Goal: Task Accomplishment & Management: Manage account settings

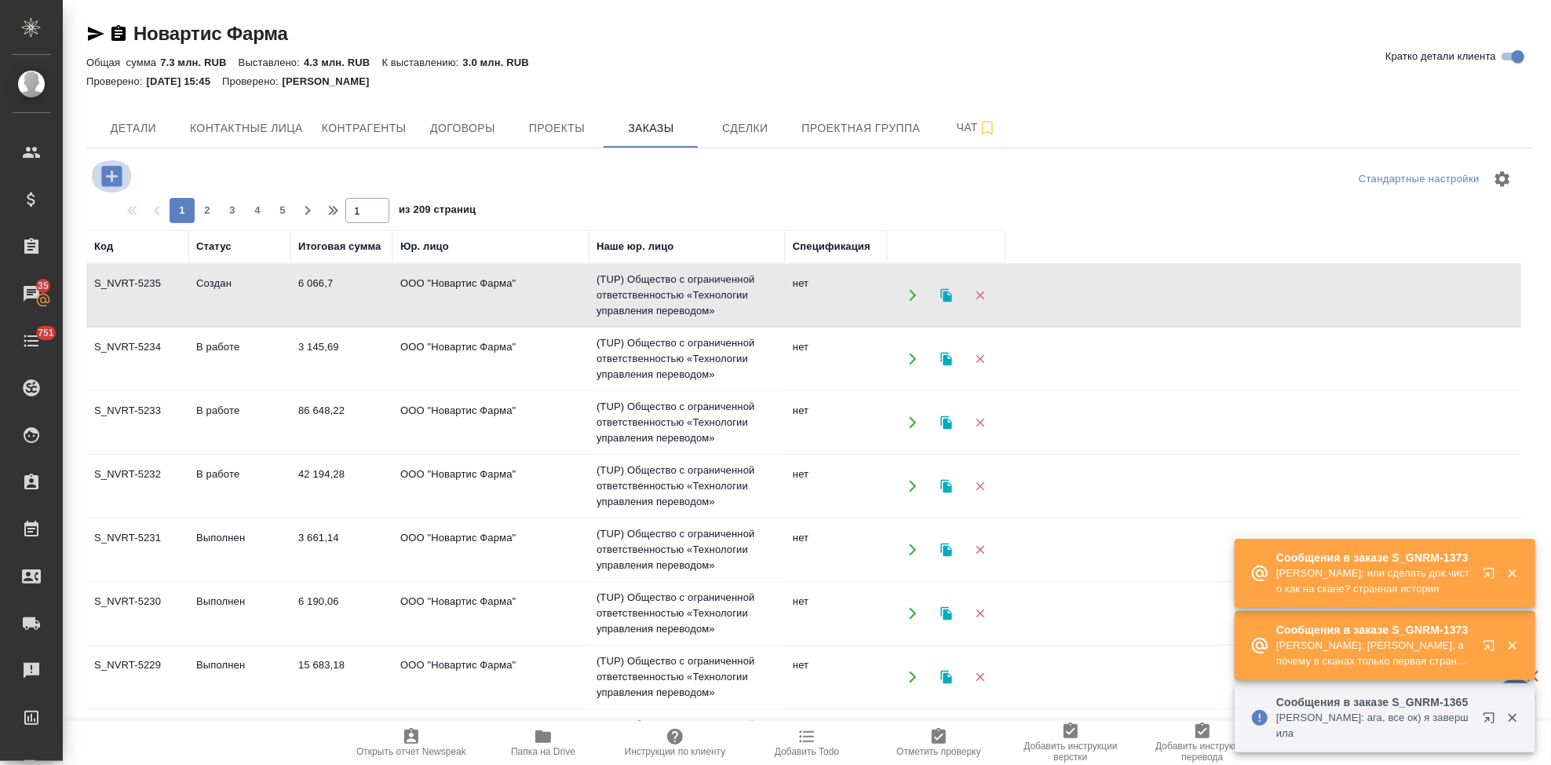
click at [109, 181] on icon "button" at bounding box center [111, 176] width 20 height 20
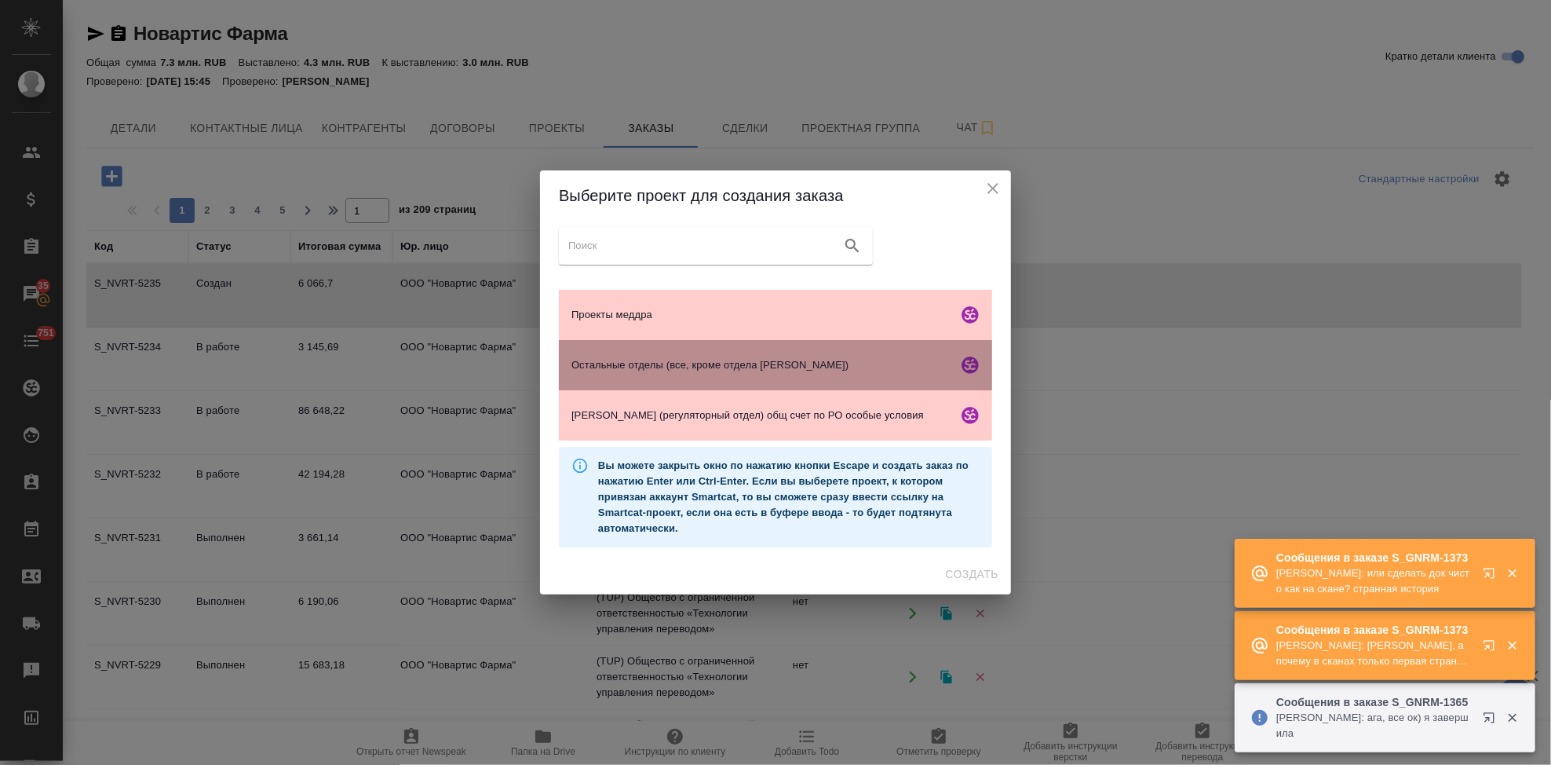
click at [612, 368] on span "Остальные отделы (все, кроме отдела Гладковой)" at bounding box center [762, 365] width 380 height 16
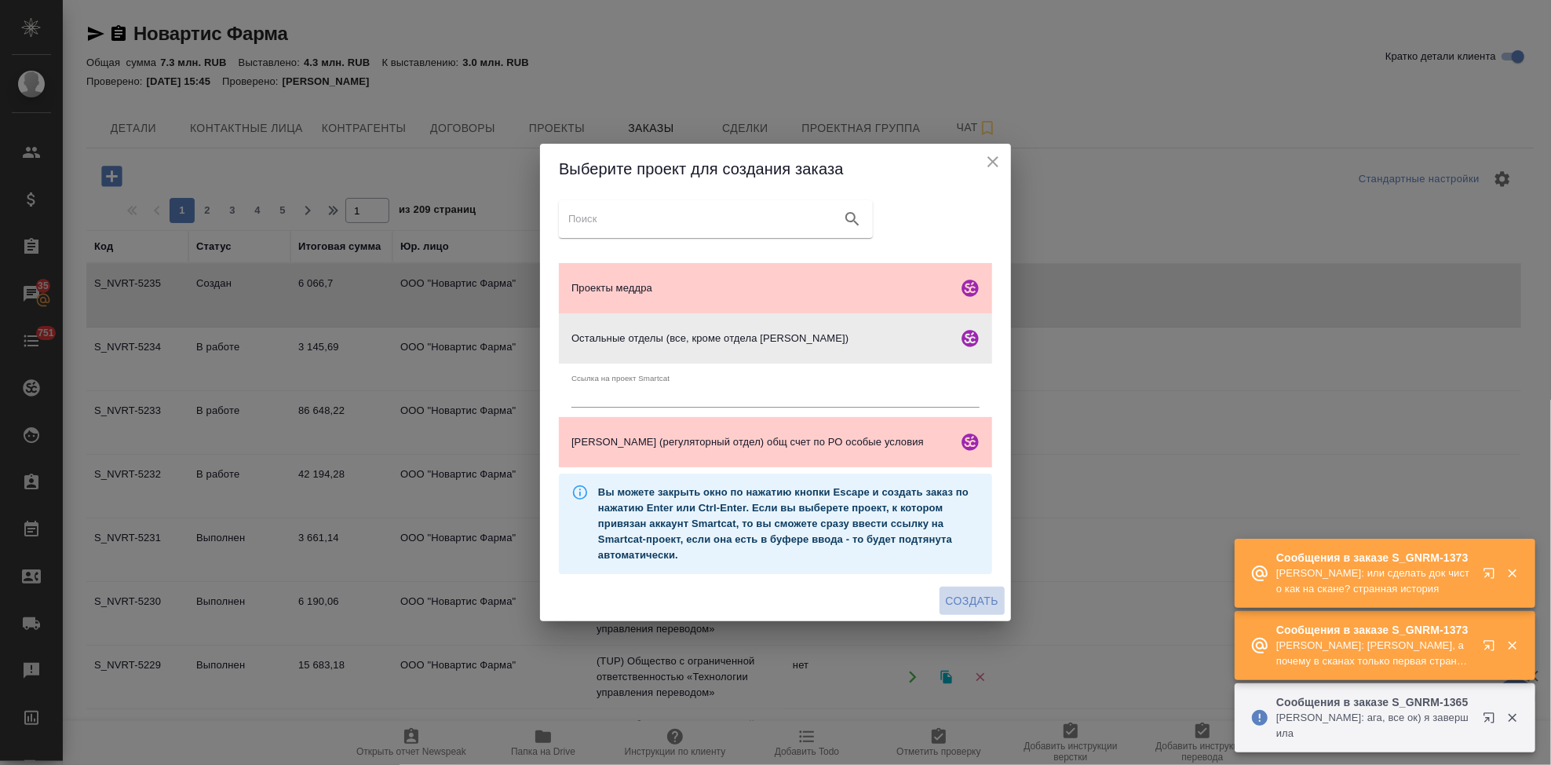
click at [969, 599] on span "Создать" at bounding box center [972, 601] width 53 height 20
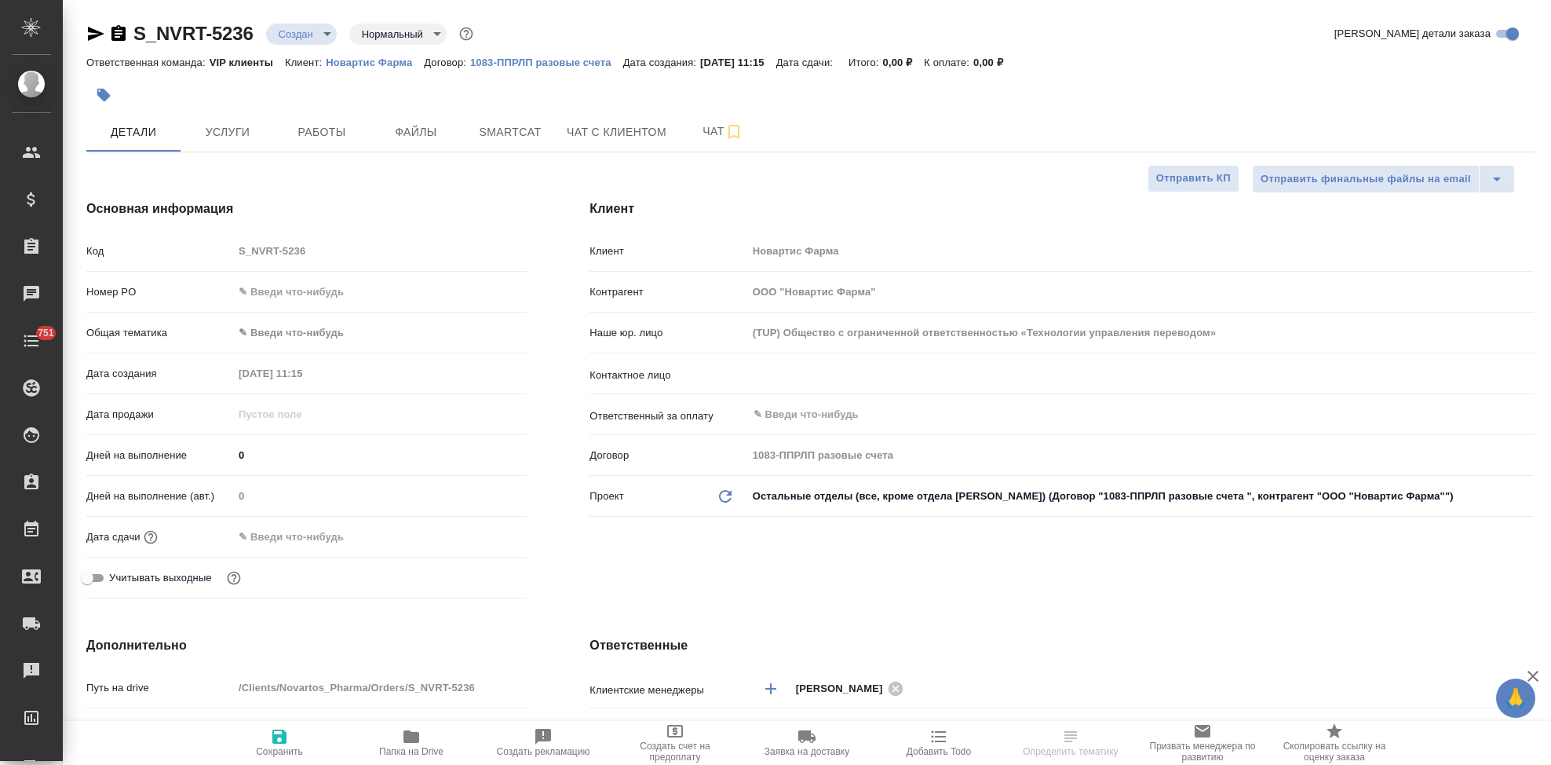
select select "RU"
type input "VIP клиенты"
click at [413, 126] on span "Файлы" at bounding box center [415, 132] width 75 height 20
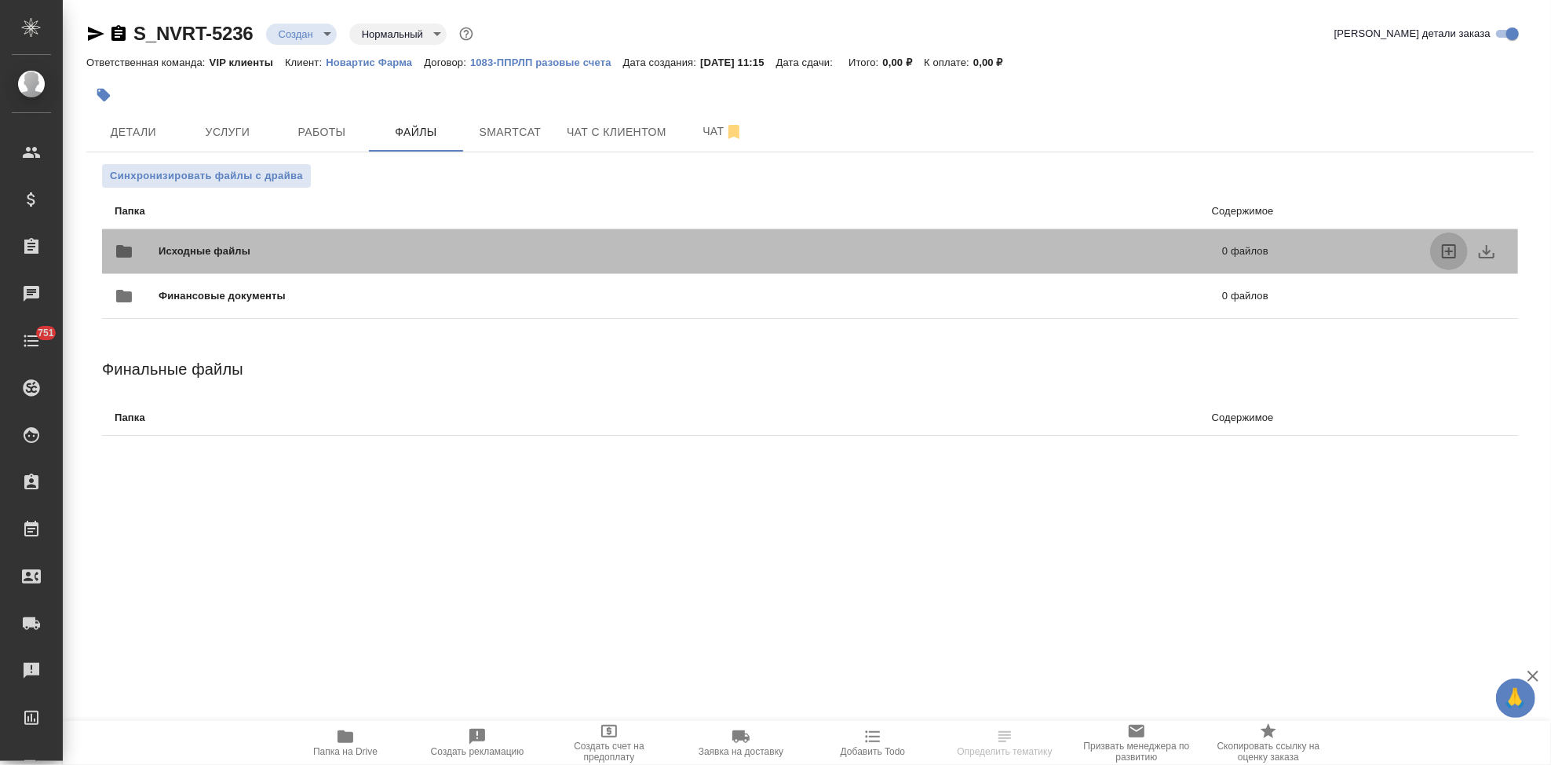
click at [1455, 255] on icon "uploadFiles" at bounding box center [1449, 251] width 14 height 14
click at [0, 0] on input "uploadFiles" at bounding box center [0, 0] width 0 height 0
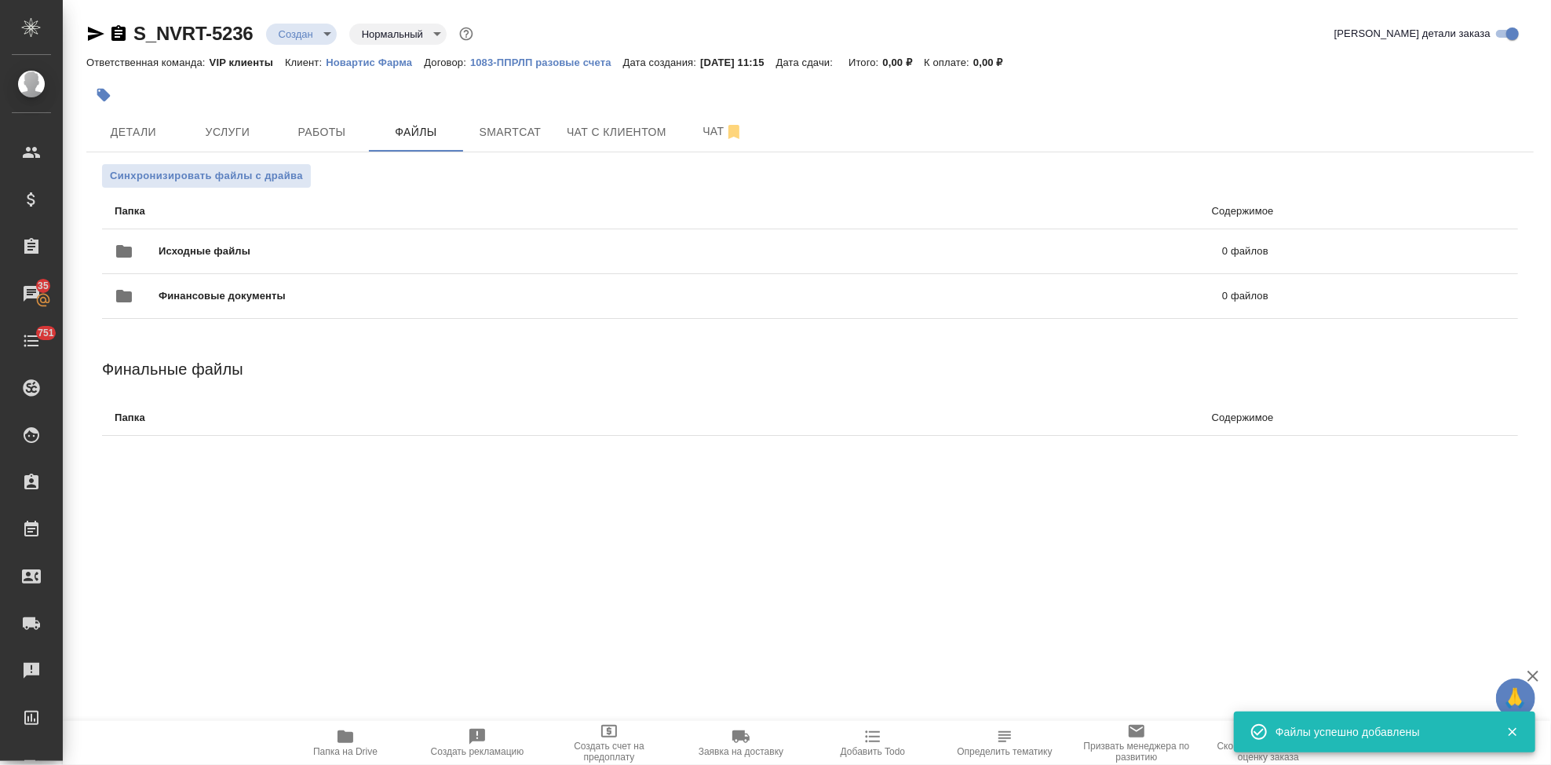
click at [321, 36] on body "🙏 .cls-1 fill:#fff; AWATERA Kabargina Anna Клиенты Спецификации Заказы 35 Чаты …" at bounding box center [775, 382] width 1551 height 765
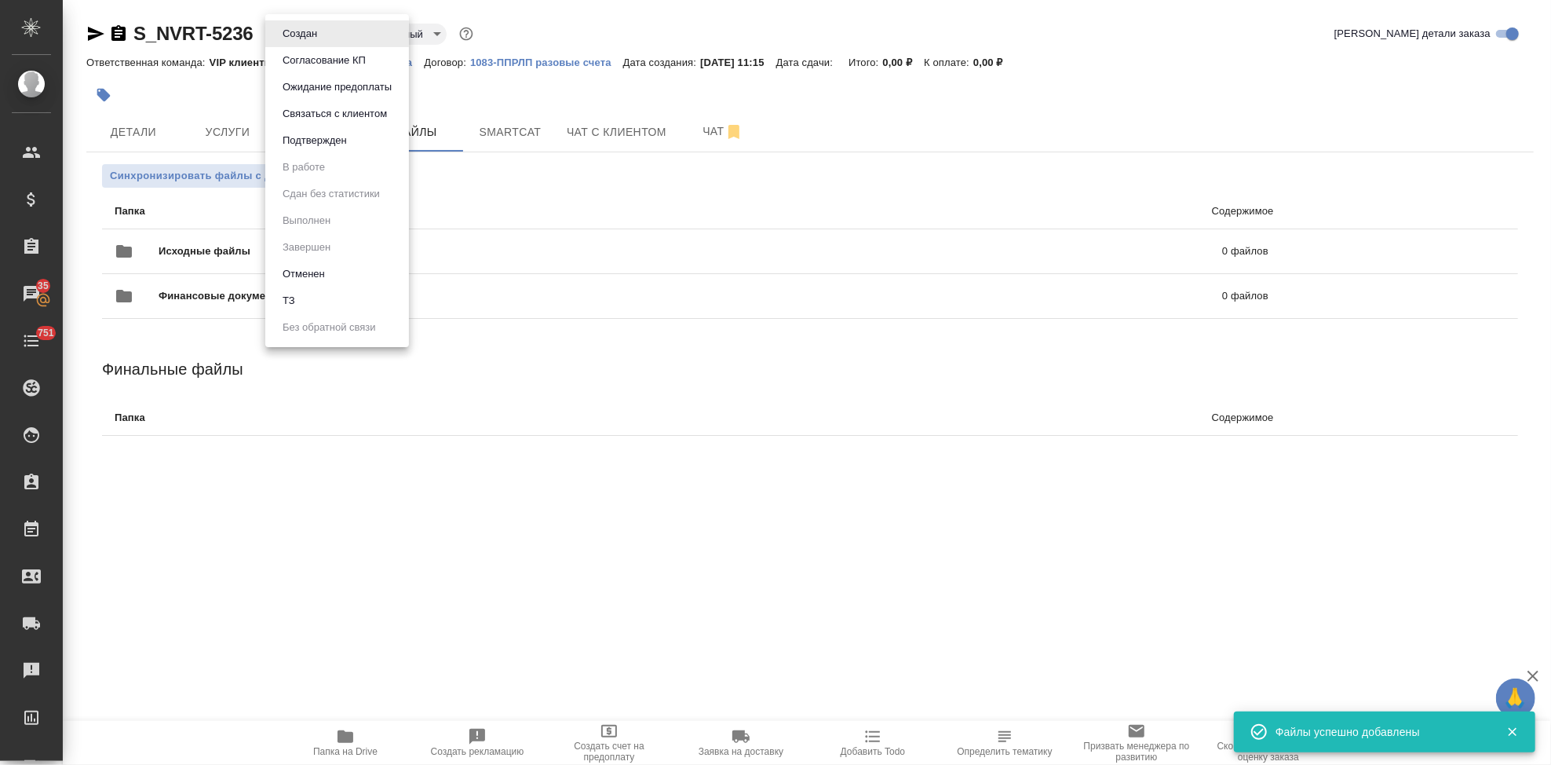
click at [304, 305] on li "ТЗ" at bounding box center [337, 300] width 144 height 27
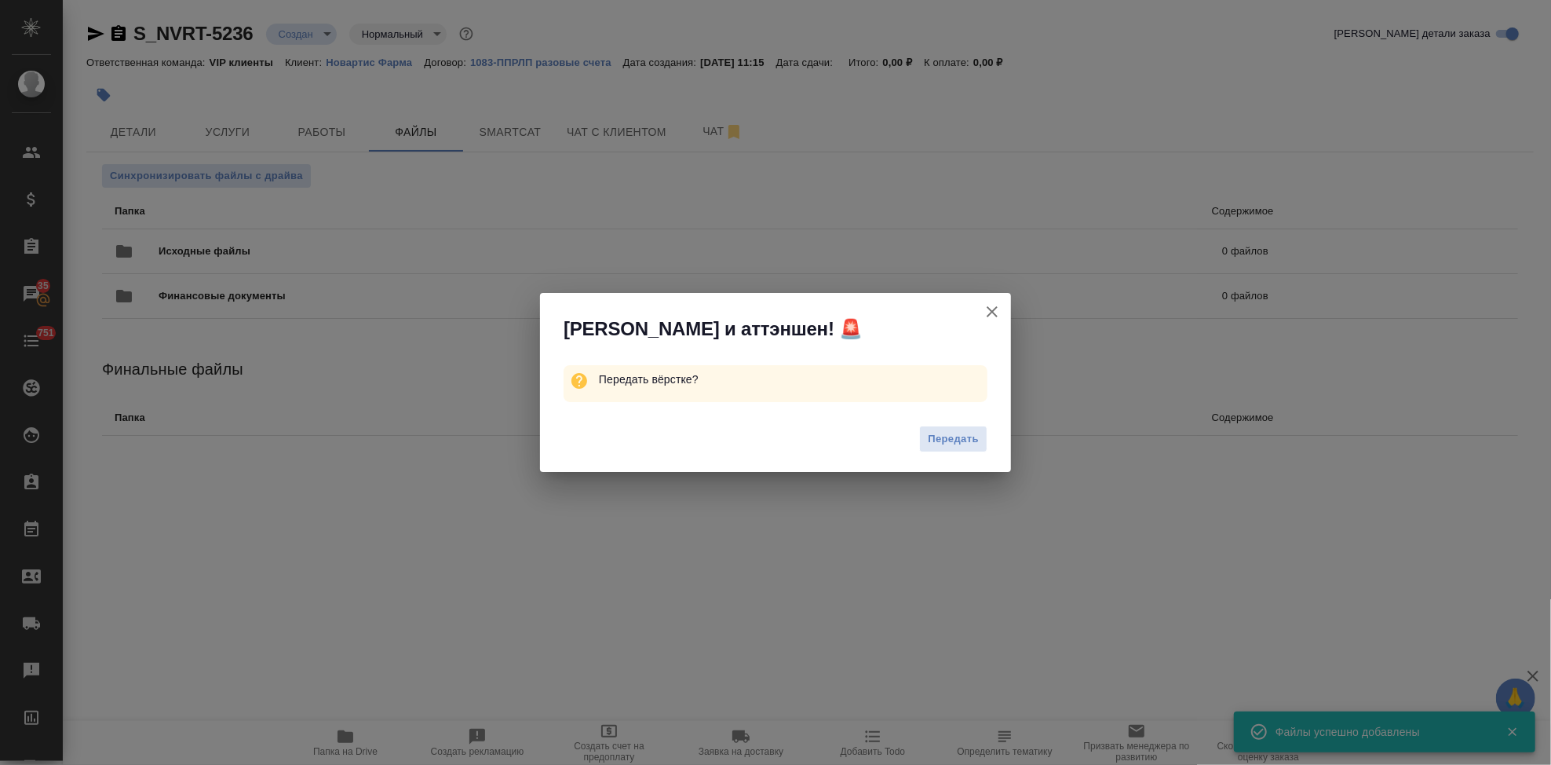
click at [967, 432] on span "Передать" at bounding box center [953, 439] width 51 height 18
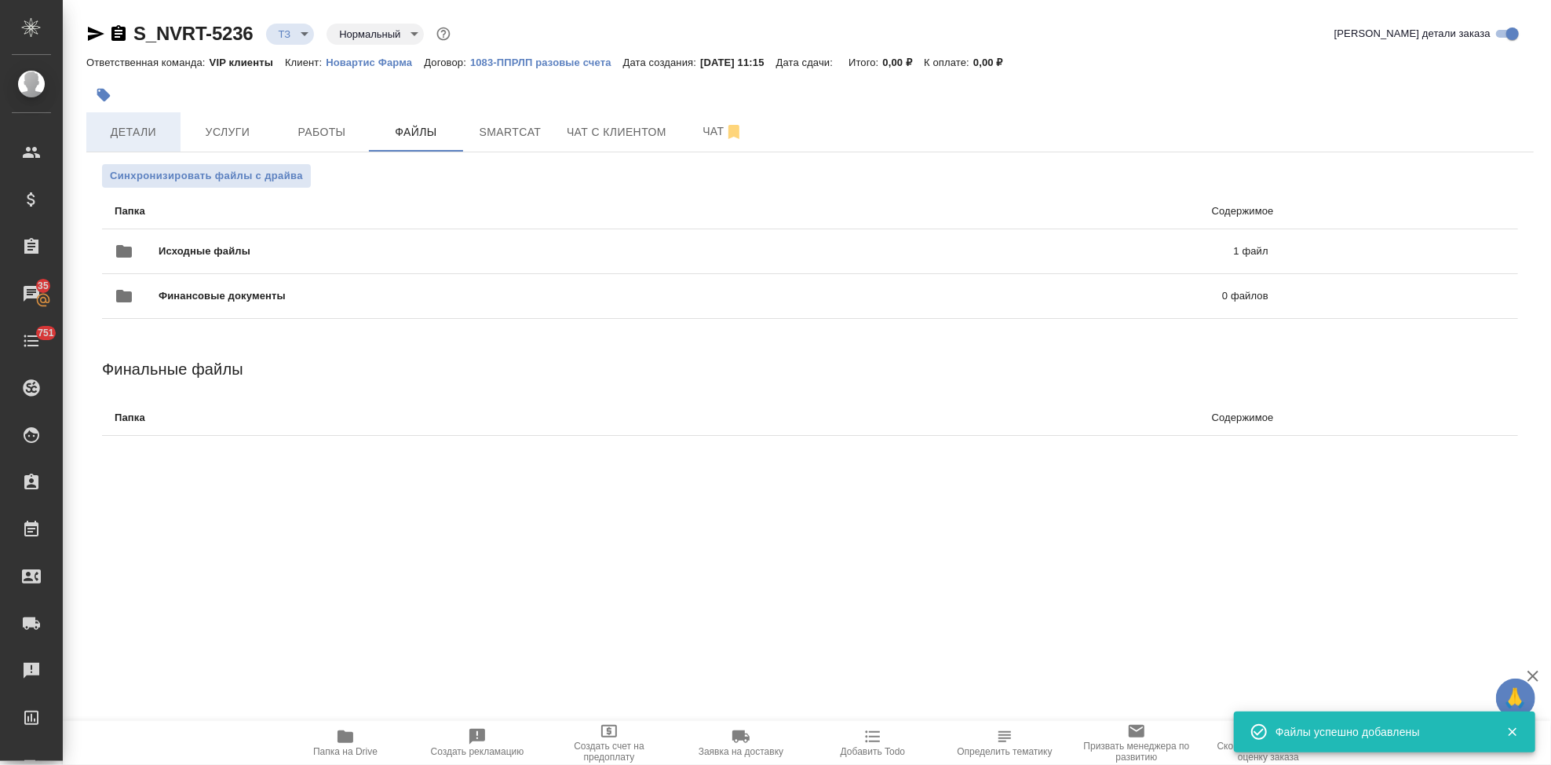
click at [138, 131] on span "Детали" at bounding box center [133, 132] width 75 height 20
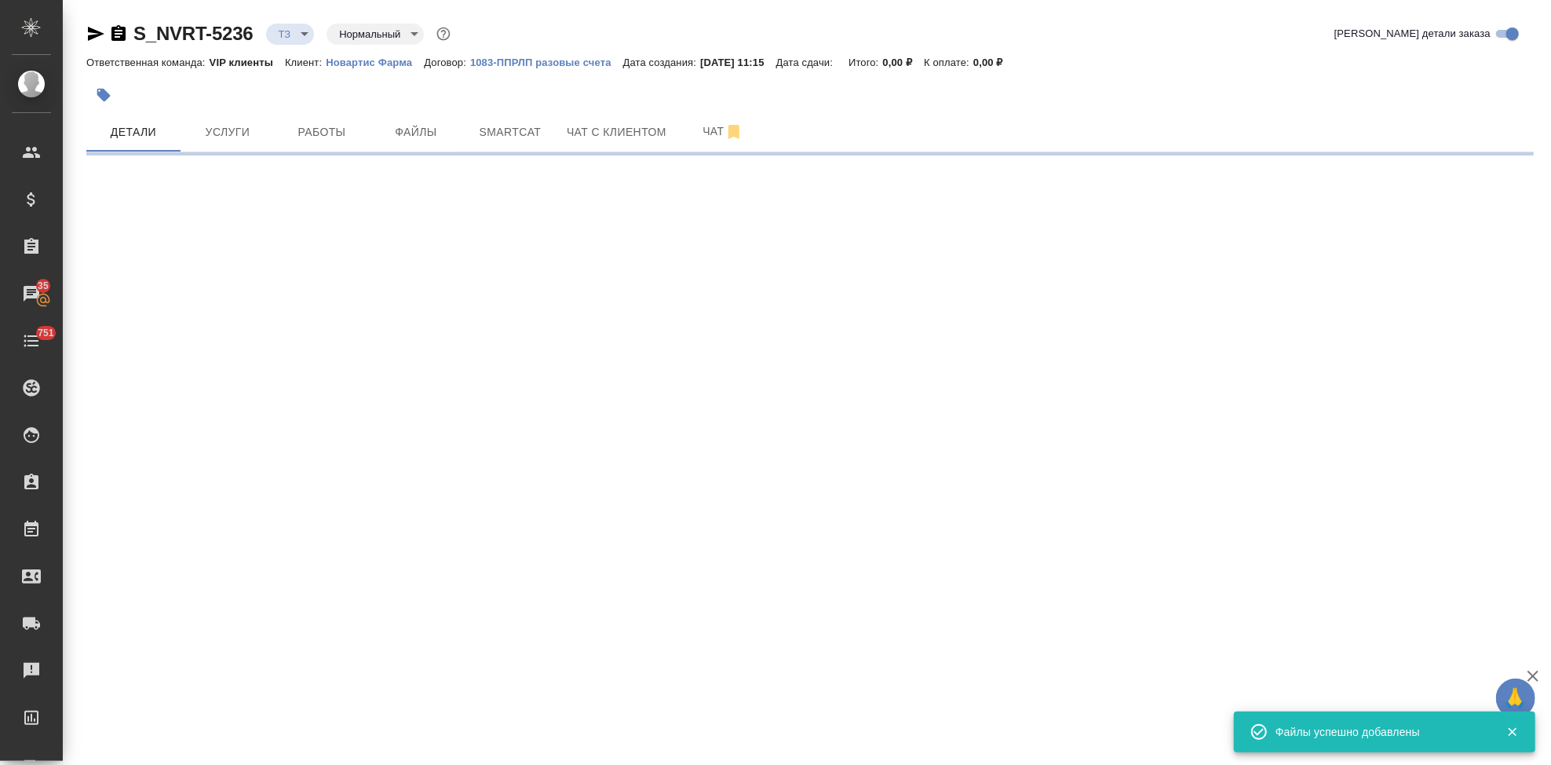
select select "RU"
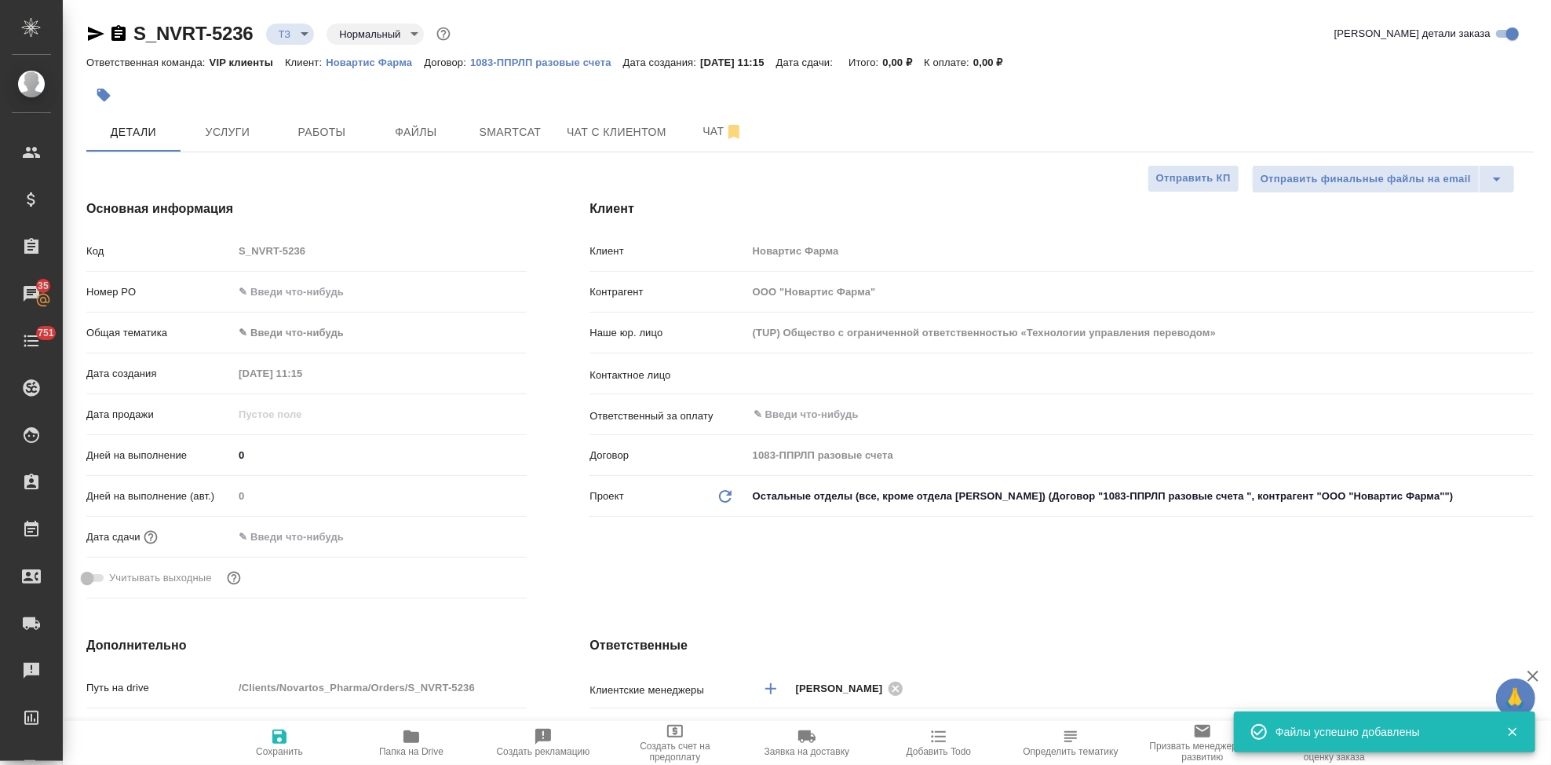
type textarea "x"
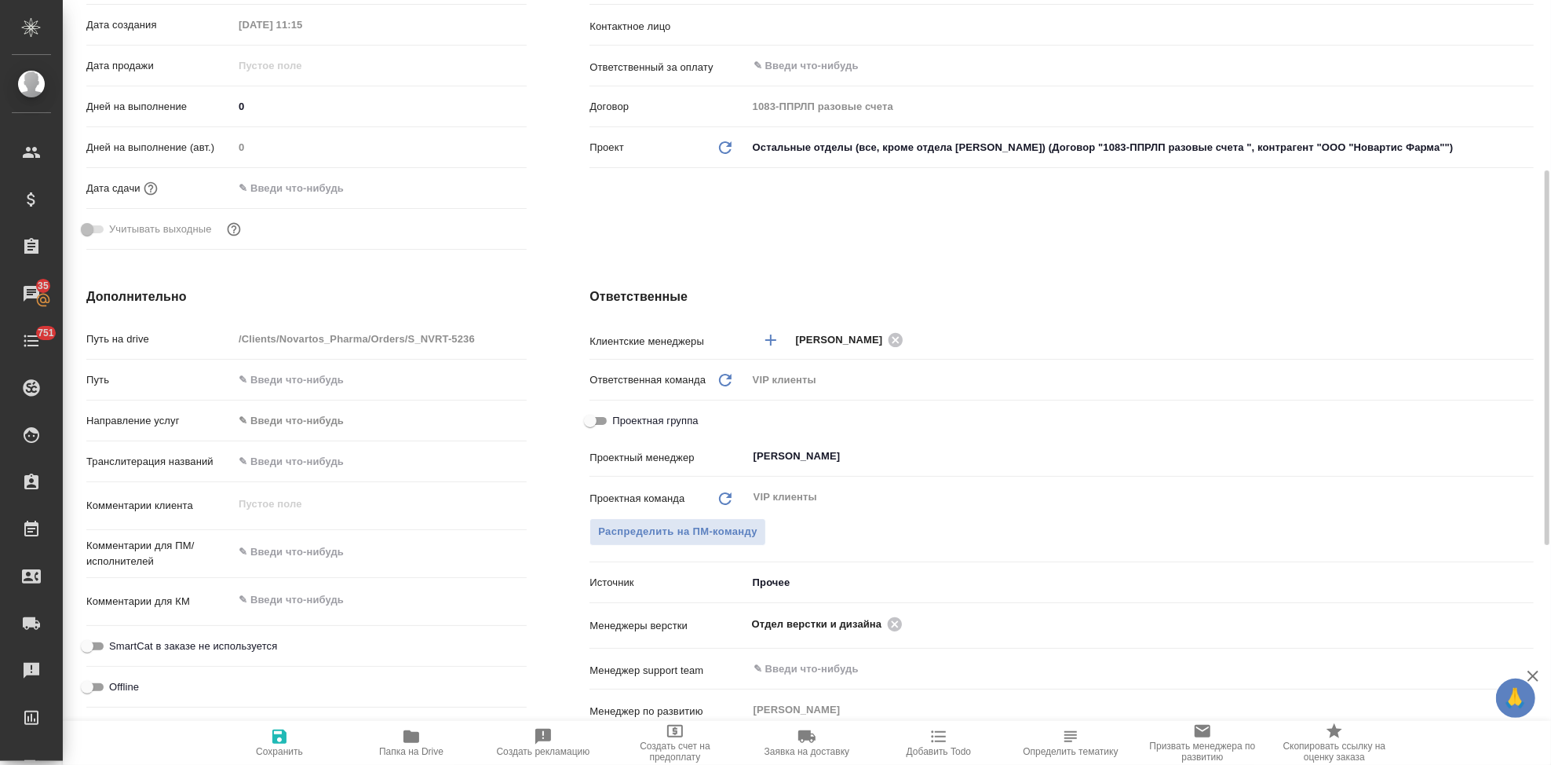
type textarea "x"
click at [269, 550] on textarea at bounding box center [380, 552] width 292 height 27
paste textarea "S_GNRM-1365"
type textarea "S_GNRM-1365"
type textarea "x"
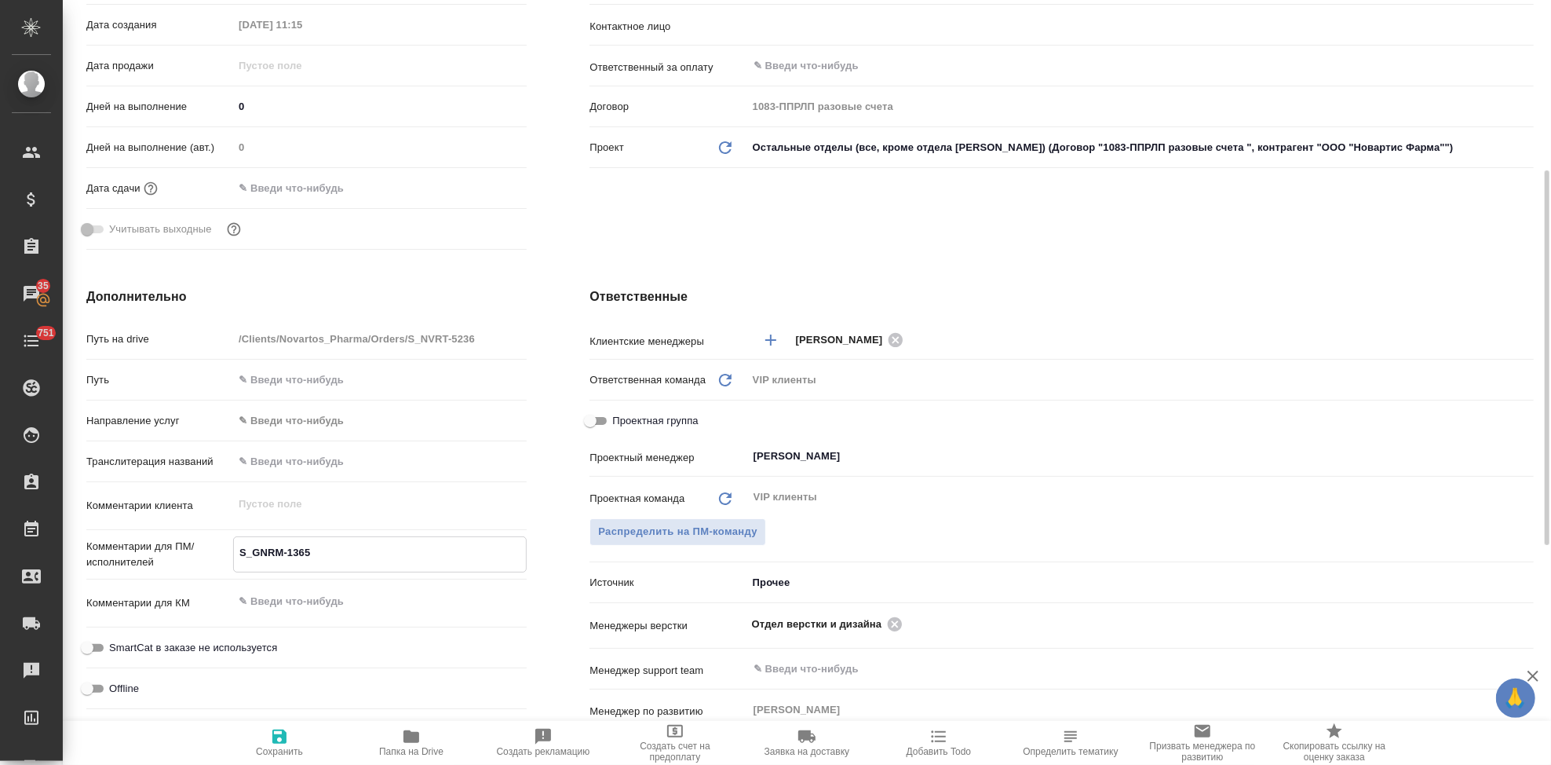
type textarea "x"
drag, startPoint x: 332, startPoint y: 556, endPoint x: 144, endPoint y: 530, distance: 190.2
click at [144, 530] on div "Путь на drive /Clients/Novartos_Pharma/Orders/S_NVRT-5236 Путь Направление услу…" at bounding box center [306, 540] width 440 height 431
type textarea "x"
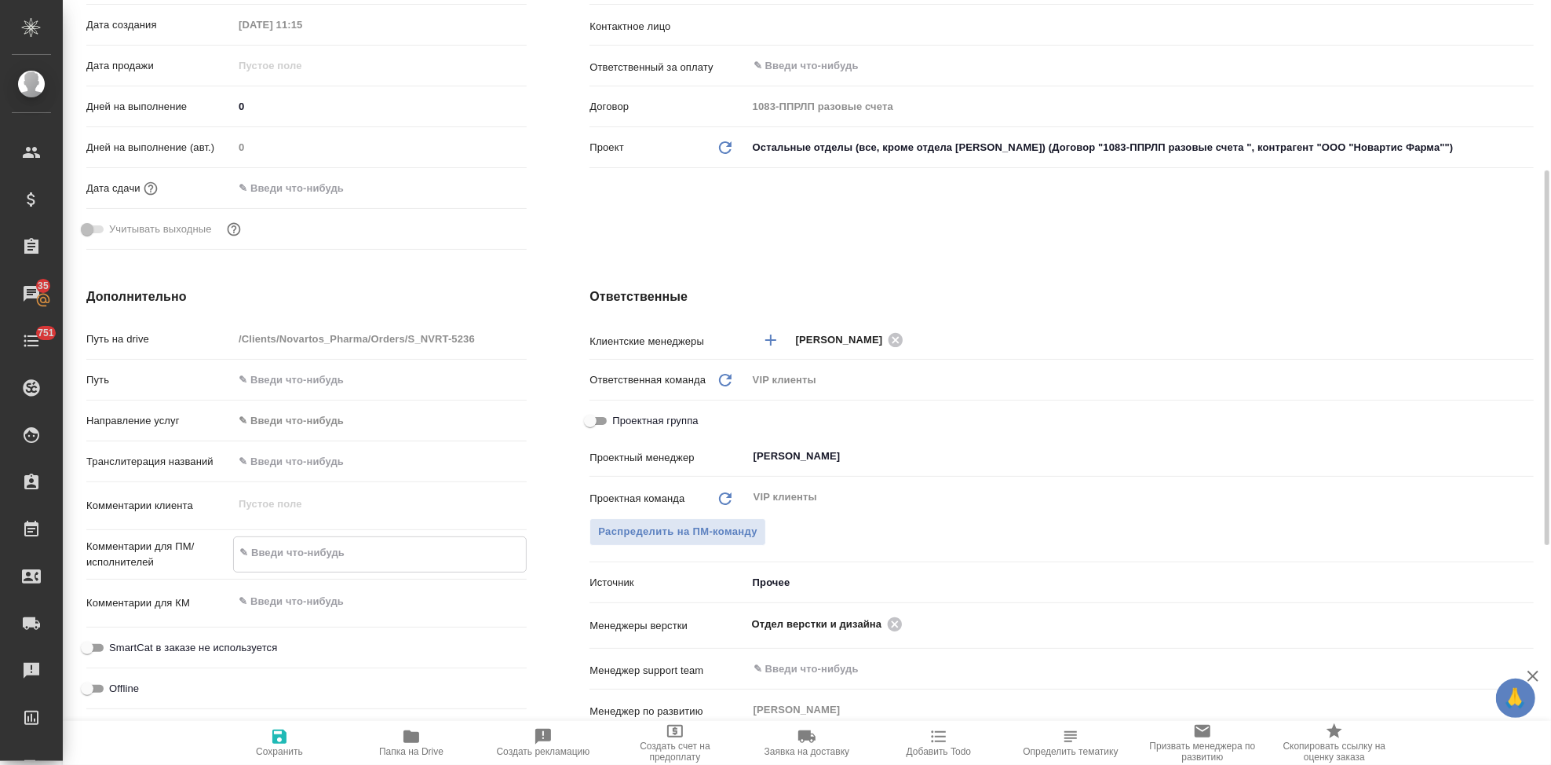
type textarea "x"
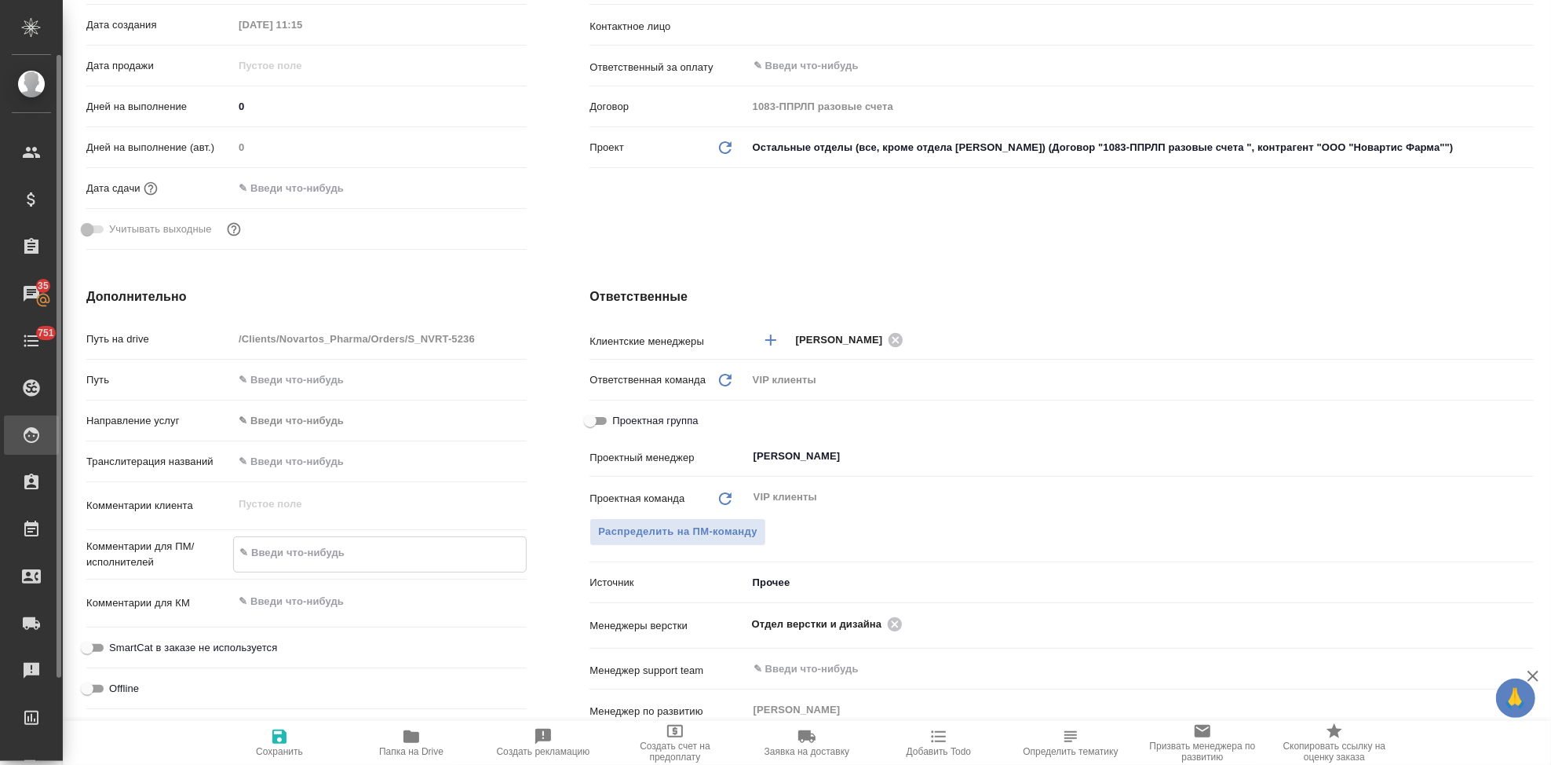
type textarea "x"
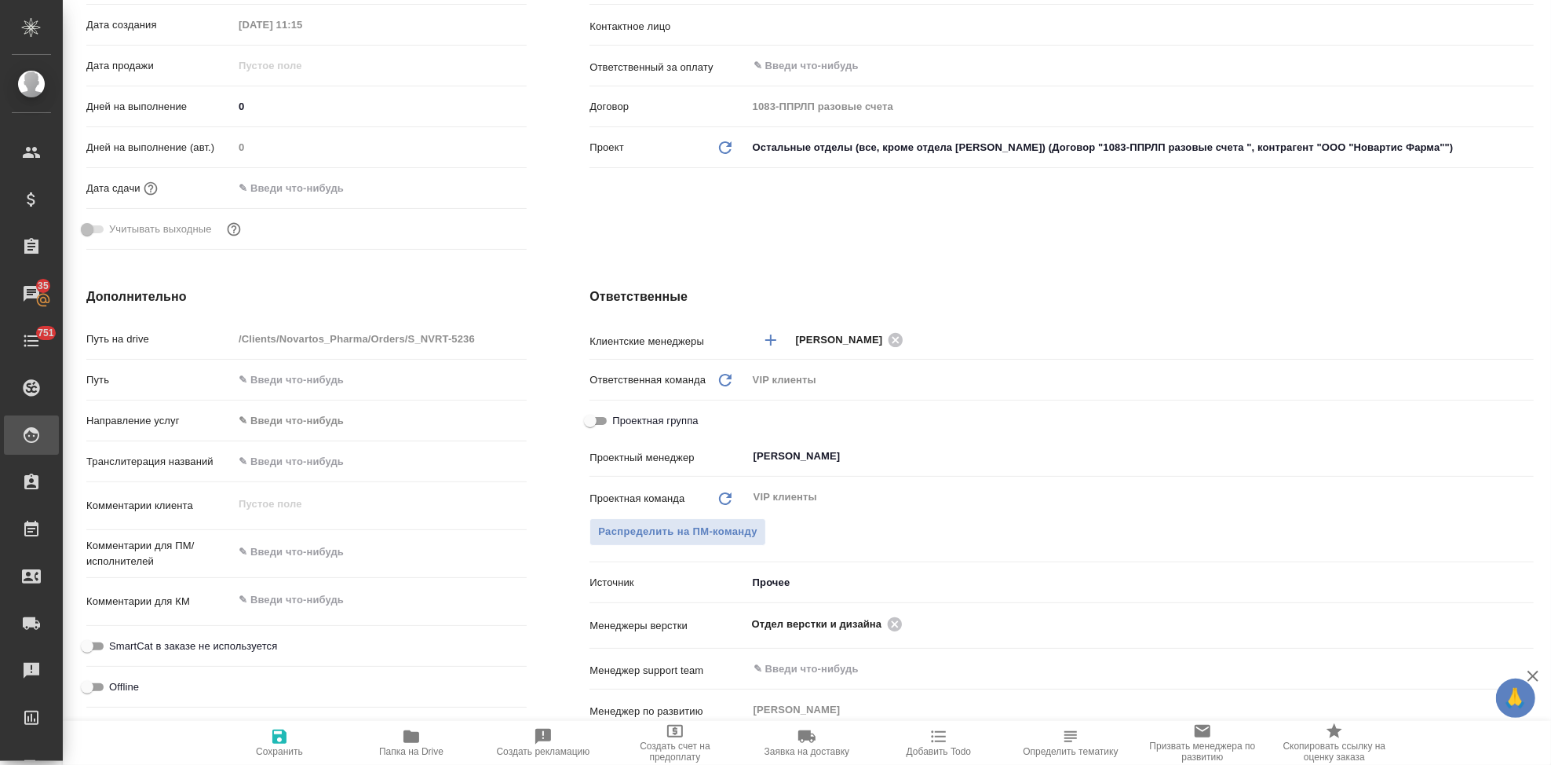
type textarea "x"
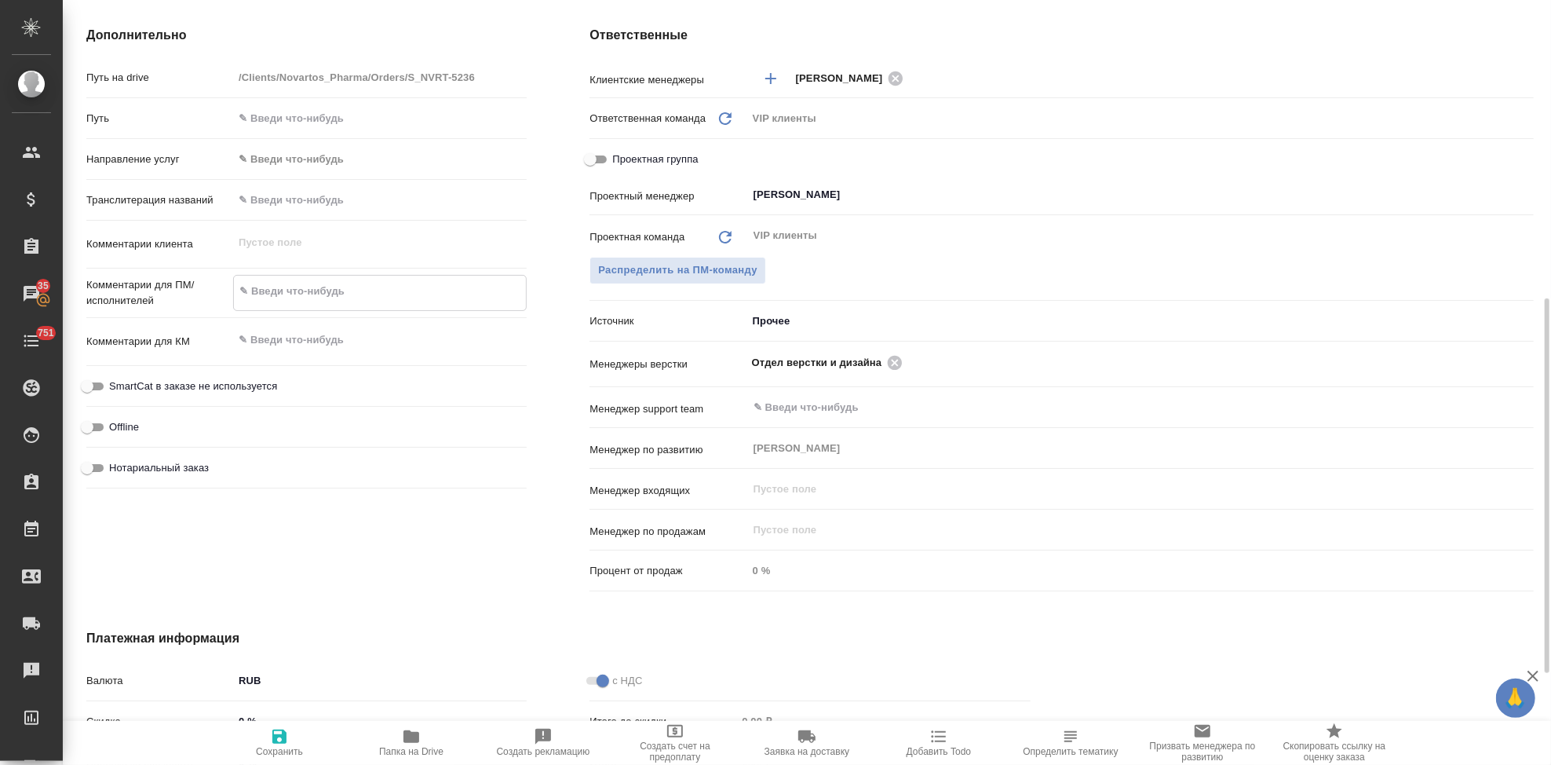
click at [298, 287] on textarea at bounding box center [380, 291] width 292 height 27
paste textarea "Рассчитайте нам, пожалуйста, стоимость срочного перевода на англ. яз. отчета во…"
type textarea "Рассчитайте нам, пожалуйста, стоимость срочного перевода на англ. яз. отчета во…"
type textarea "x"
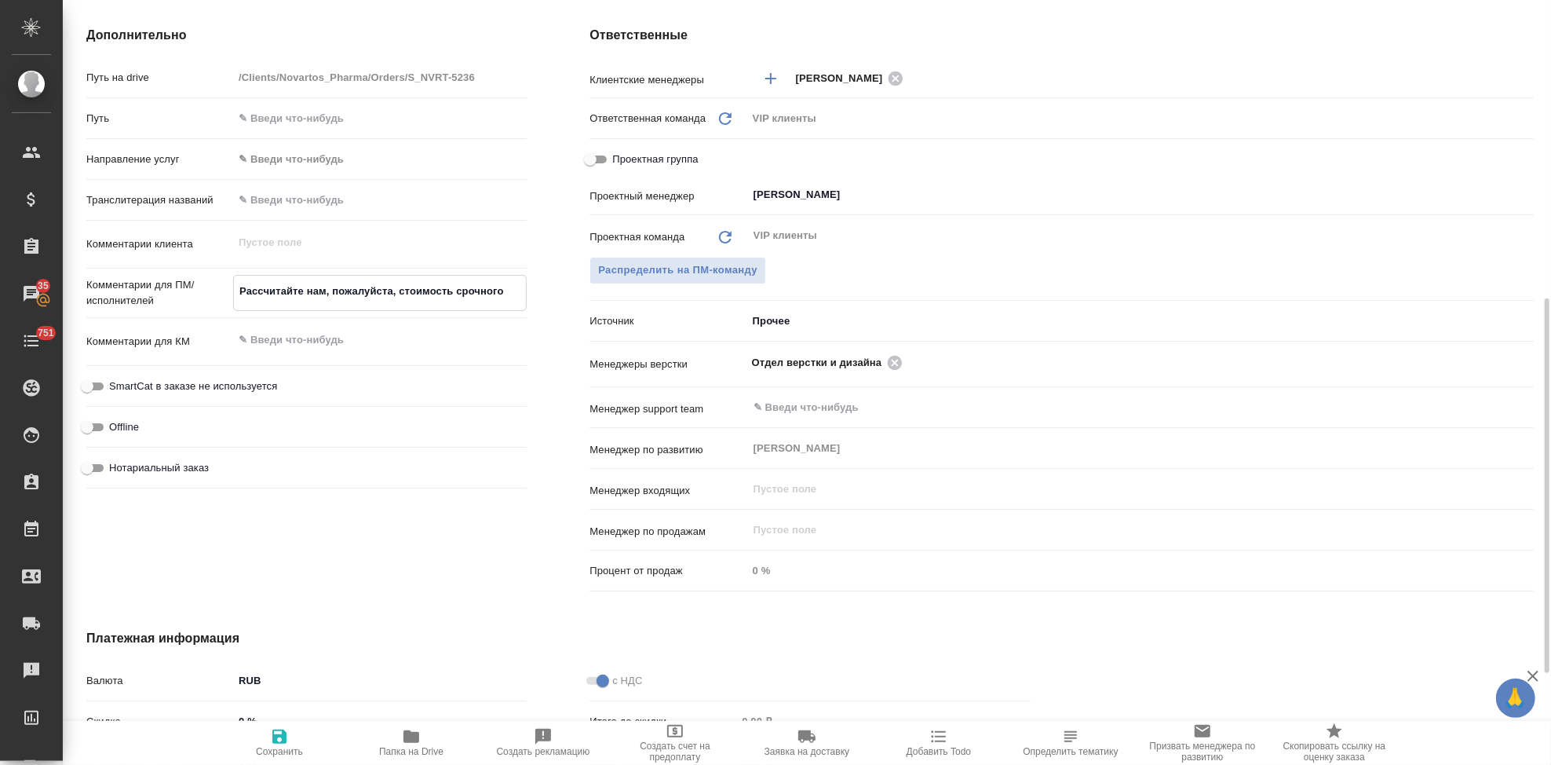
type textarea "x"
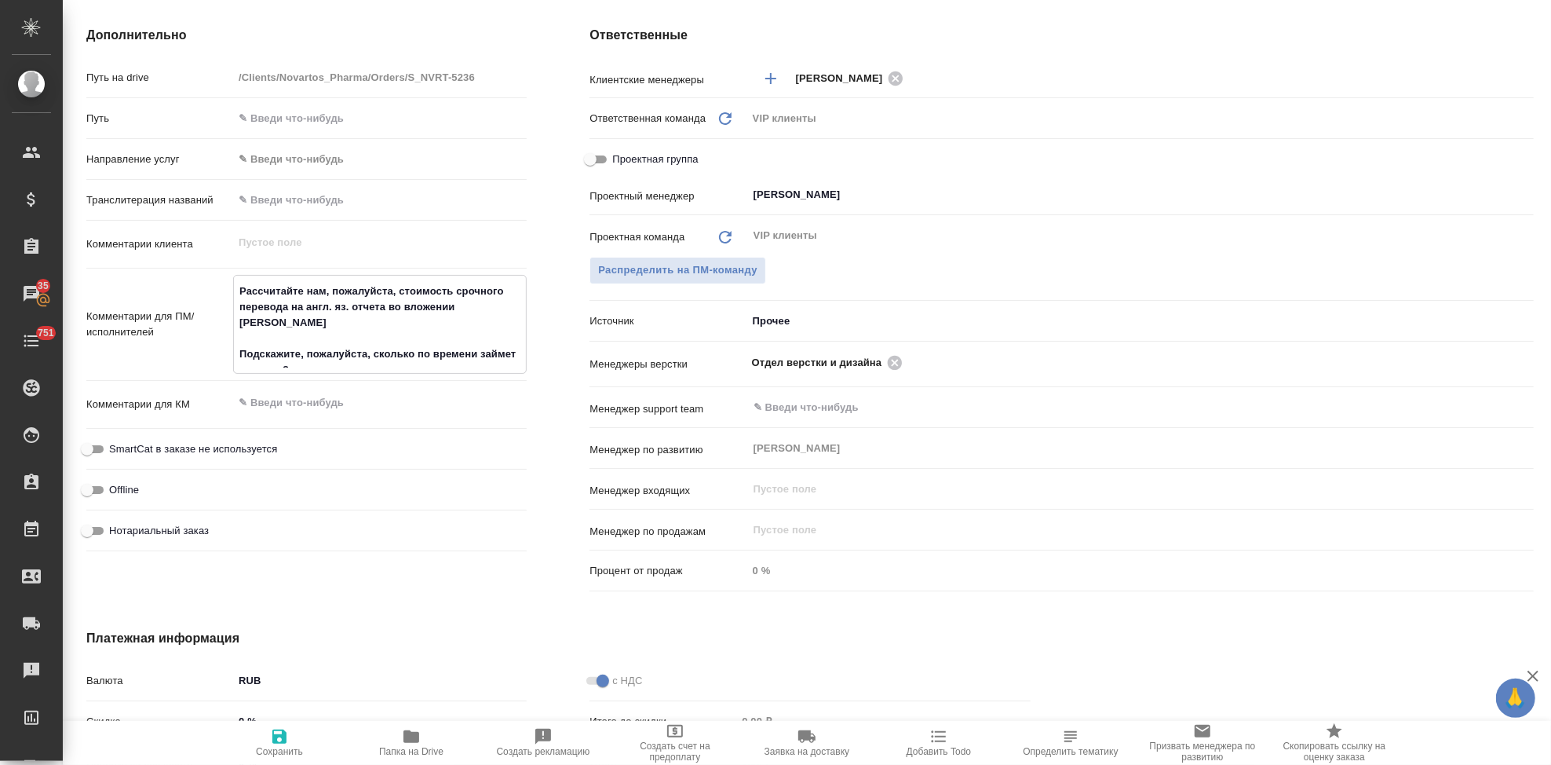
type textarea "Рассчитайте нам, пожалуйста, стоимость срочного перевода на англ. яз. отчета во…"
type textarea "x"
click at [272, 748] on span "Сохранить" at bounding box center [279, 751] width 47 height 11
type textarea "x"
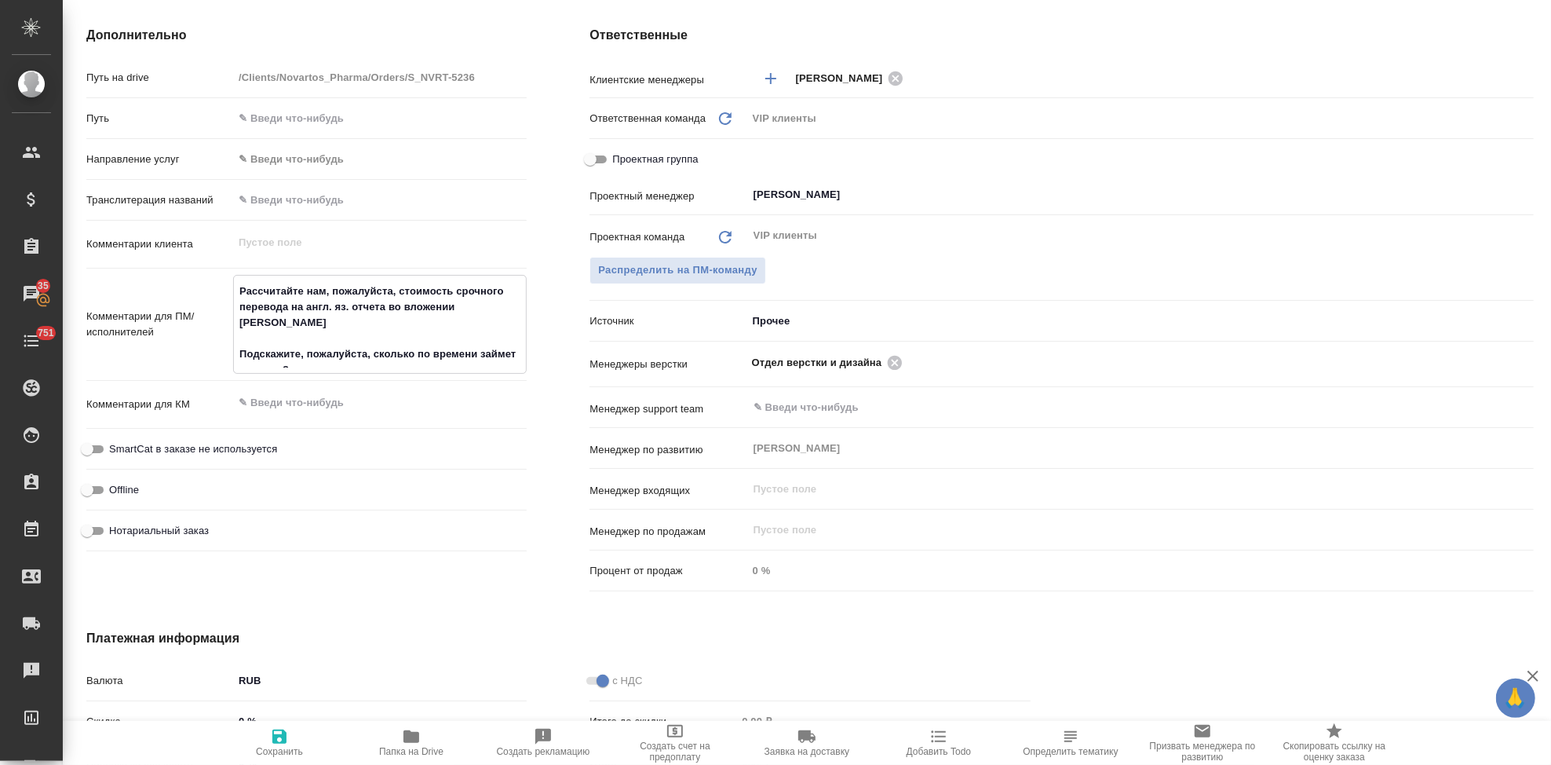
type textarea "x"
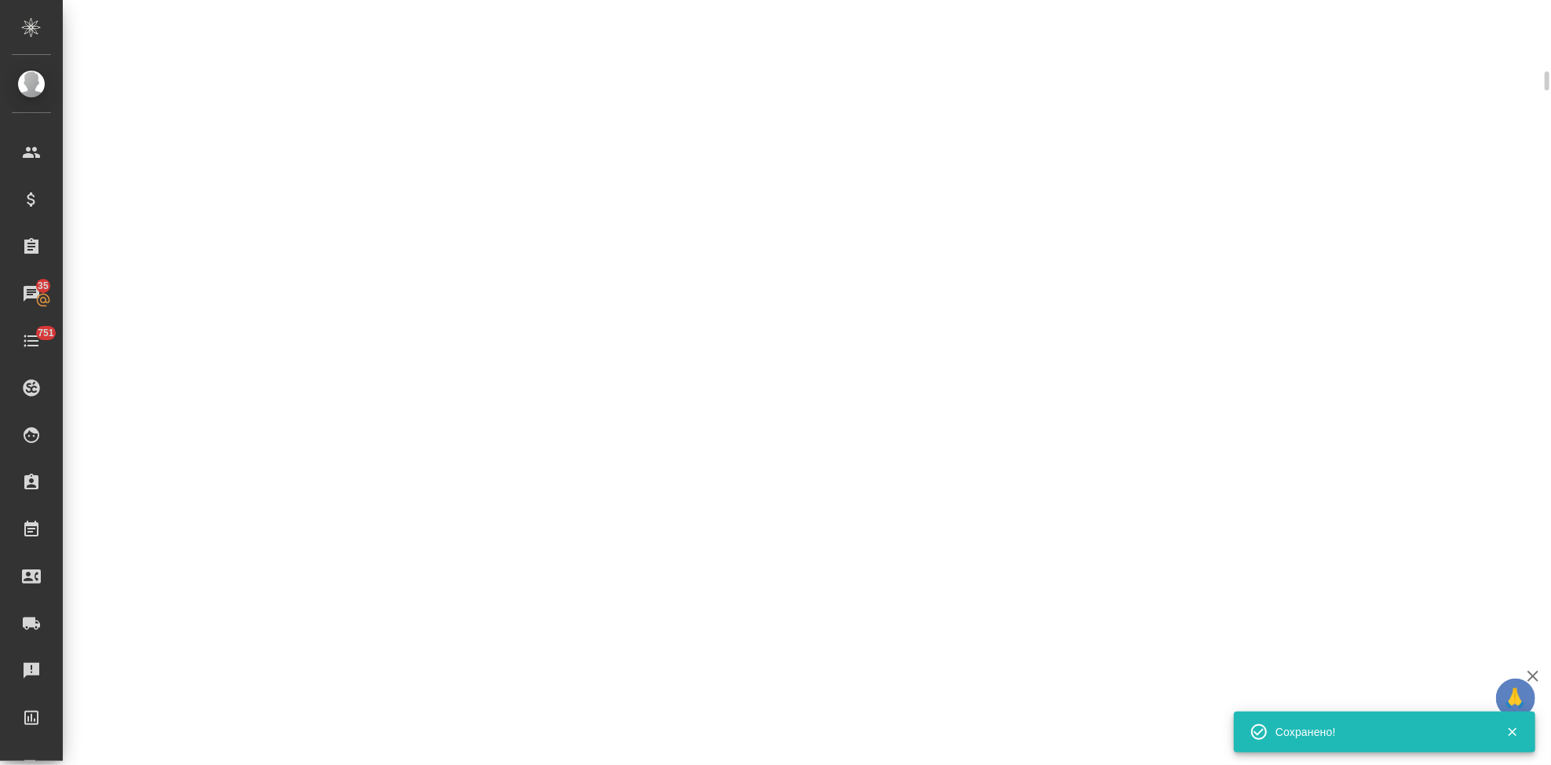
select select "RU"
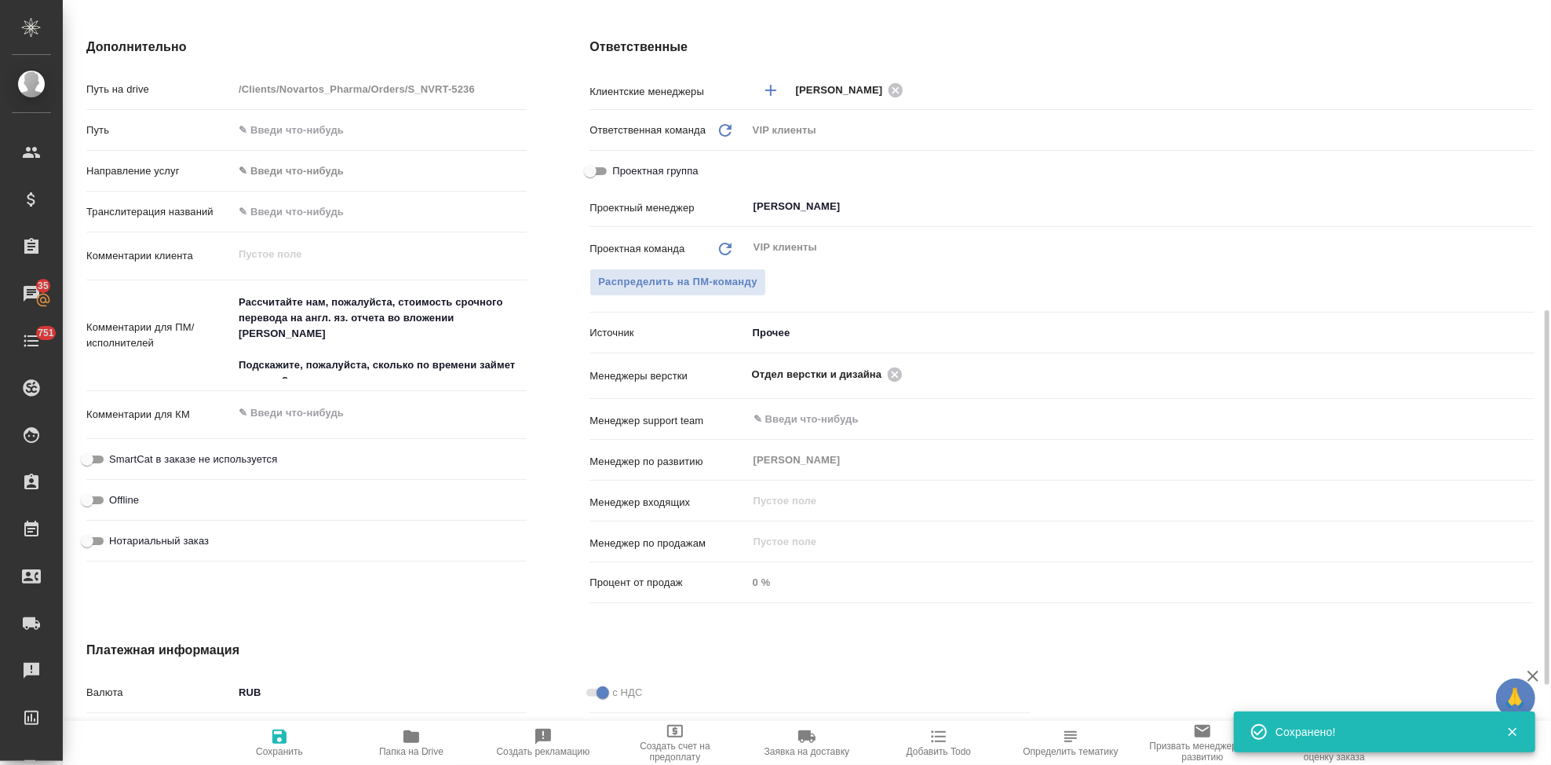
type textarea "x"
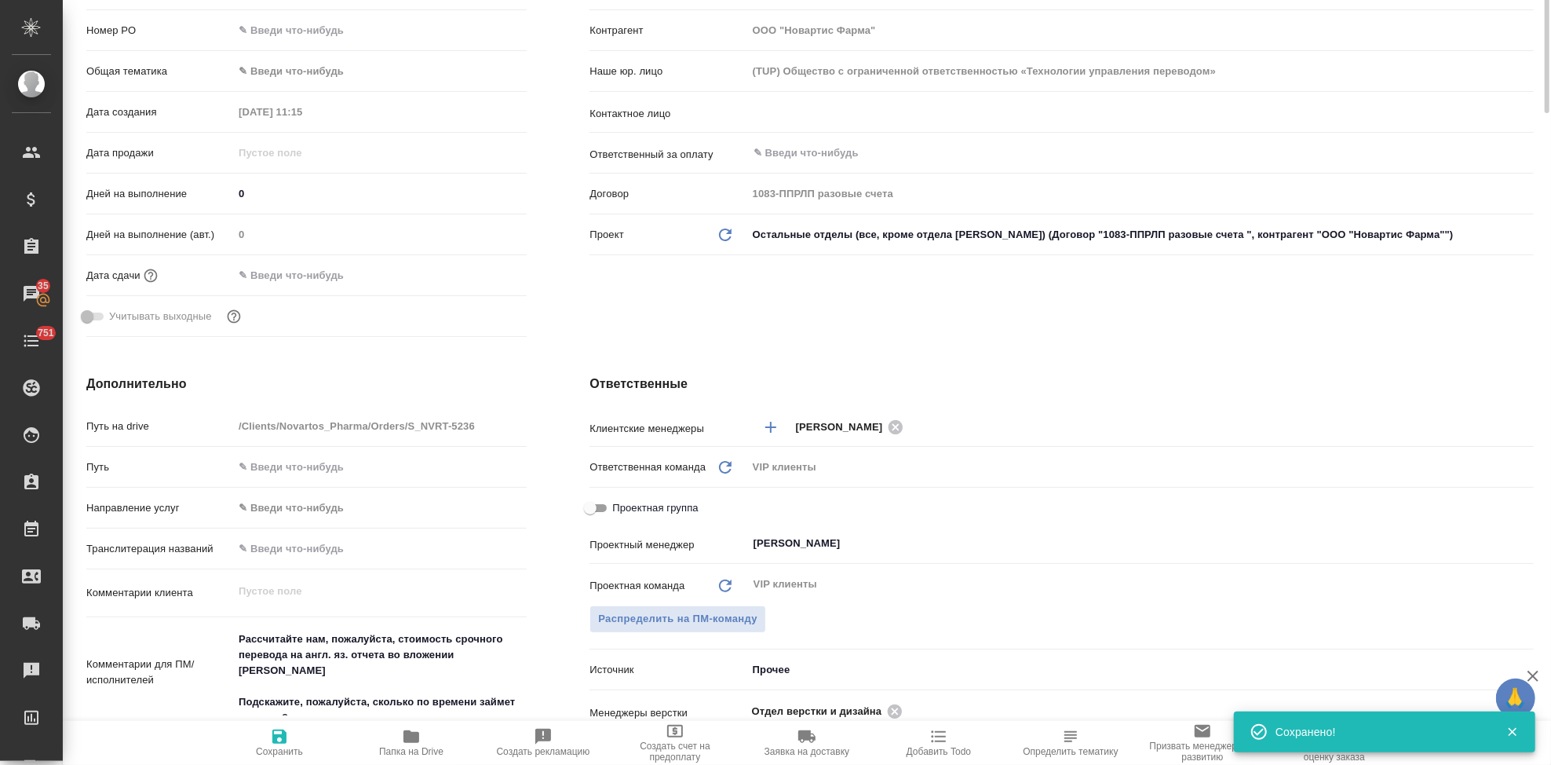
scroll to position [0, 0]
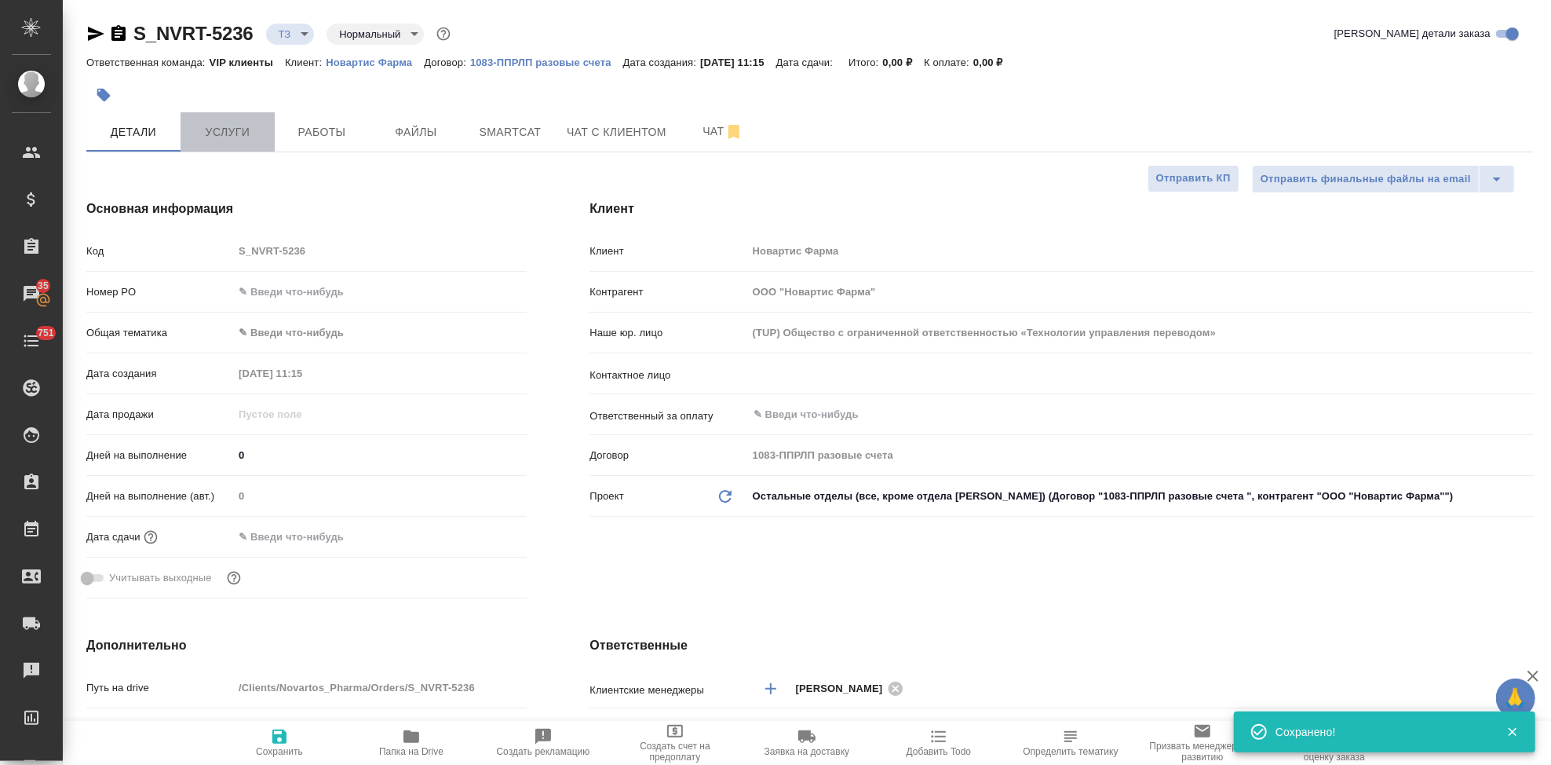
click at [236, 123] on span "Услуги" at bounding box center [227, 132] width 75 height 20
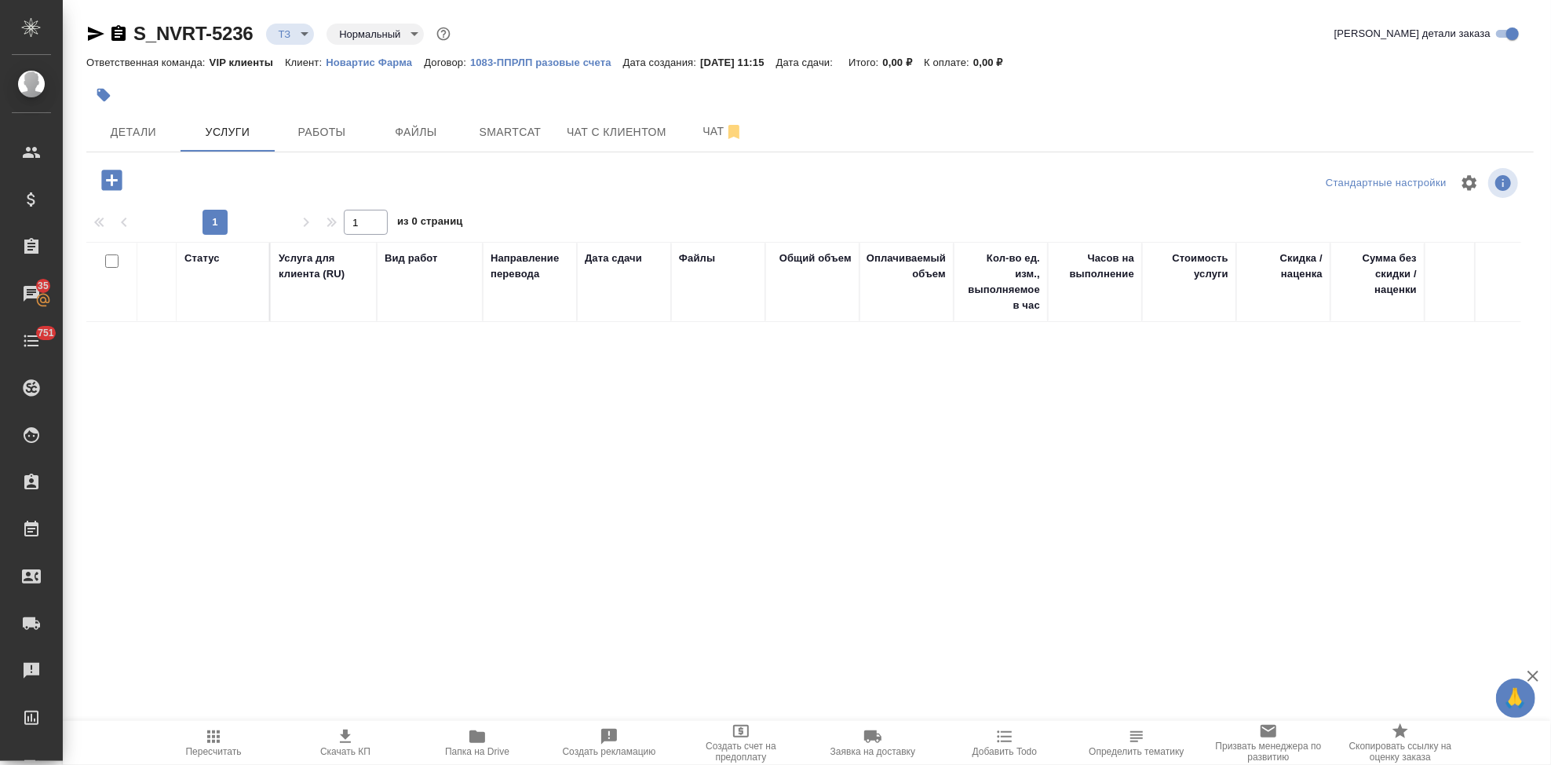
click at [107, 181] on icon "button" at bounding box center [111, 180] width 20 height 20
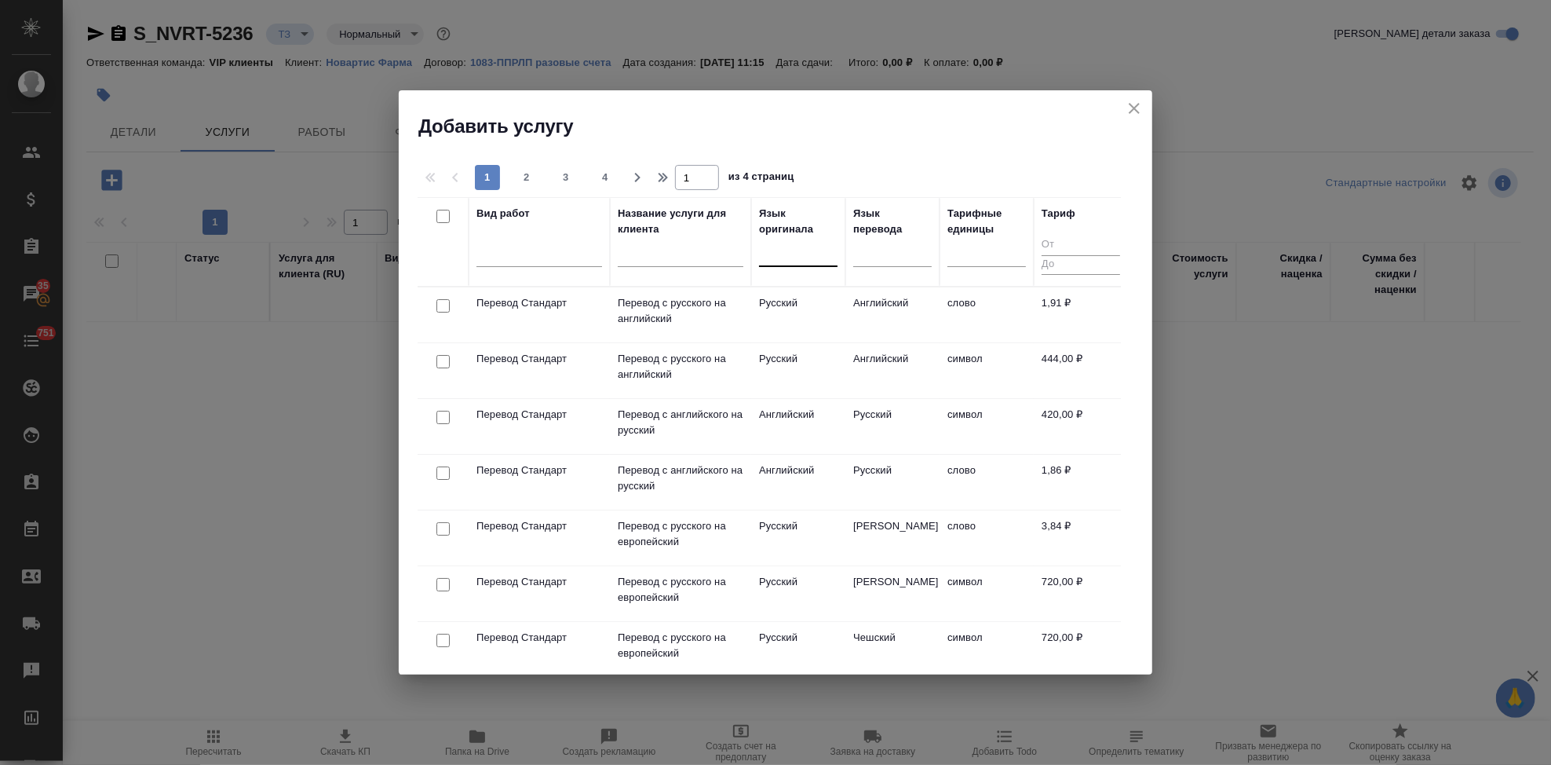
click at [802, 254] on div at bounding box center [798, 250] width 79 height 23
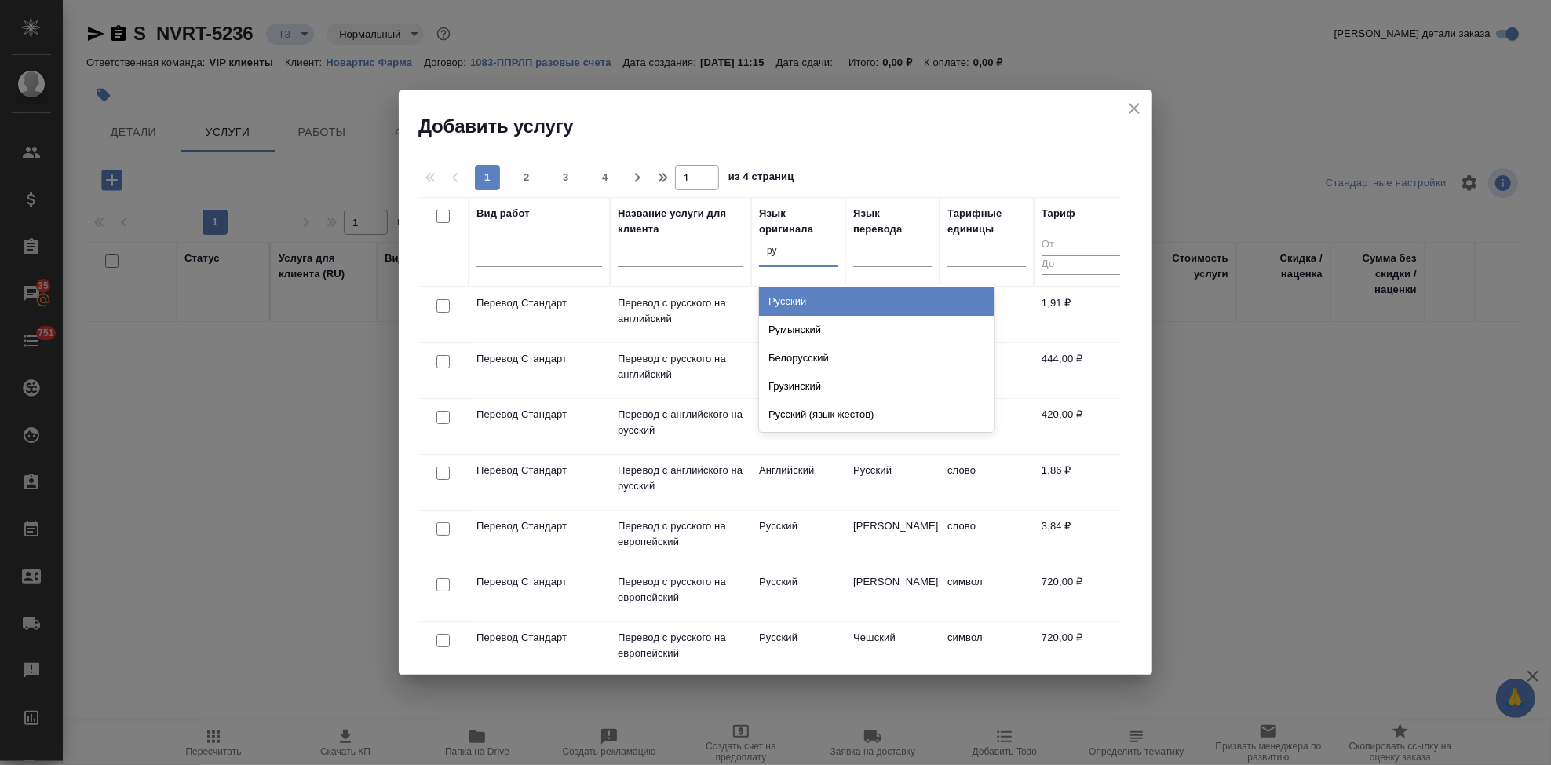
type input "рус"
click at [822, 303] on div "Русский" at bounding box center [877, 301] width 236 height 28
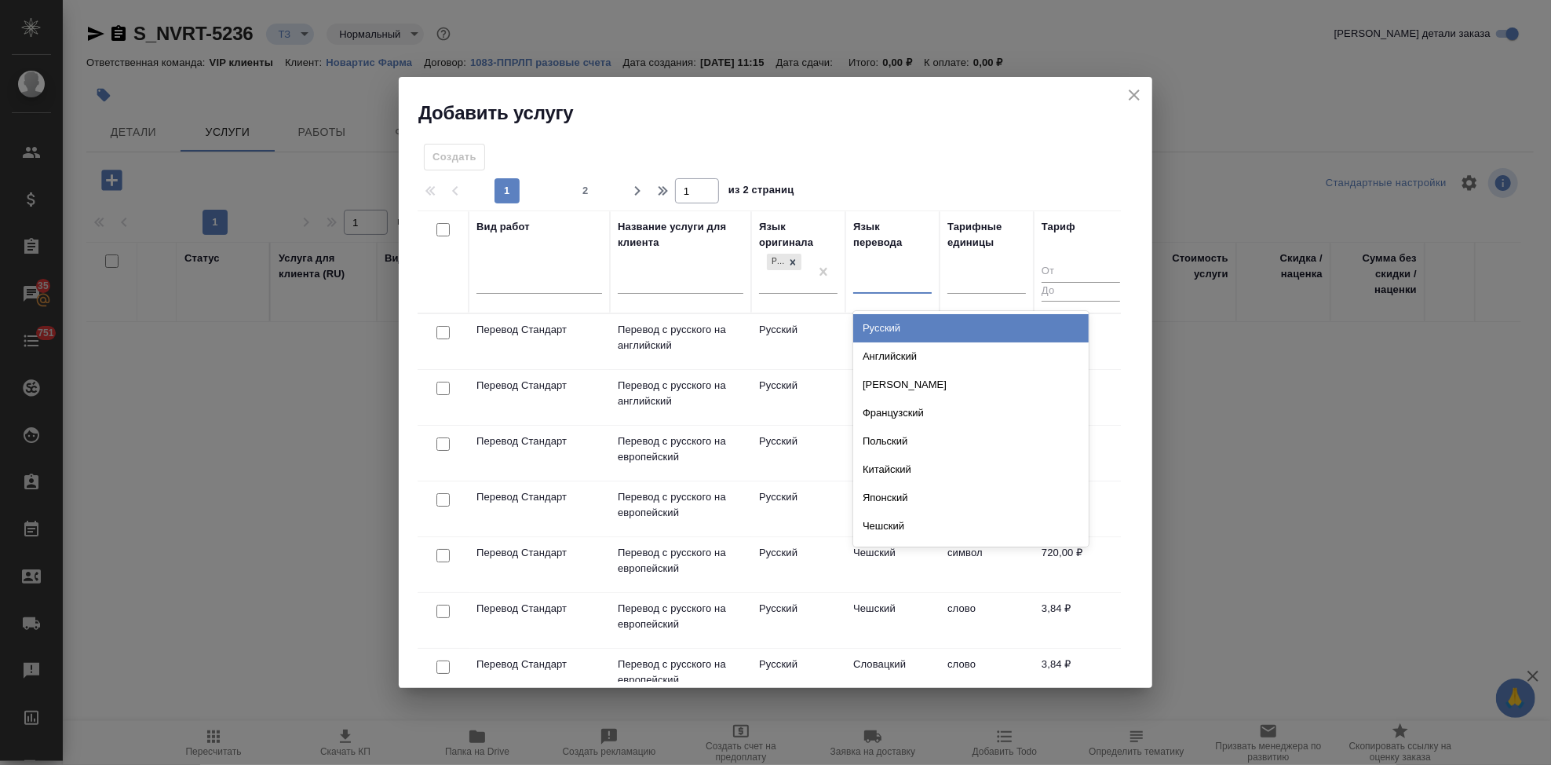
click at [899, 283] on div at bounding box center [892, 278] width 79 height 23
type input "а"
click at [889, 329] on div "Английский" at bounding box center [971, 328] width 236 height 28
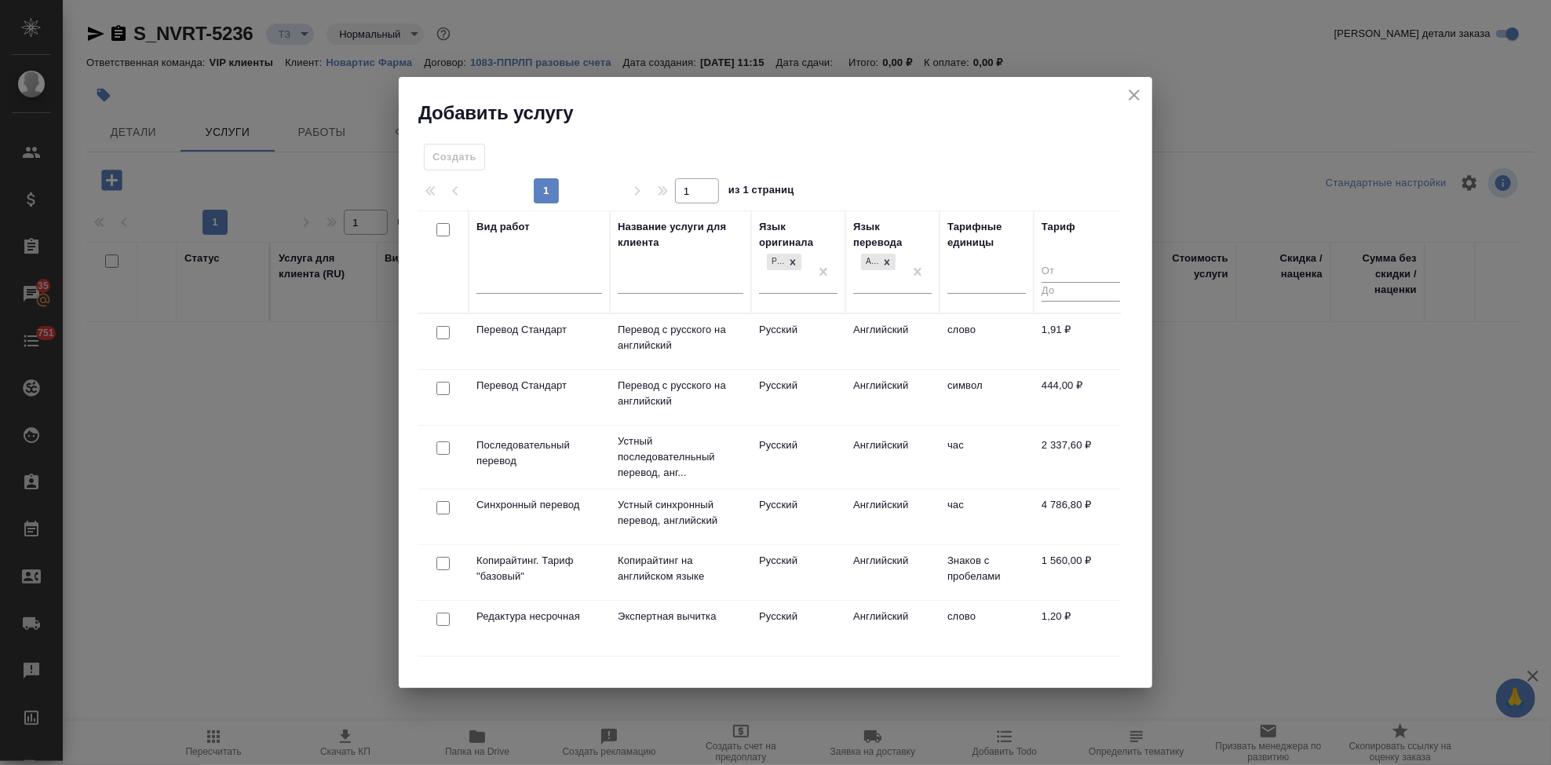
click at [874, 334] on td "Английский" at bounding box center [892, 341] width 94 height 55
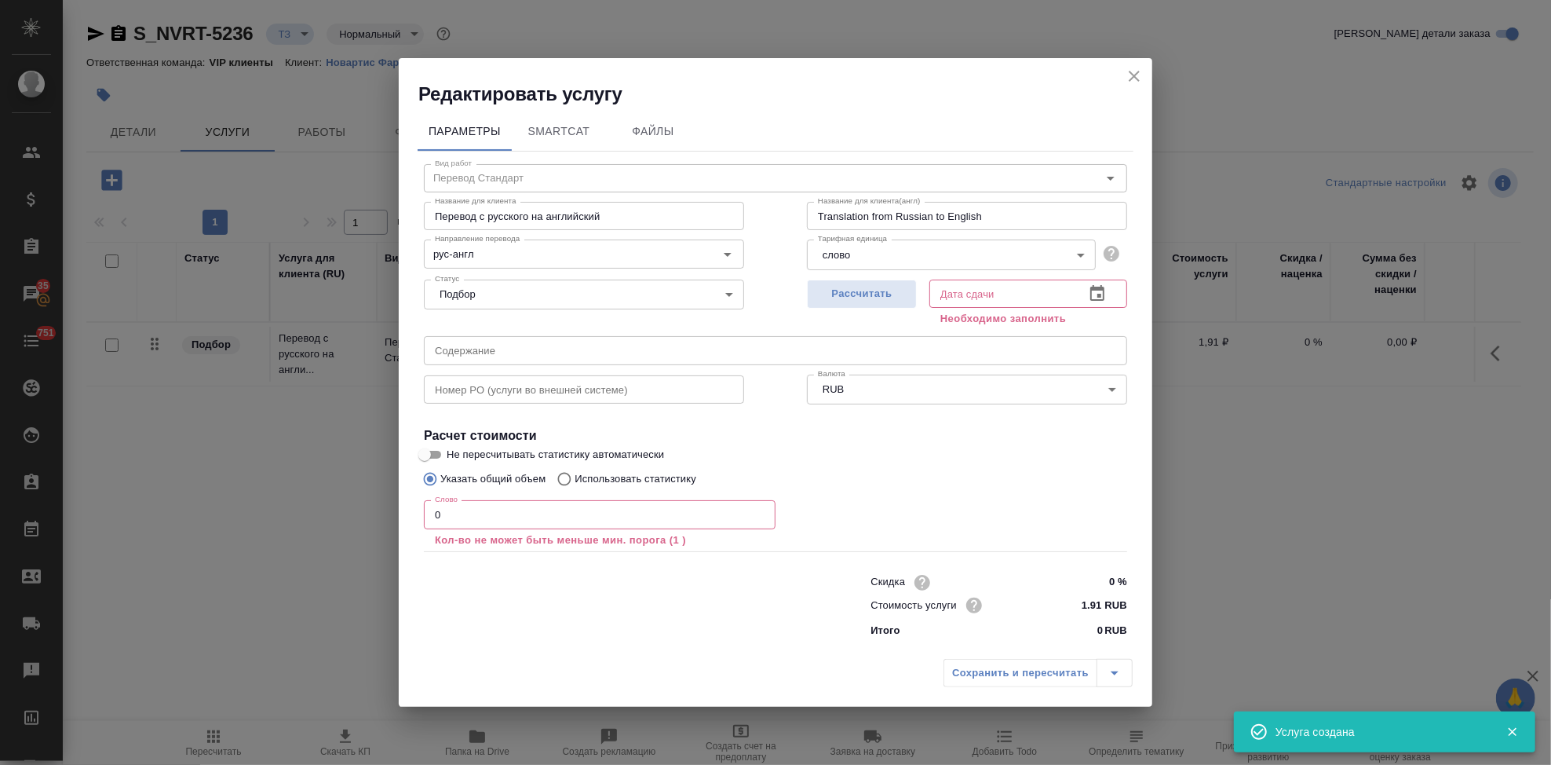
click at [549, 502] on input "0" at bounding box center [600, 514] width 352 height 28
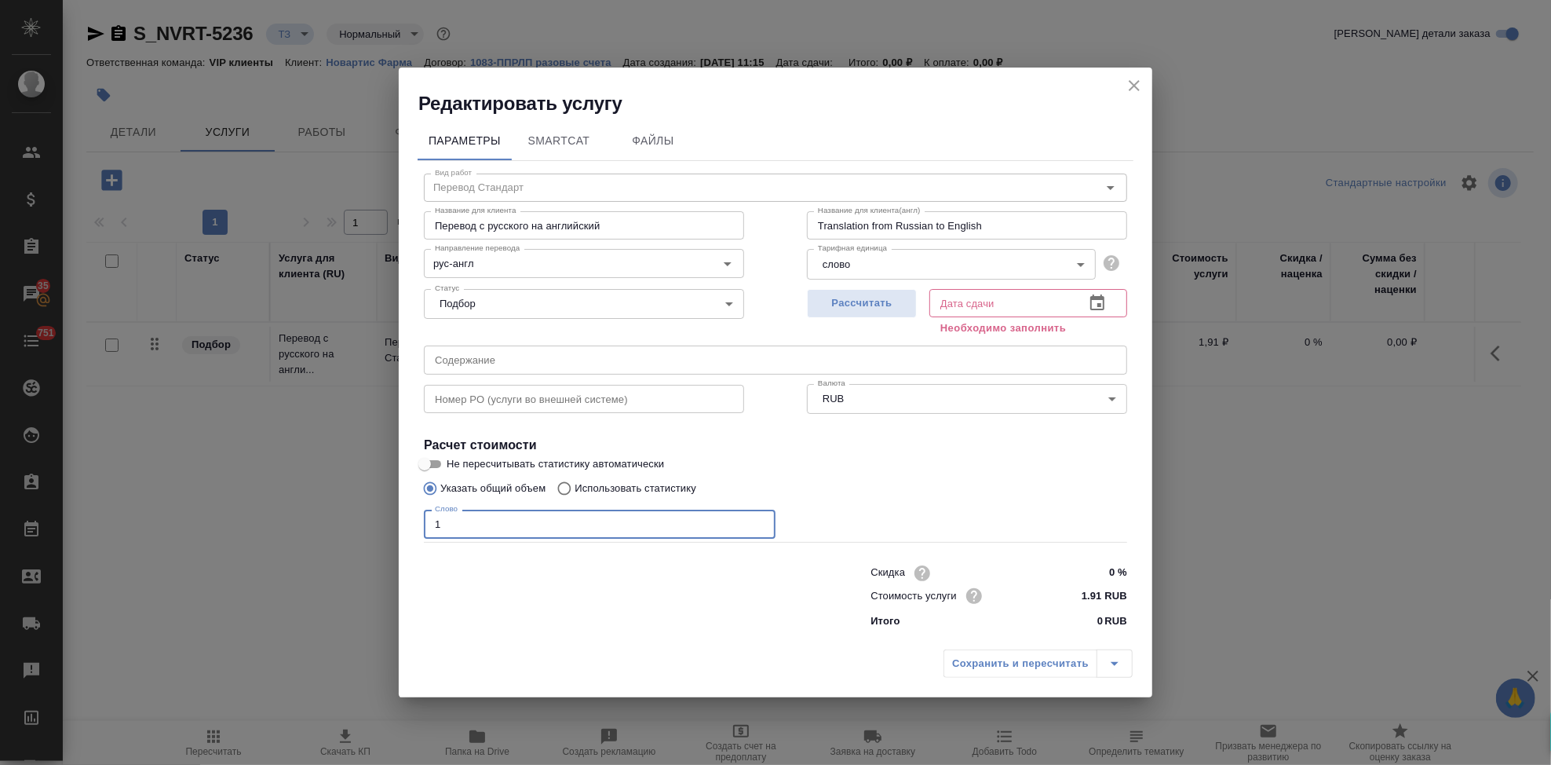
type input "1"
click at [1097, 298] on icon "button" at bounding box center [1097, 302] width 14 height 16
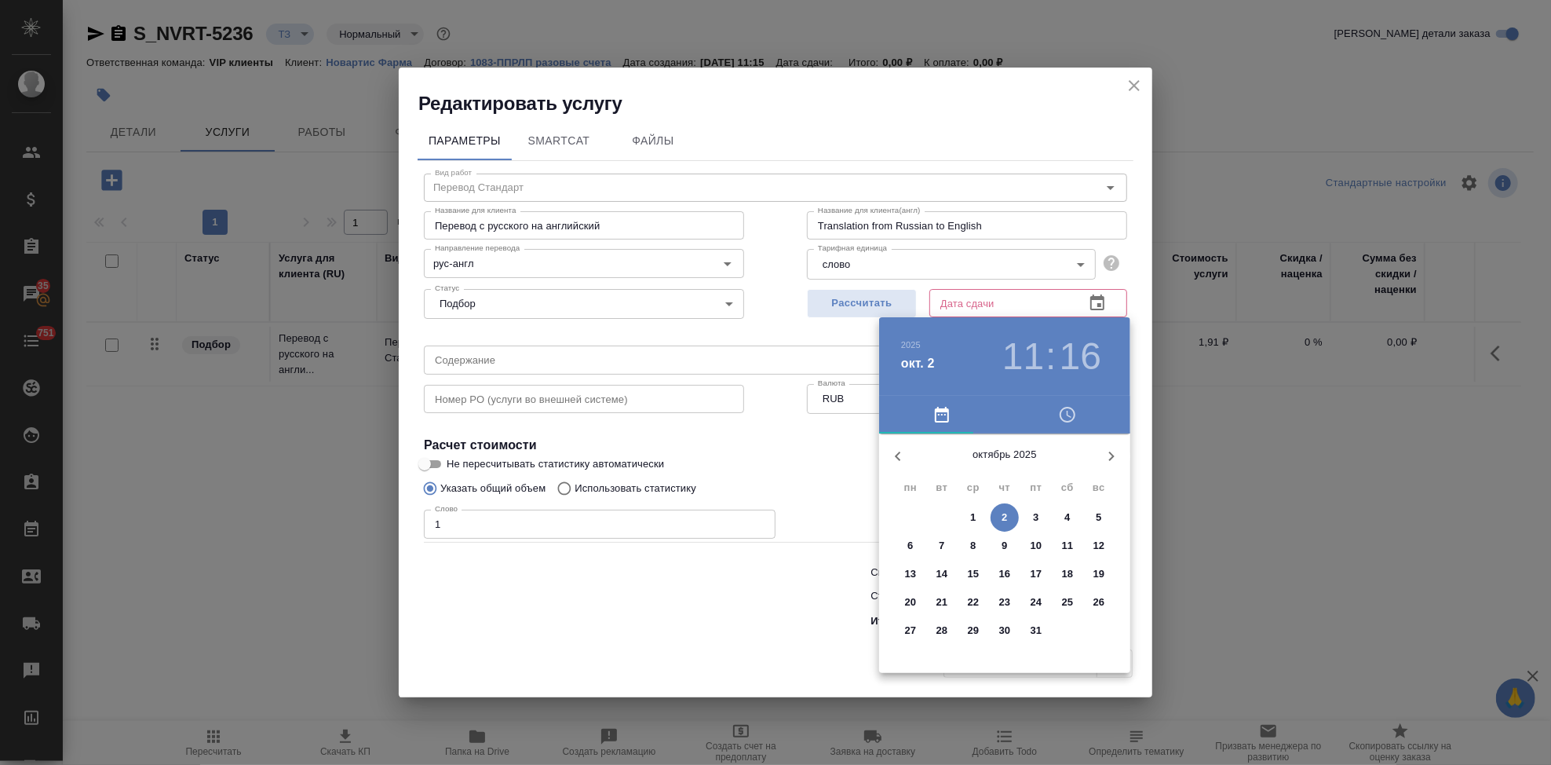
click at [951, 553] on button "7" at bounding box center [942, 545] width 28 height 28
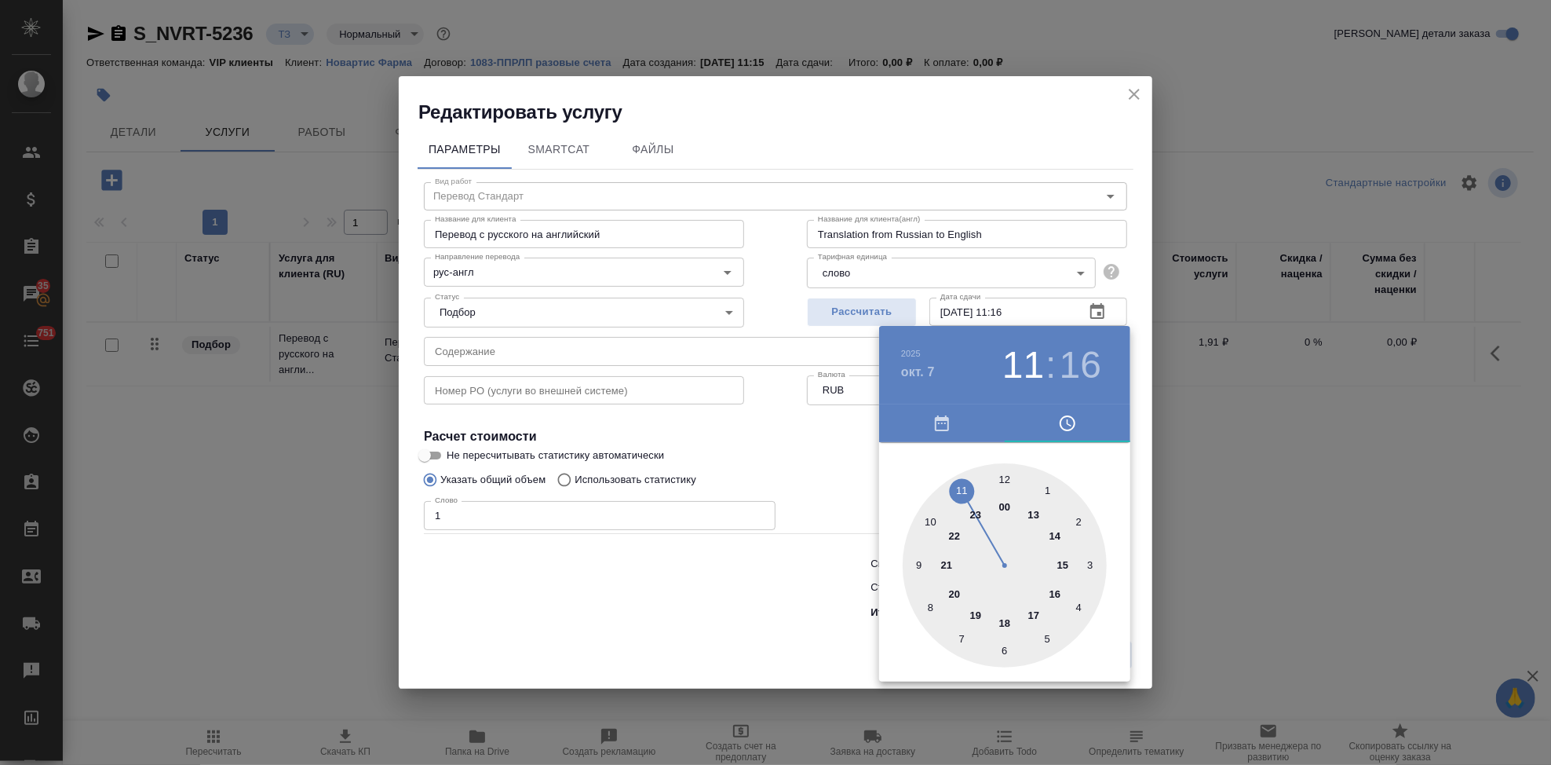
click at [1032, 612] on div at bounding box center [1005, 565] width 204 height 204
click at [1003, 481] on div at bounding box center [1005, 565] width 204 height 204
type input "07.10.2025 17:00"
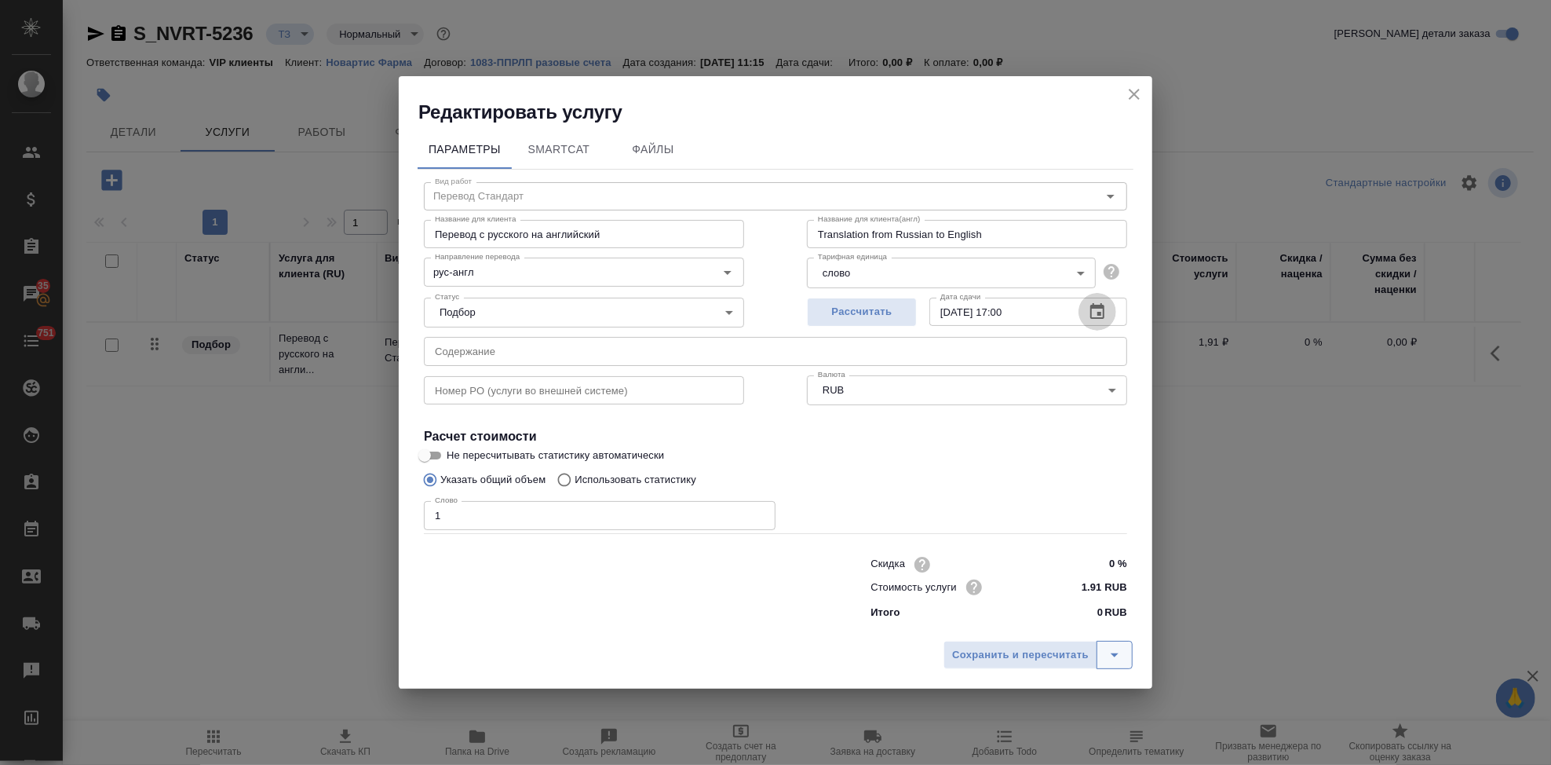
click at [1119, 651] on icon "split button" at bounding box center [1114, 654] width 19 height 19
click at [1030, 621] on li "Сохранить" at bounding box center [1040, 621] width 189 height 25
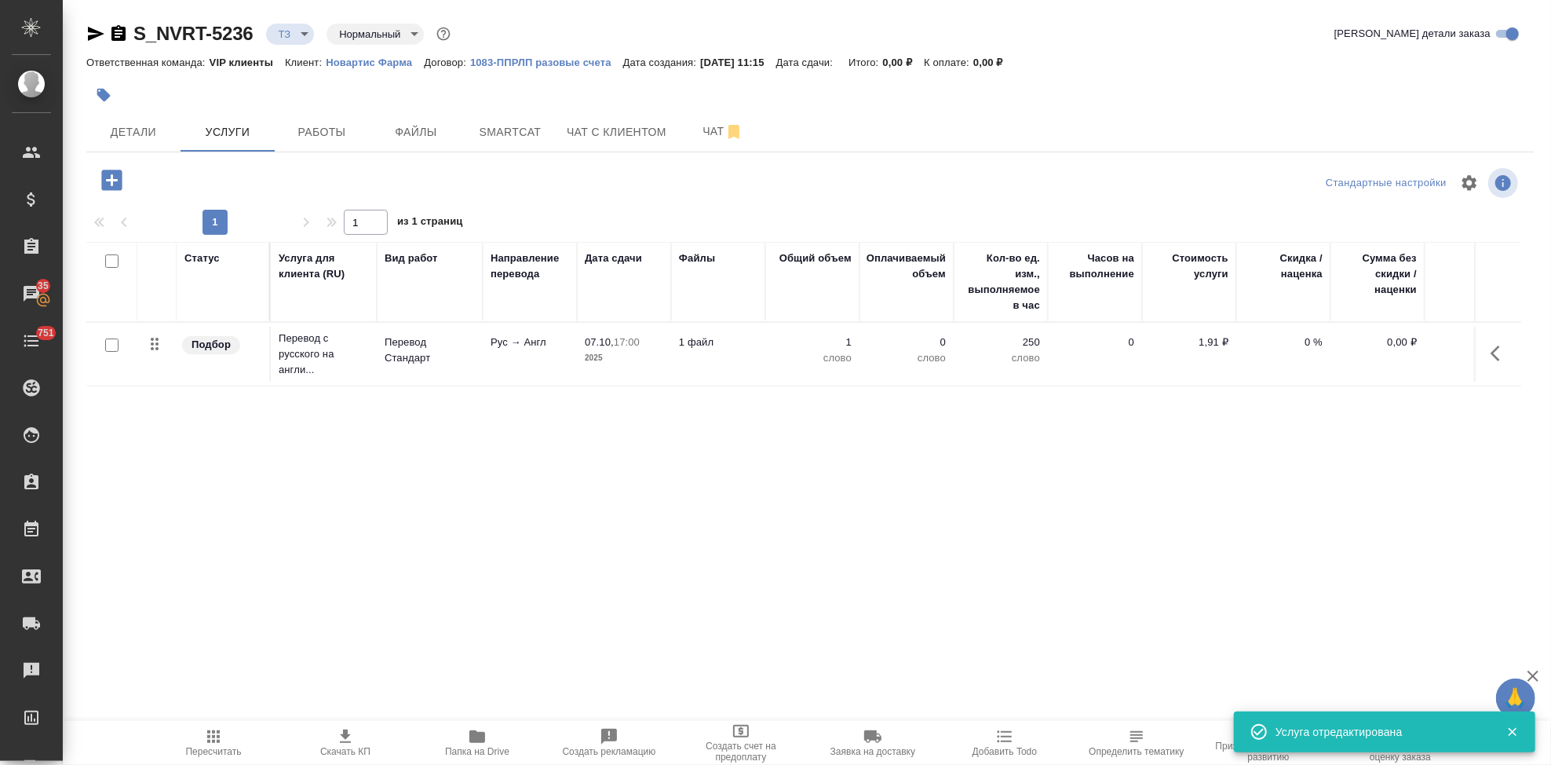
click at [107, 349] on input "checkbox" at bounding box center [111, 344] width 13 height 13
checkbox input "true"
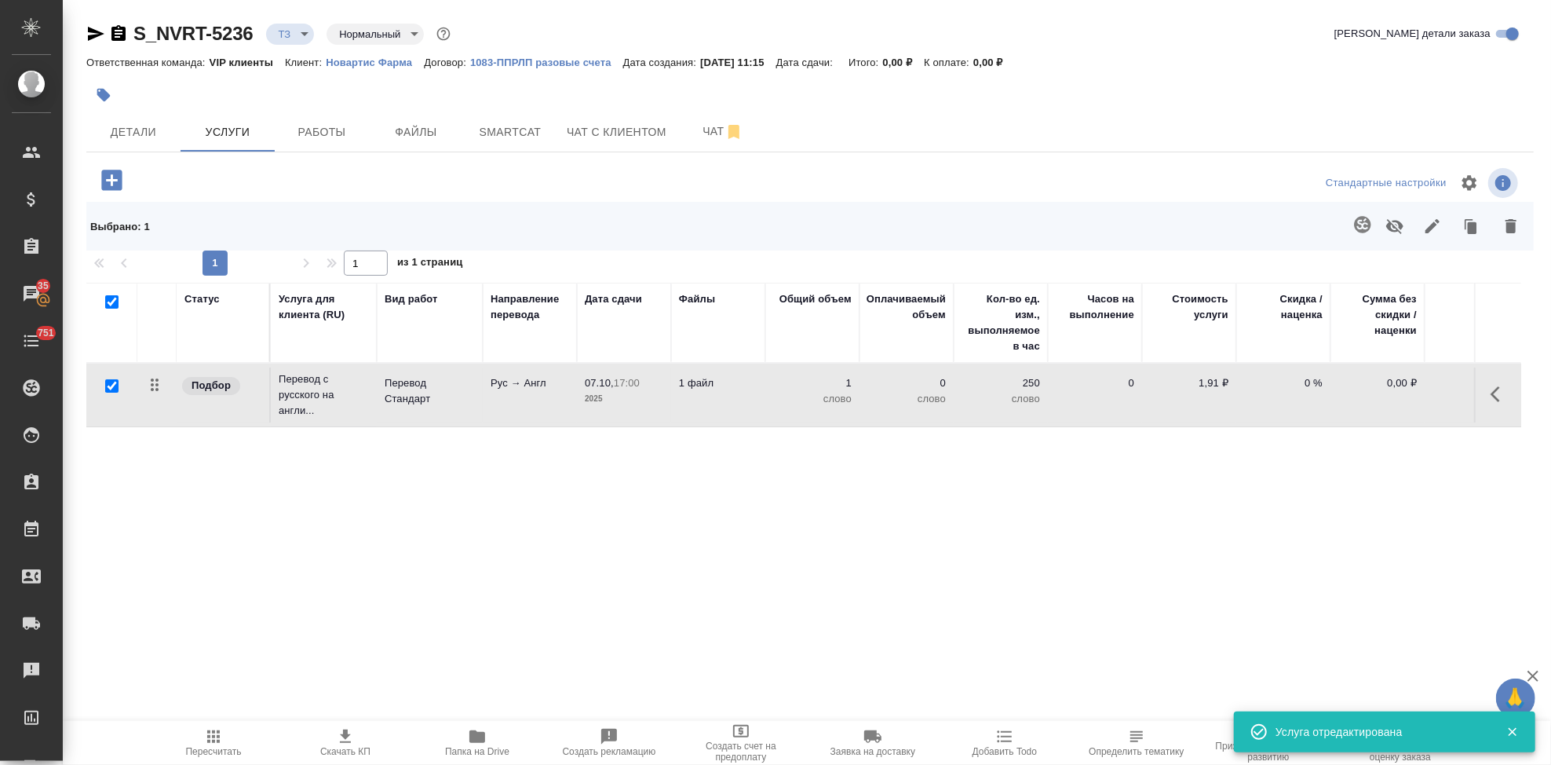
click at [1353, 219] on icon "button" at bounding box center [1362, 224] width 19 height 19
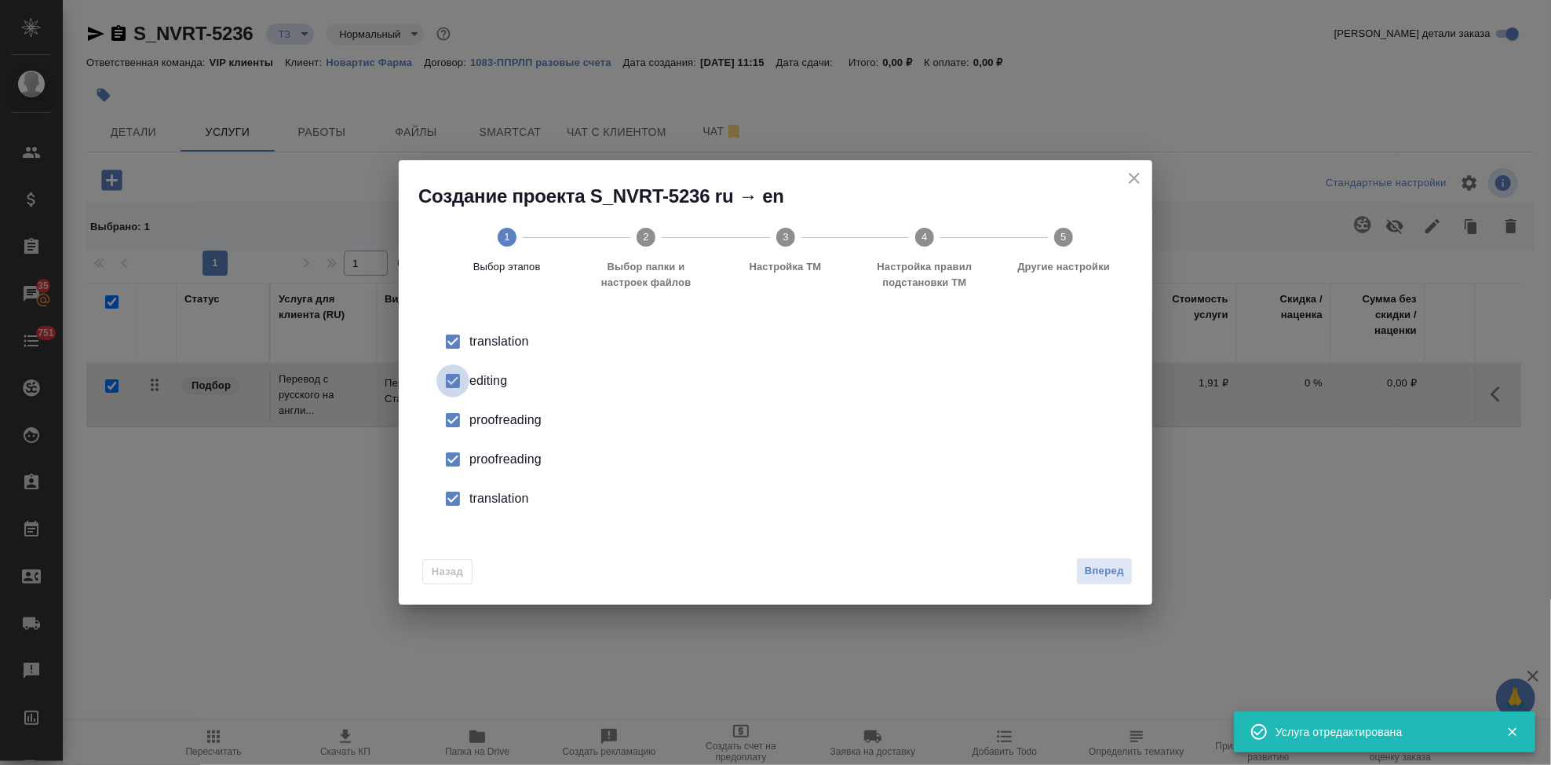
click at [467, 388] on input "checkbox" at bounding box center [452, 380] width 33 height 33
click at [466, 464] on input "checkbox" at bounding box center [452, 459] width 33 height 33
click at [462, 511] on input "checkbox" at bounding box center [452, 498] width 33 height 33
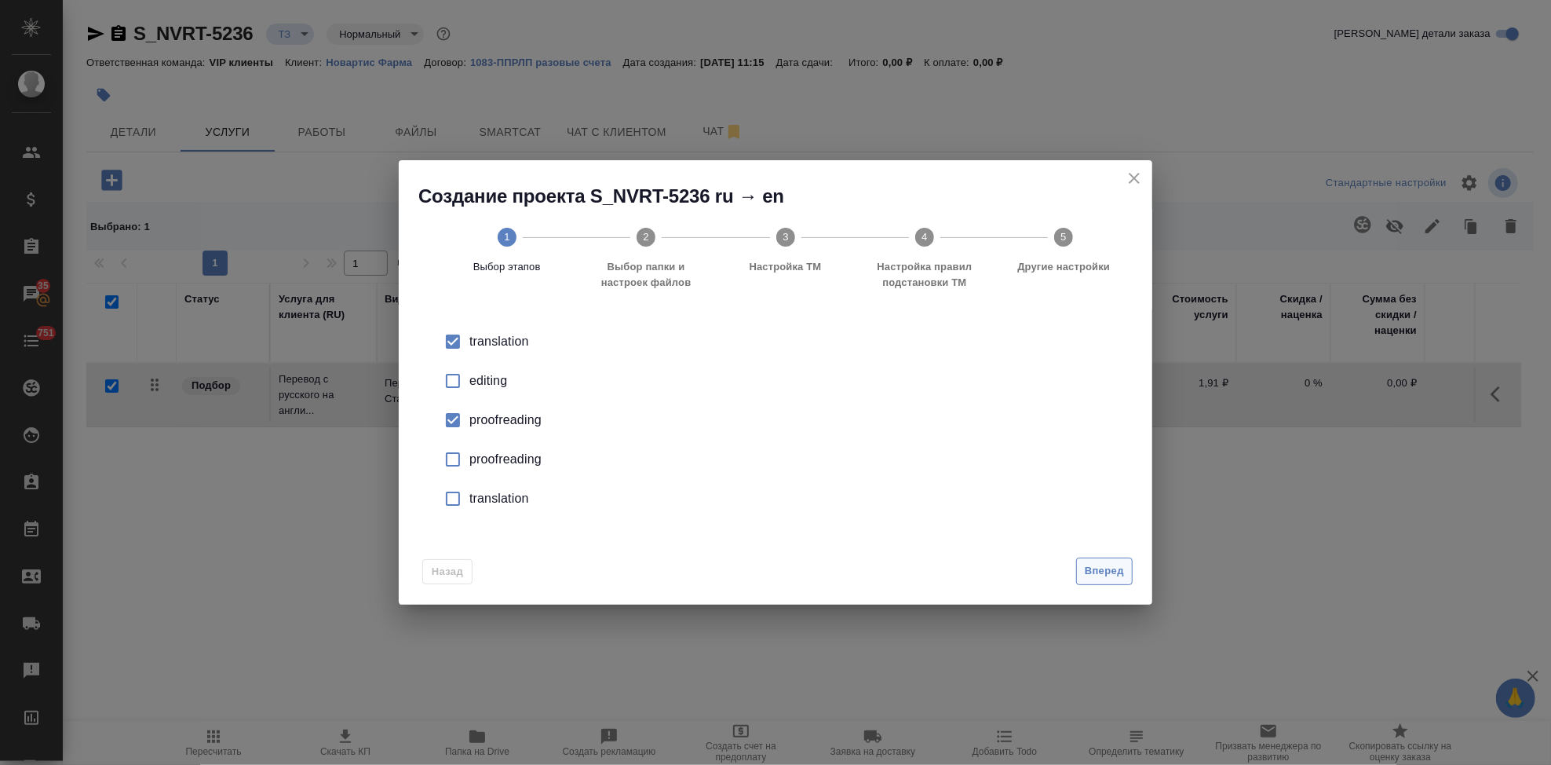
click at [1089, 560] on button "Вперед" at bounding box center [1104, 570] width 57 height 27
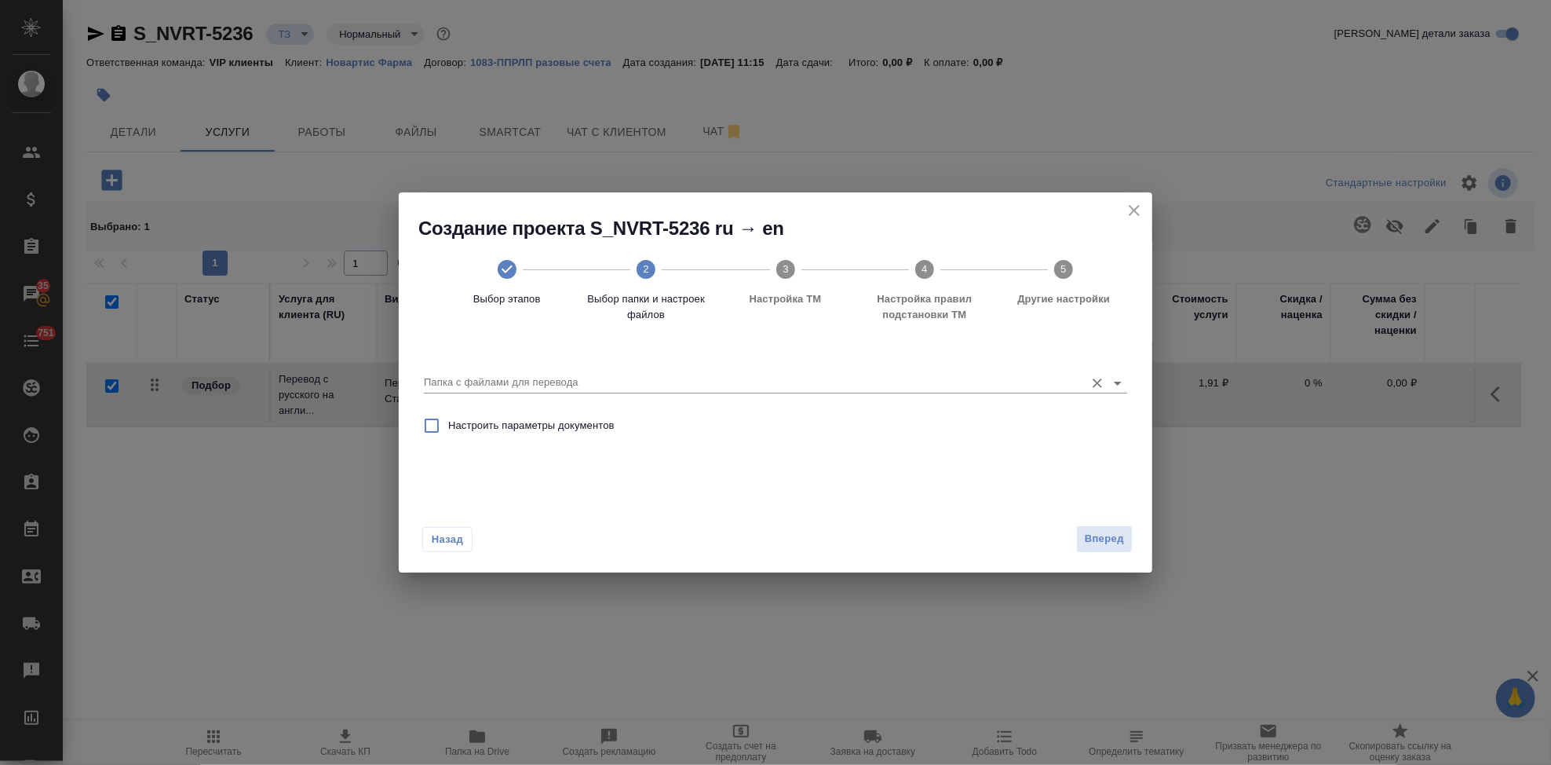
click at [993, 378] on input "Папка с файлами для перевода" at bounding box center [750, 382] width 653 height 19
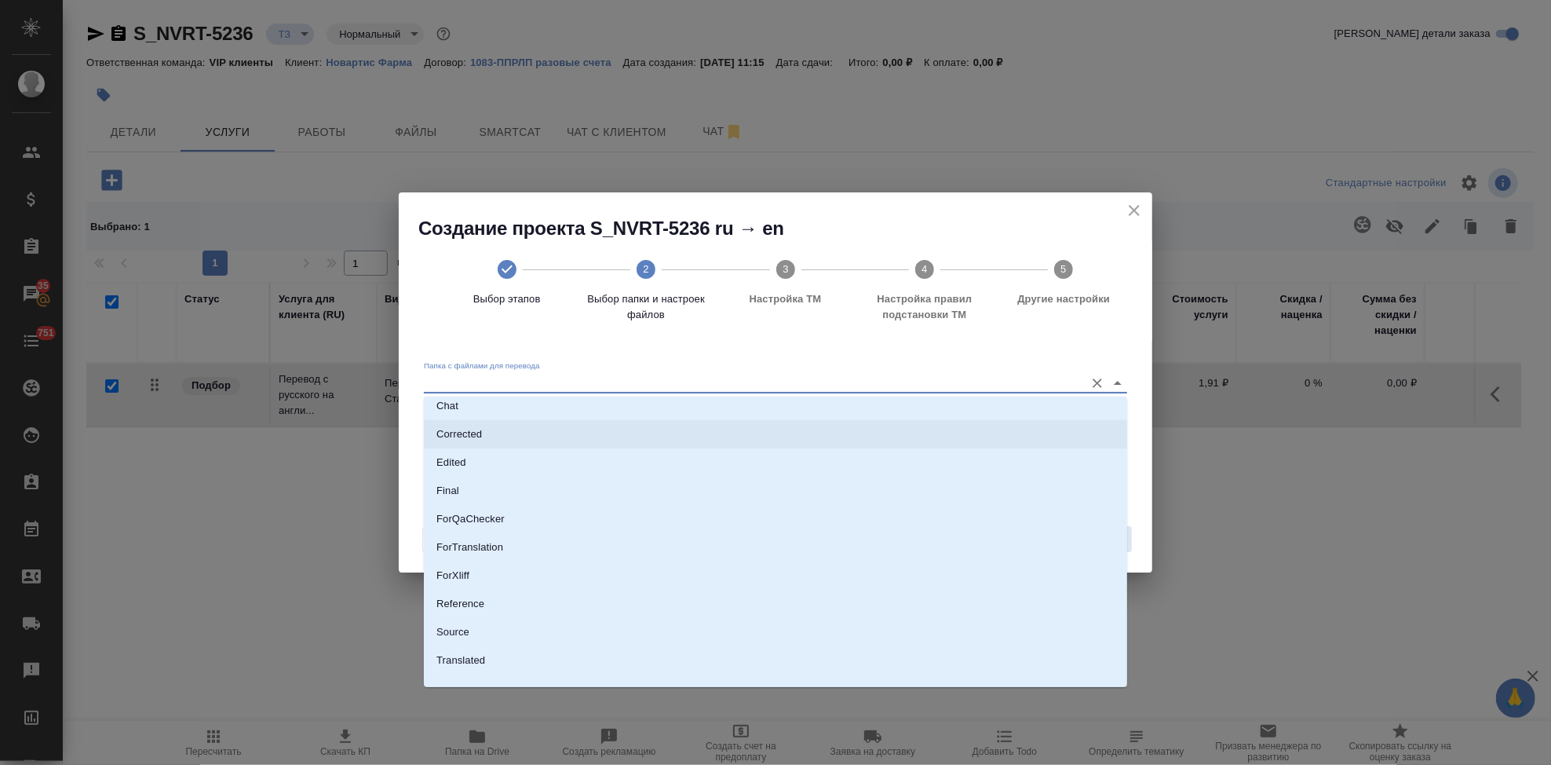
scroll to position [81, 0]
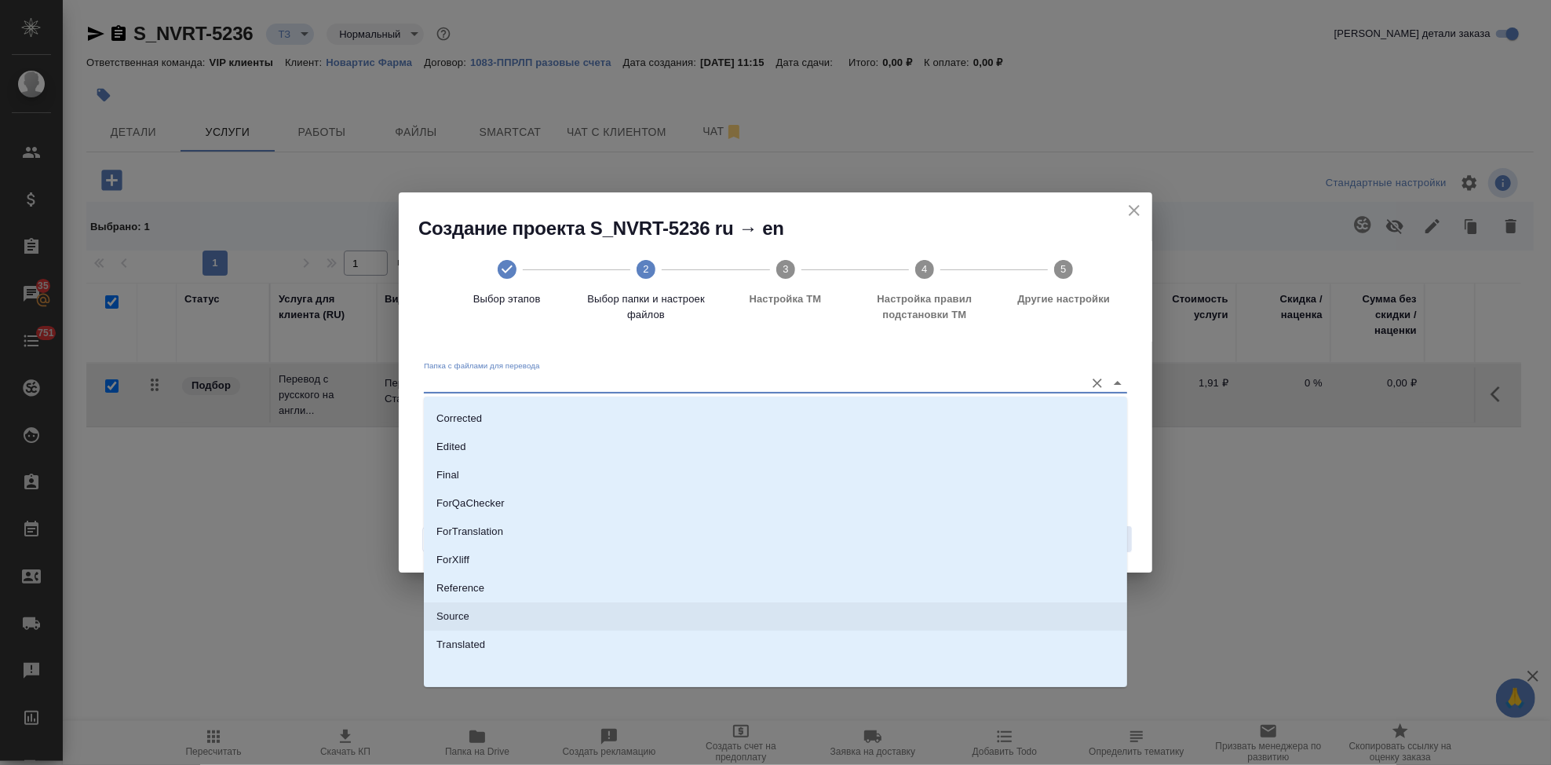
click at [473, 615] on li "Source" at bounding box center [775, 616] width 703 height 28
type input "Source"
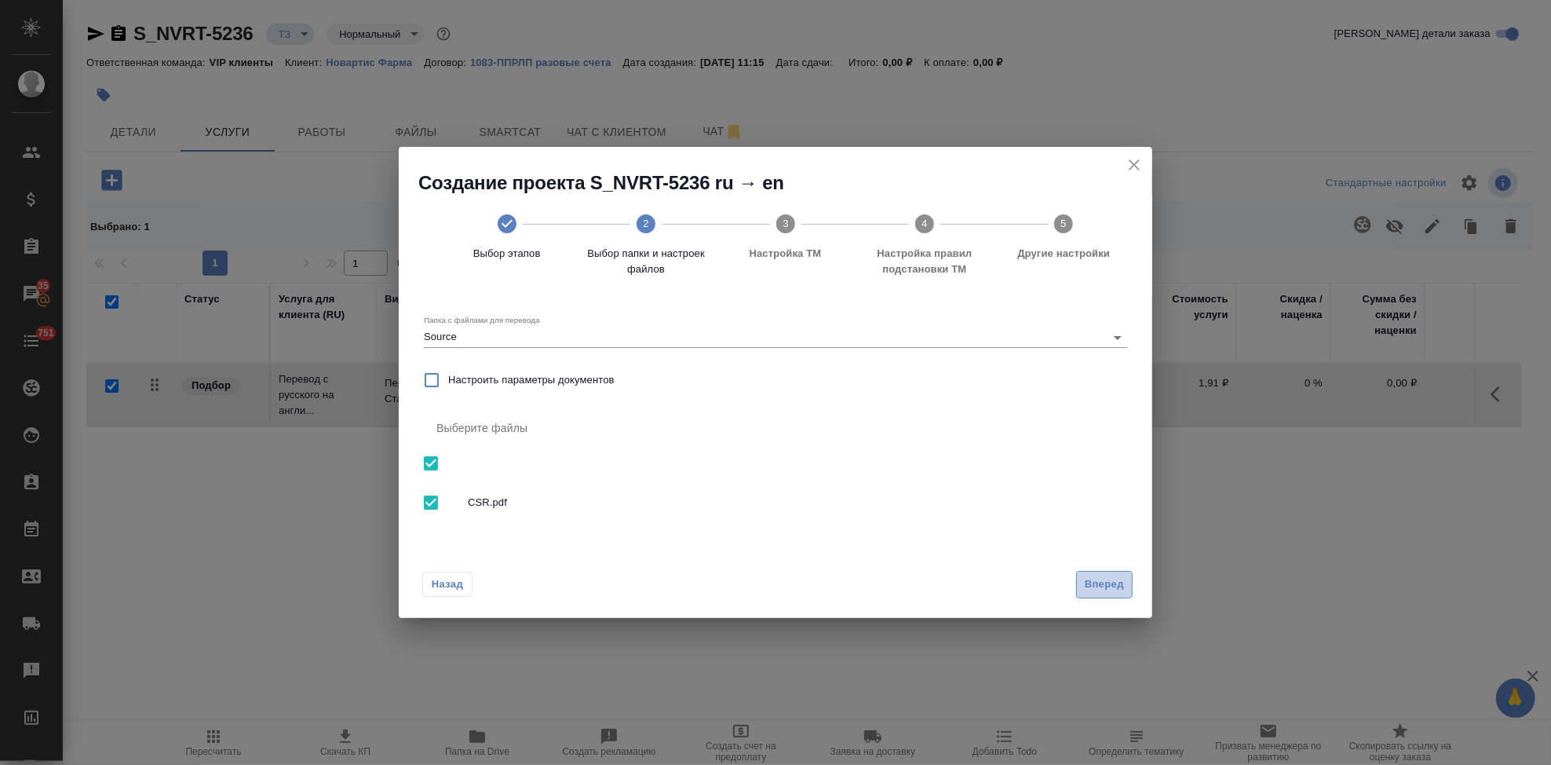
click at [1089, 593] on button "Вперед" at bounding box center [1104, 584] width 57 height 27
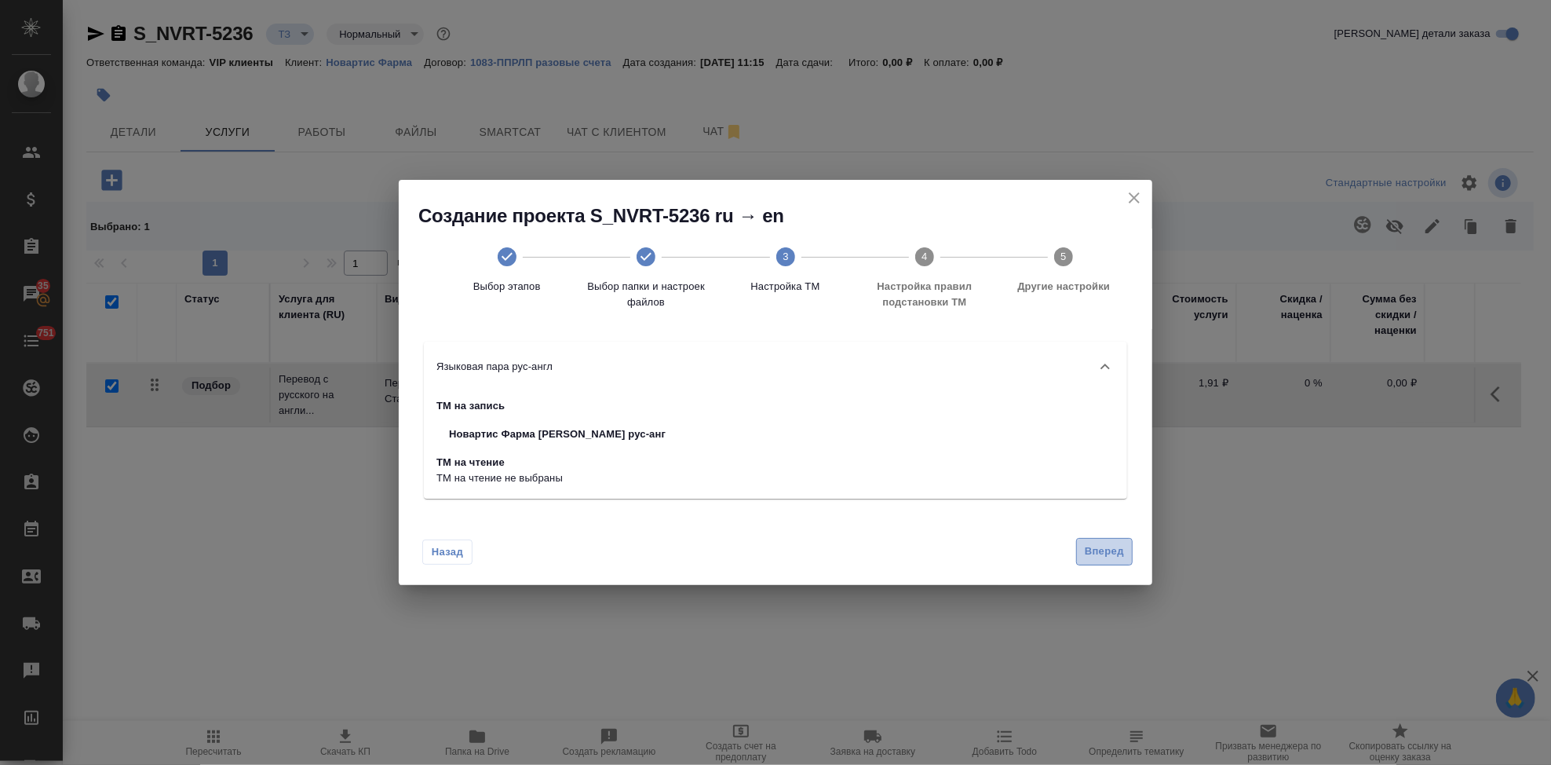
click at [1098, 561] on button "Вперед" at bounding box center [1104, 551] width 57 height 27
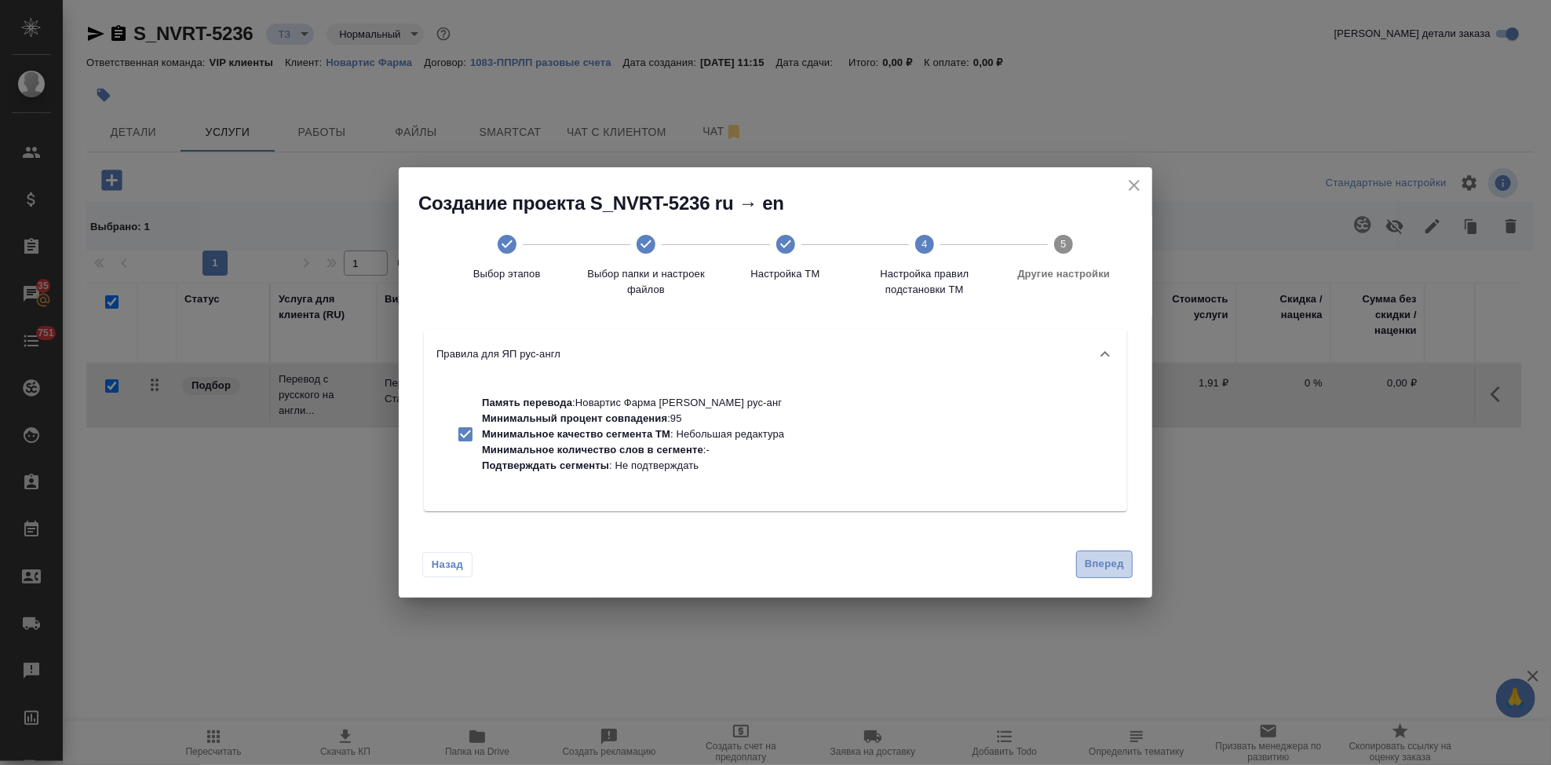
click at [1099, 564] on span "Вперед" at bounding box center [1104, 564] width 39 height 18
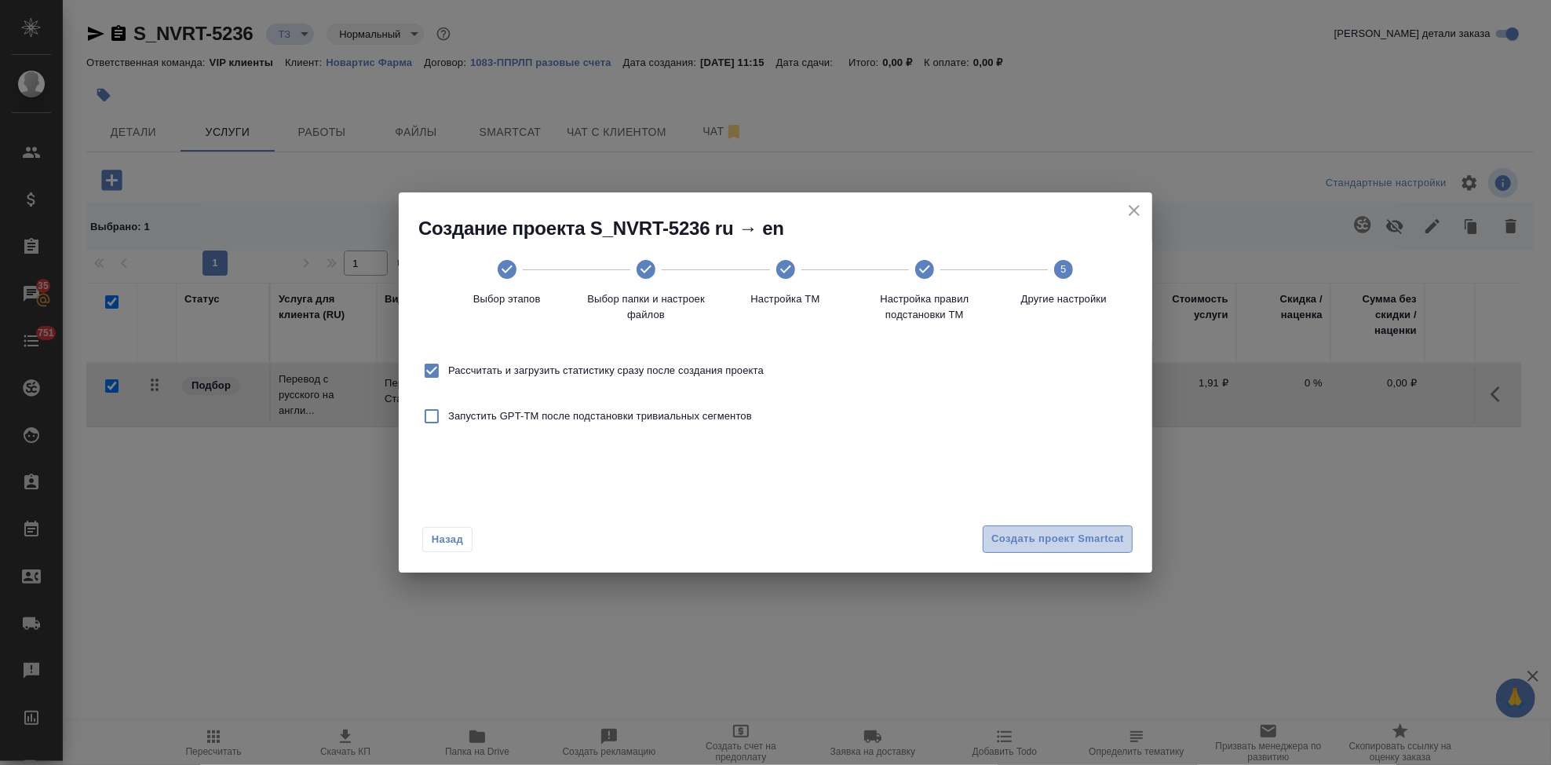
click at [1100, 540] on span "Создать проект Smartcat" at bounding box center [1058, 539] width 133 height 18
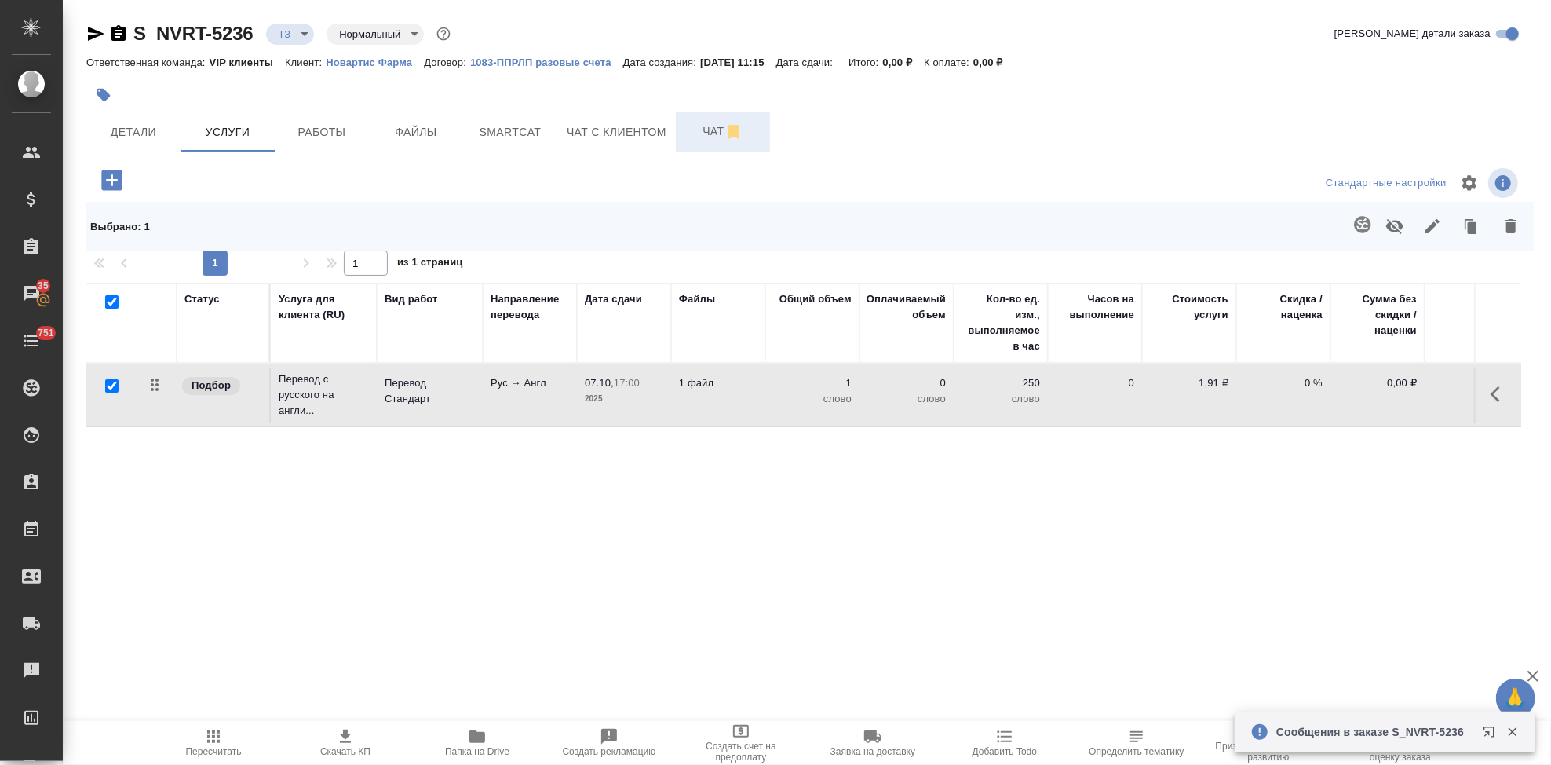
click at [706, 144] on button "Чат" at bounding box center [723, 131] width 94 height 39
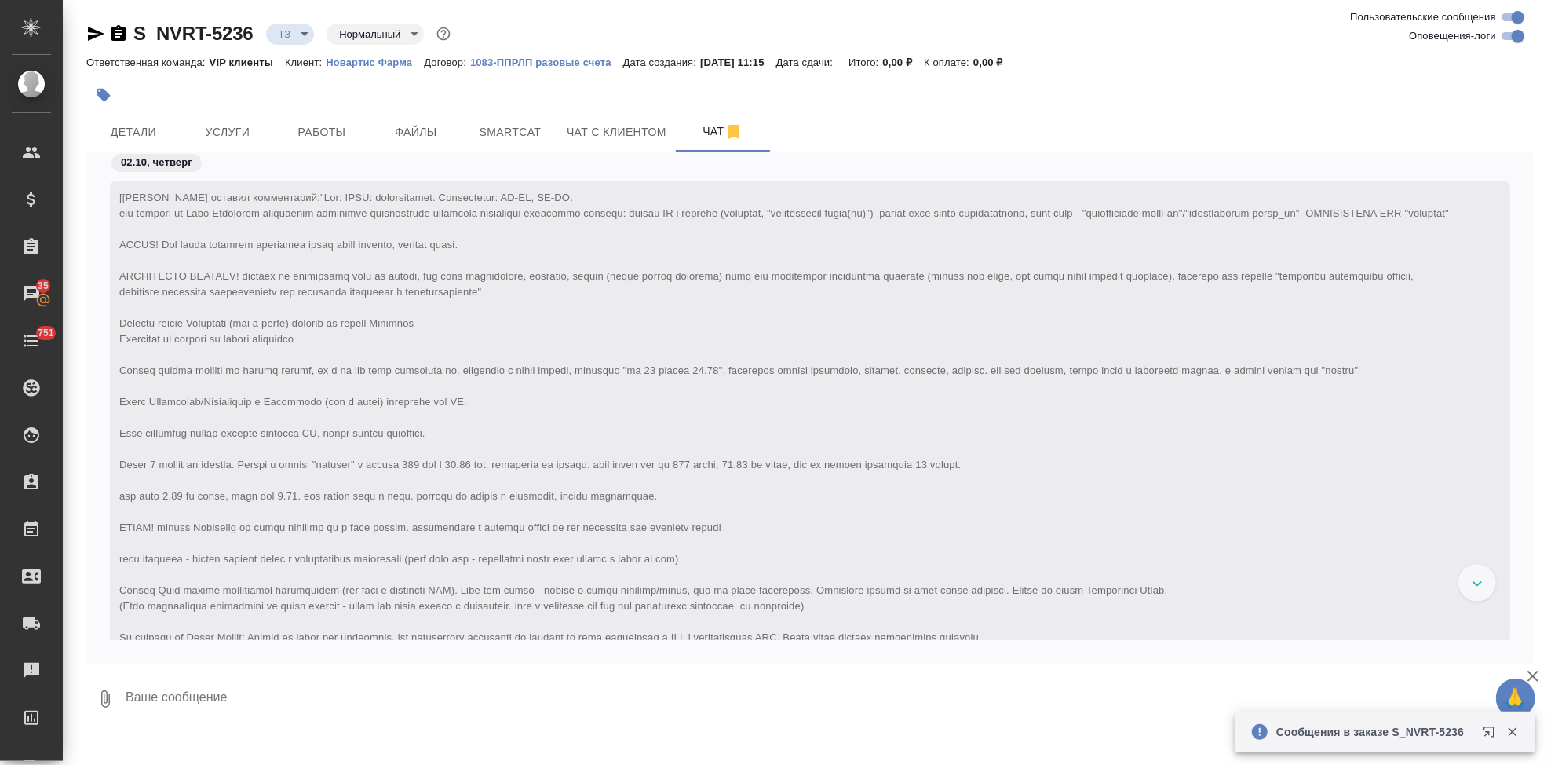
scroll to position [761, 0]
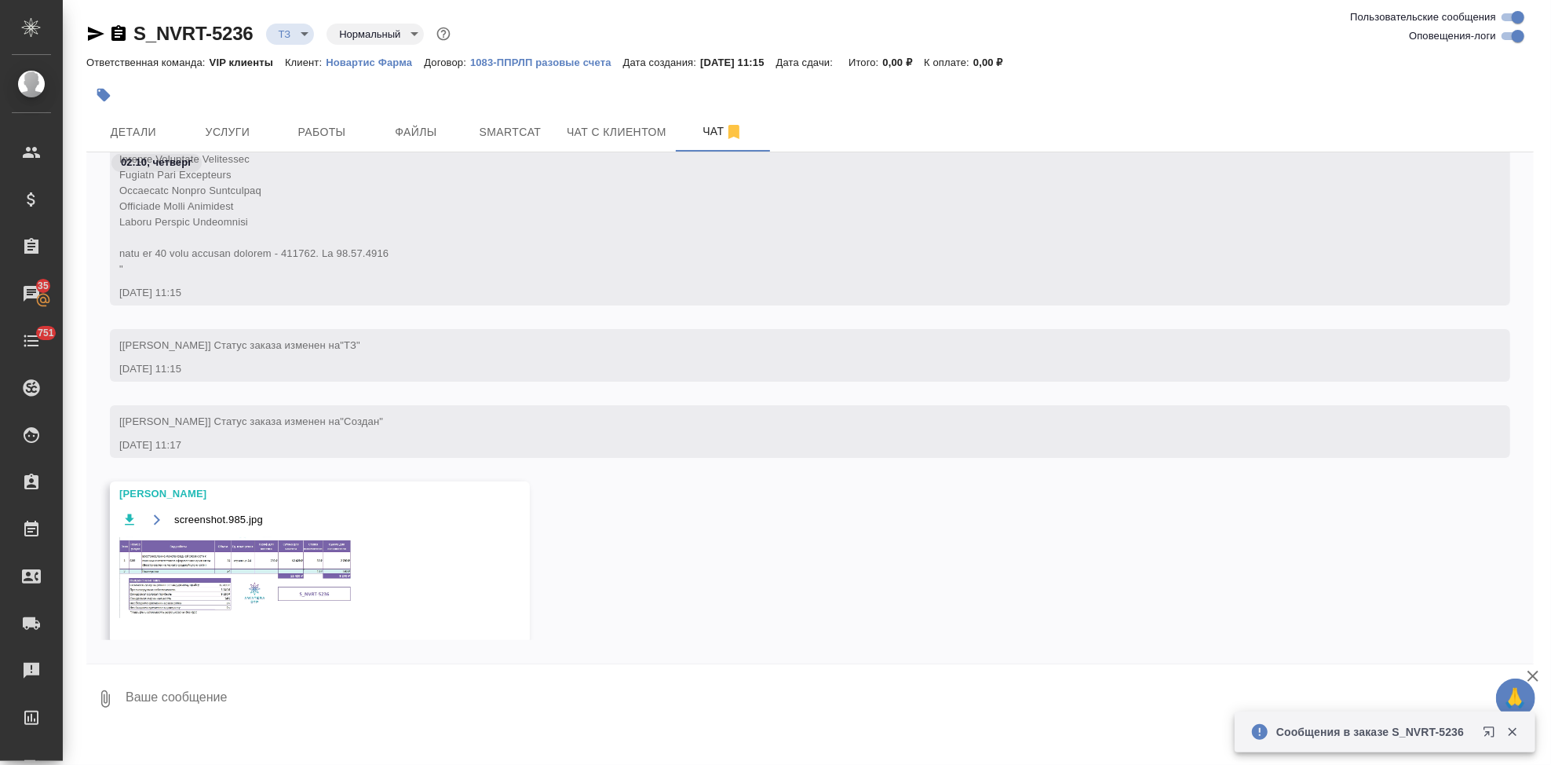
click at [229, 618] on img at bounding box center [237, 577] width 236 height 81
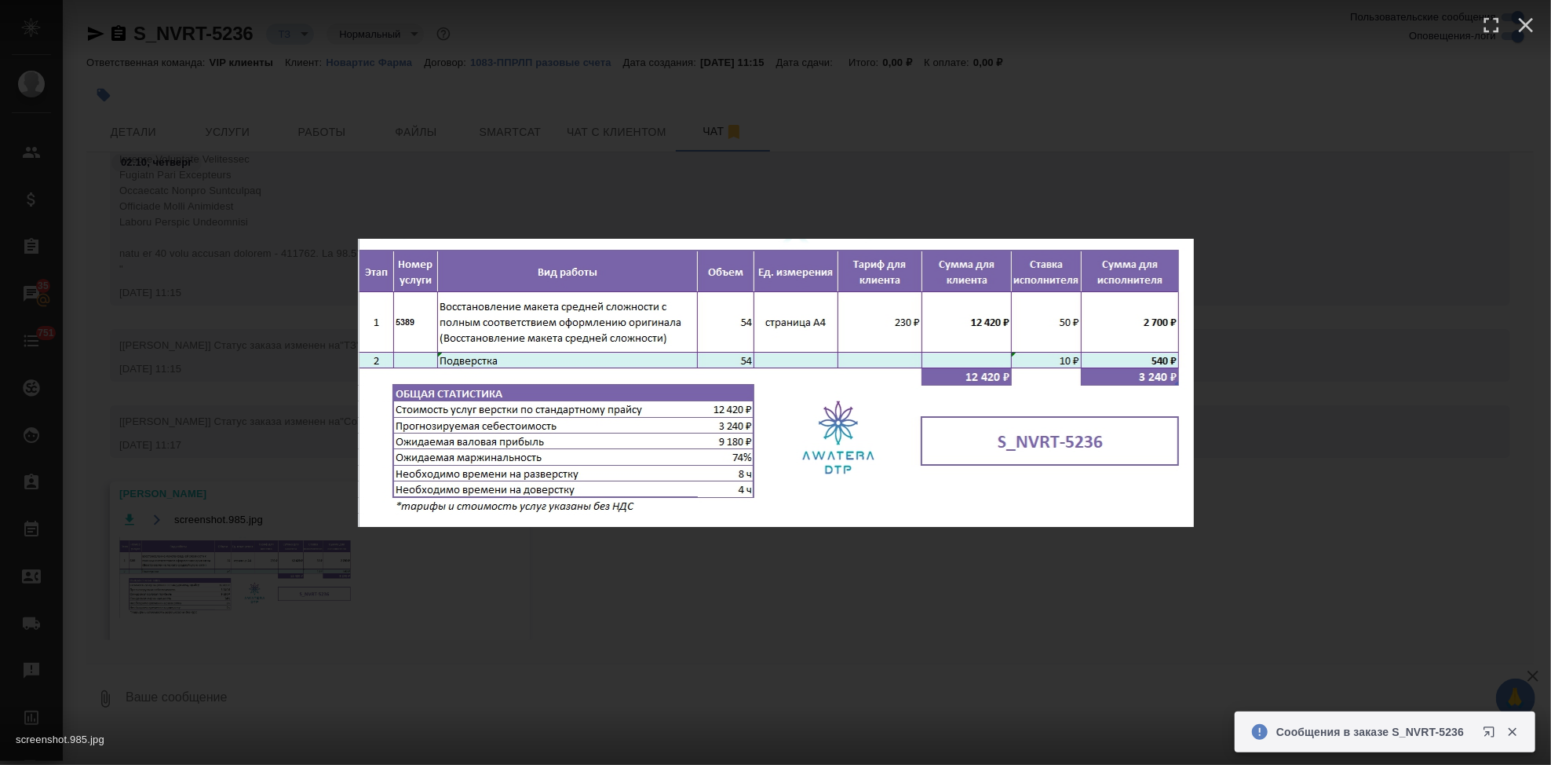
click at [695, 556] on div "screenshot.985.jpg 1 of 1" at bounding box center [775, 382] width 1551 height 765
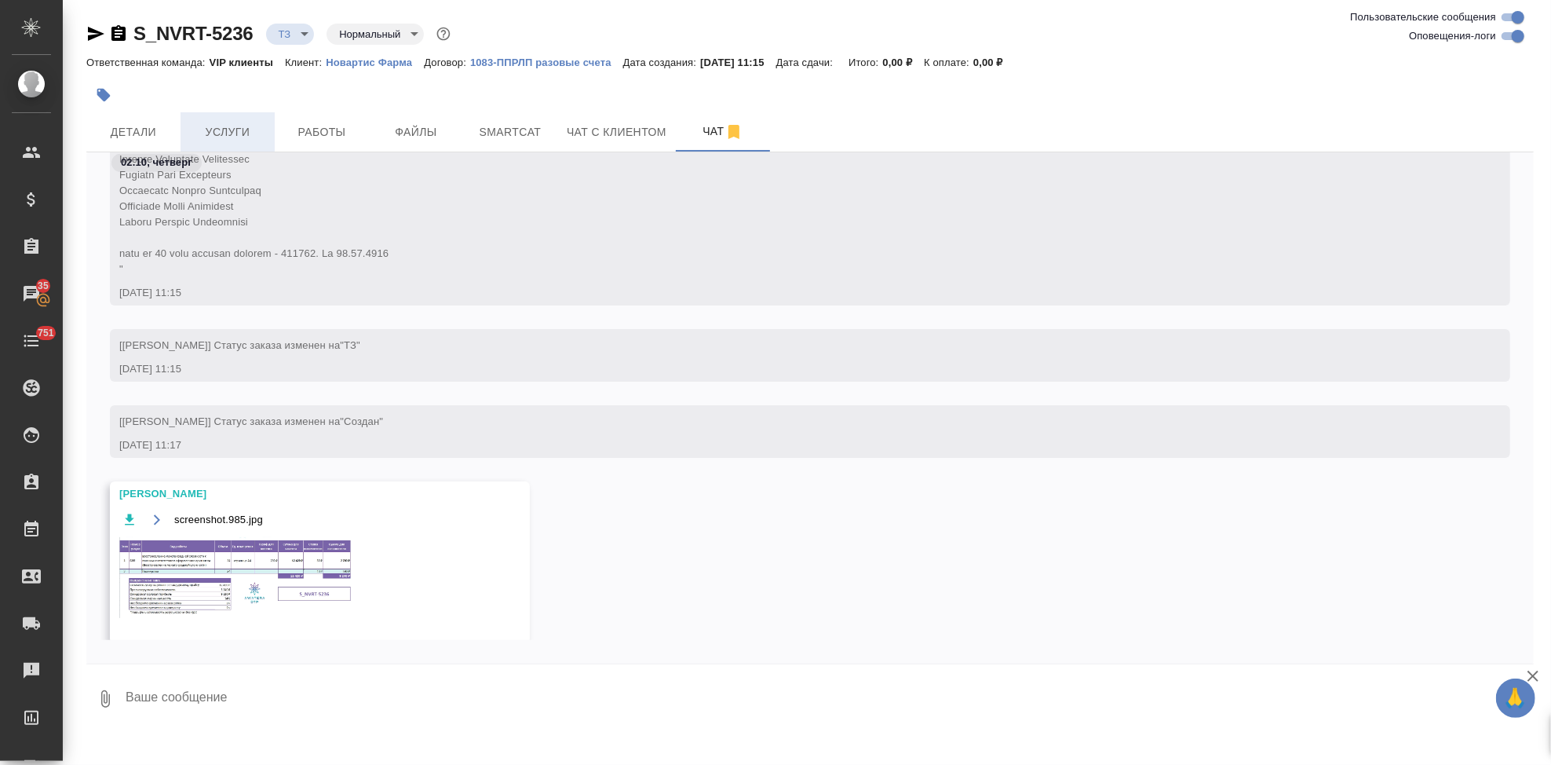
click at [230, 125] on span "Услуги" at bounding box center [227, 132] width 75 height 20
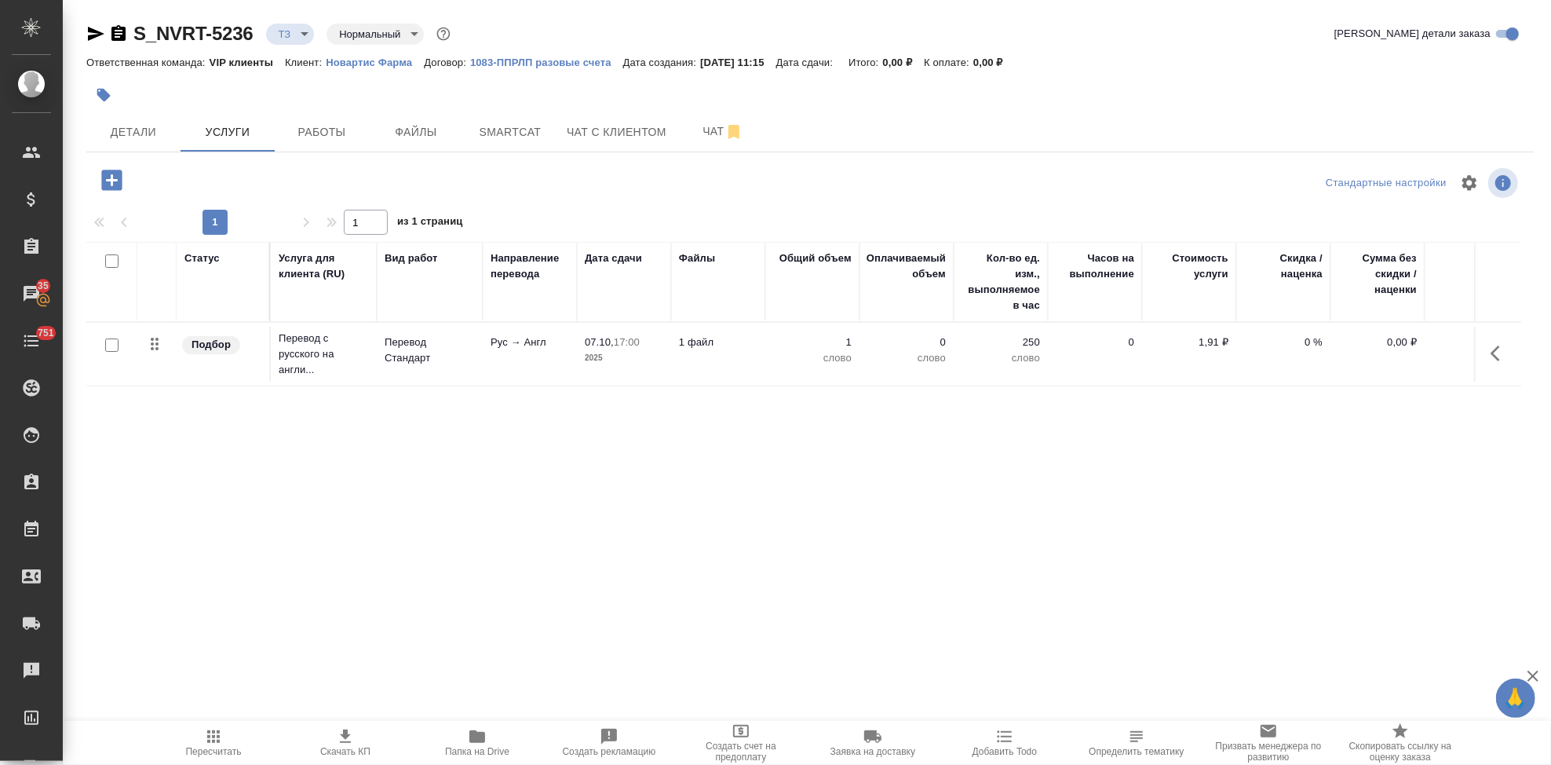
click at [116, 181] on icon "button" at bounding box center [111, 180] width 20 height 20
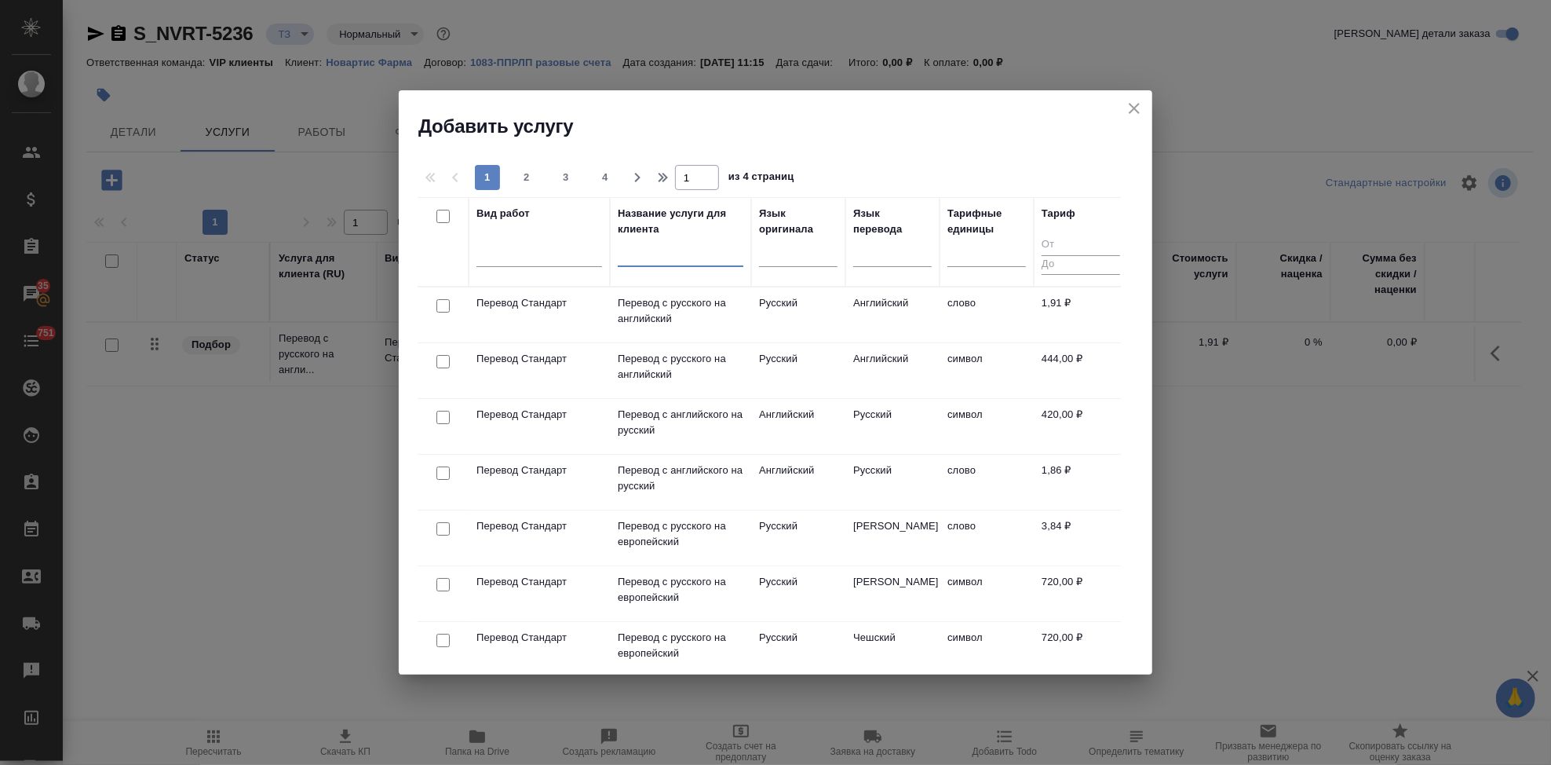
click at [715, 261] on input "text" at bounding box center [681, 257] width 126 height 20
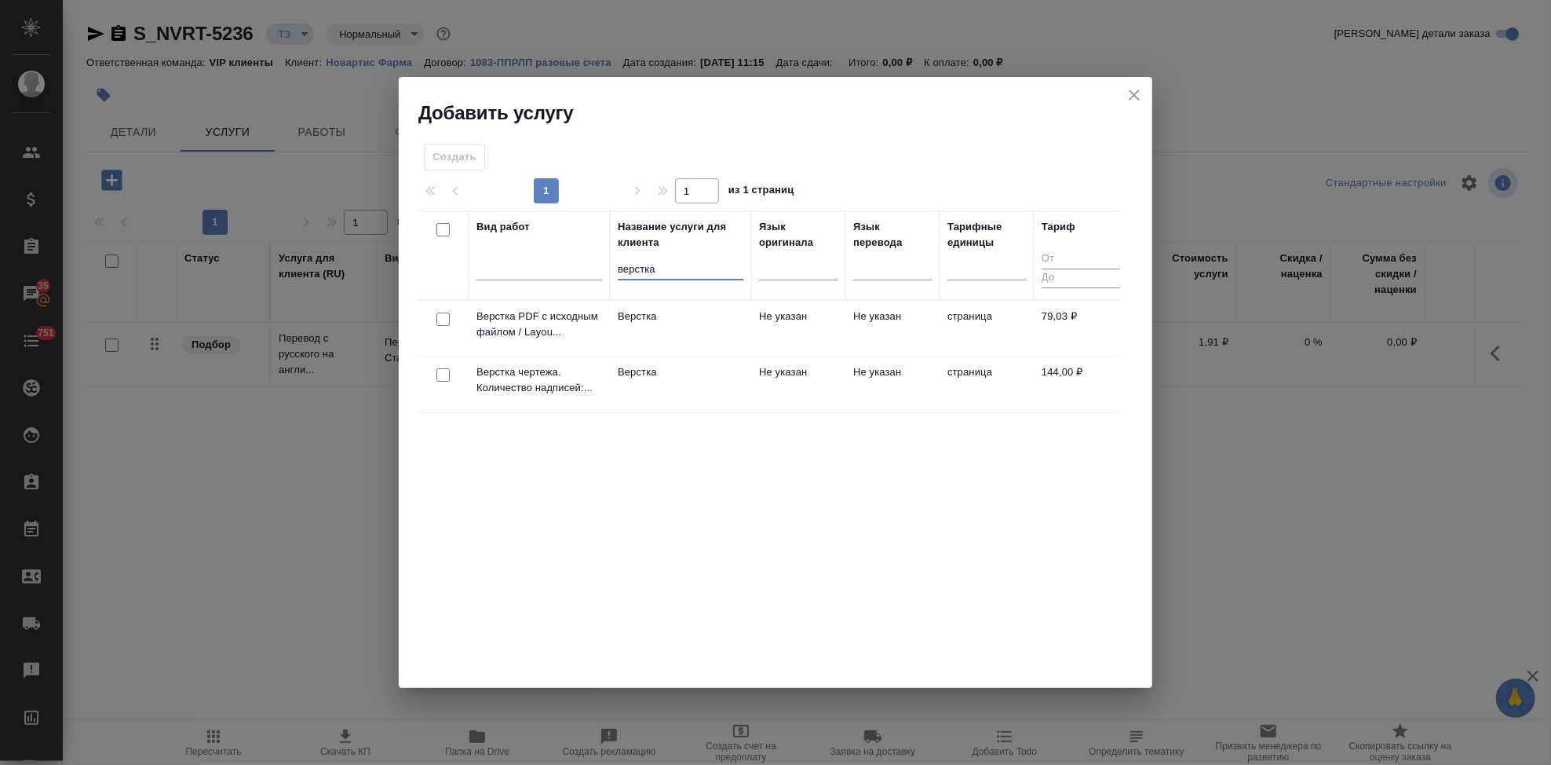
type input "верстка"
click at [820, 390] on td "Не указан" at bounding box center [798, 383] width 94 height 55
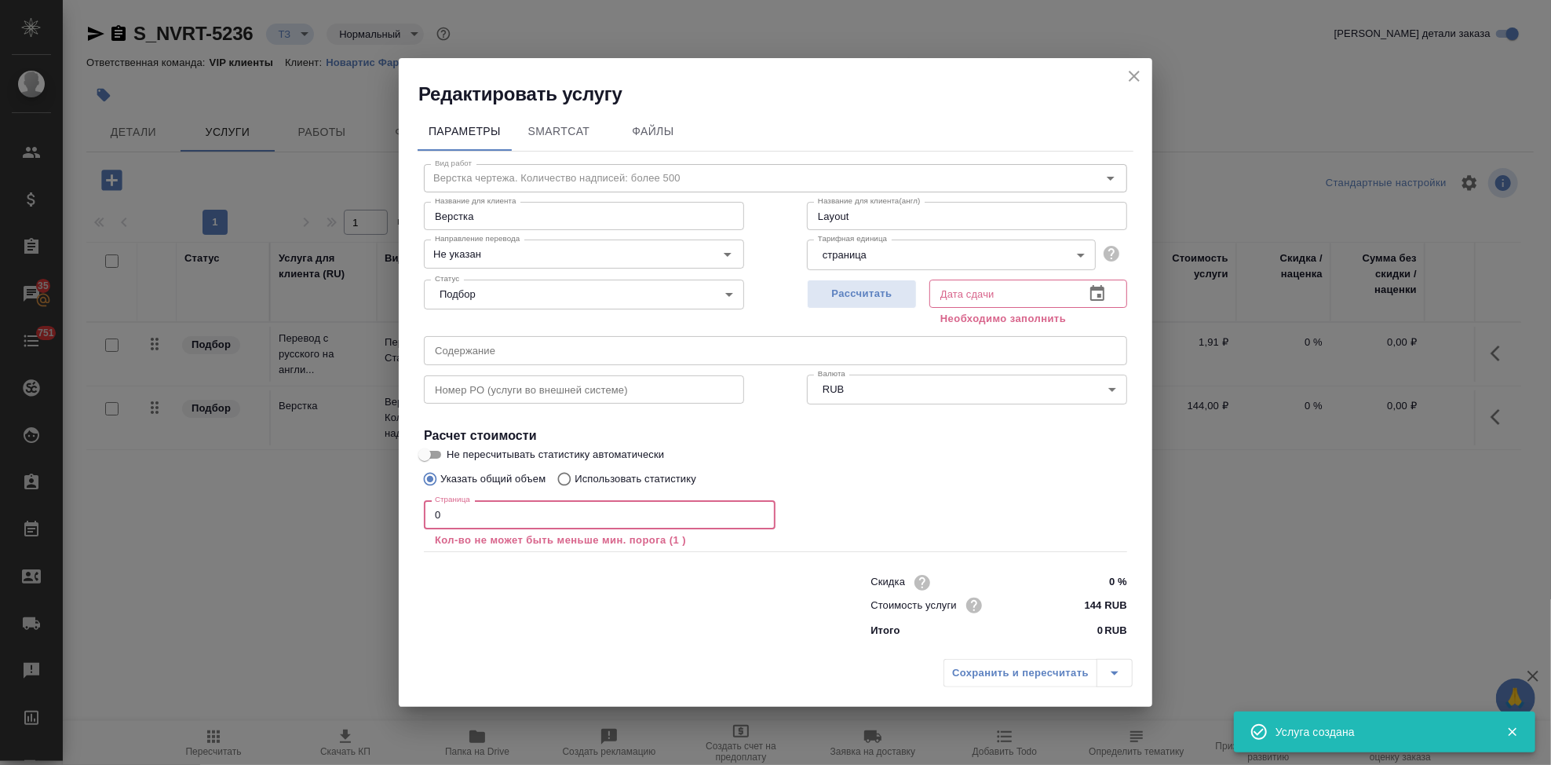
click at [536, 509] on input "0" at bounding box center [600, 514] width 352 height 28
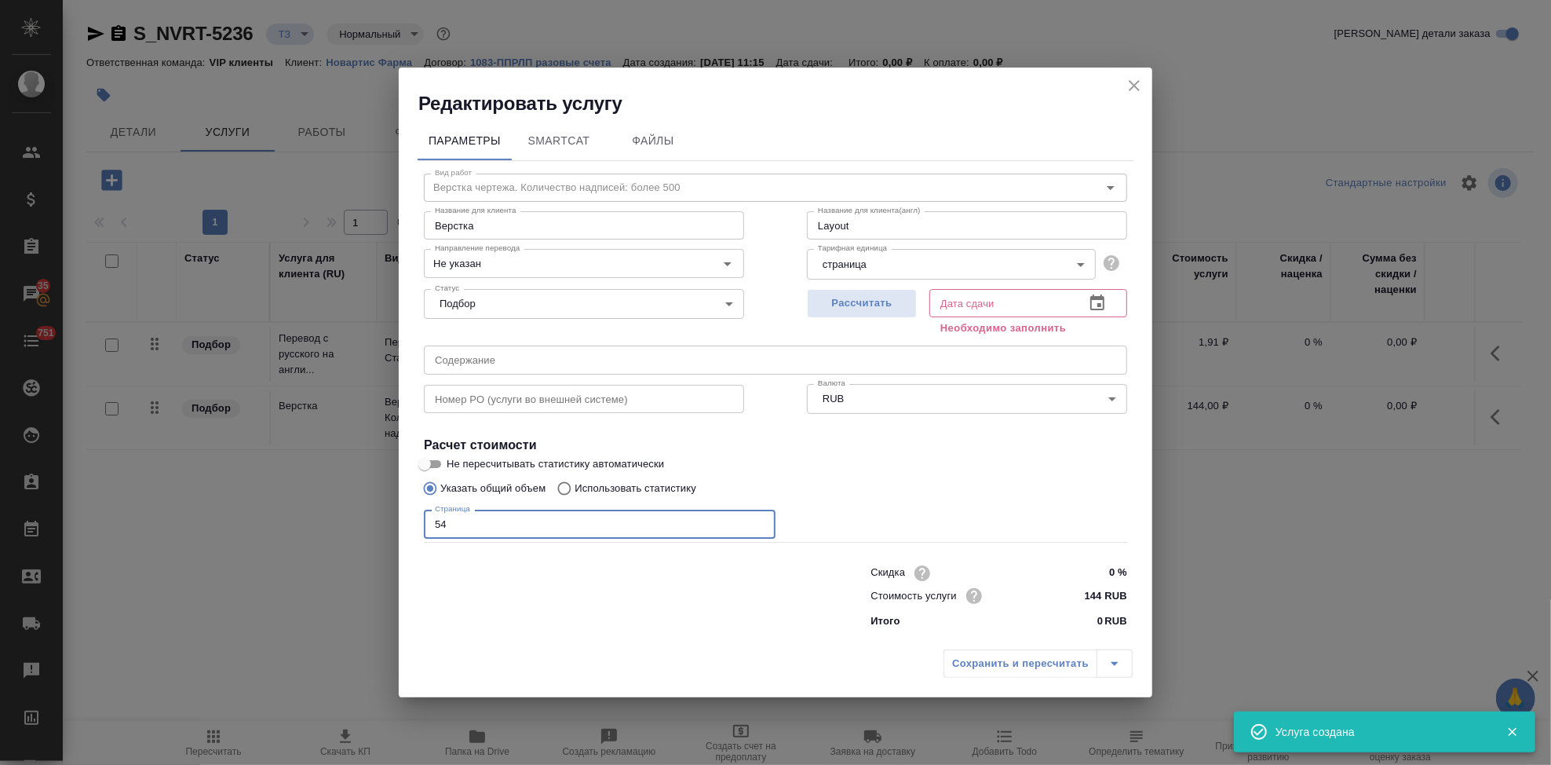
type input "54"
click at [1089, 305] on icon "button" at bounding box center [1097, 303] width 19 height 19
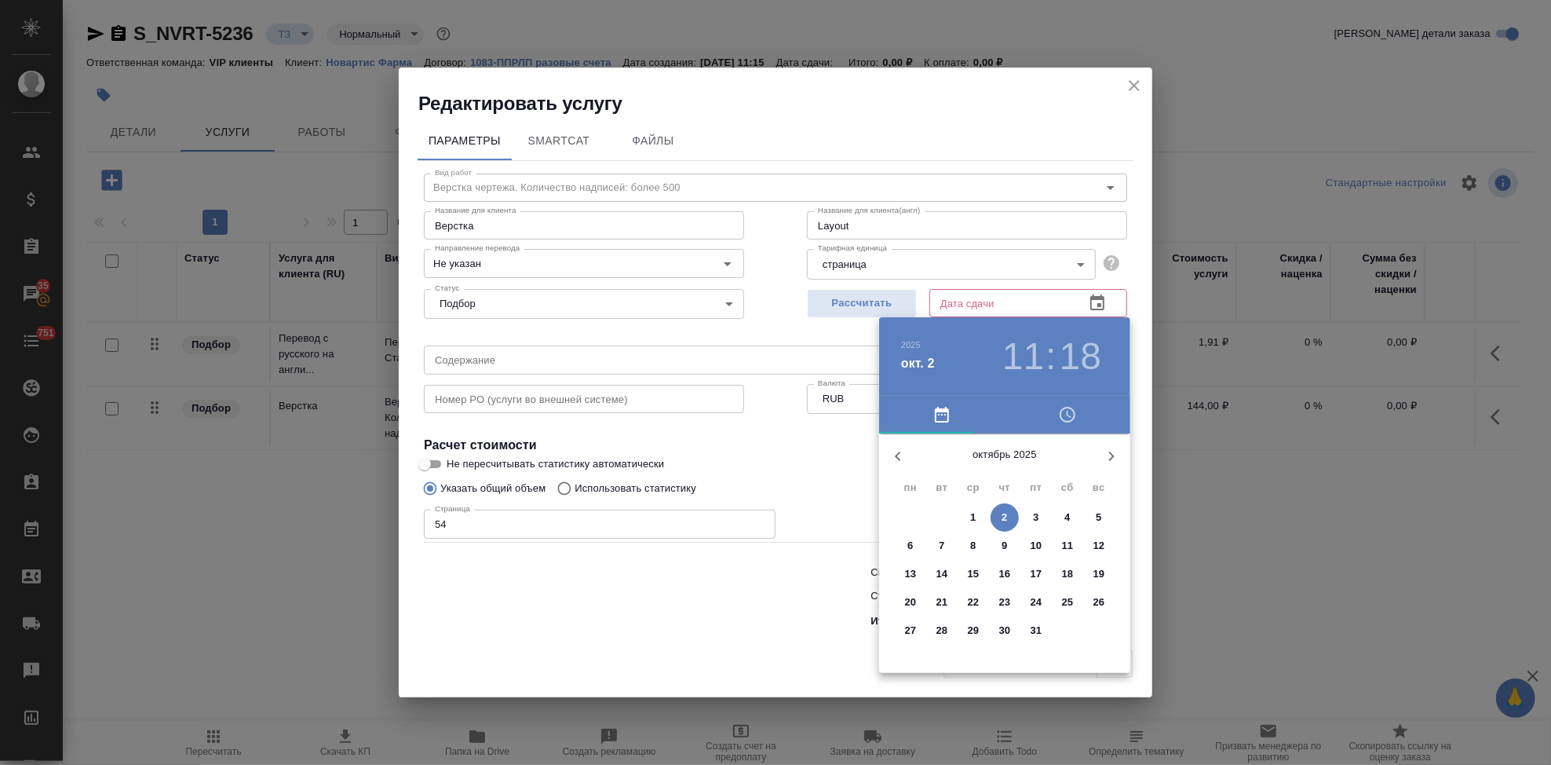
click at [937, 546] on span "7" at bounding box center [942, 546] width 28 height 16
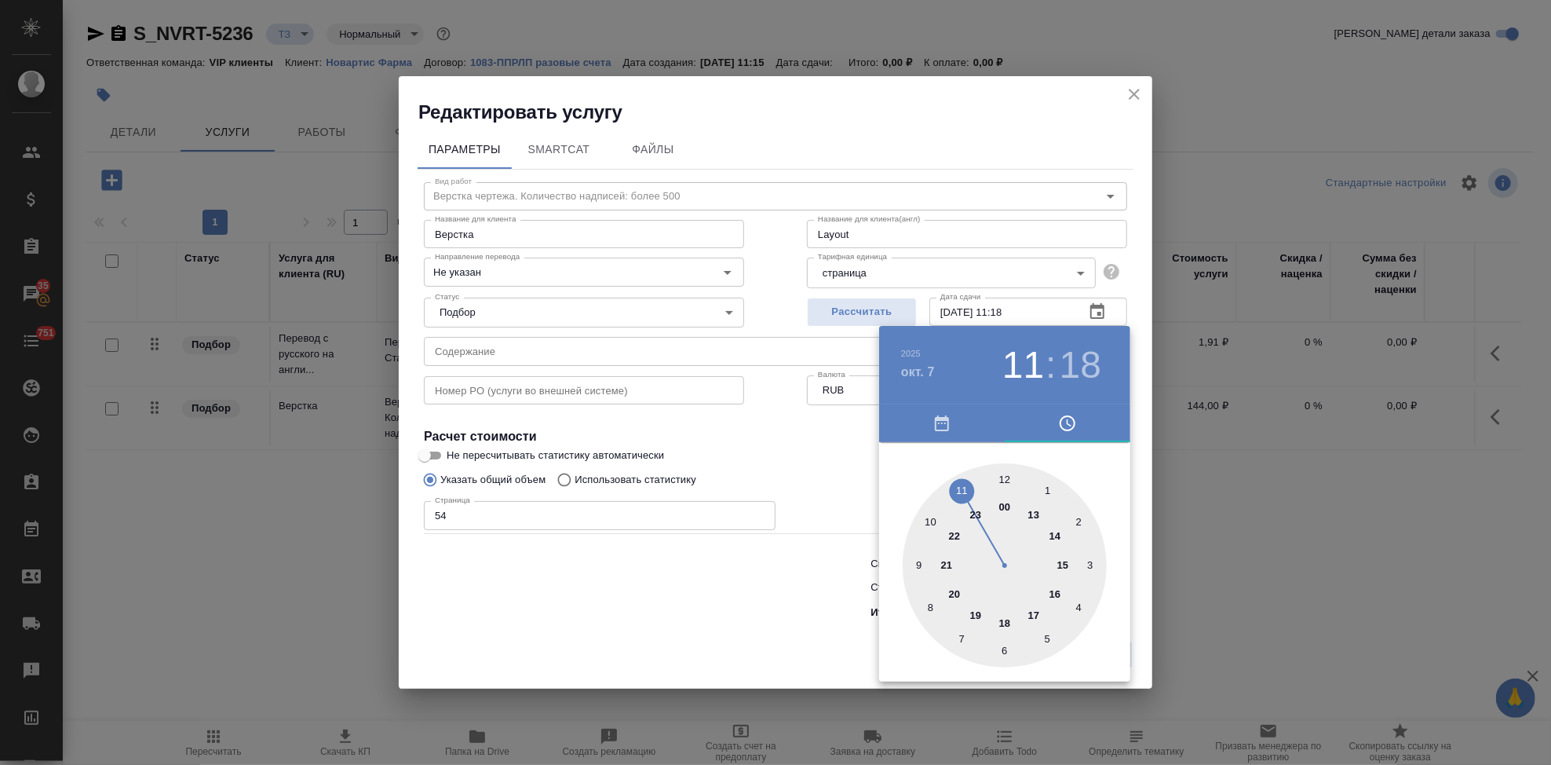
click at [1033, 612] on div at bounding box center [1005, 565] width 204 height 204
click at [1003, 484] on div at bounding box center [1005, 565] width 204 height 204
type input "07.10.2025 17:00"
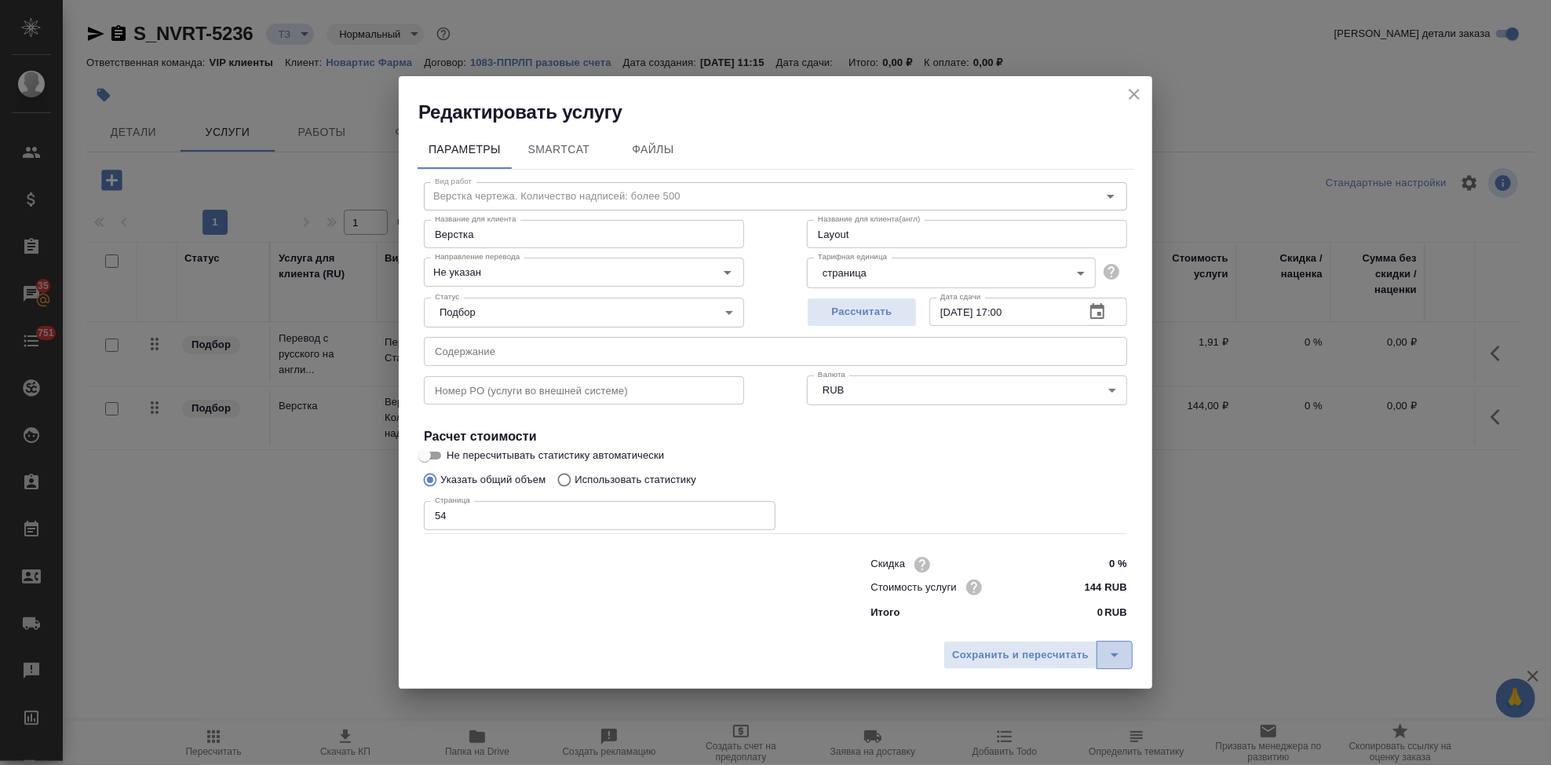
click at [1127, 652] on button "split button" at bounding box center [1115, 655] width 36 height 28
click at [1064, 628] on li "Сохранить" at bounding box center [1040, 621] width 189 height 25
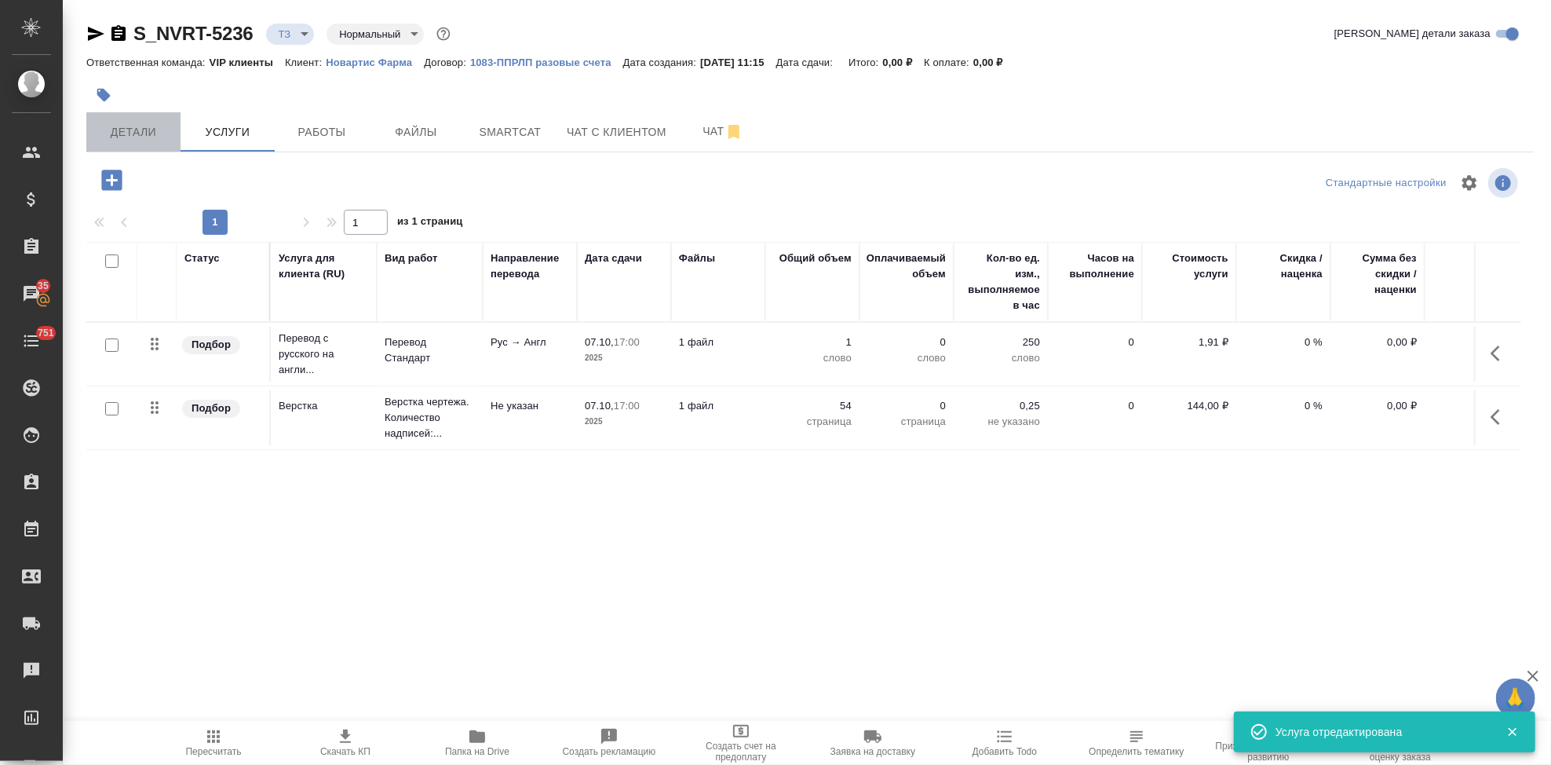
click at [124, 124] on span "Детали" at bounding box center [133, 132] width 75 height 20
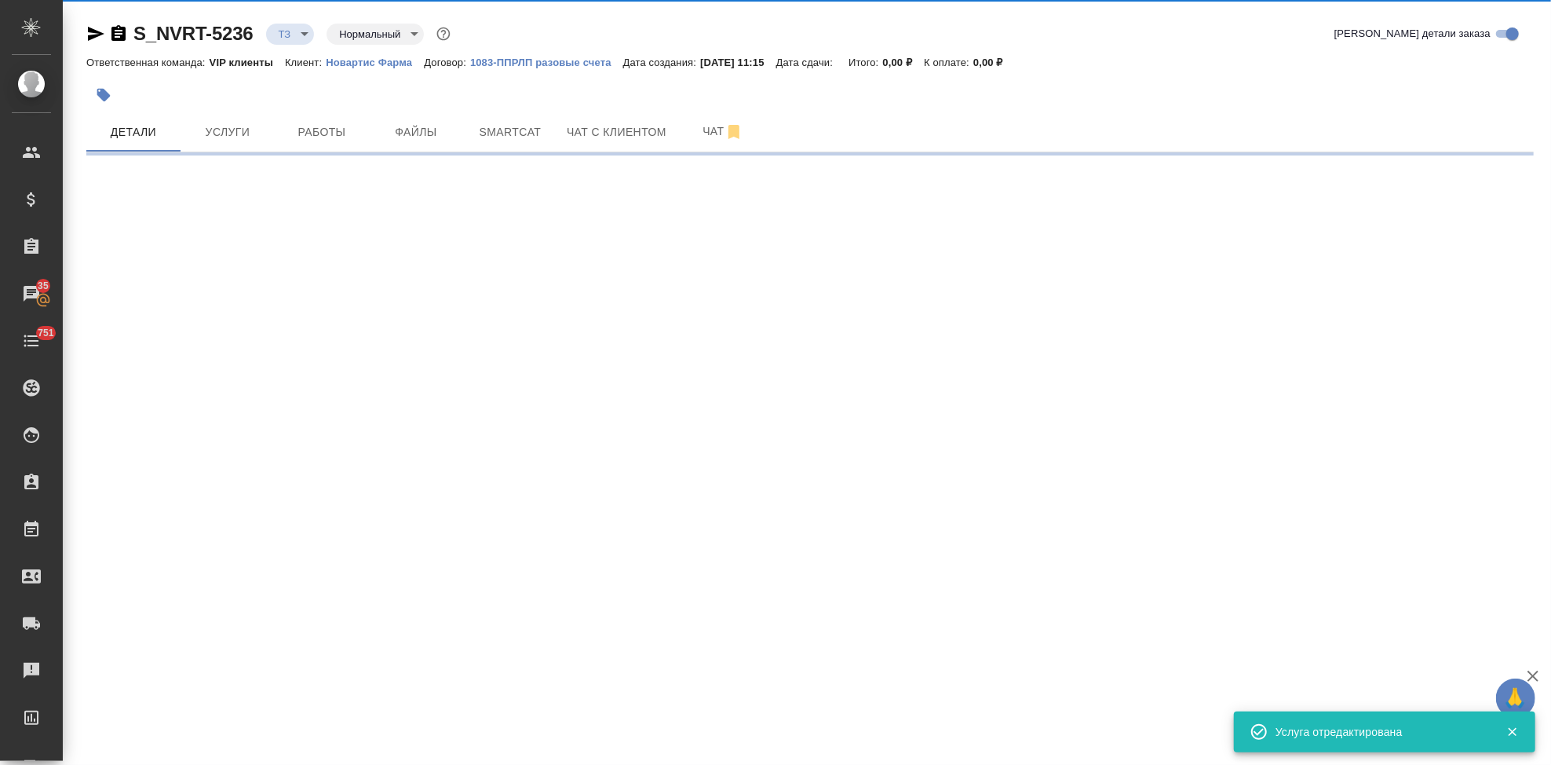
select select "RU"
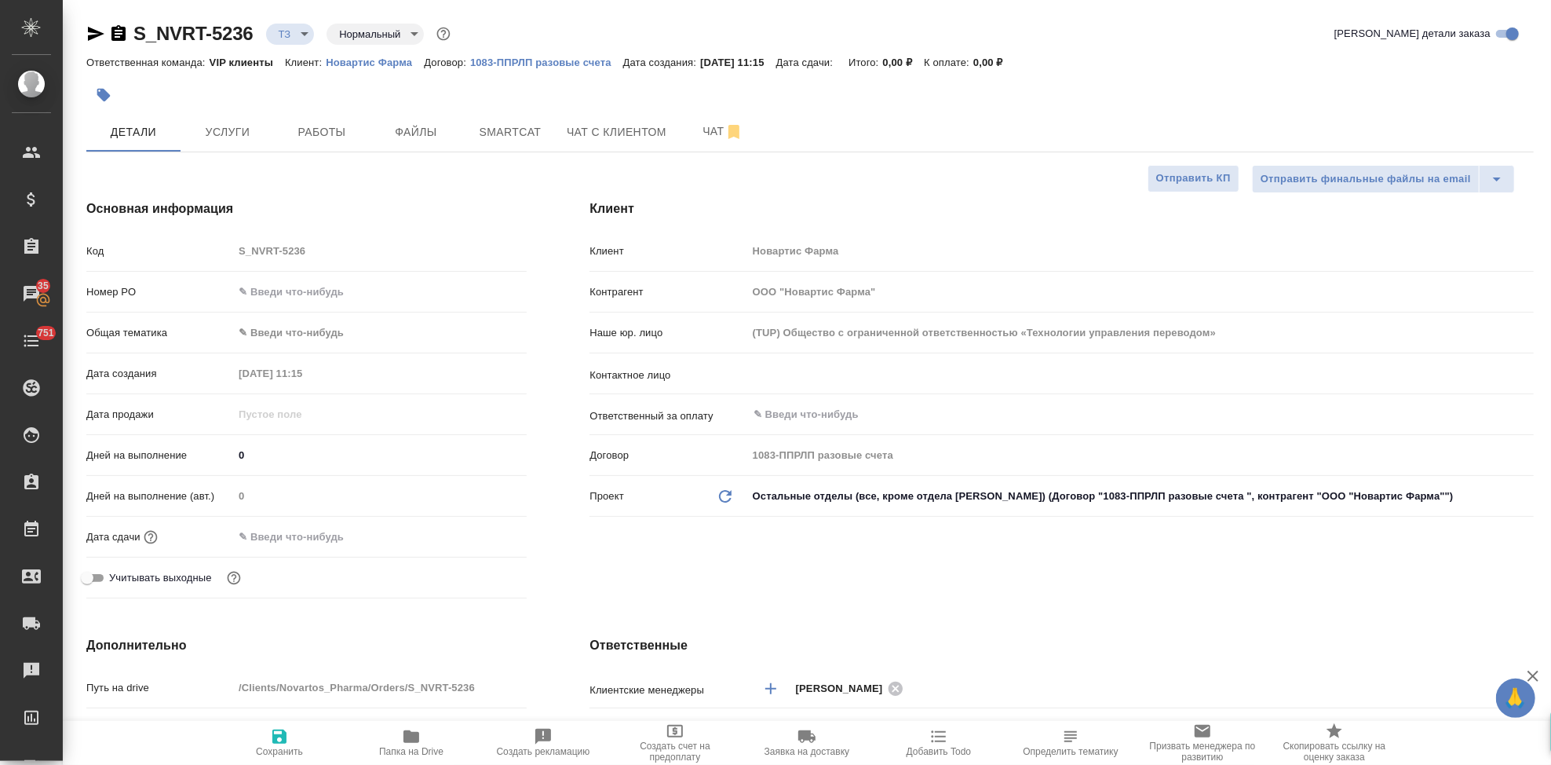
type textarea "x"
click at [268, 455] on input "0" at bounding box center [380, 455] width 294 height 23
type textarea "x"
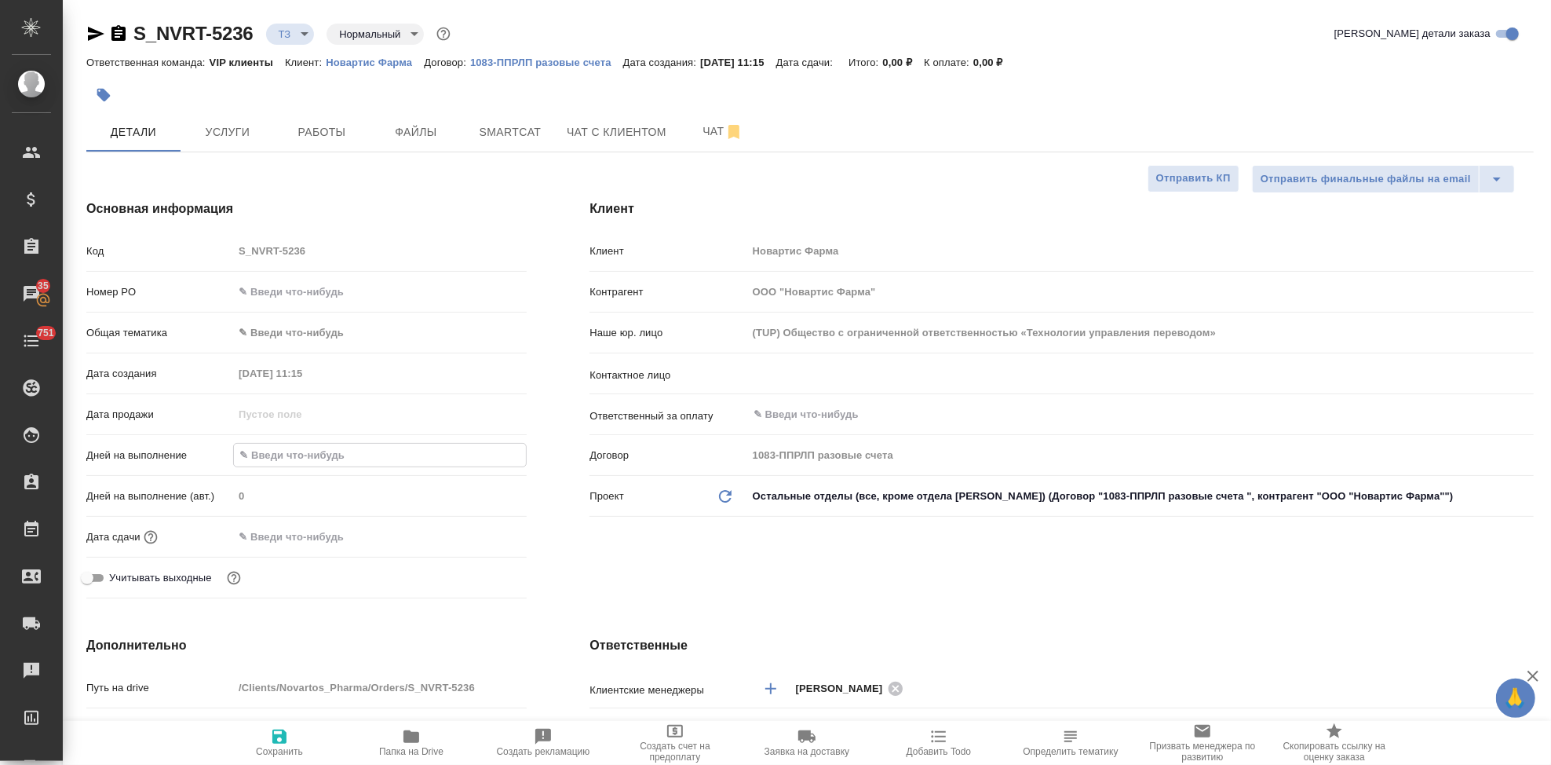
type textarea "x"
type input "3"
type textarea "x"
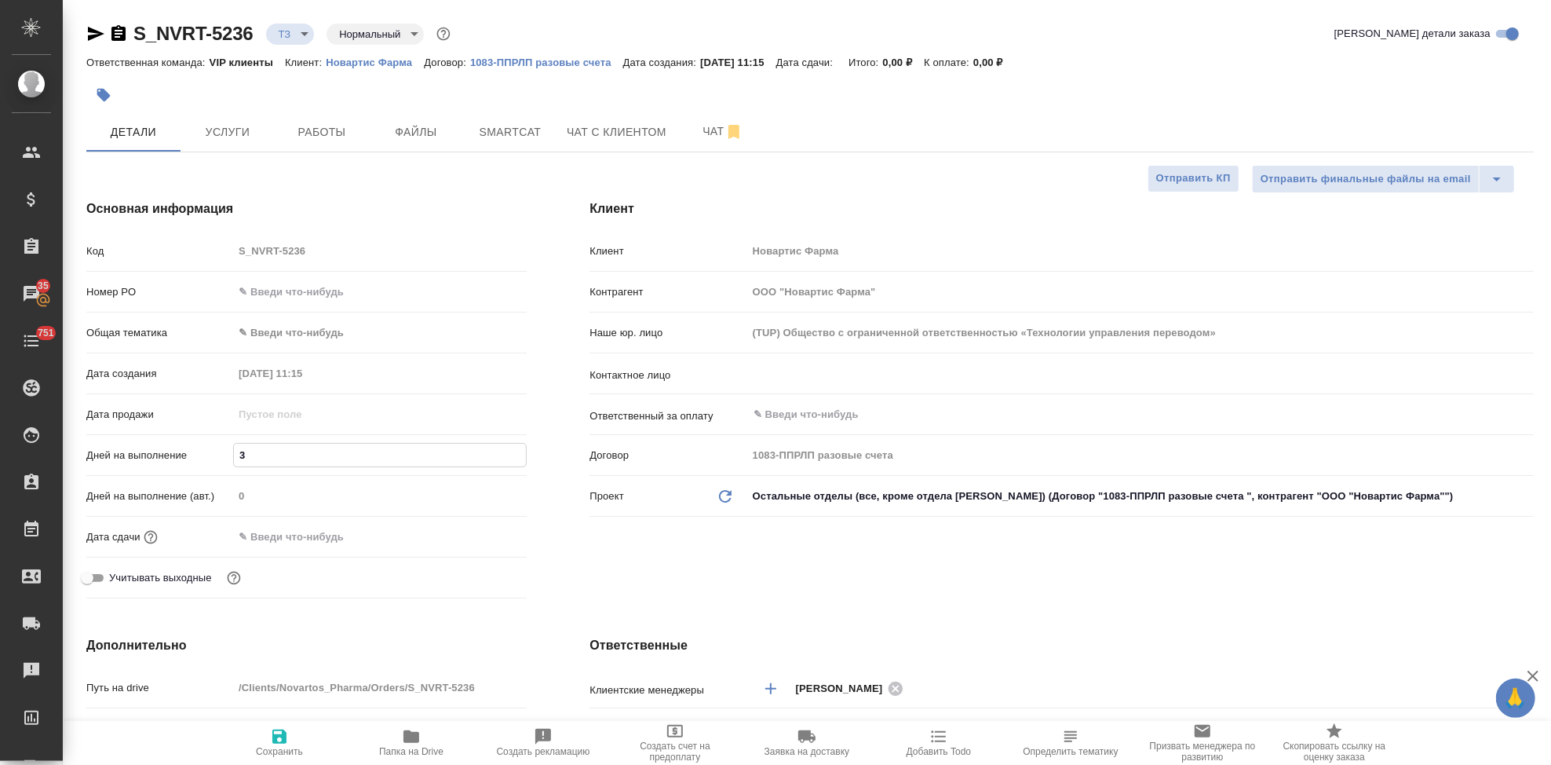
type textarea "x"
type input "3"
click at [670, 566] on div "Клиент Клиент Новартис Фарма Контрагент ООО "Новартис Фарма" Наше юр. лицо (TUP…" at bounding box center [1061, 402] width 1007 height 468
click at [298, 747] on span "Сохранить" at bounding box center [279, 751] width 47 height 11
type textarea "x"
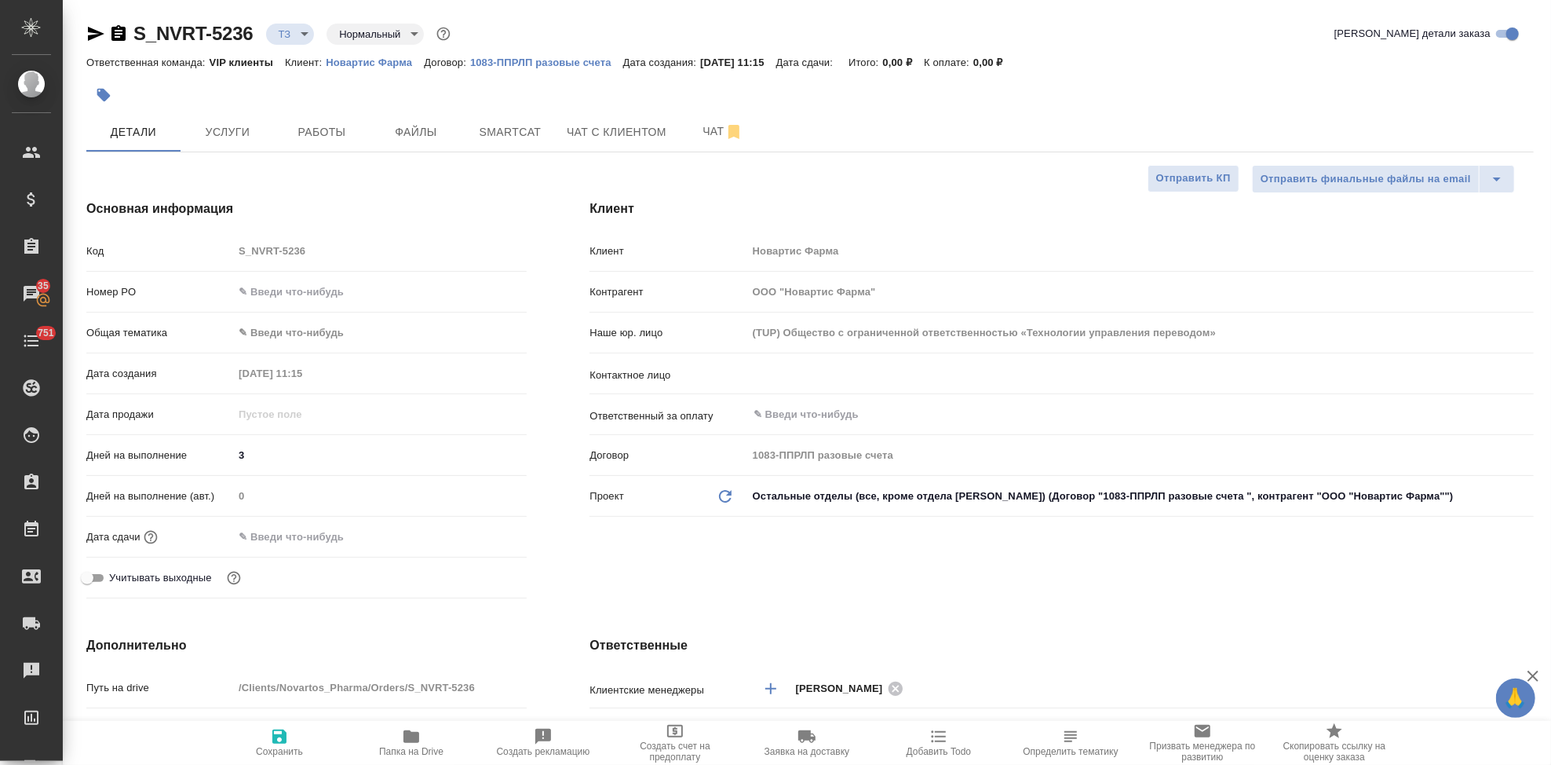
type textarea "x"
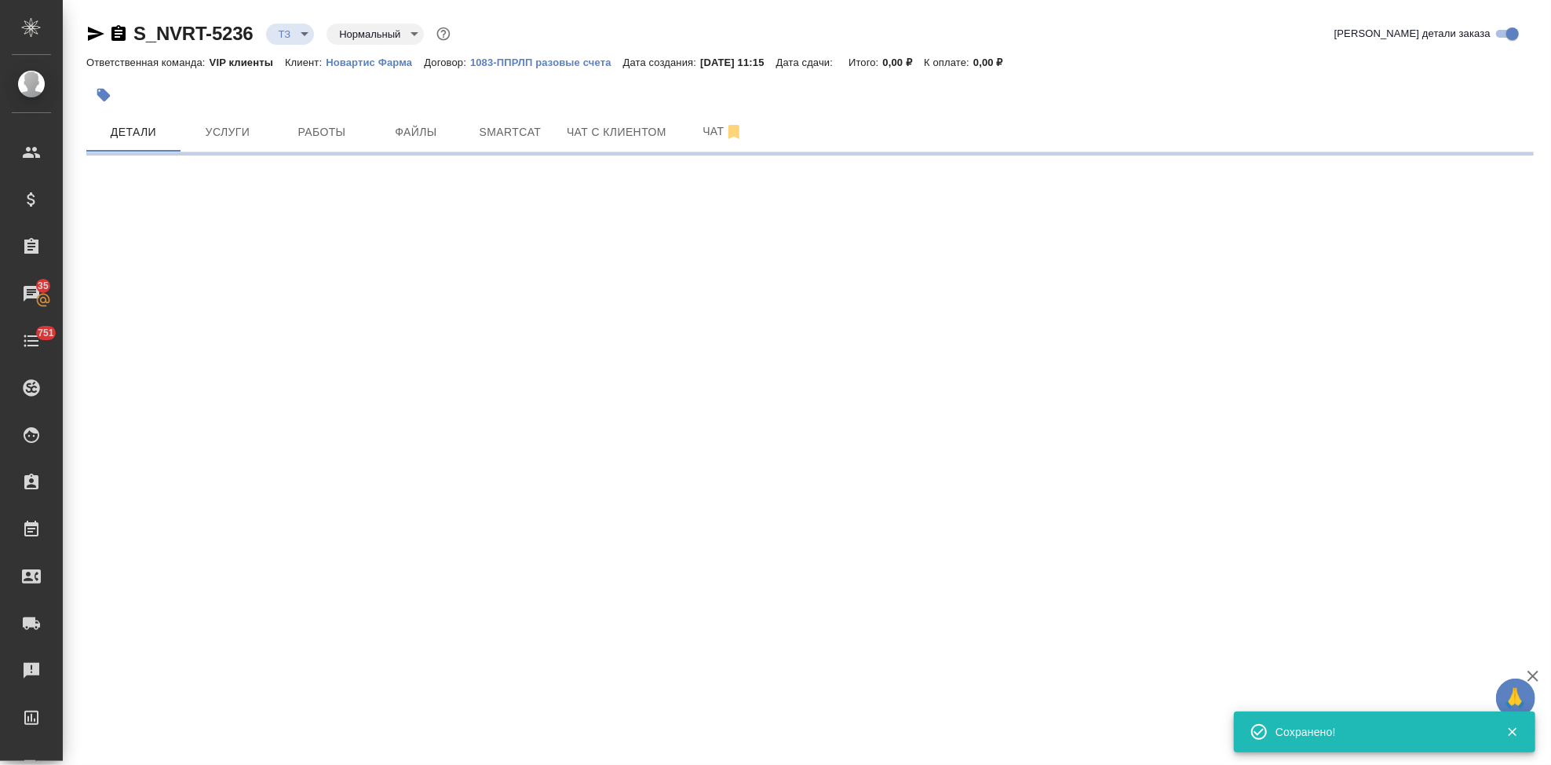
type input "new"
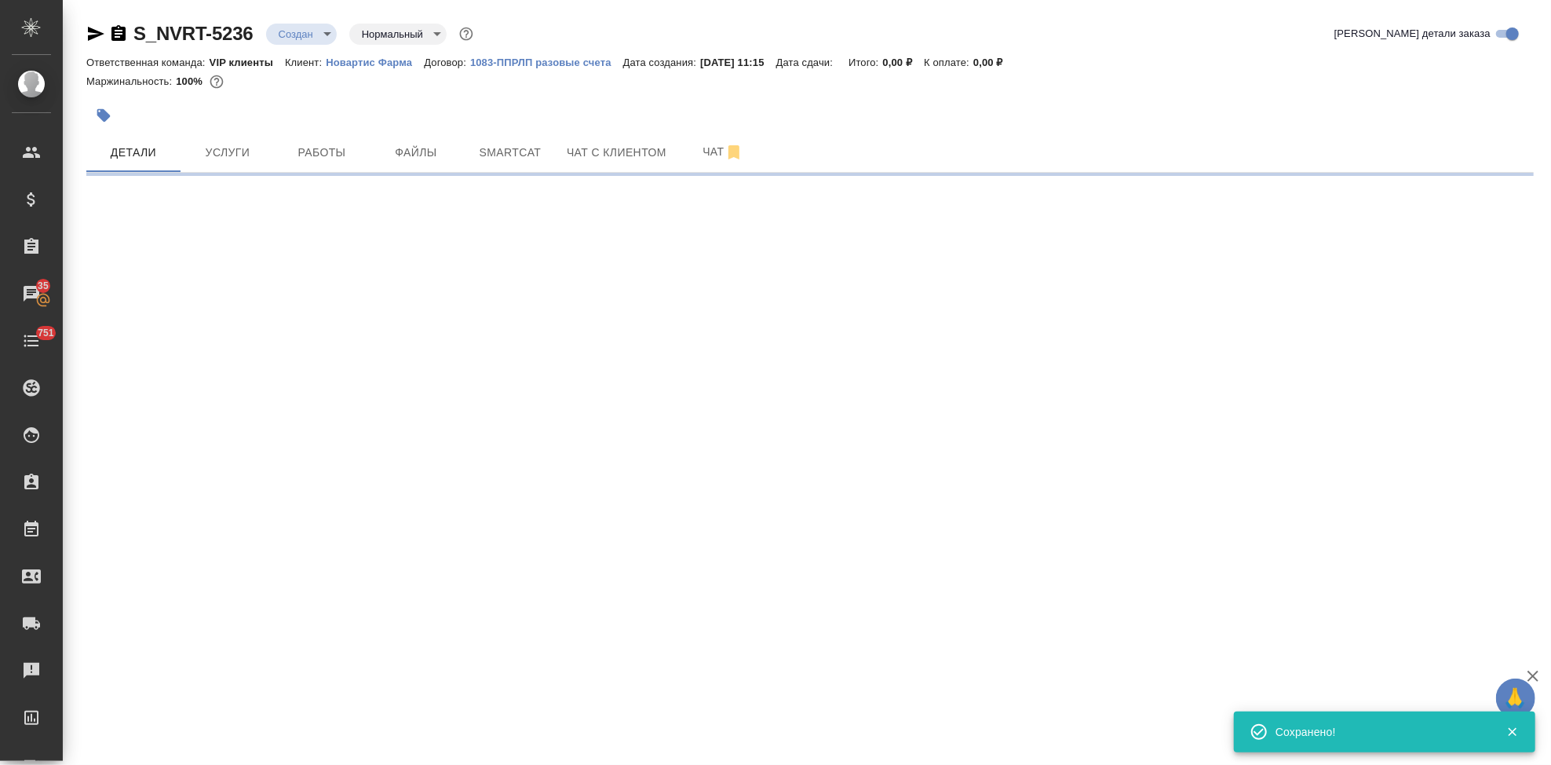
select select "RU"
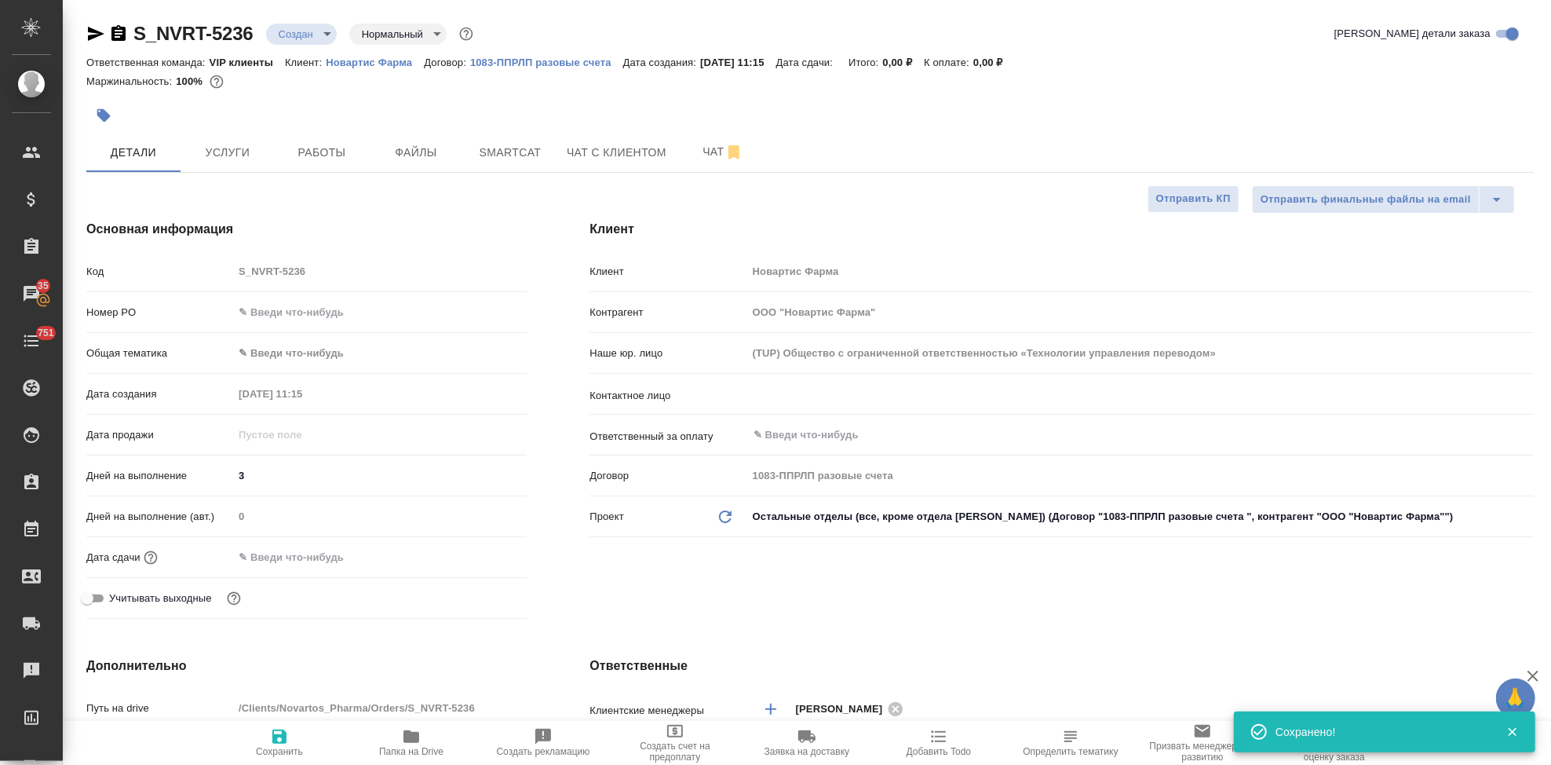
type textarea "x"
click at [767, 383] on div "​" at bounding box center [1140, 394] width 787 height 28
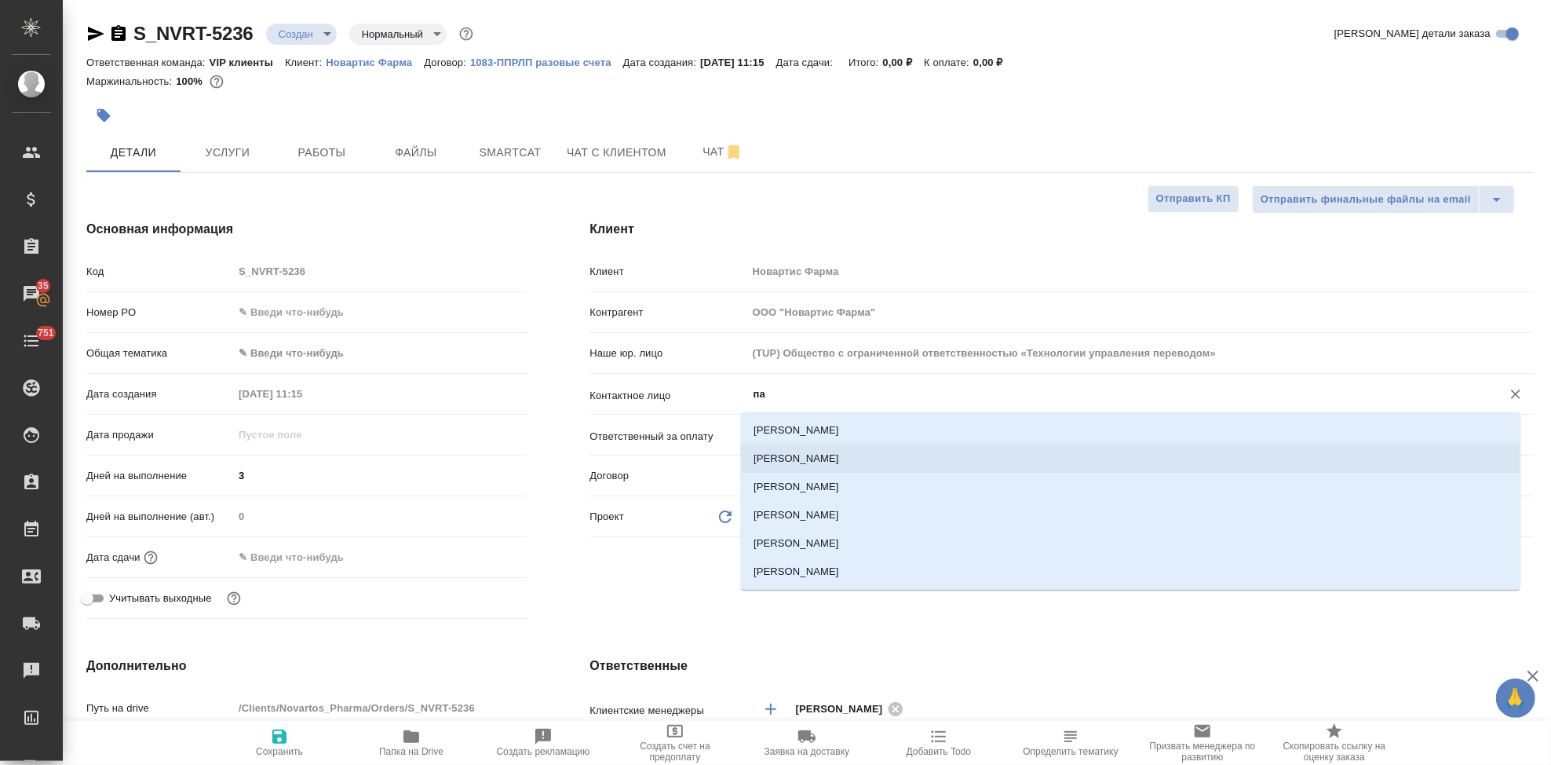
type input "п"
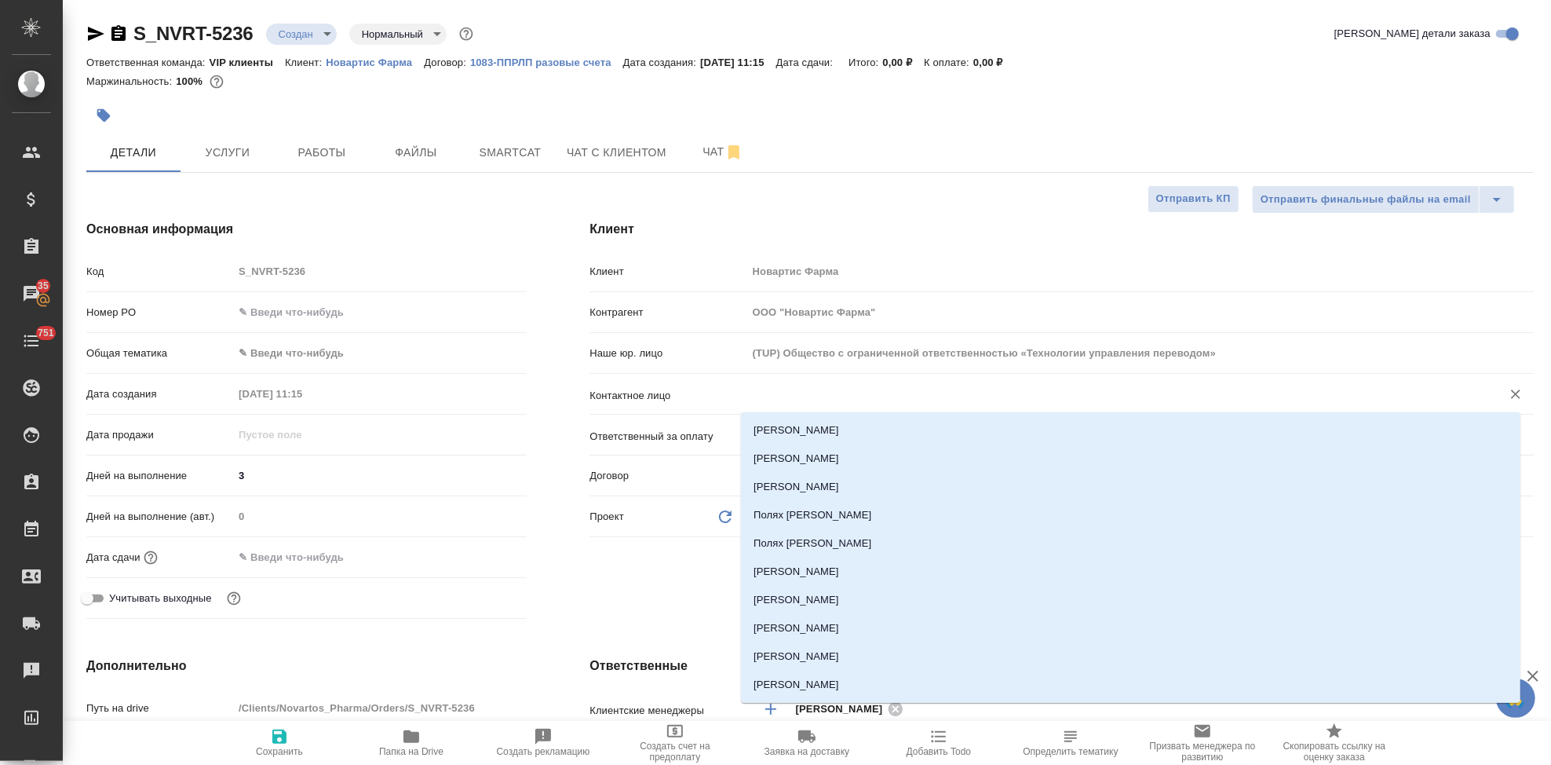
type textarea "x"
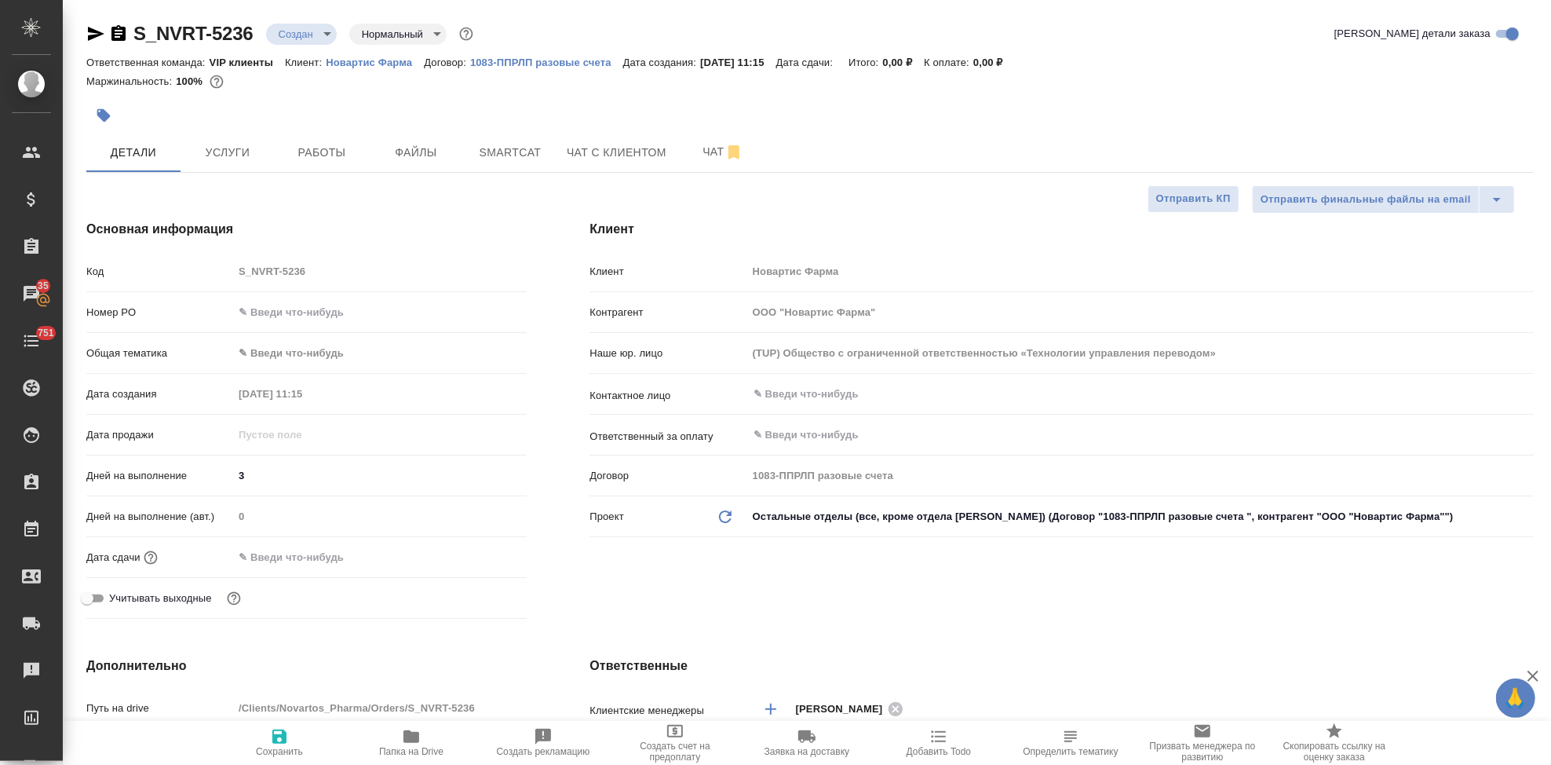
click at [366, 63] on p "Новартис Фарма" at bounding box center [375, 63] width 98 height 12
type textarea "x"
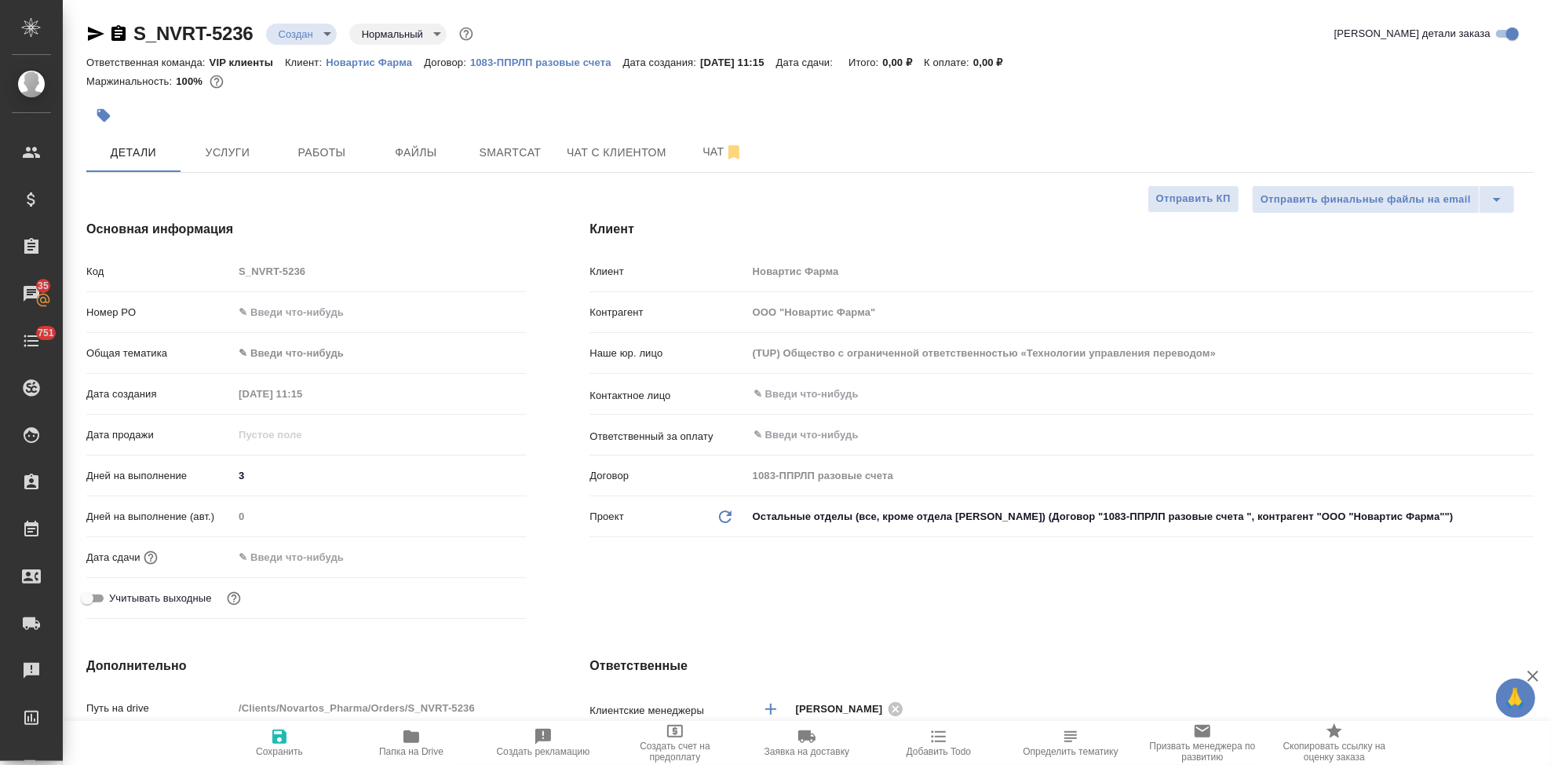
type textarea "x"
click at [260, 172] on button "Услуги" at bounding box center [228, 152] width 94 height 39
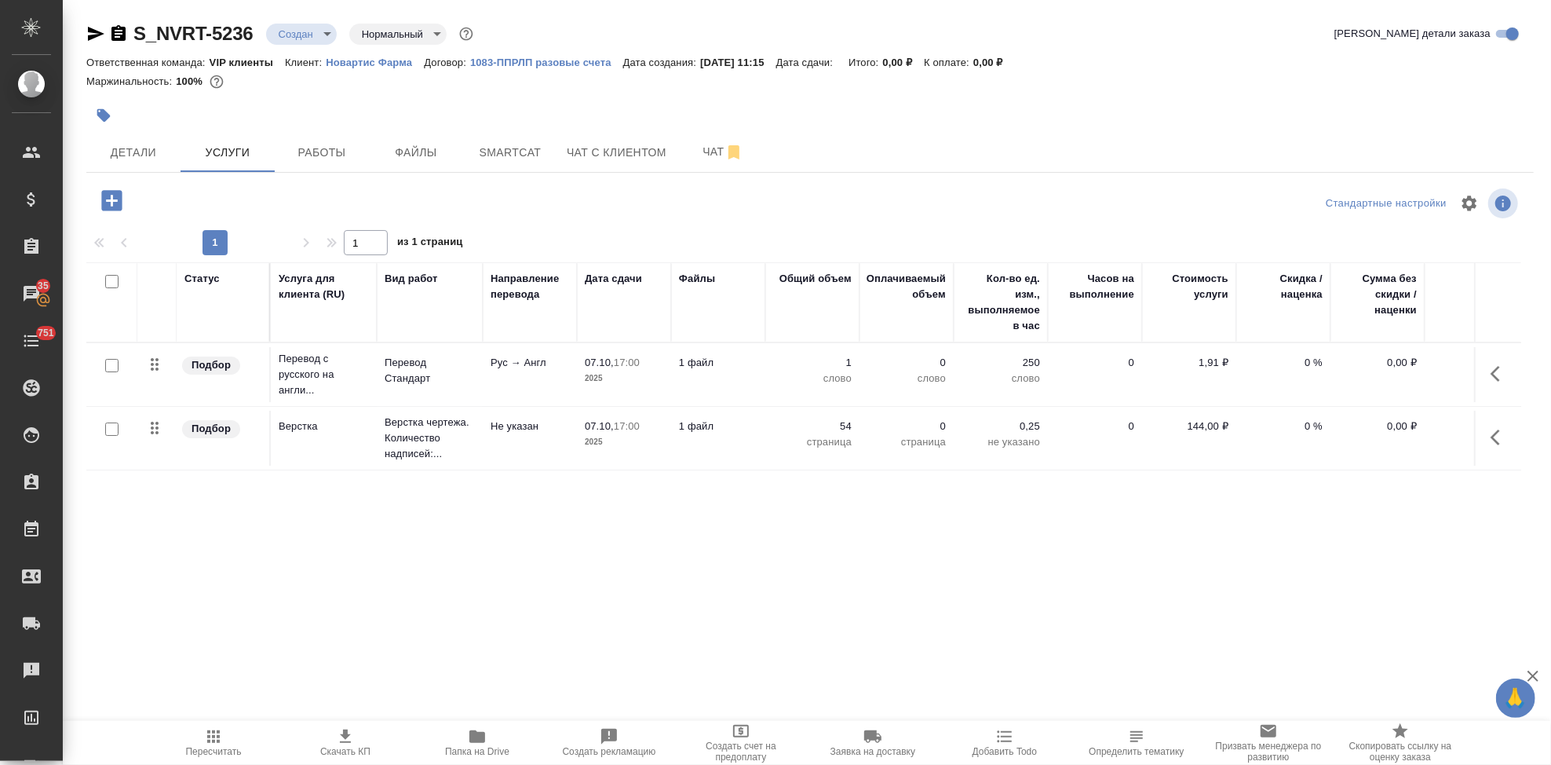
click at [1481, 362] on button "button" at bounding box center [1500, 374] width 38 height 38
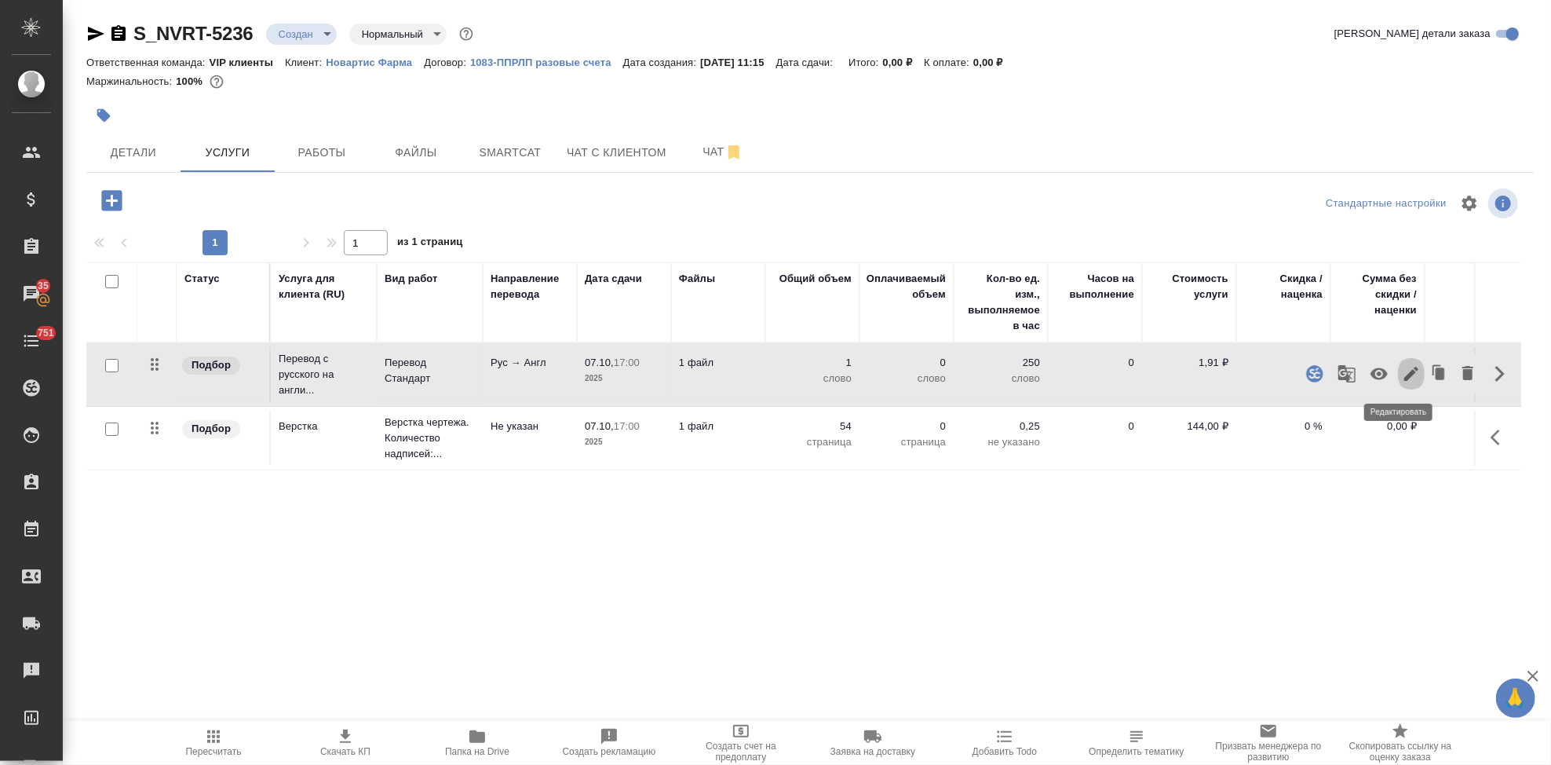
click at [1402, 371] on icon "button" at bounding box center [1411, 373] width 19 height 19
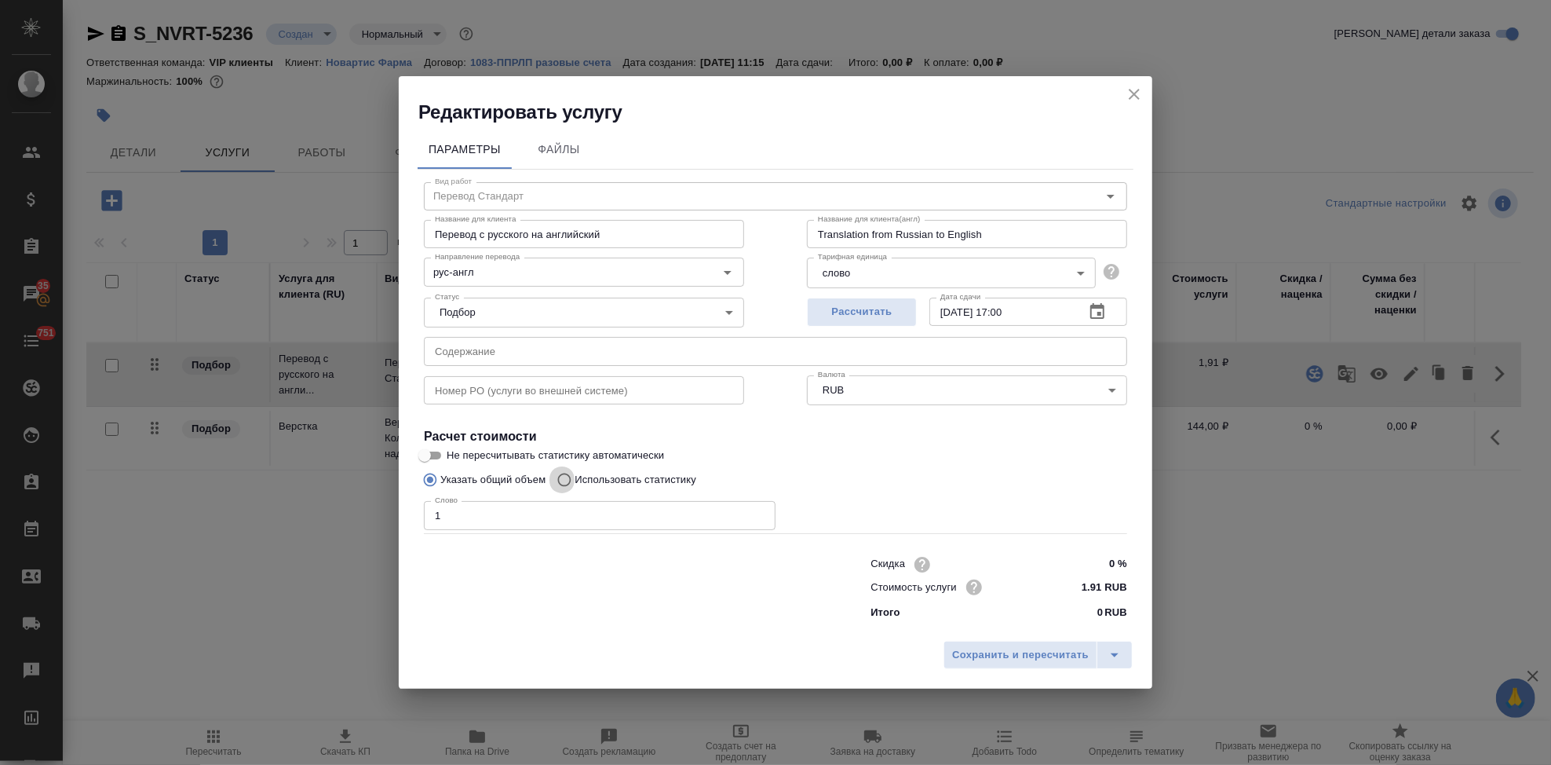
click at [569, 479] on input "Использовать статистику" at bounding box center [562, 480] width 25 height 30
radio input "true"
radio input "false"
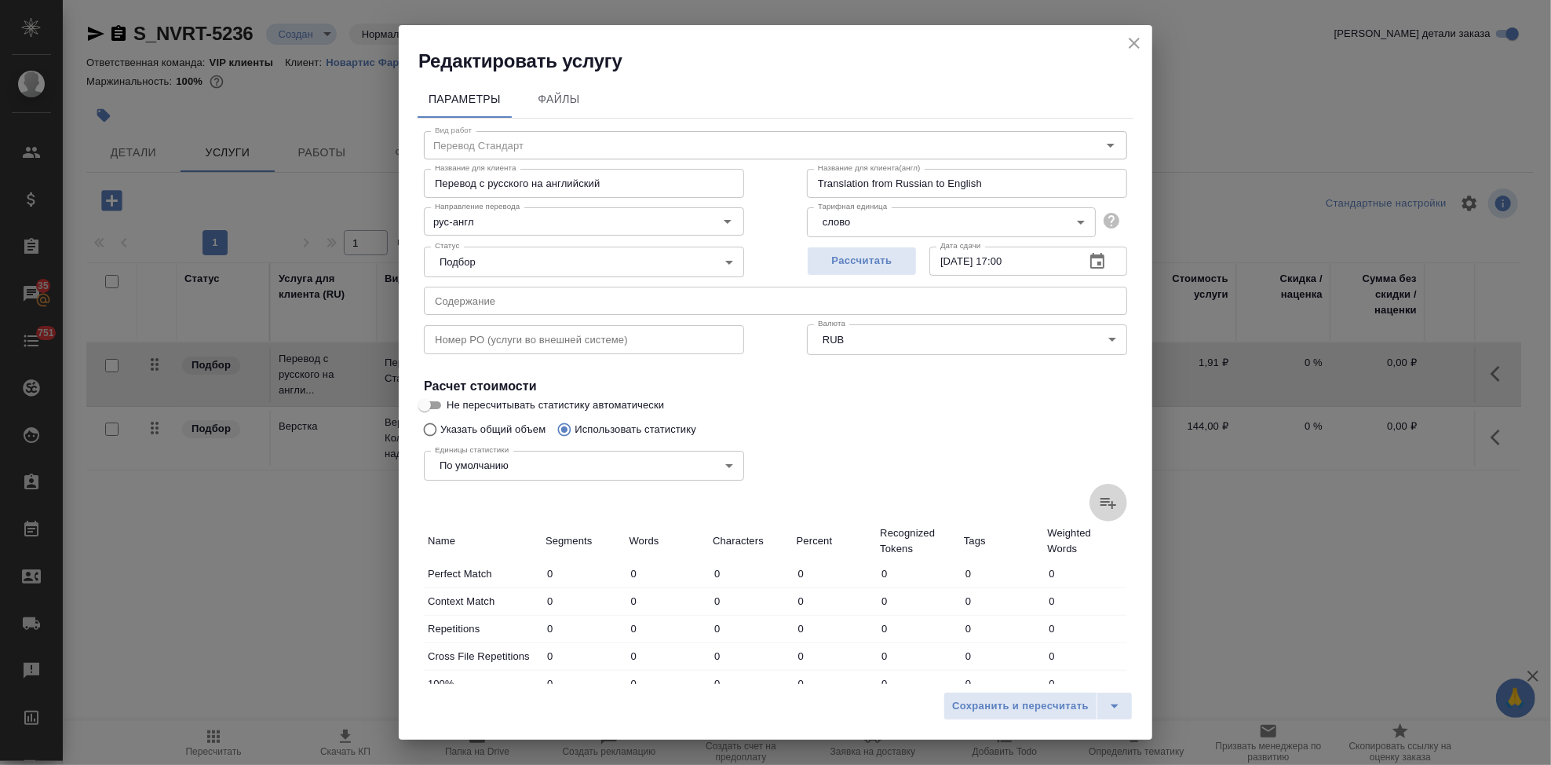
click at [1099, 502] on icon at bounding box center [1108, 502] width 19 height 19
click at [0, 0] on input "file" at bounding box center [0, 0] width 0 height 0
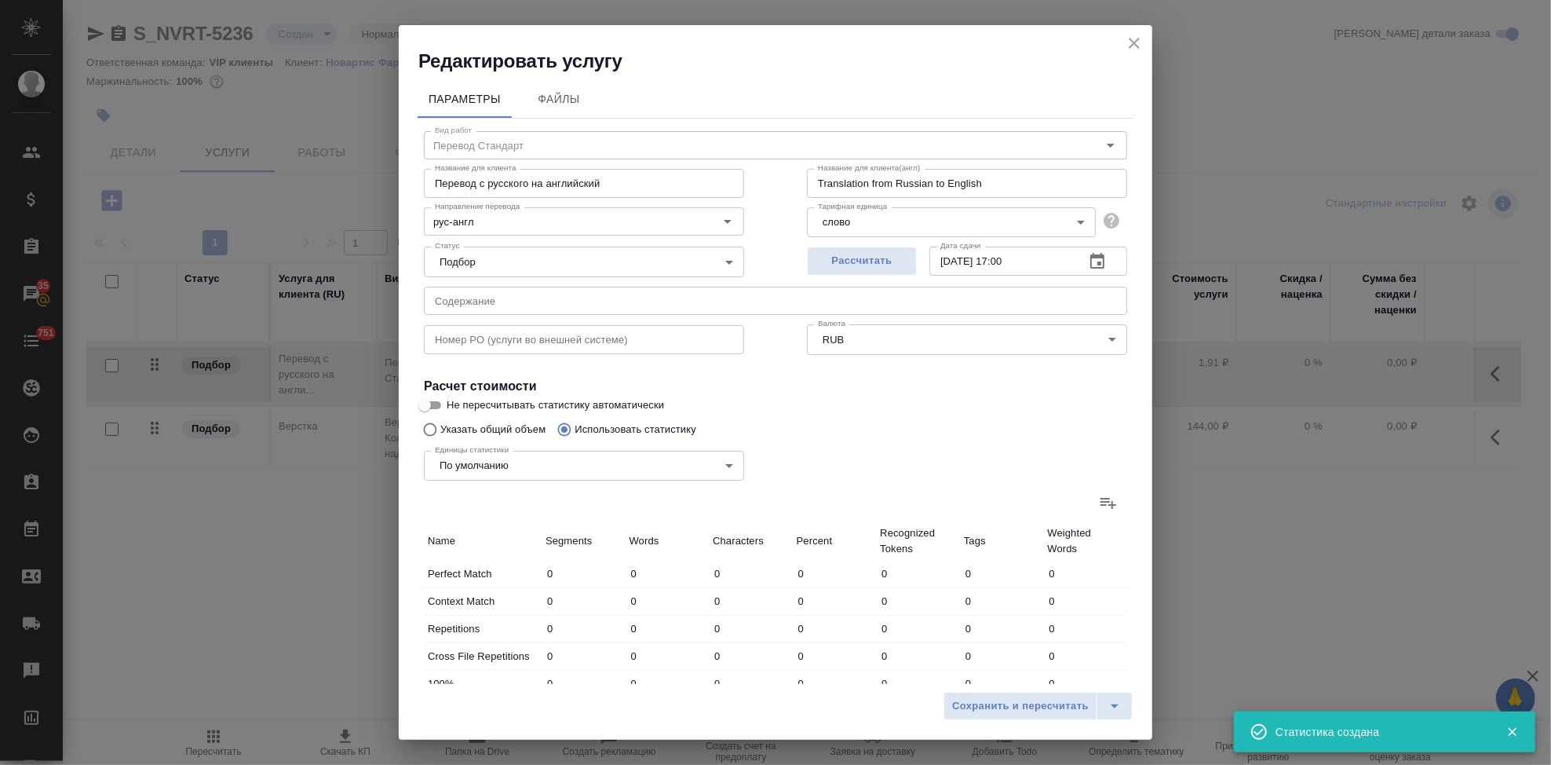
type input "20"
type input "26"
type input "160"
type input "1019"
type input "2112"
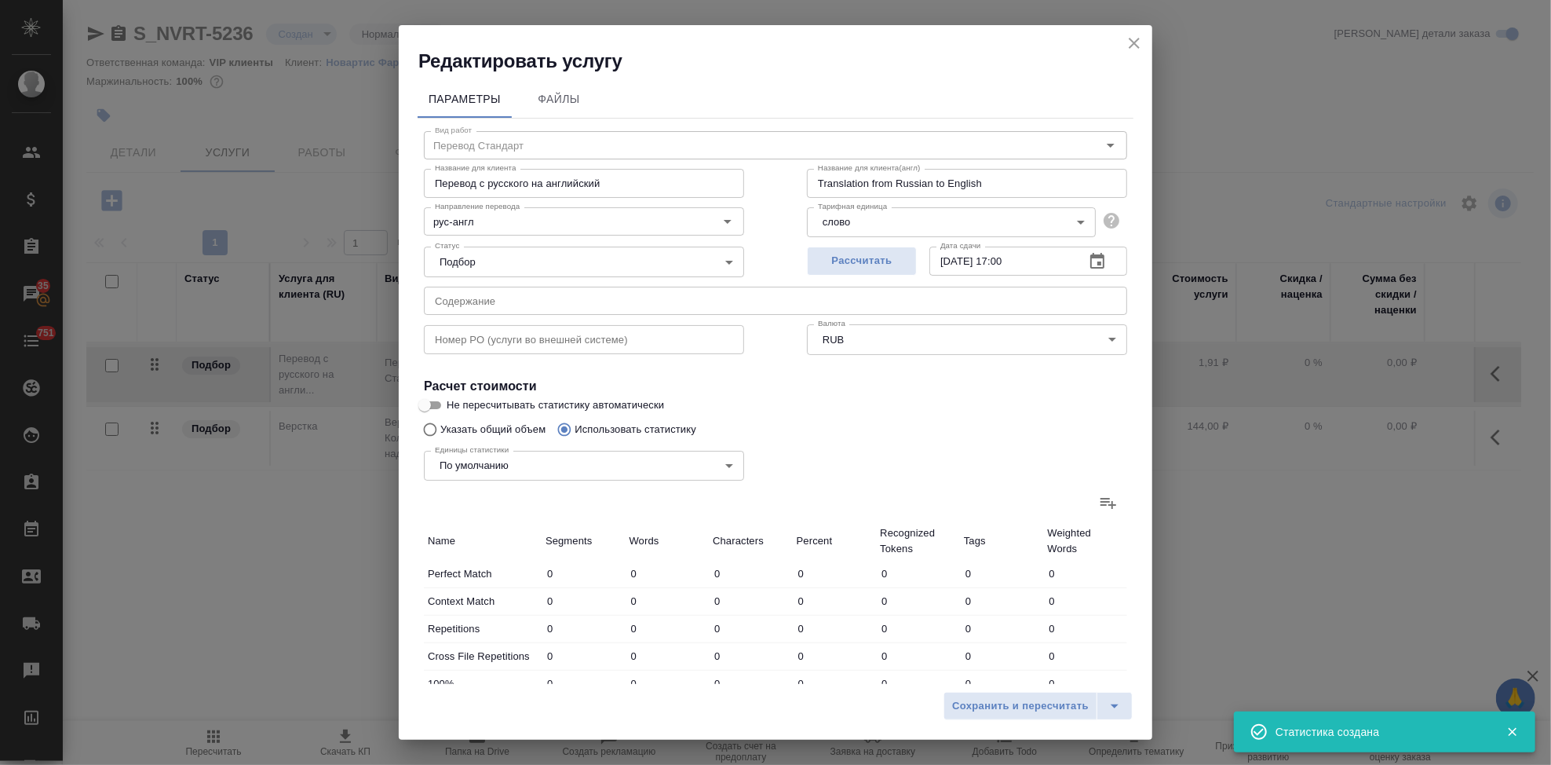
type input "19895"
type input "381"
type input "413"
type input "1771"
type input "23"
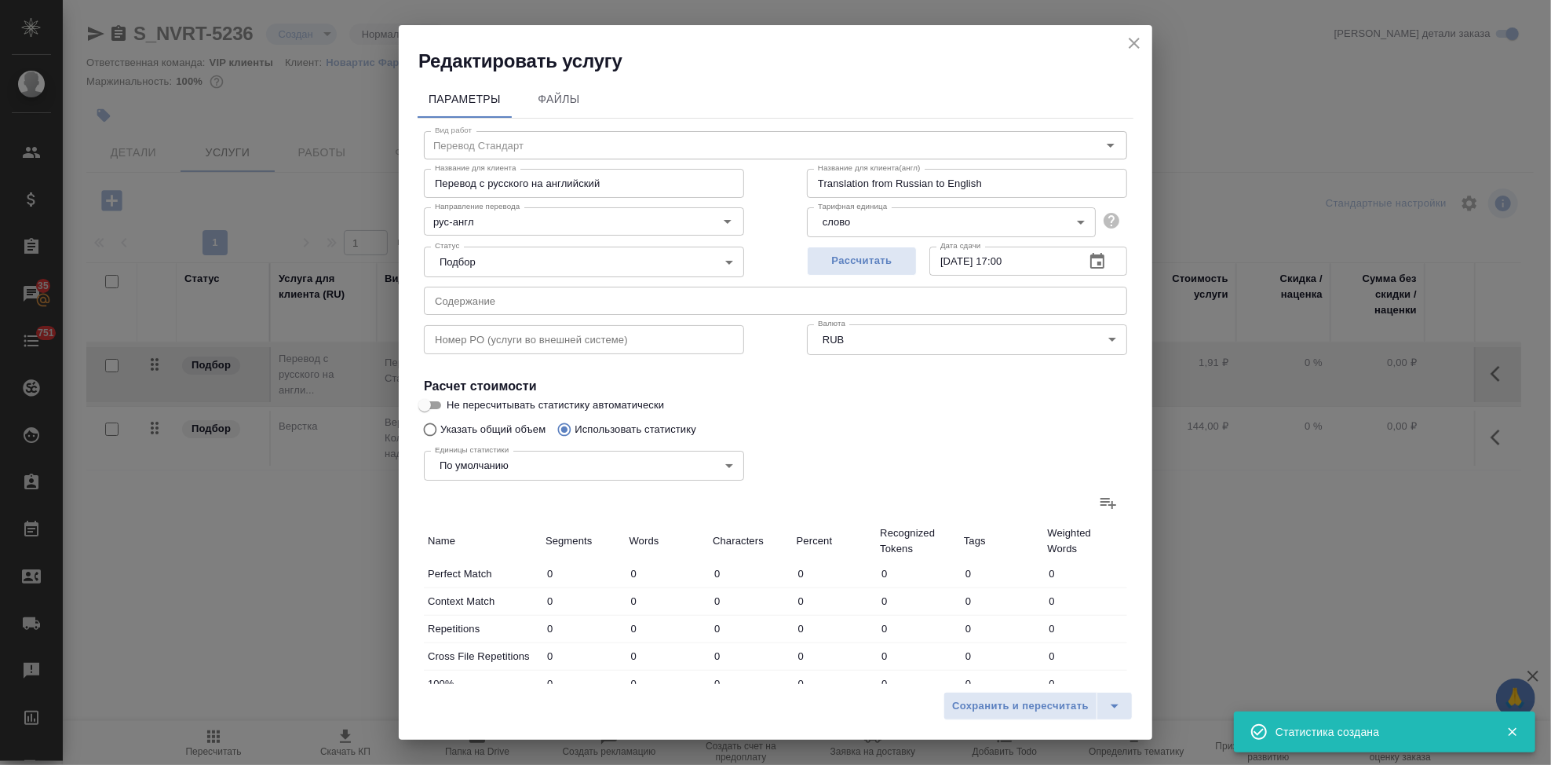
type input "37"
type input "271"
type input "2"
type input "5"
type input "54"
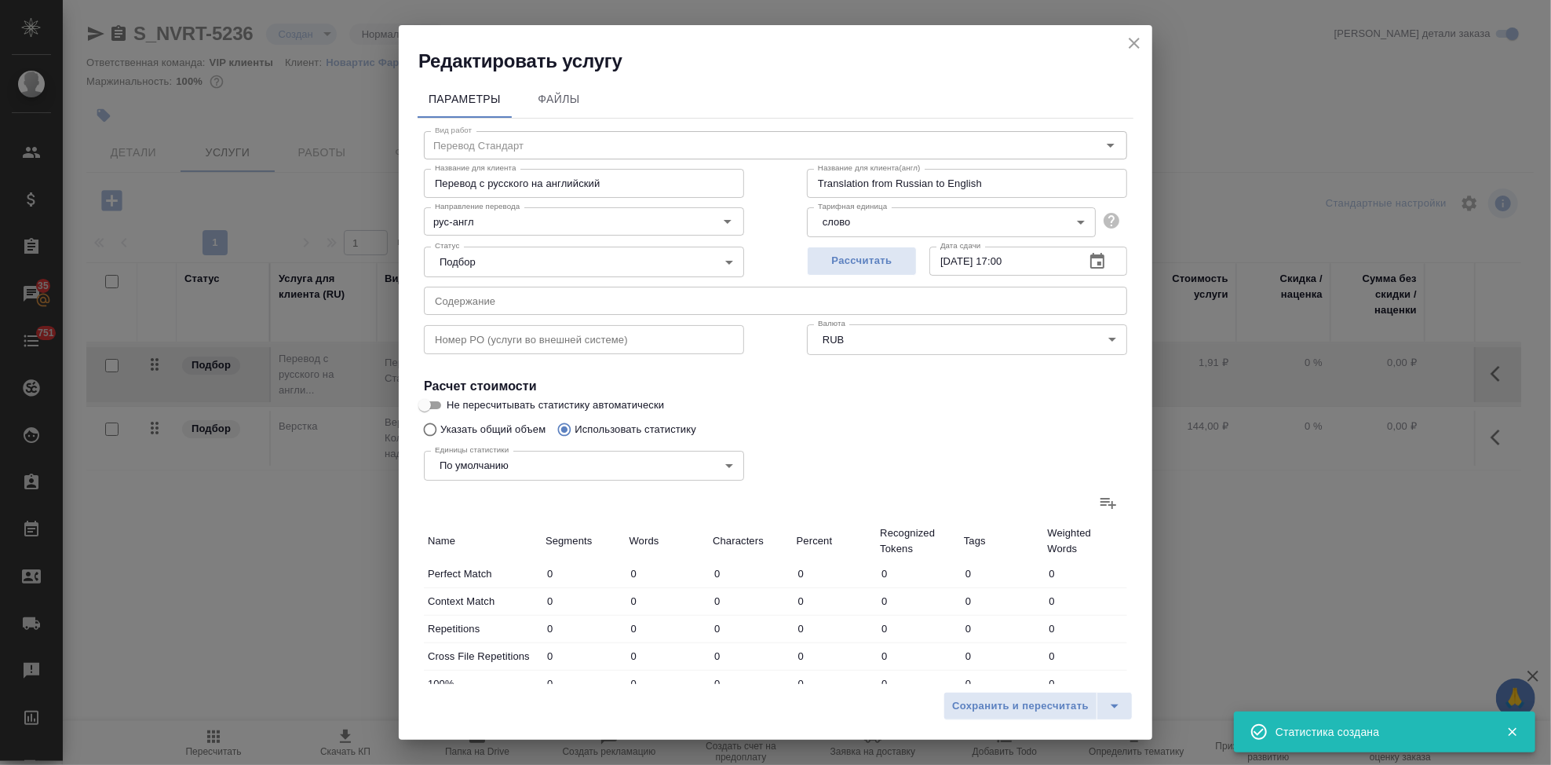
type input "25"
type input "68"
type input "454"
type input "1230"
type input "6971"
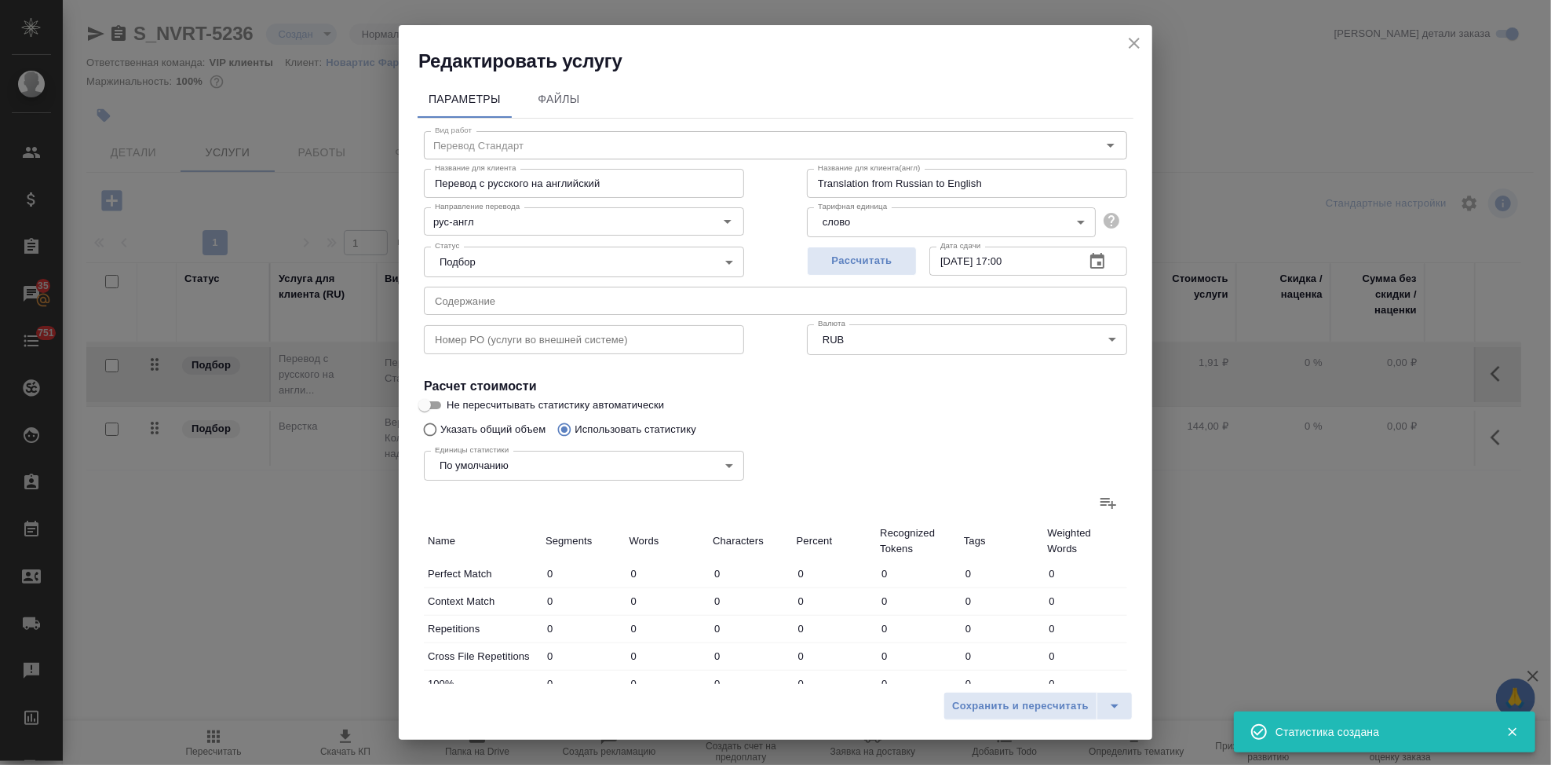
type input "56532"
type input "1681"
type input "7520"
type input "59242"
type input "2700"
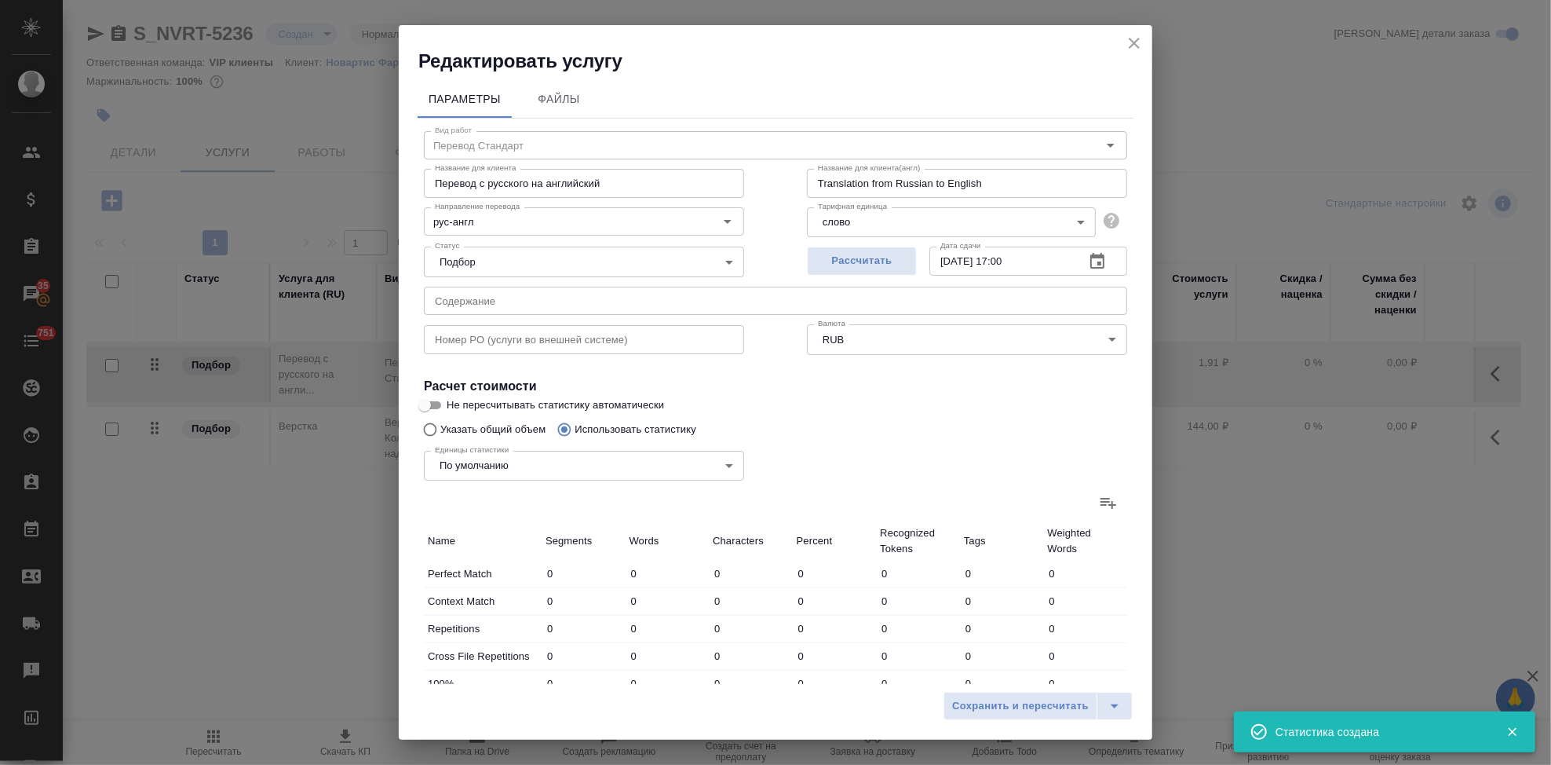
type input "9632"
type input "79137"
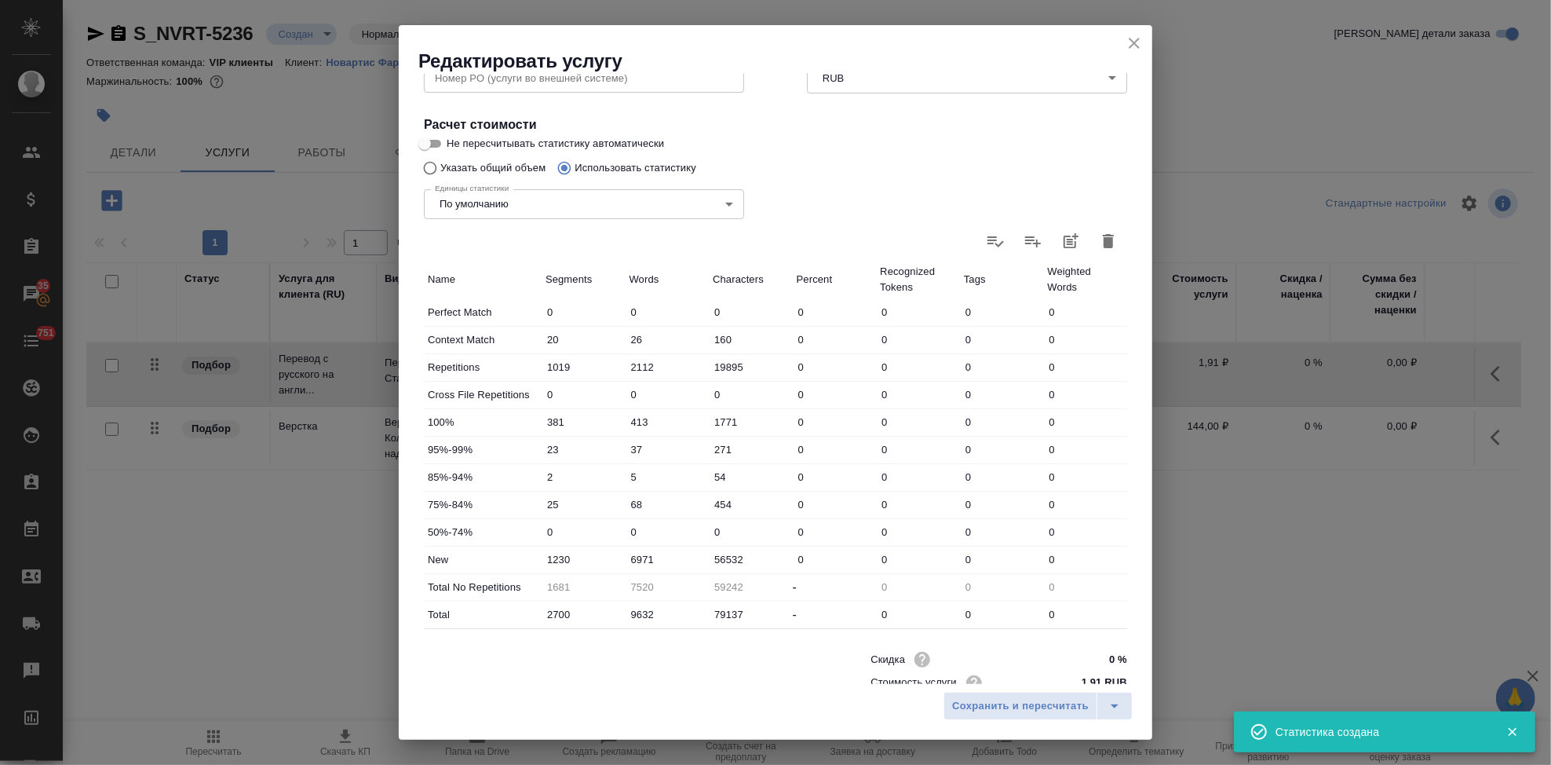
scroll to position [305, 0]
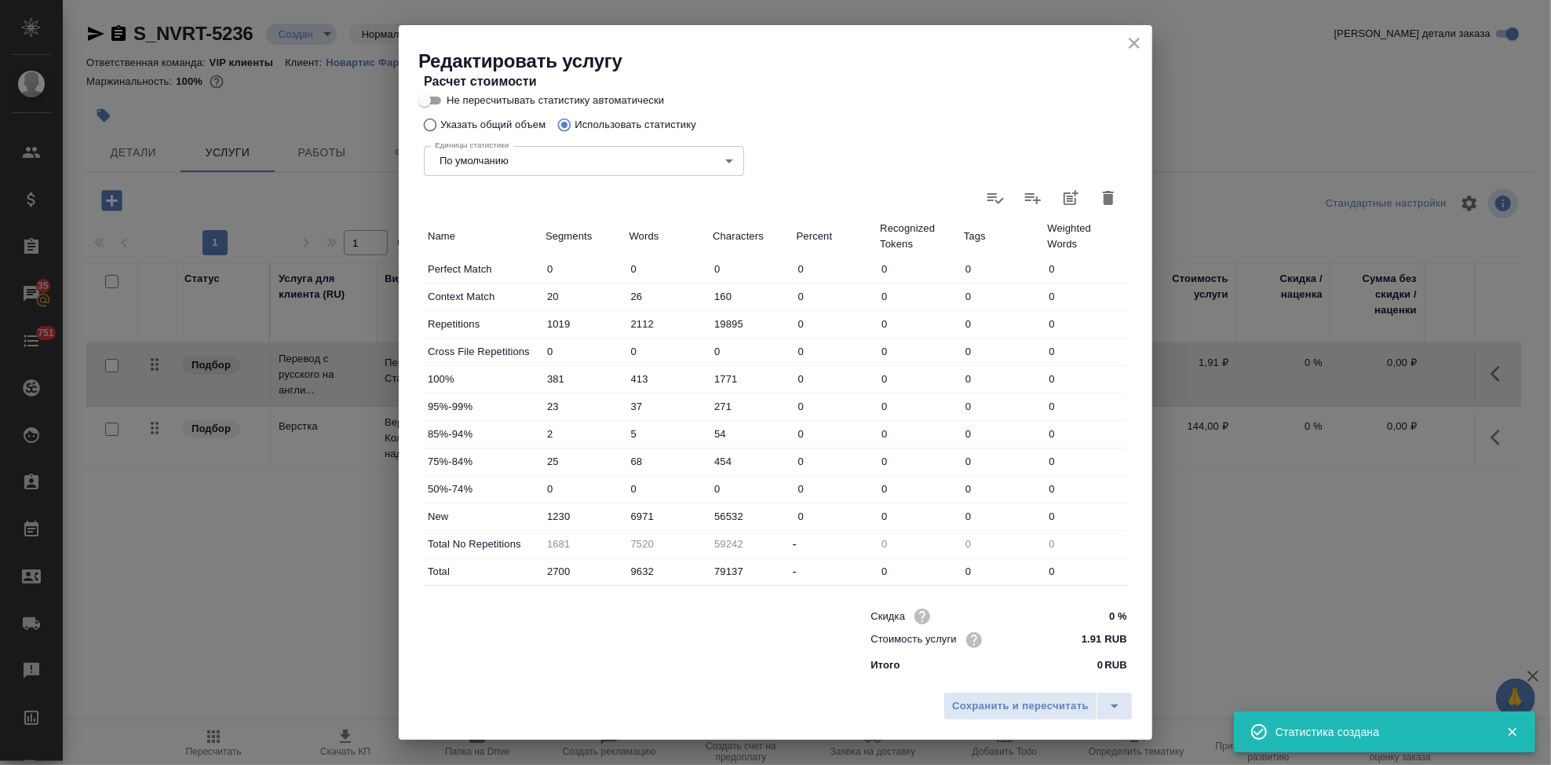
click at [637, 519] on input "6971" at bounding box center [668, 516] width 84 height 23
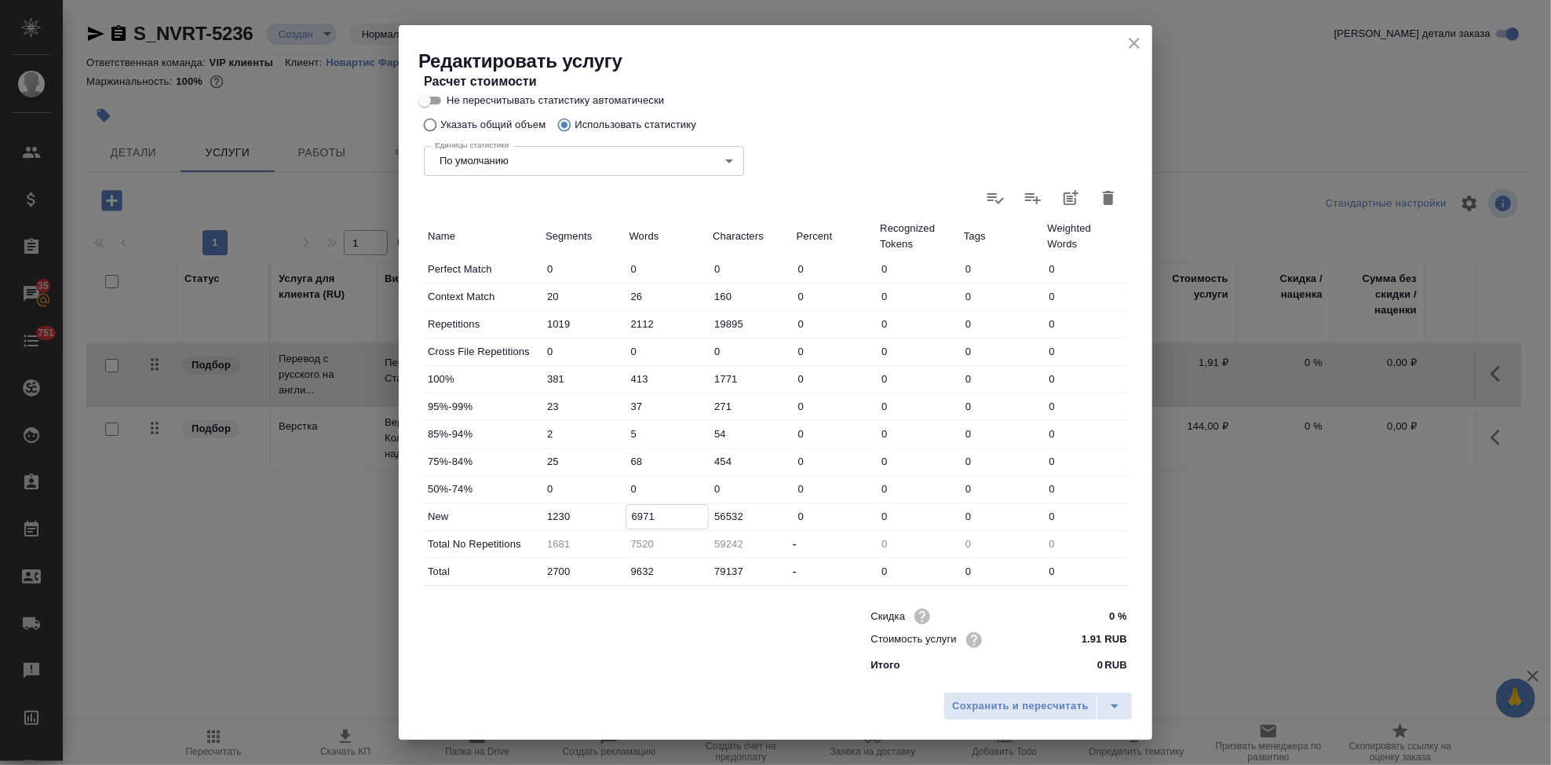
click at [640, 516] on input "6971" at bounding box center [667, 516] width 82 height 23
type input "7371"
click at [1123, 704] on icon "split button" at bounding box center [1114, 705] width 19 height 19
click at [1042, 673] on li "Сохранить" at bounding box center [1040, 672] width 189 height 25
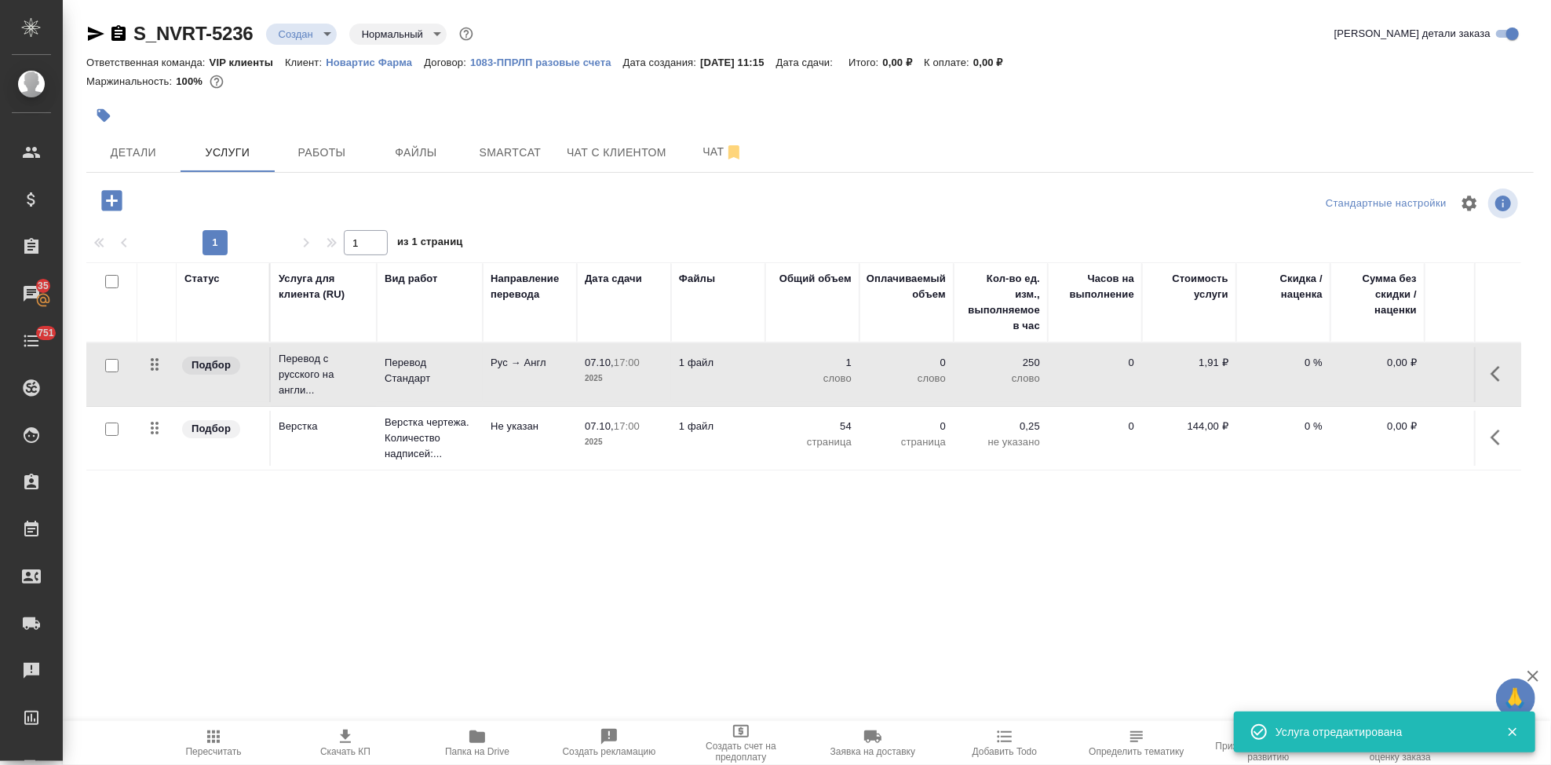
click at [212, 746] on span "Пересчитать" at bounding box center [214, 751] width 56 height 11
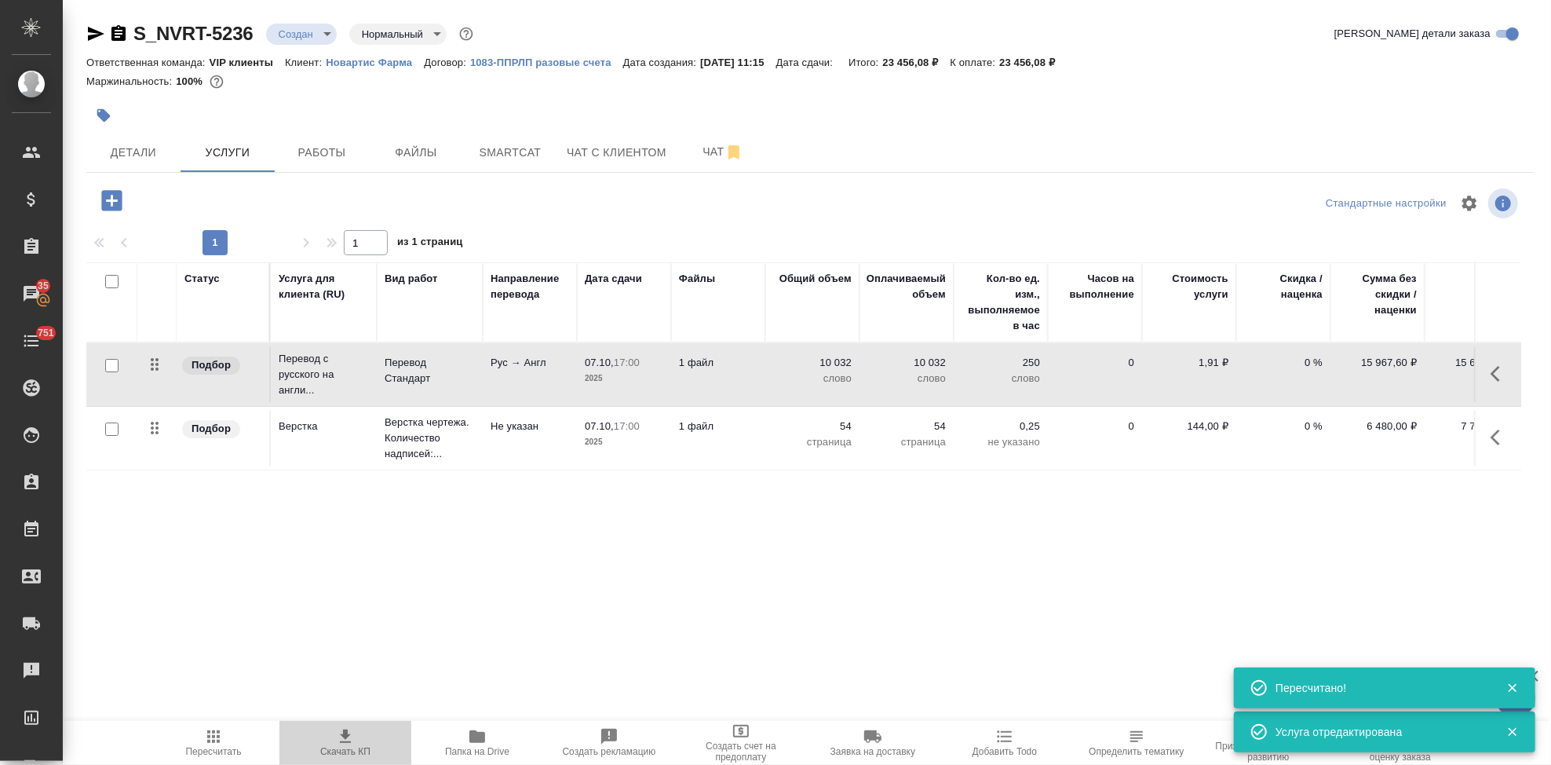
click at [350, 740] on icon "button" at bounding box center [345, 736] width 19 height 19
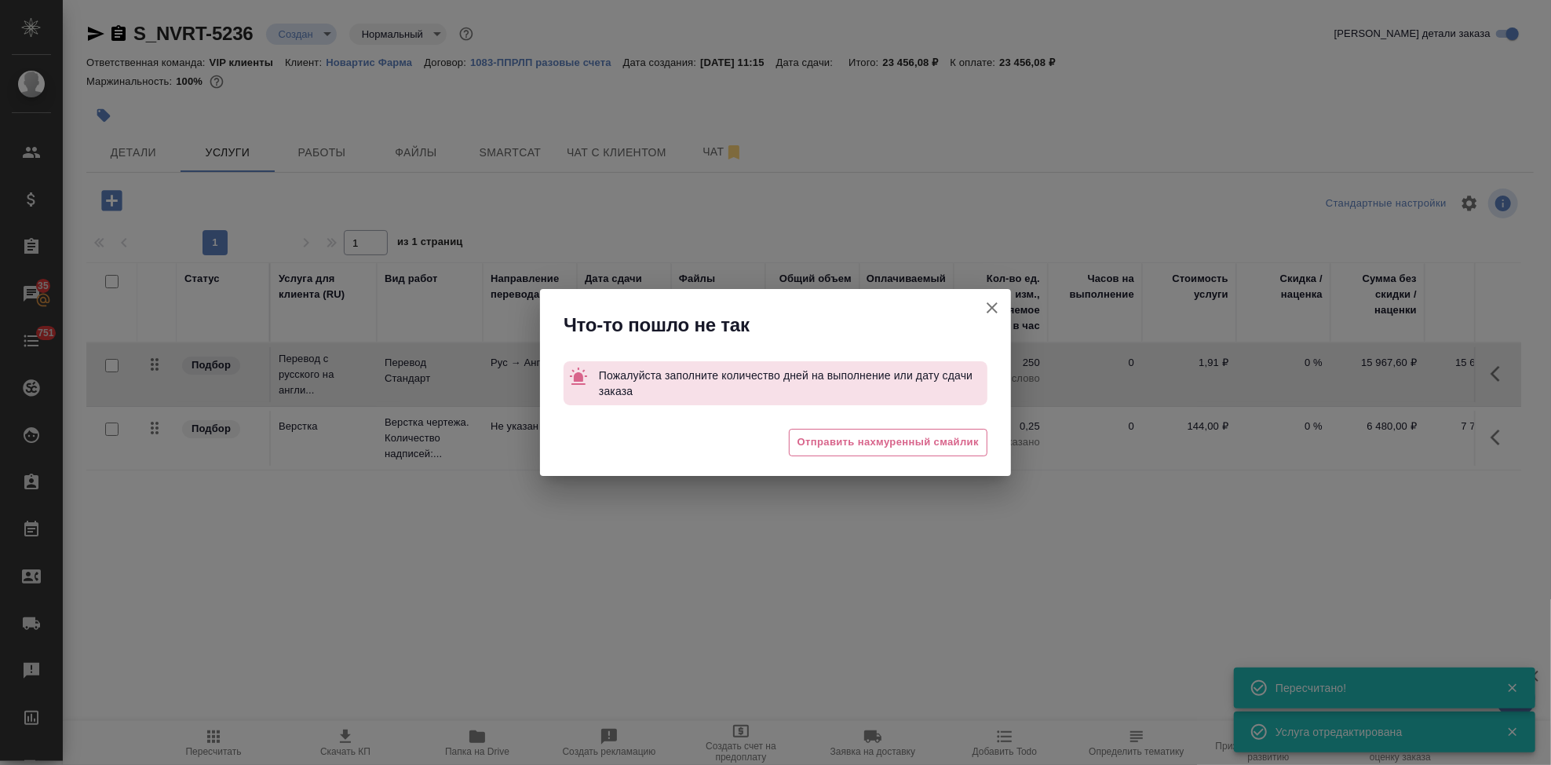
click at [996, 312] on icon "button" at bounding box center [992, 307] width 11 height 11
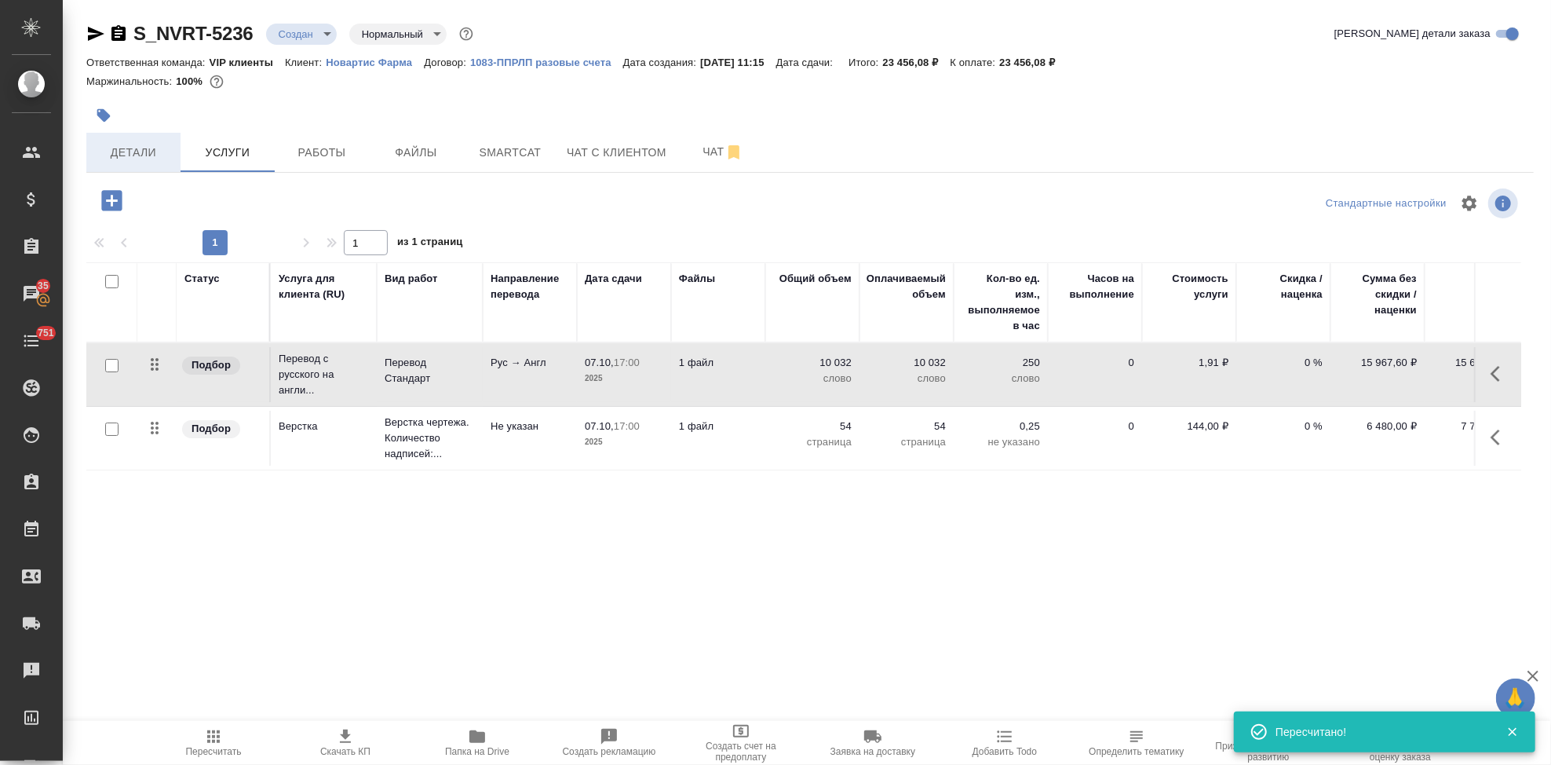
click at [158, 161] on span "Детали" at bounding box center [133, 153] width 75 height 20
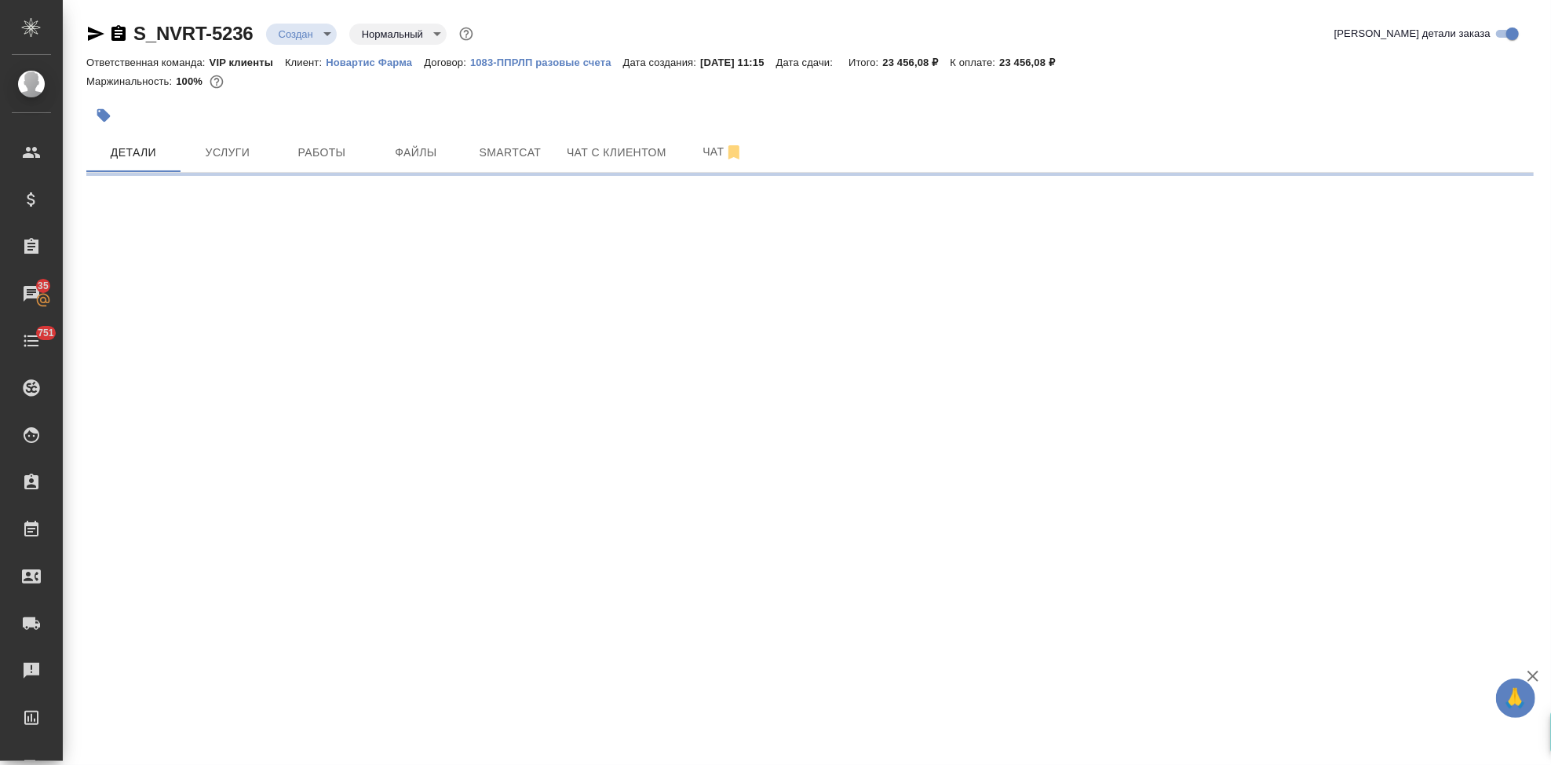
select select "RU"
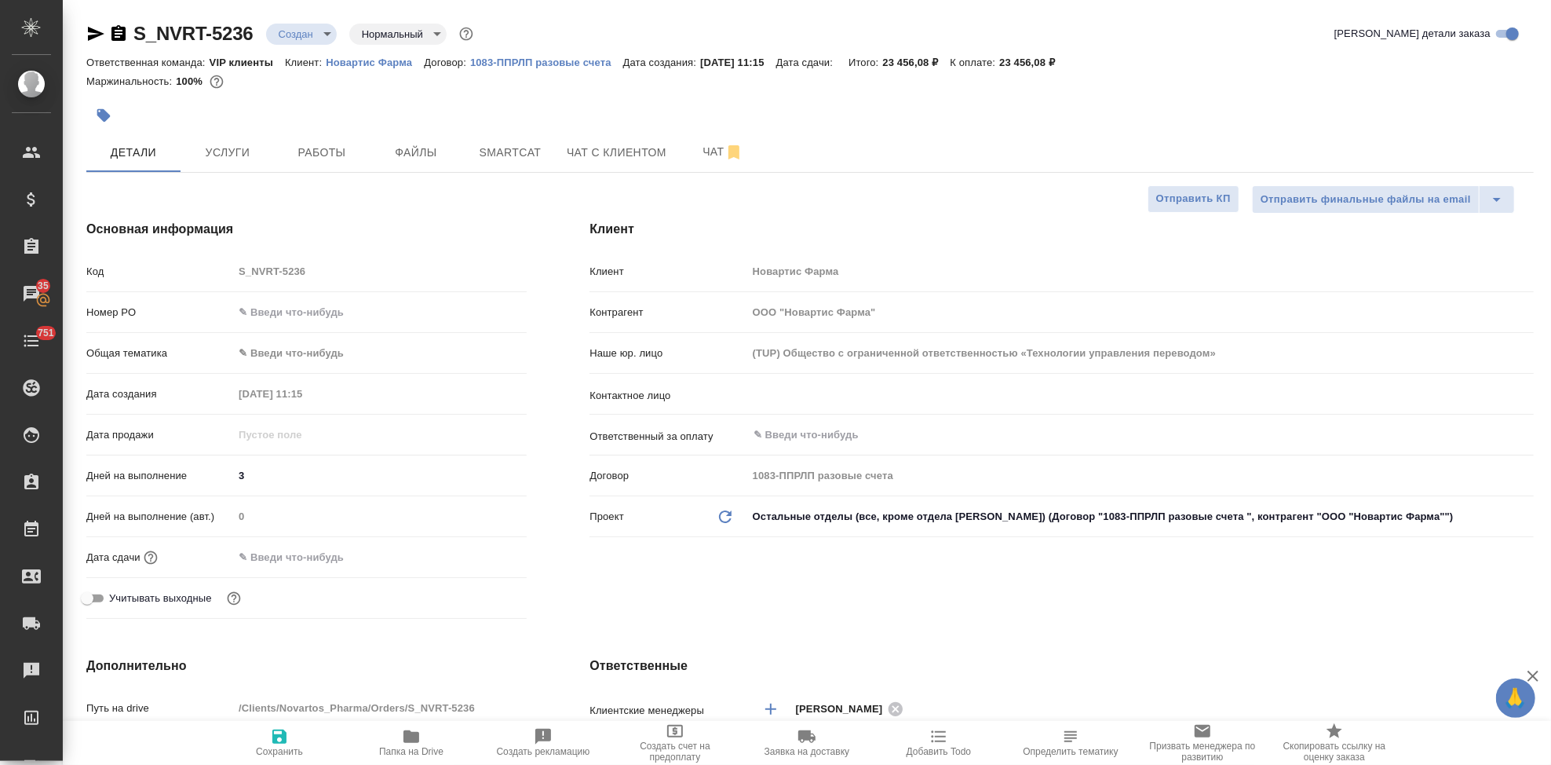
type textarea "x"
click at [273, 743] on icon "button" at bounding box center [279, 736] width 14 height 14
type textarea "x"
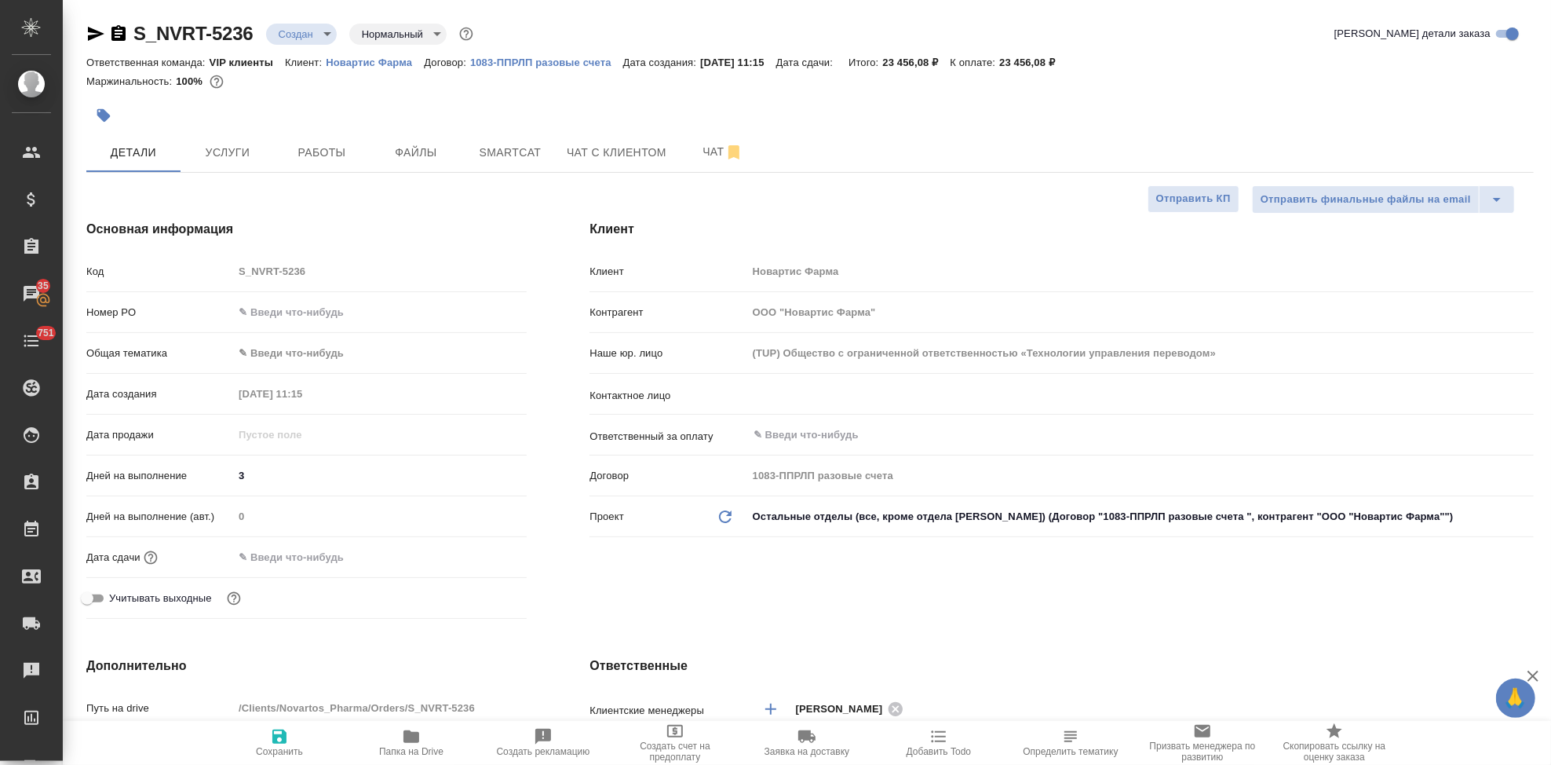
type textarea "x"
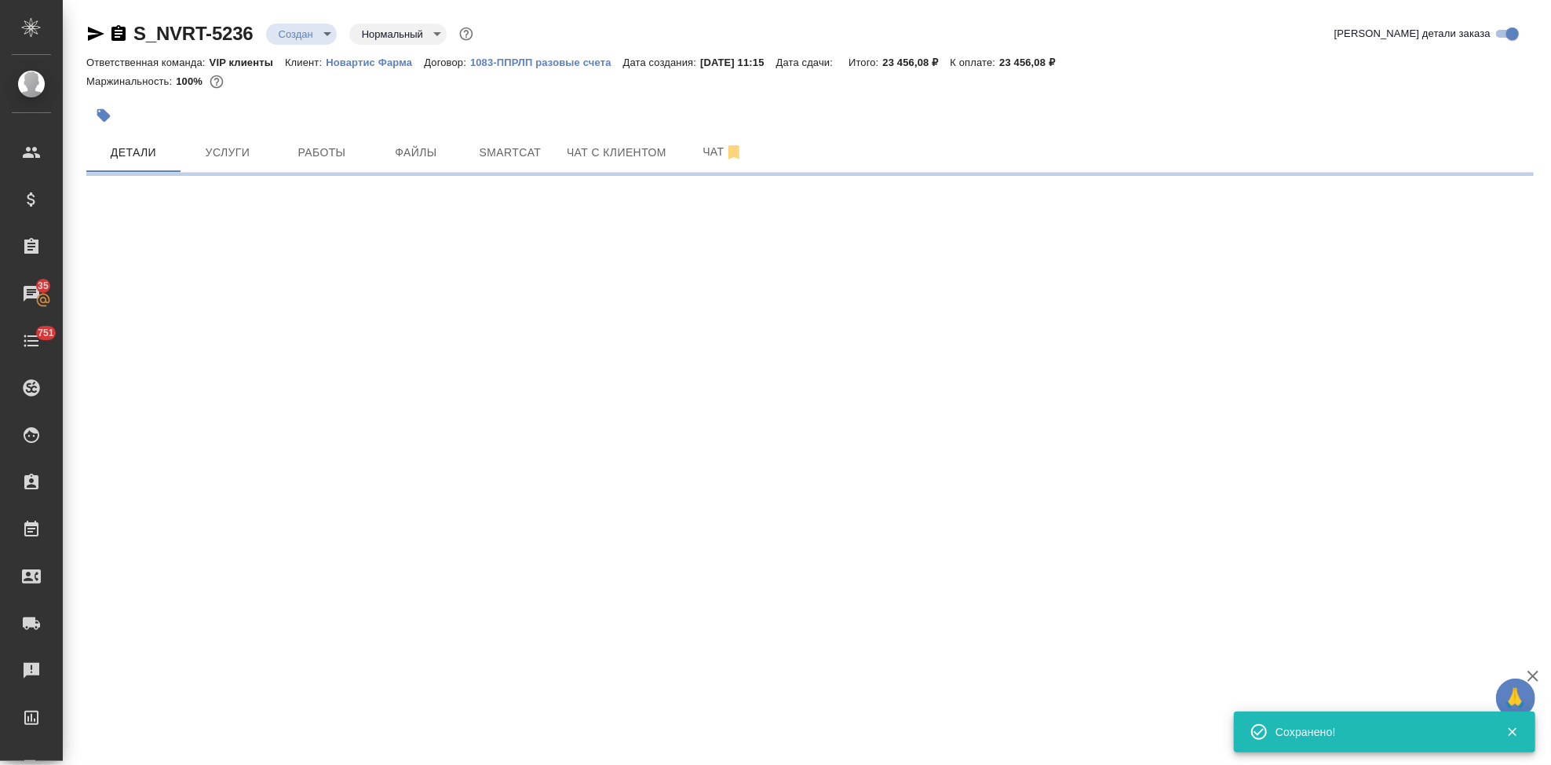
select select "RU"
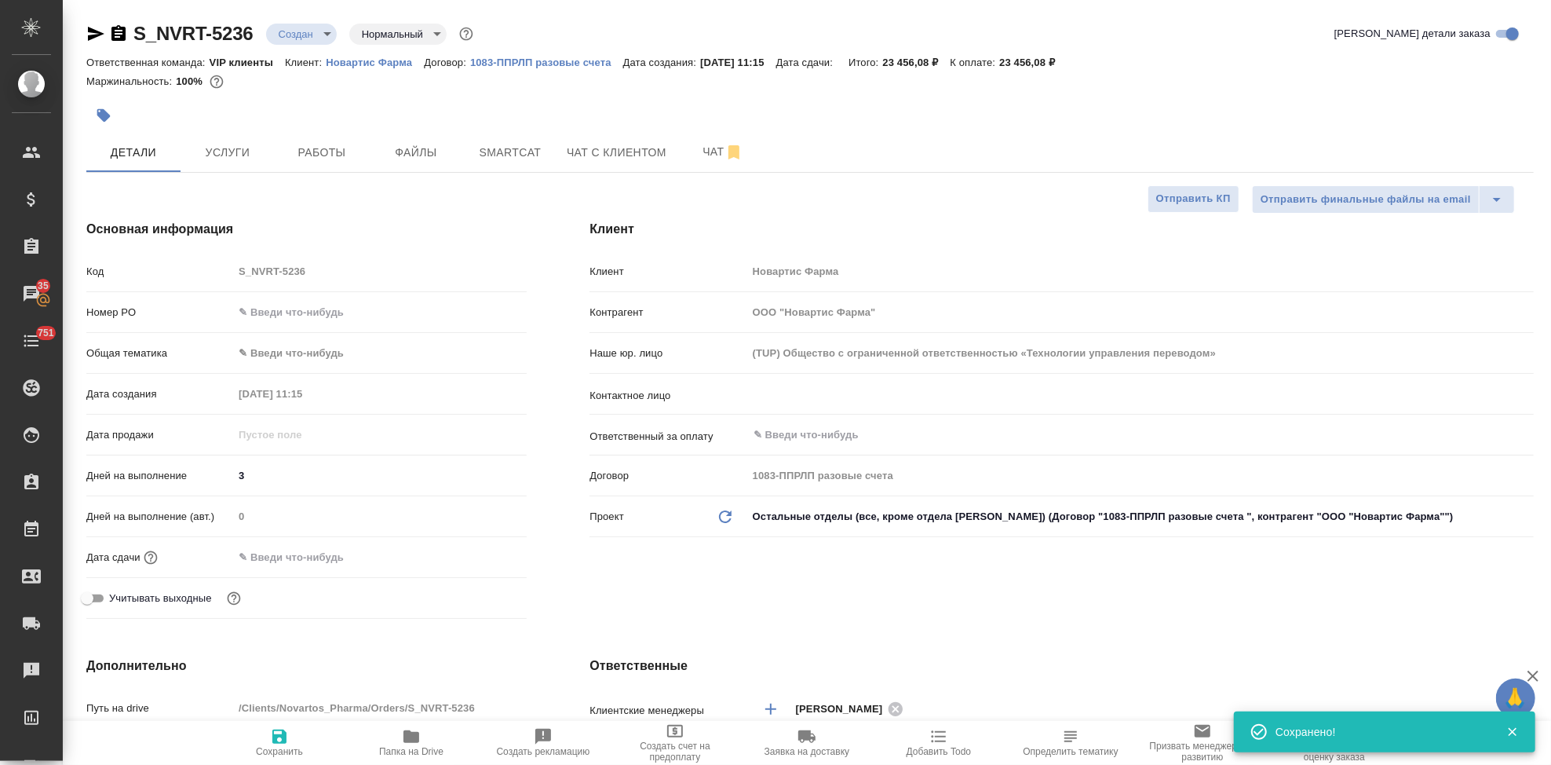
type textarea "x"
click at [273, 743] on icon "button" at bounding box center [279, 736] width 14 height 14
type textarea "x"
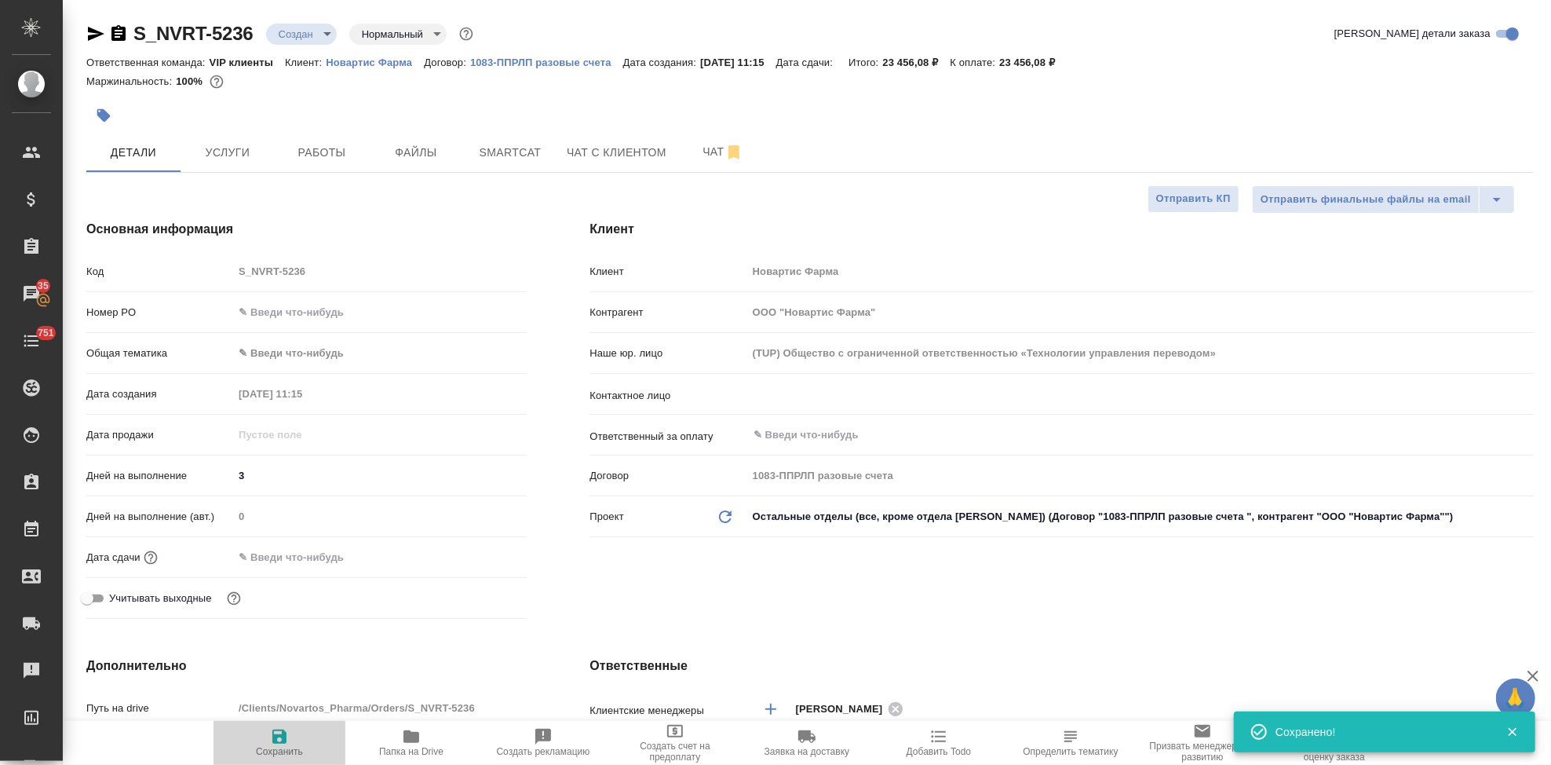
type textarea "x"
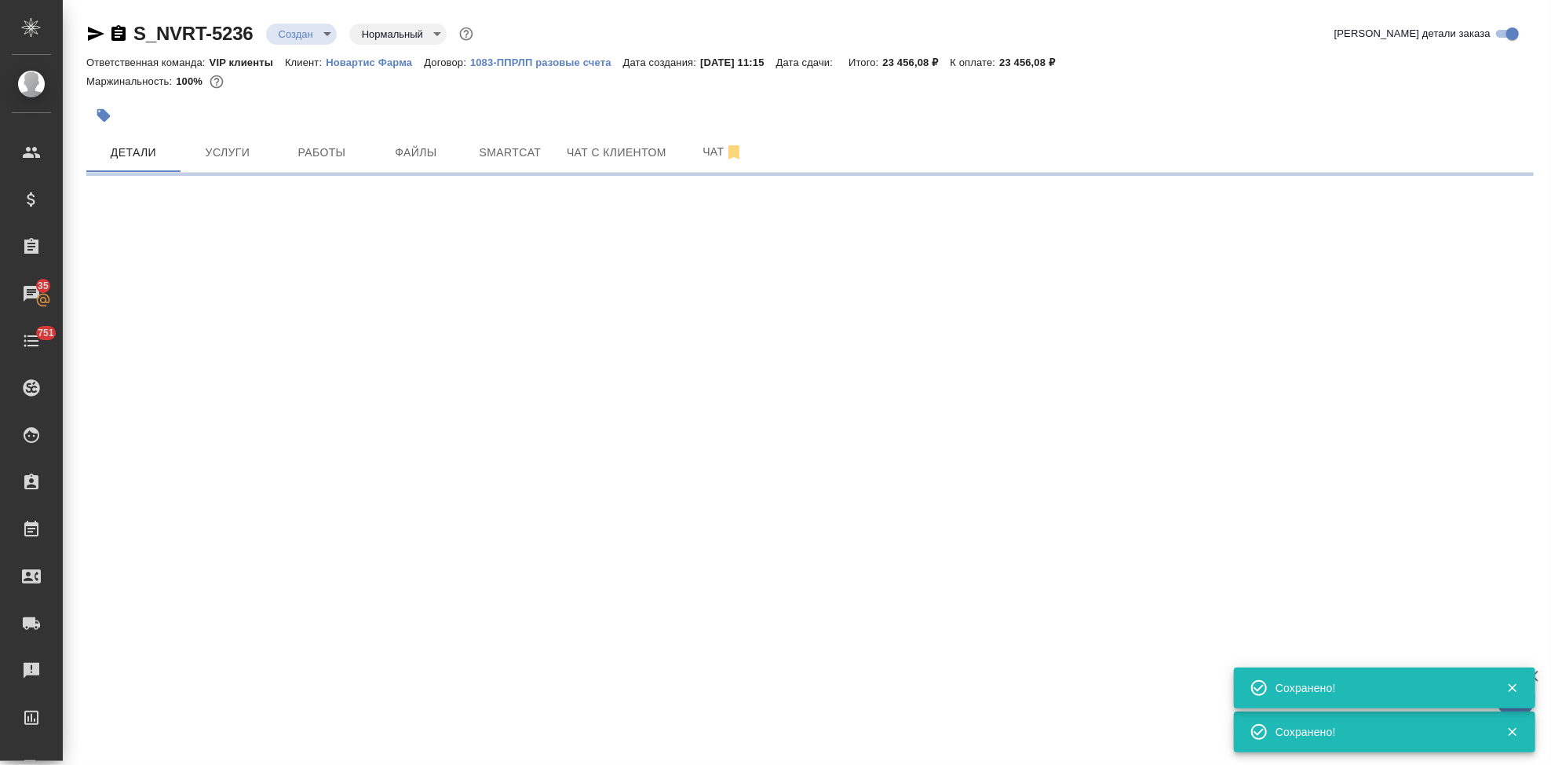
select select "RU"
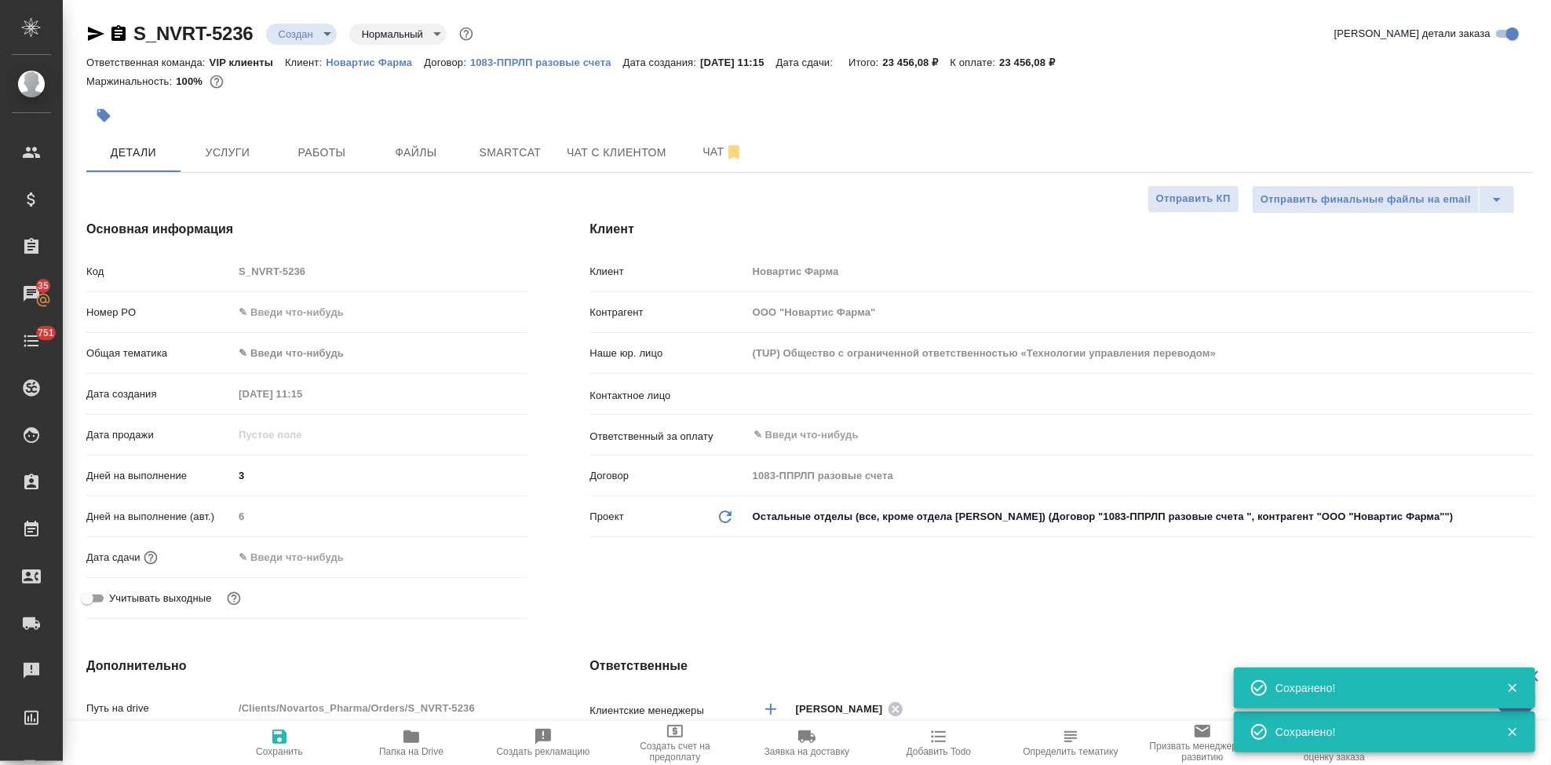
type textarea "x"
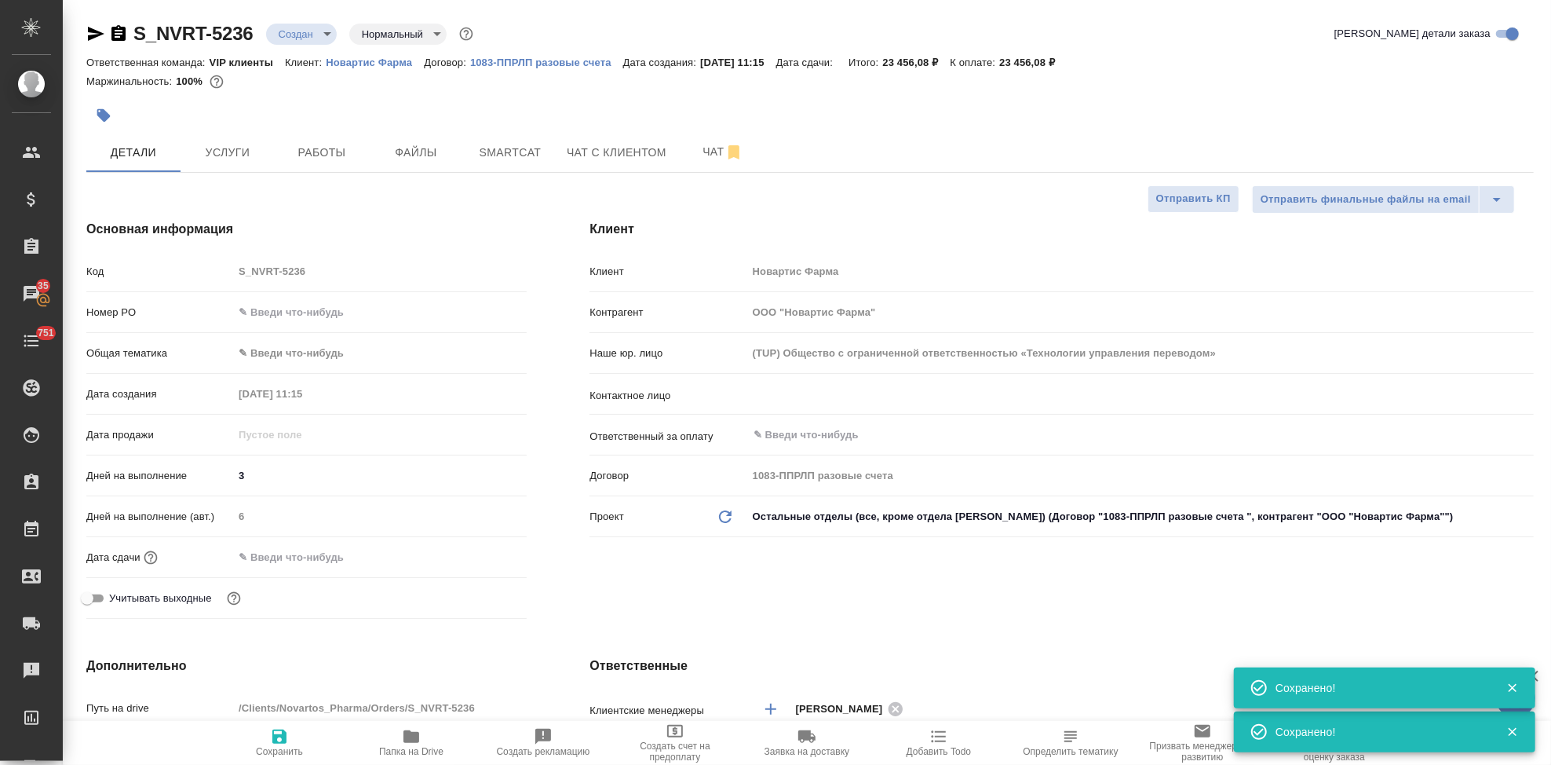
type textarea "x"
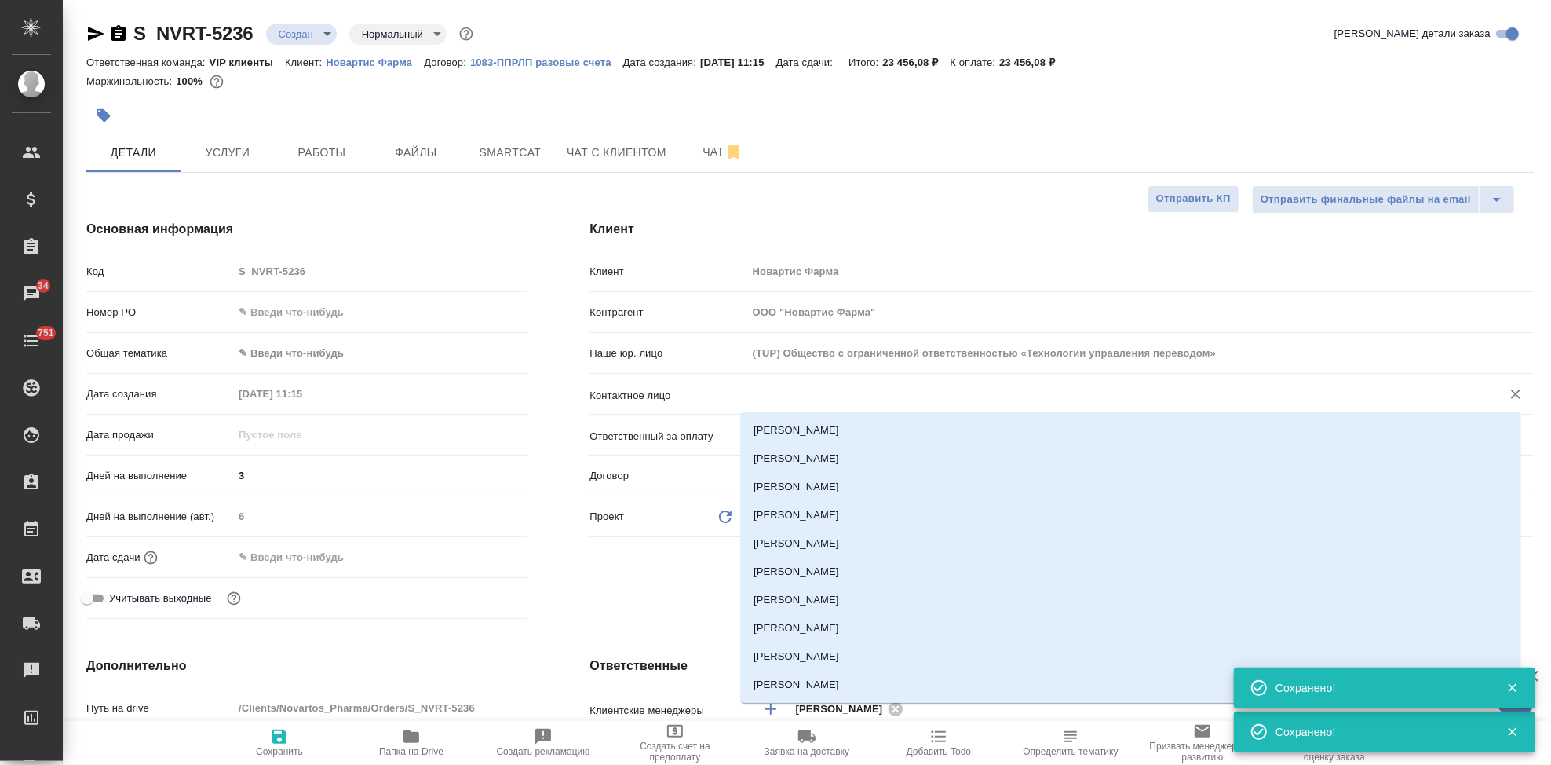
click at [805, 393] on input "text" at bounding box center [1114, 394] width 725 height 19
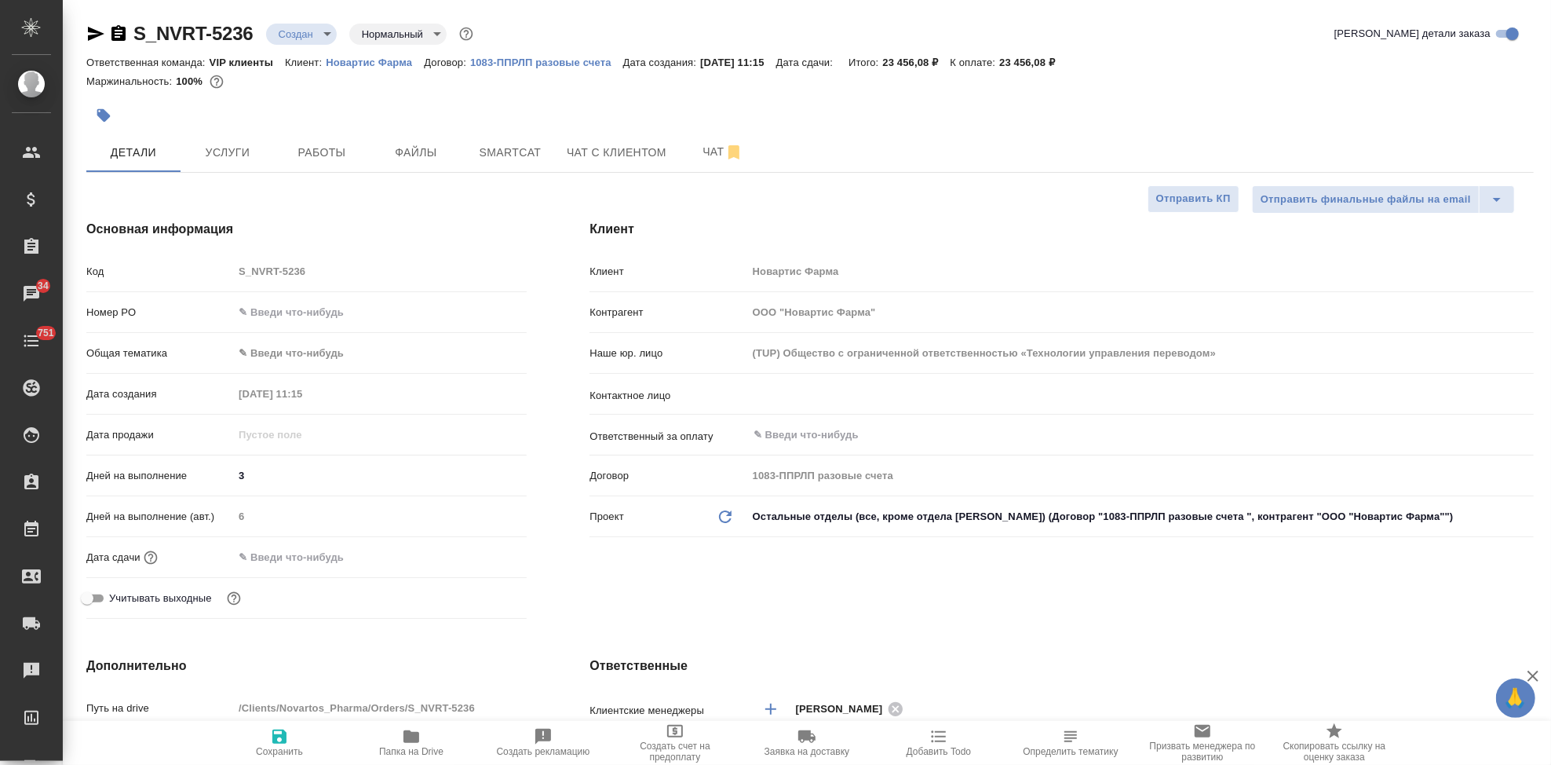
type textarea "x"
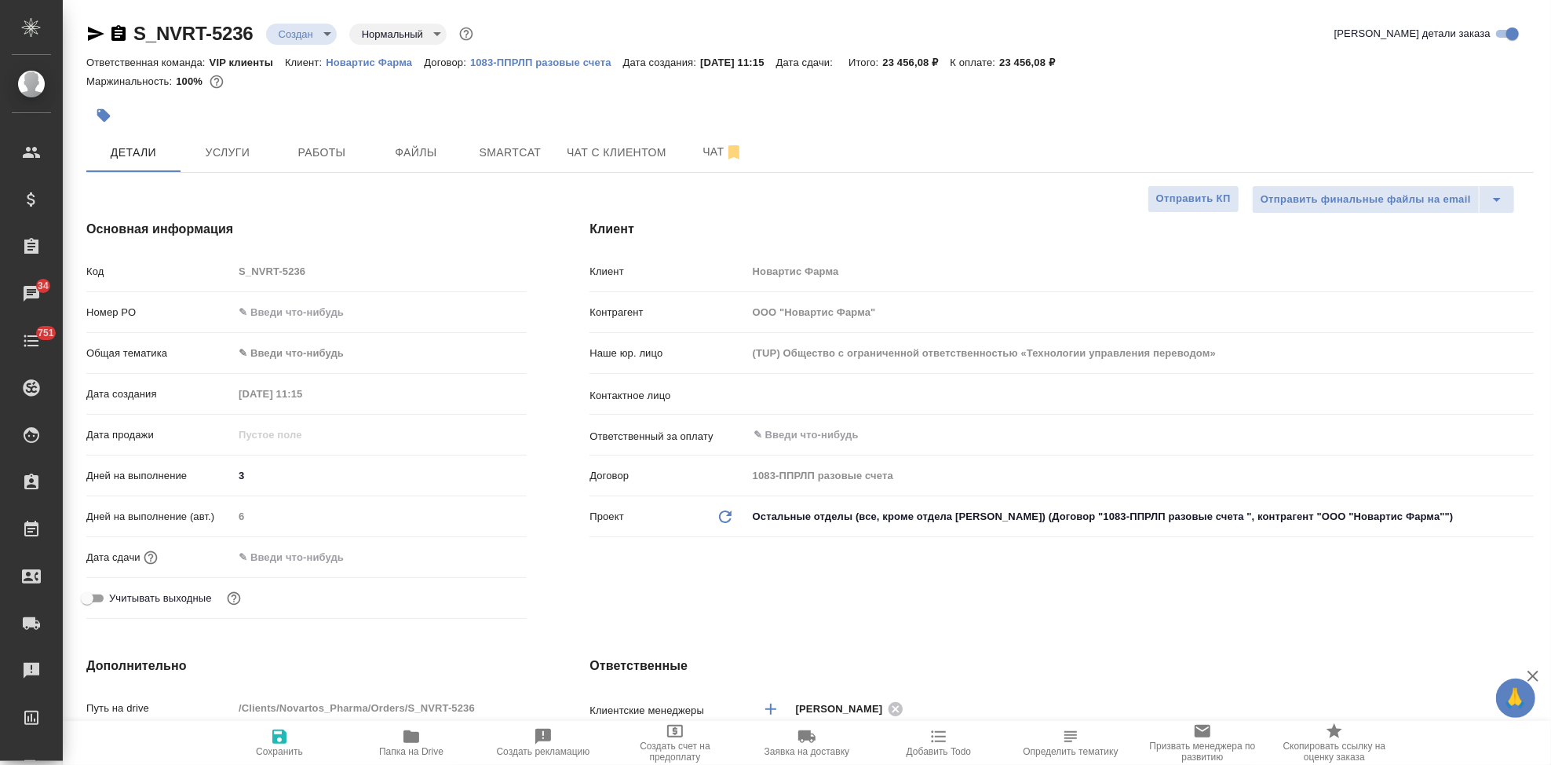
type textarea "x"
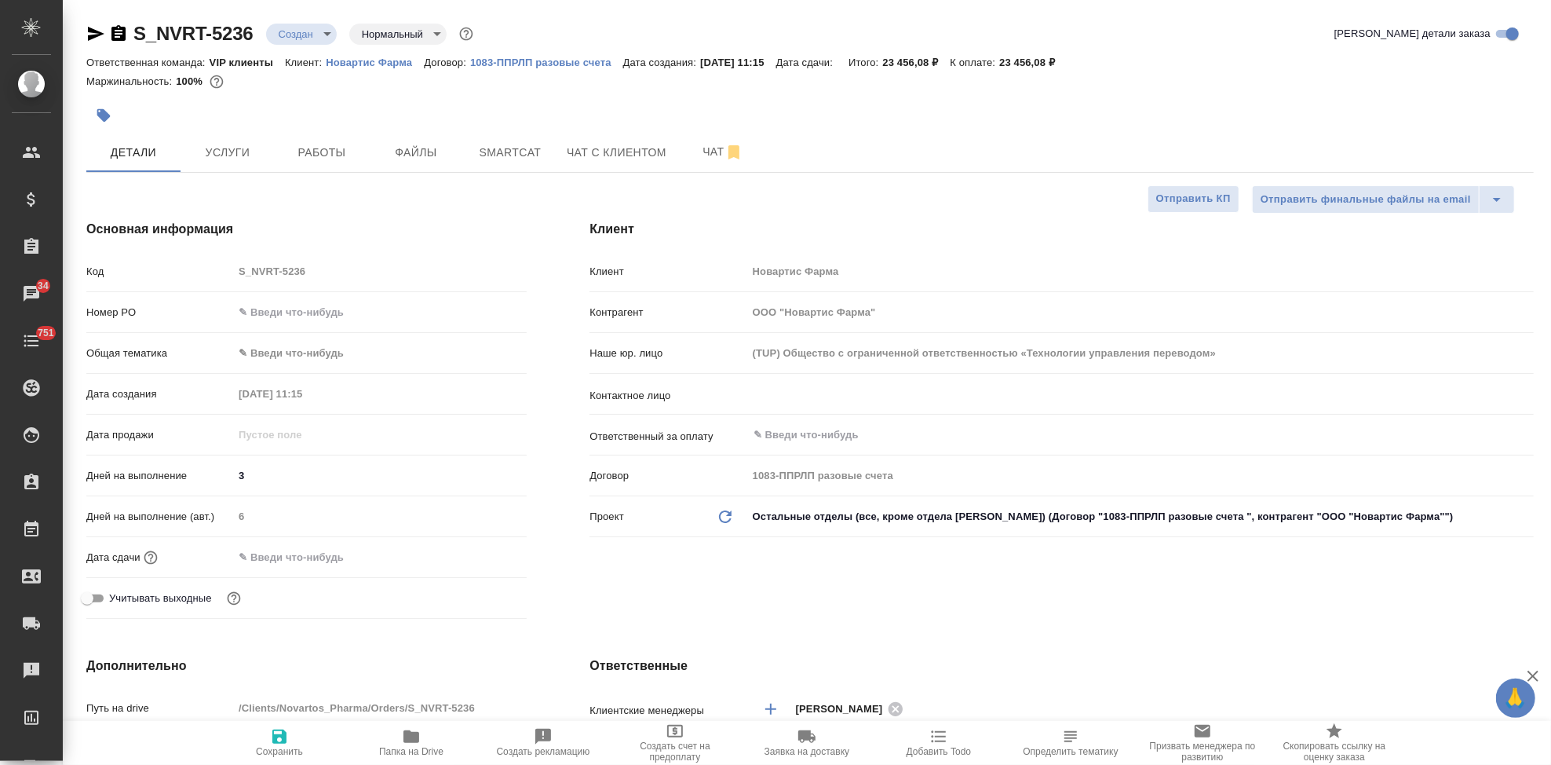
type textarea "x"
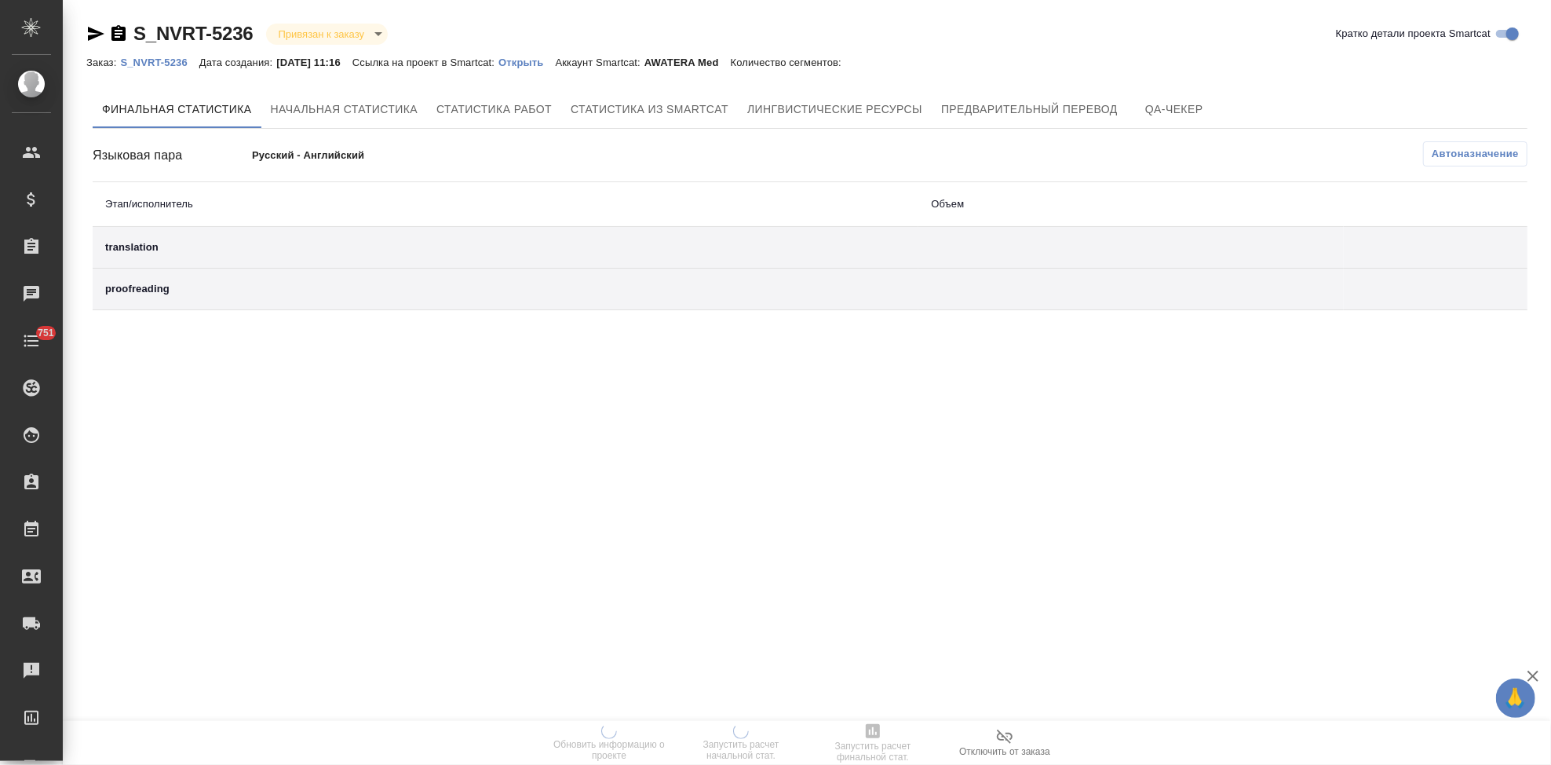
click at [536, 61] on p "Открыть" at bounding box center [527, 63] width 57 height 12
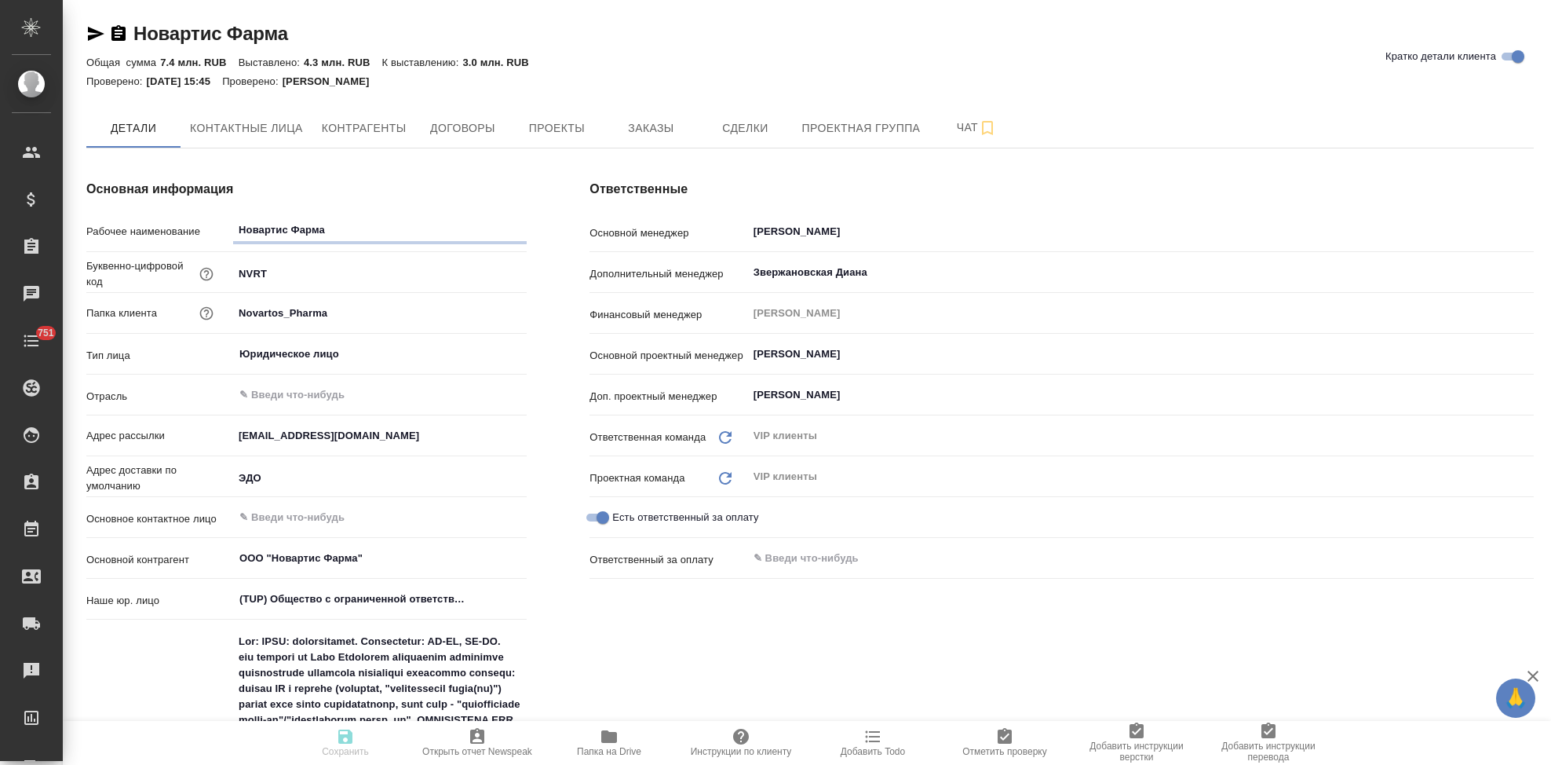
type textarea "x"
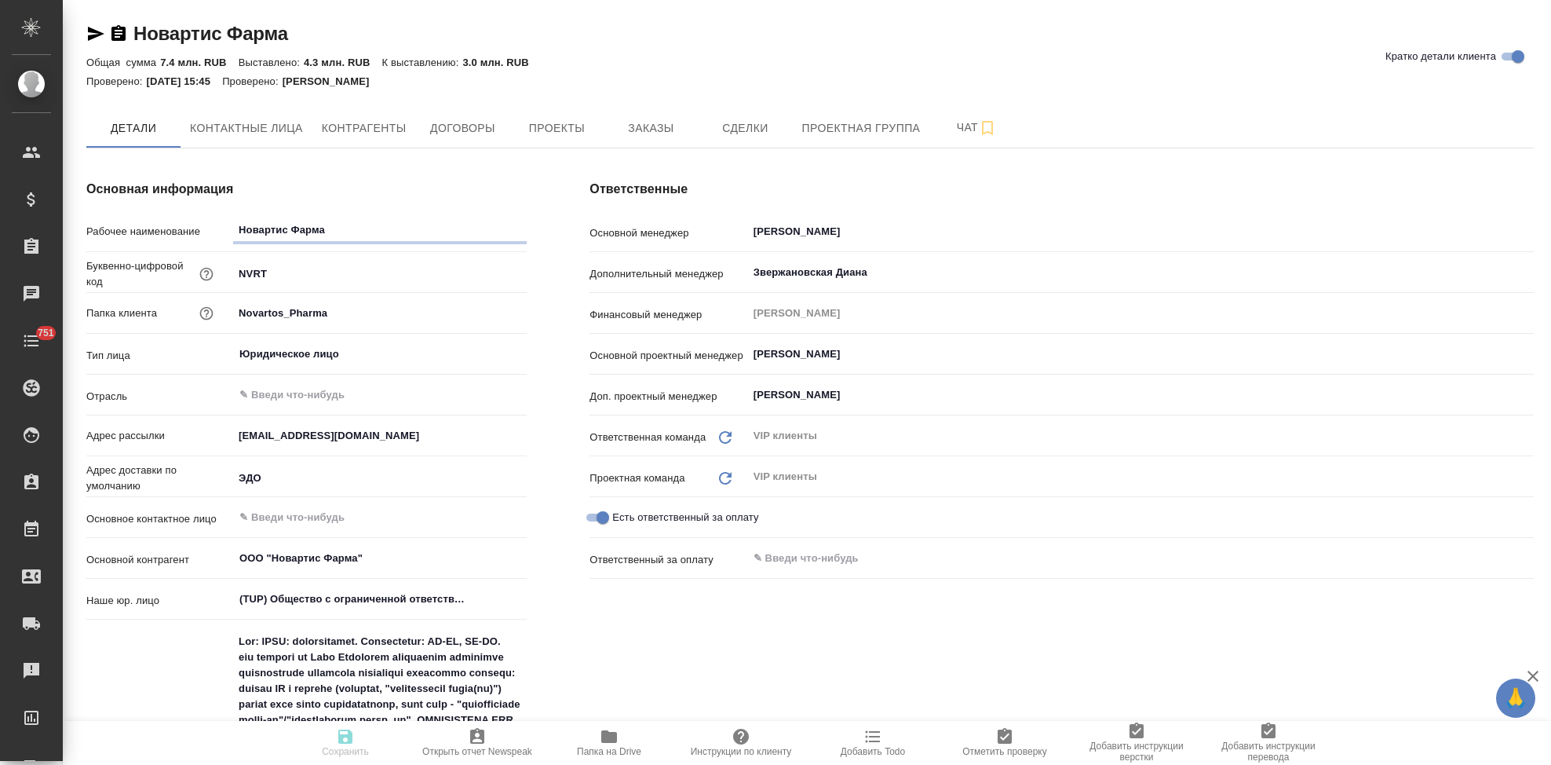
type textarea "x"
click at [291, 133] on span "Контактные лица" at bounding box center [246, 129] width 113 height 20
select select "RU"
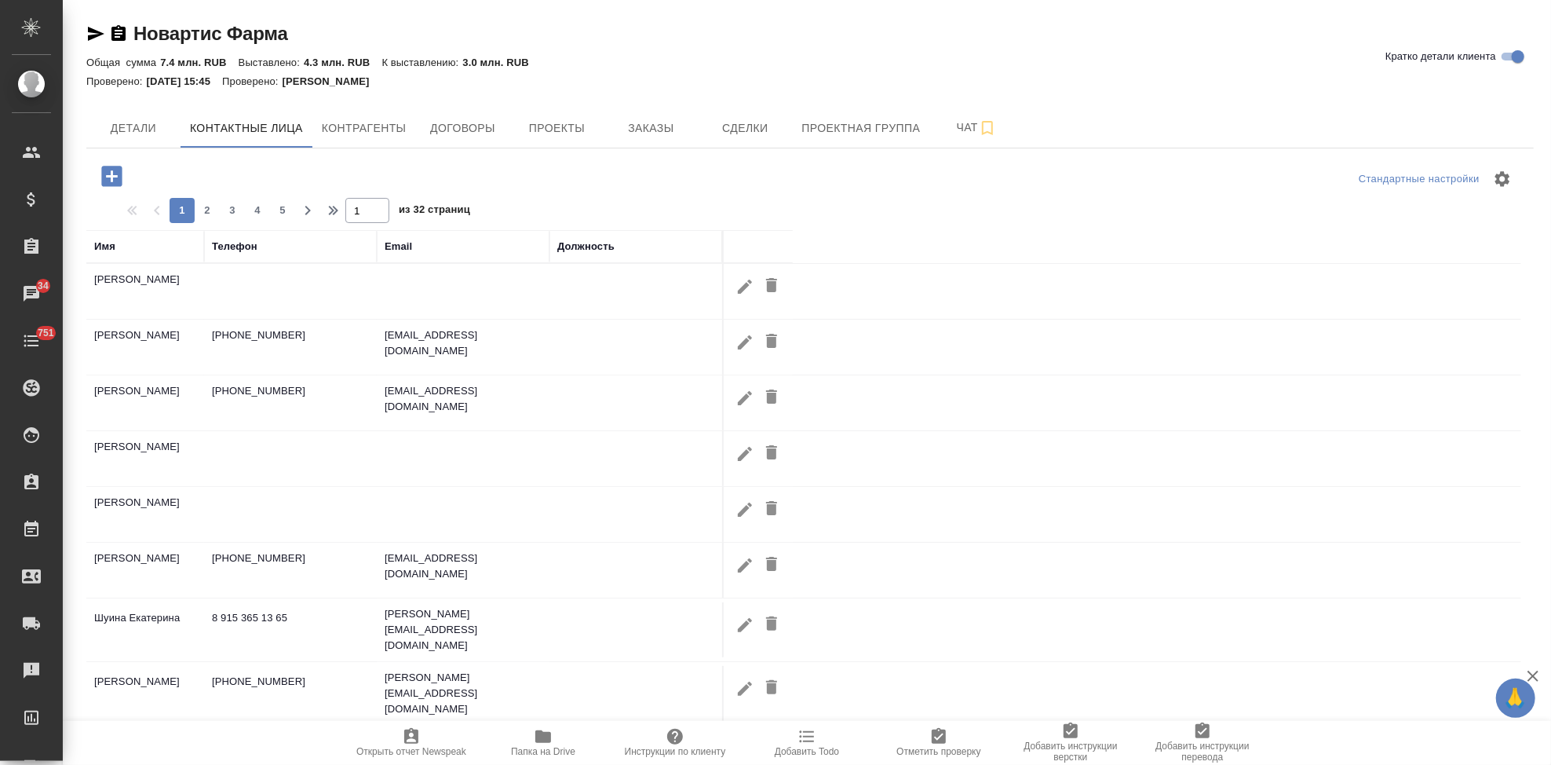
click at [113, 173] on icon "button" at bounding box center [111, 176] width 20 height 20
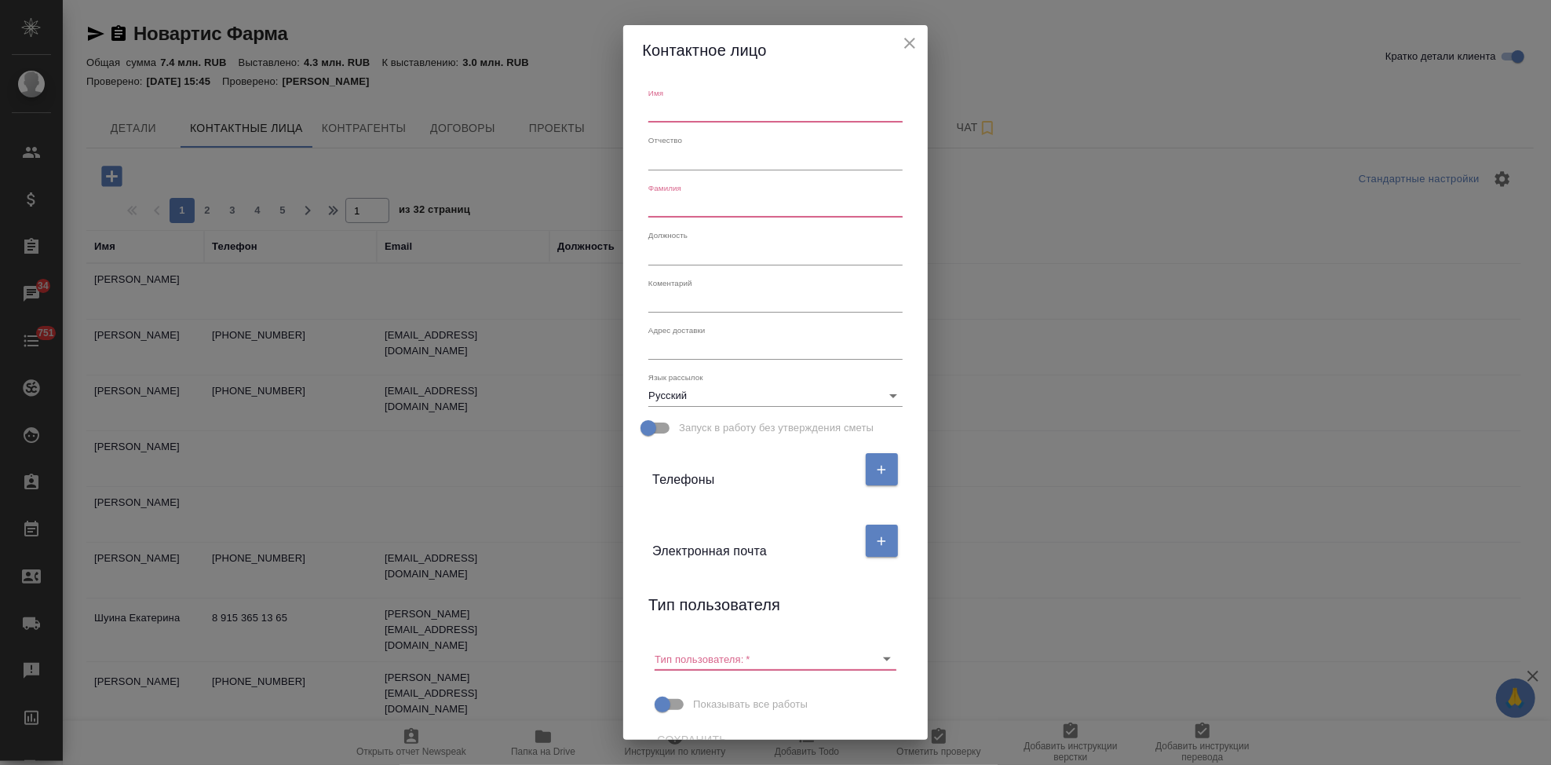
click at [718, 112] on input "text" at bounding box center [775, 111] width 254 height 22
type input "Николай"
click at [689, 218] on div "Фамилия" at bounding box center [775, 200] width 266 height 47
click at [691, 208] on input "text" at bounding box center [775, 206] width 254 height 22
click at [864, 658] on icon "Очистить" at bounding box center [867, 659] width 16 height 16
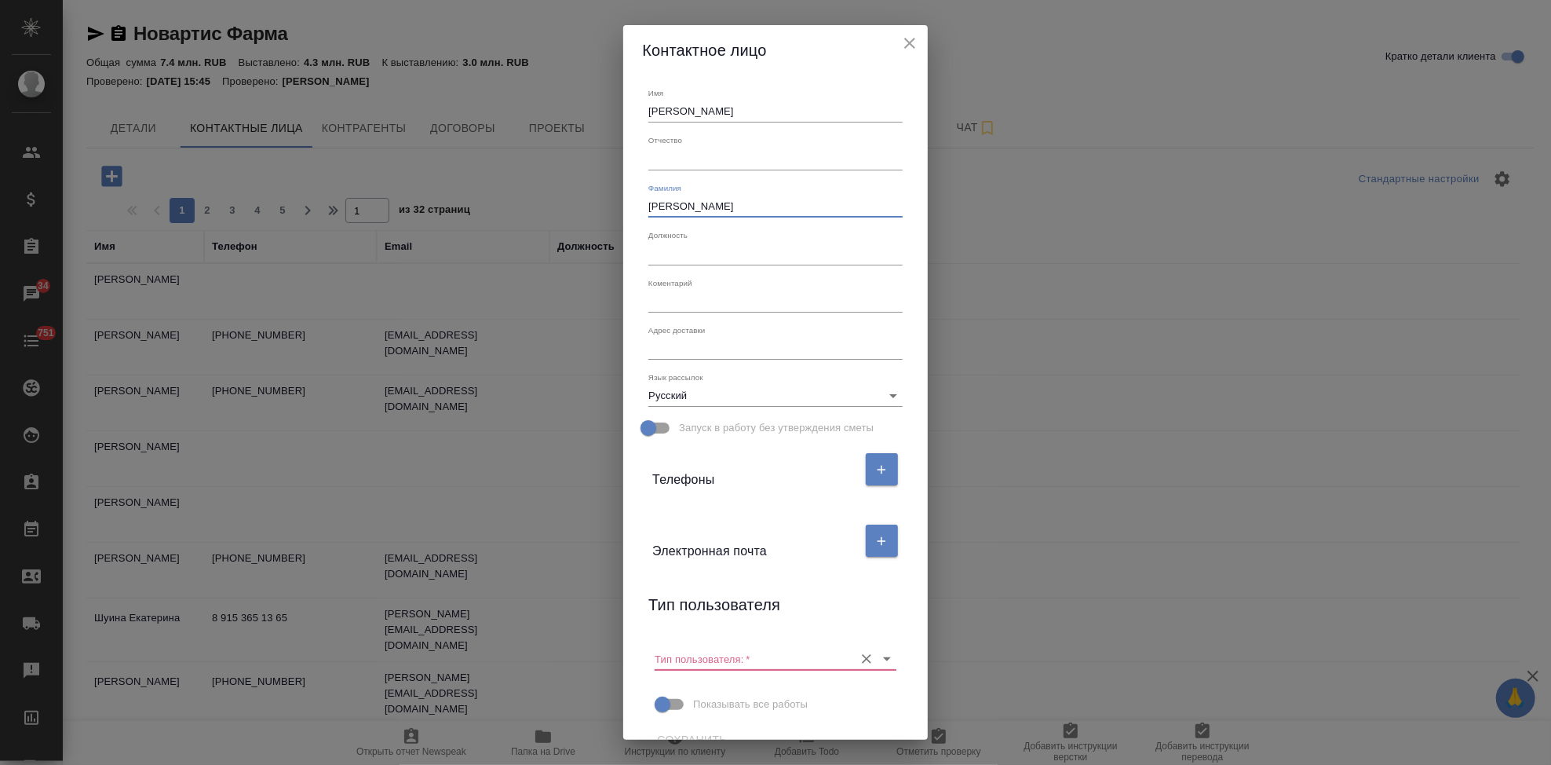
type input "Панкин"
click at [875, 546] on icon "button" at bounding box center [882, 541] width 14 height 14
click at [707, 593] on input "text" at bounding box center [718, 602] width 132 height 22
paste input "nikolai.pankin@novartis.com"
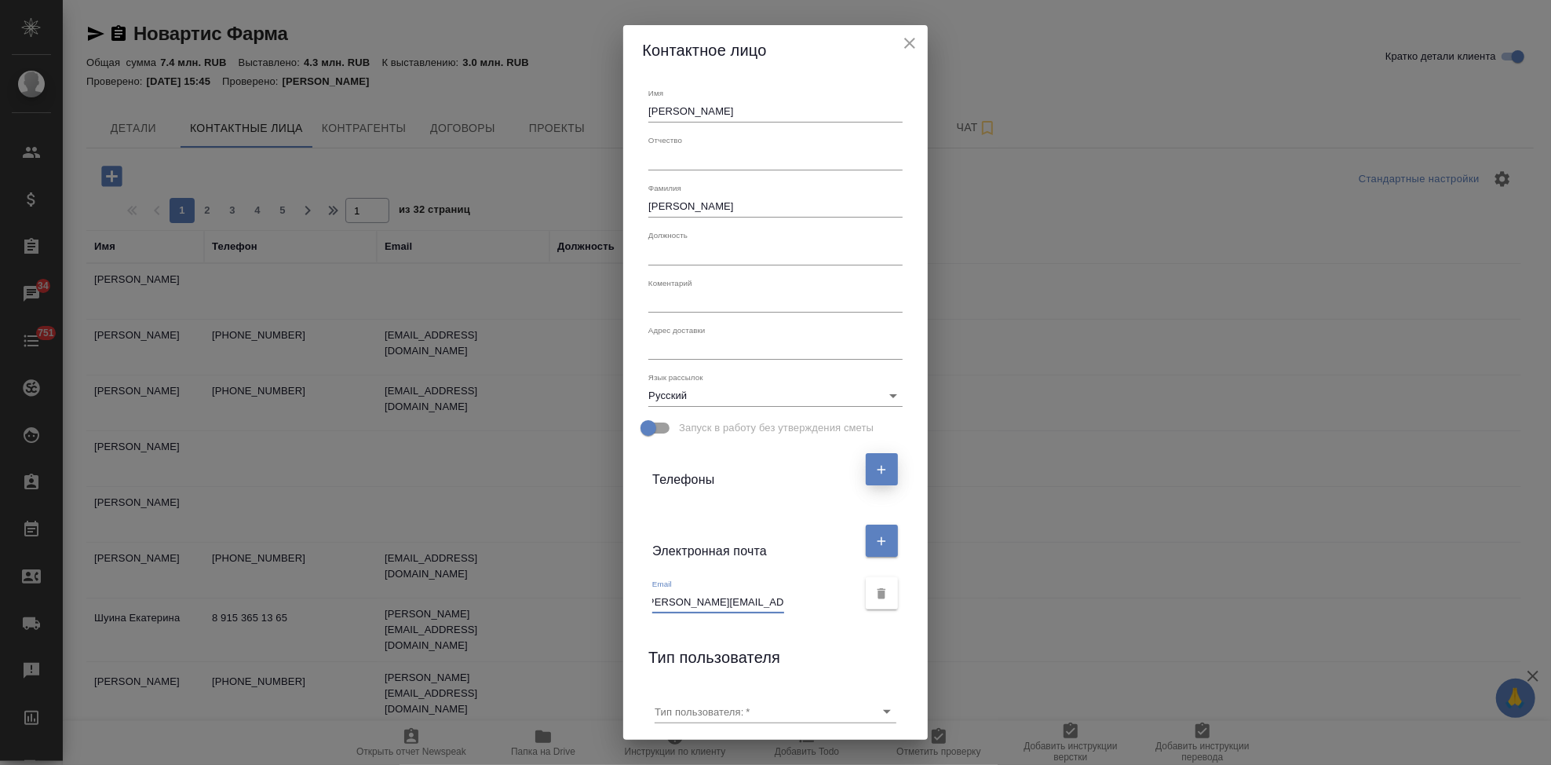
type input "nikolai.pankin@novartis.com"
click at [875, 466] on icon "button" at bounding box center [882, 469] width 14 height 14
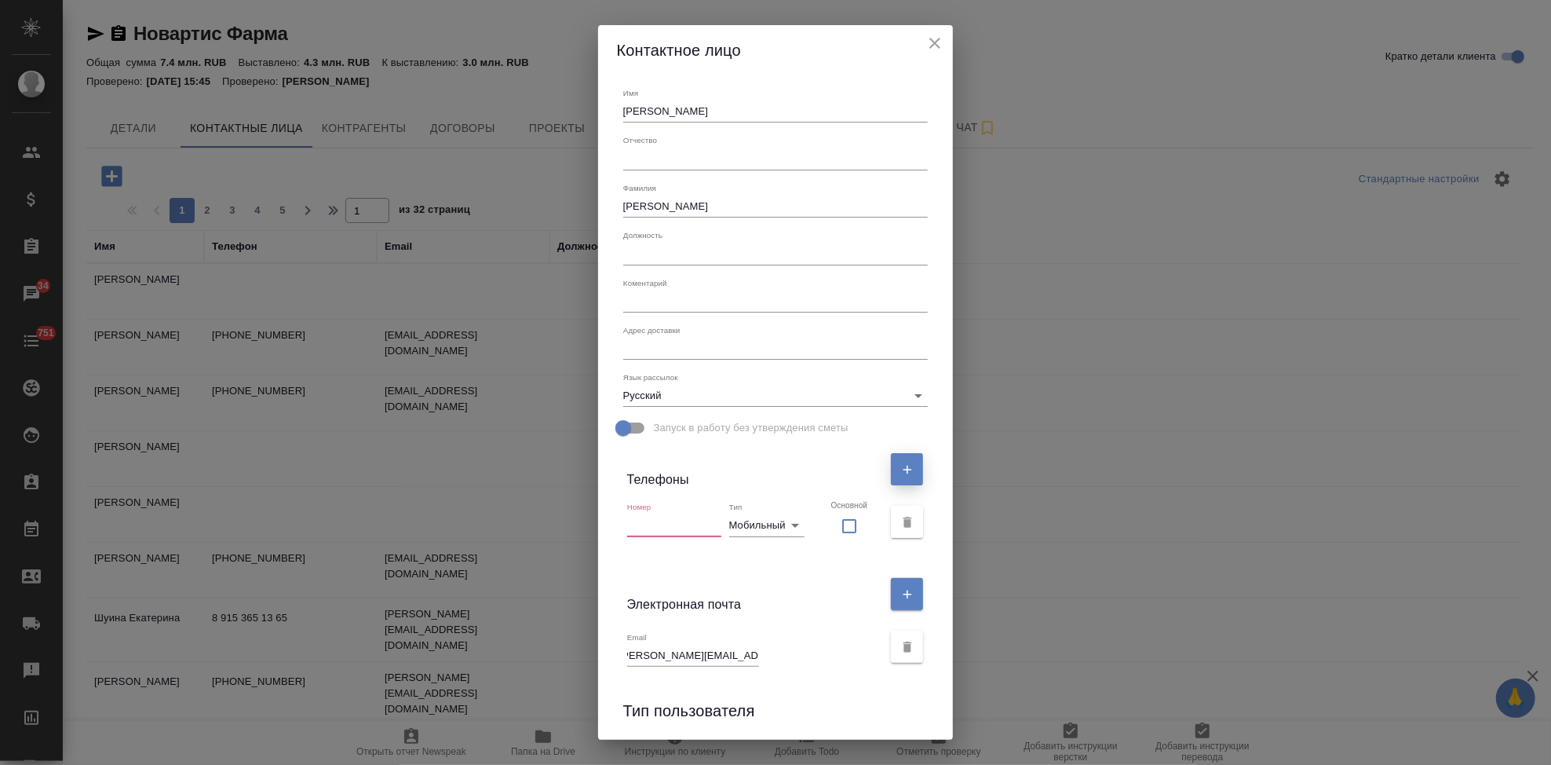
scroll to position [0, 0]
click at [686, 519] on input "text" at bounding box center [674, 525] width 94 height 22
paste input "+7 985 611 79 58"
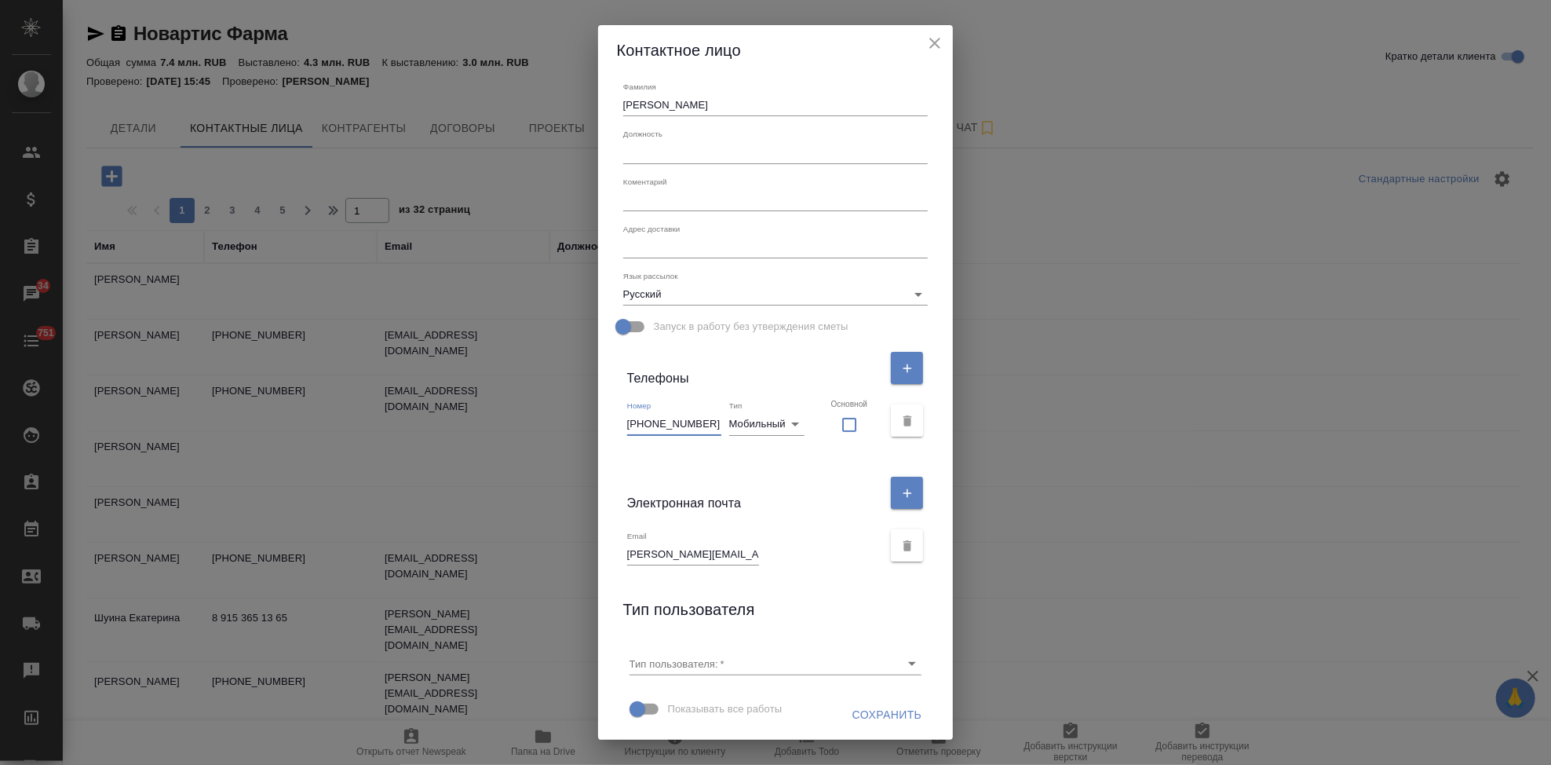
type input "+7 985 611 79 58"
click at [867, 705] on span "Сохранить" at bounding box center [888, 715] width 70 height 20
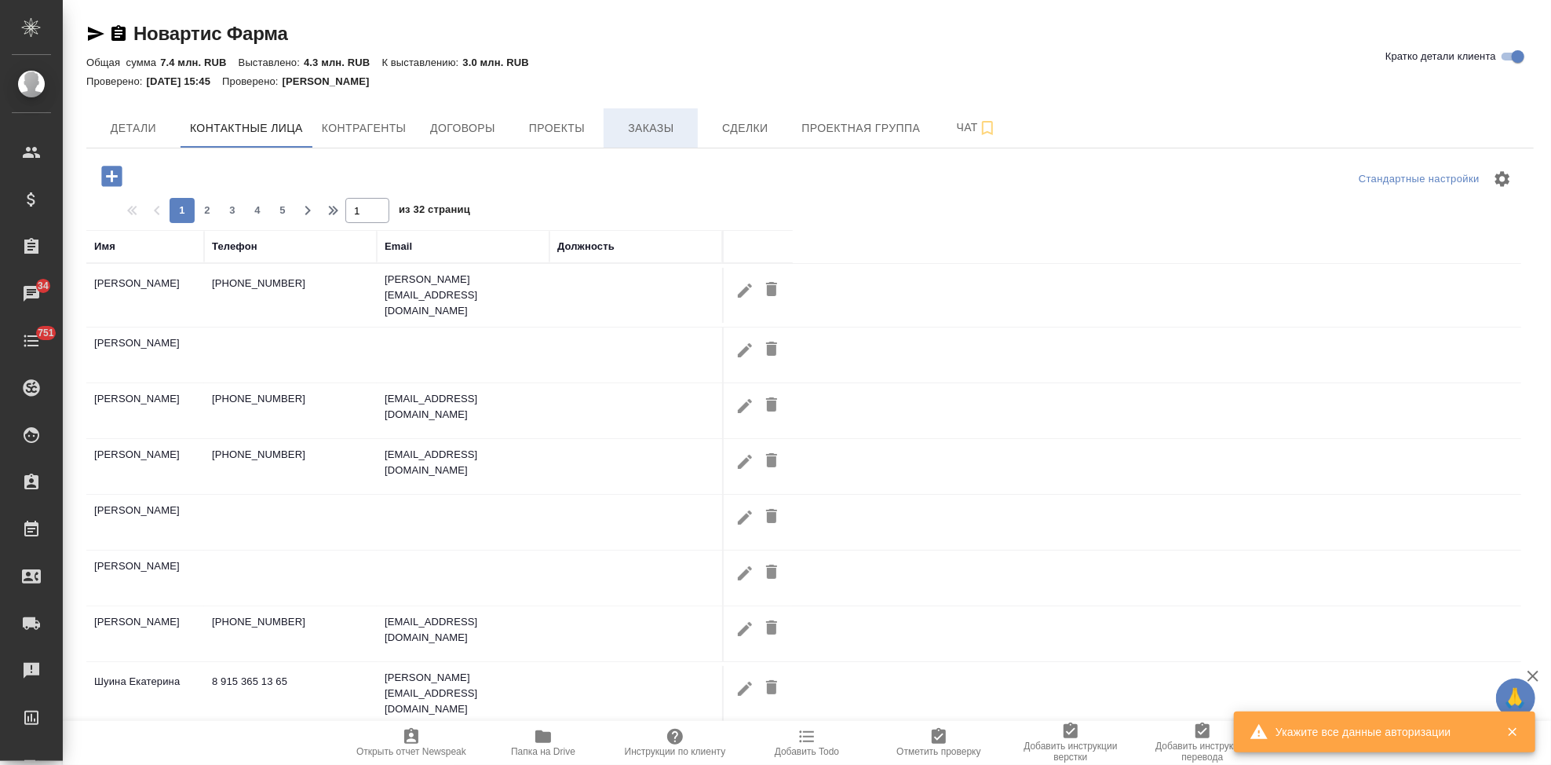
click at [643, 130] on span "Заказы" at bounding box center [650, 129] width 75 height 20
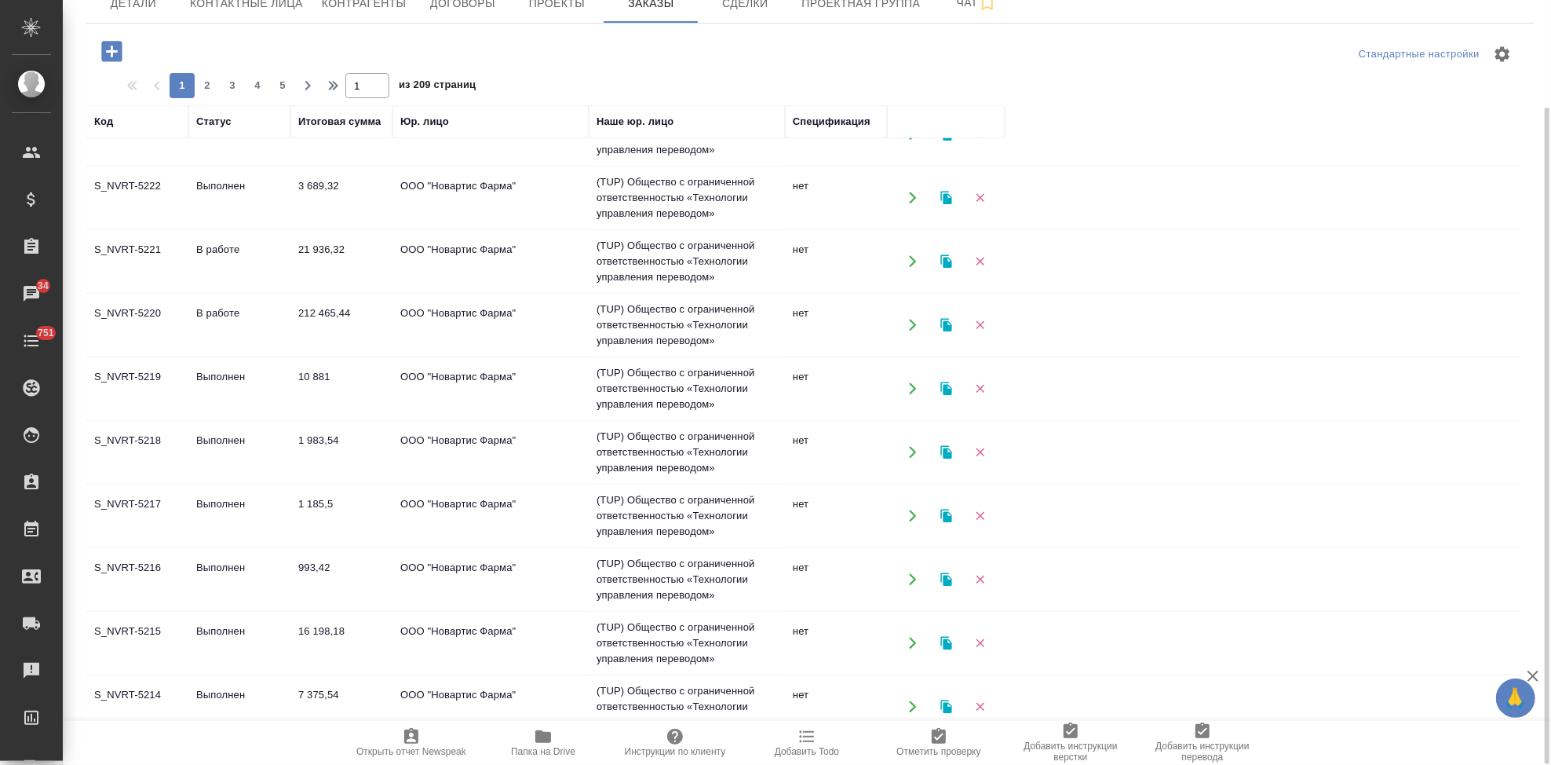
scroll to position [1012, 0]
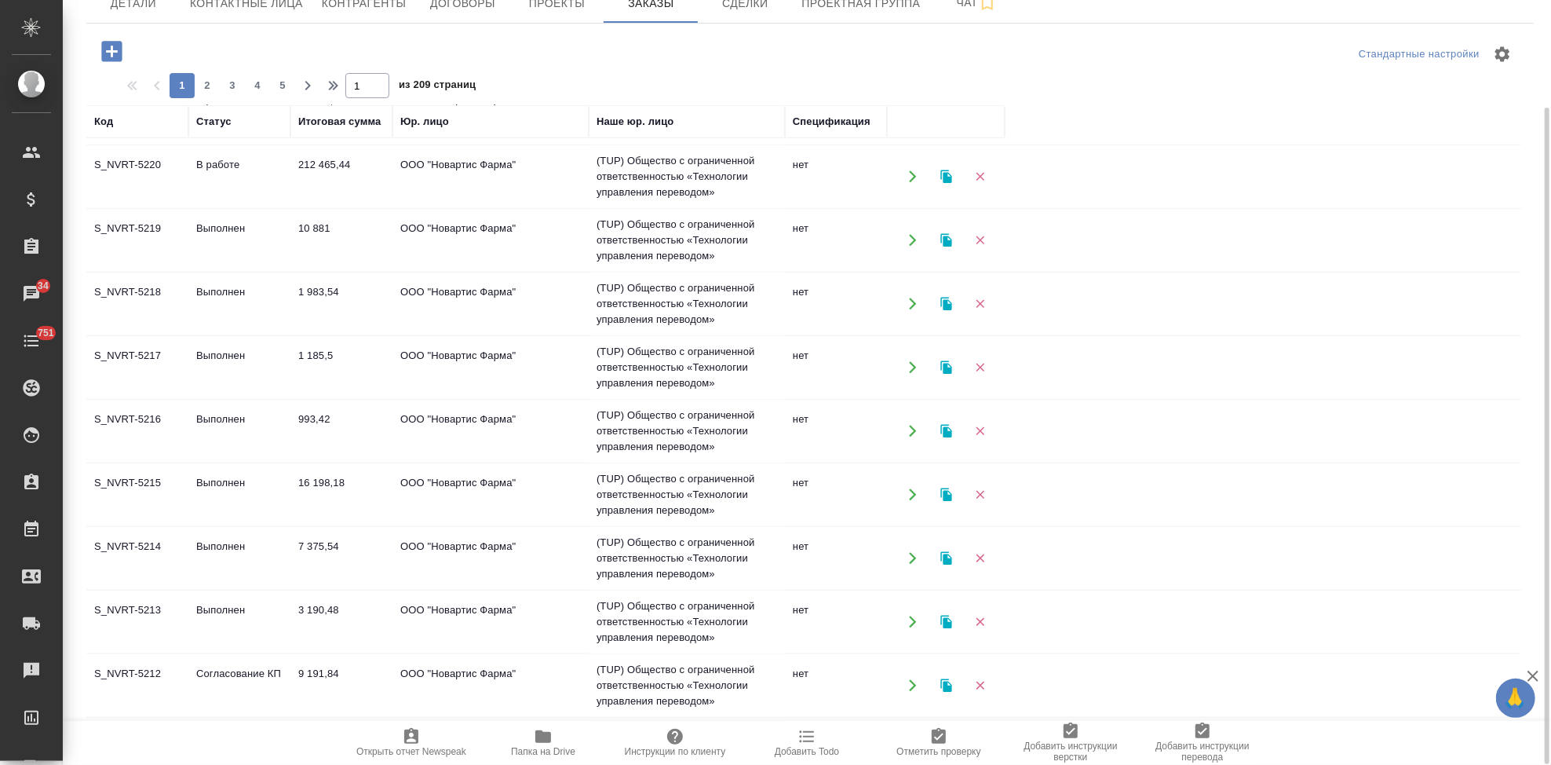
click at [258, 669] on td "Согласование КП" at bounding box center [239, 685] width 102 height 55
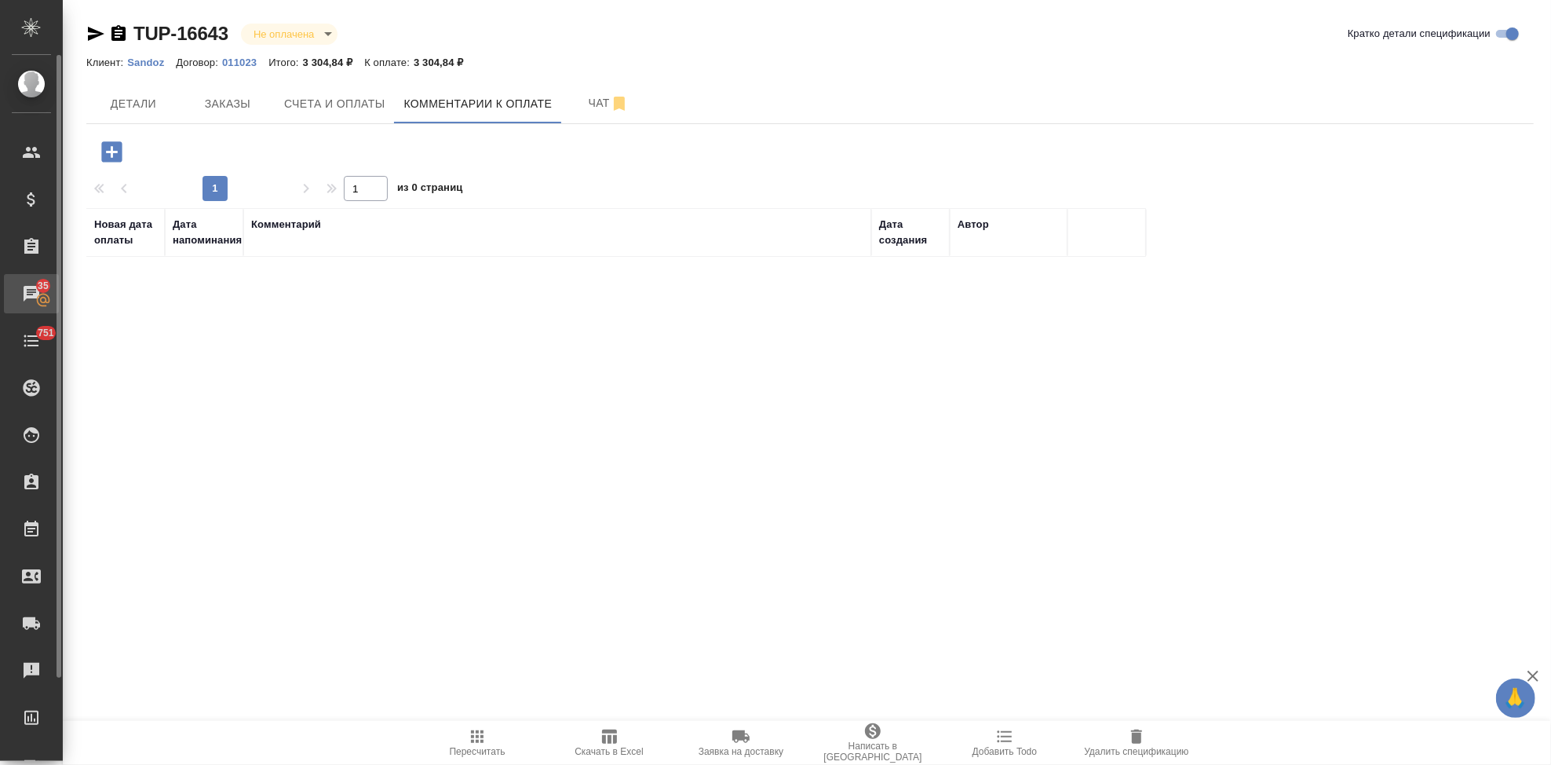
click at [31, 305] on div "Чаты" at bounding box center [11, 294] width 39 height 24
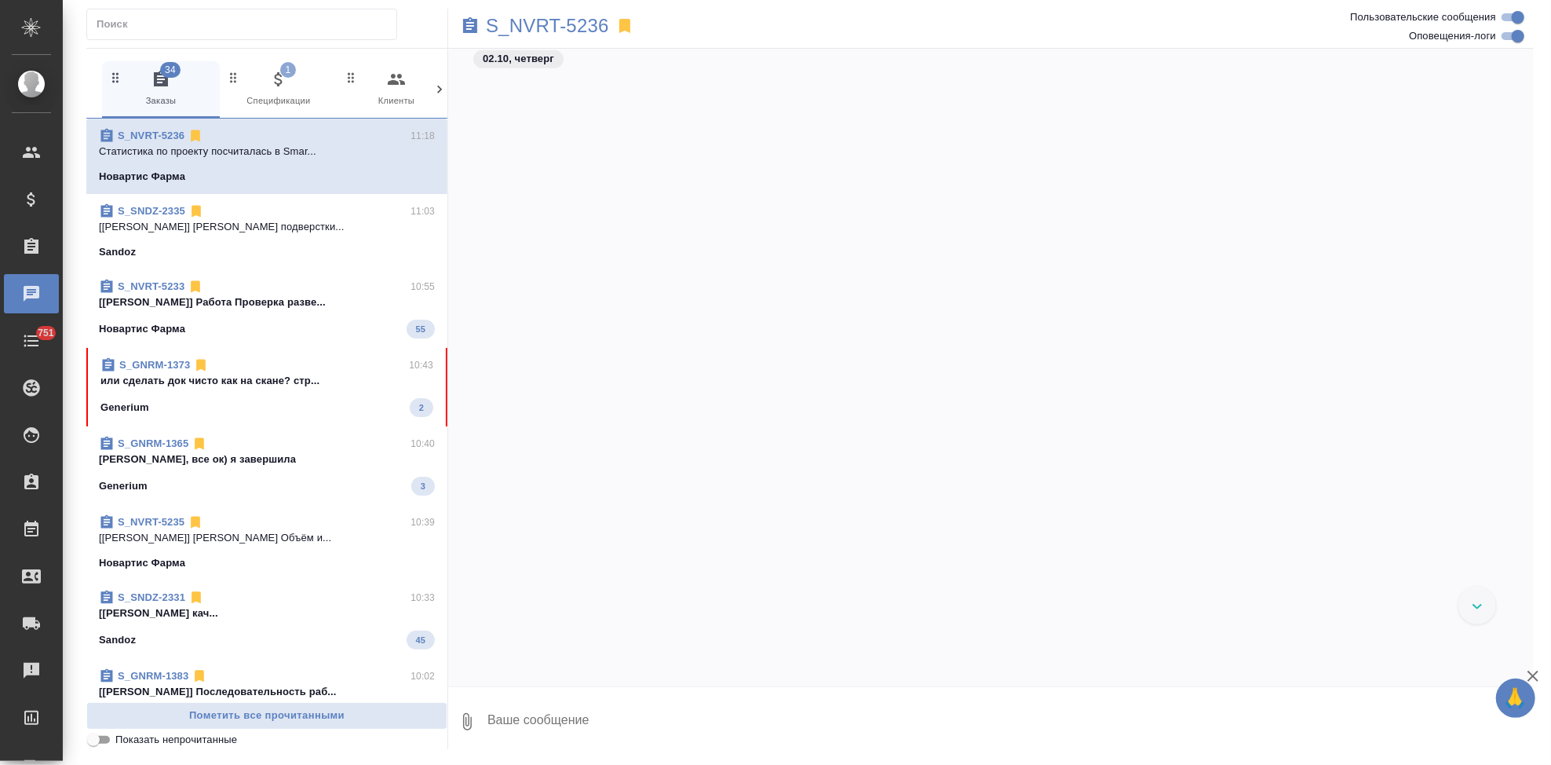
scroll to position [741, 0]
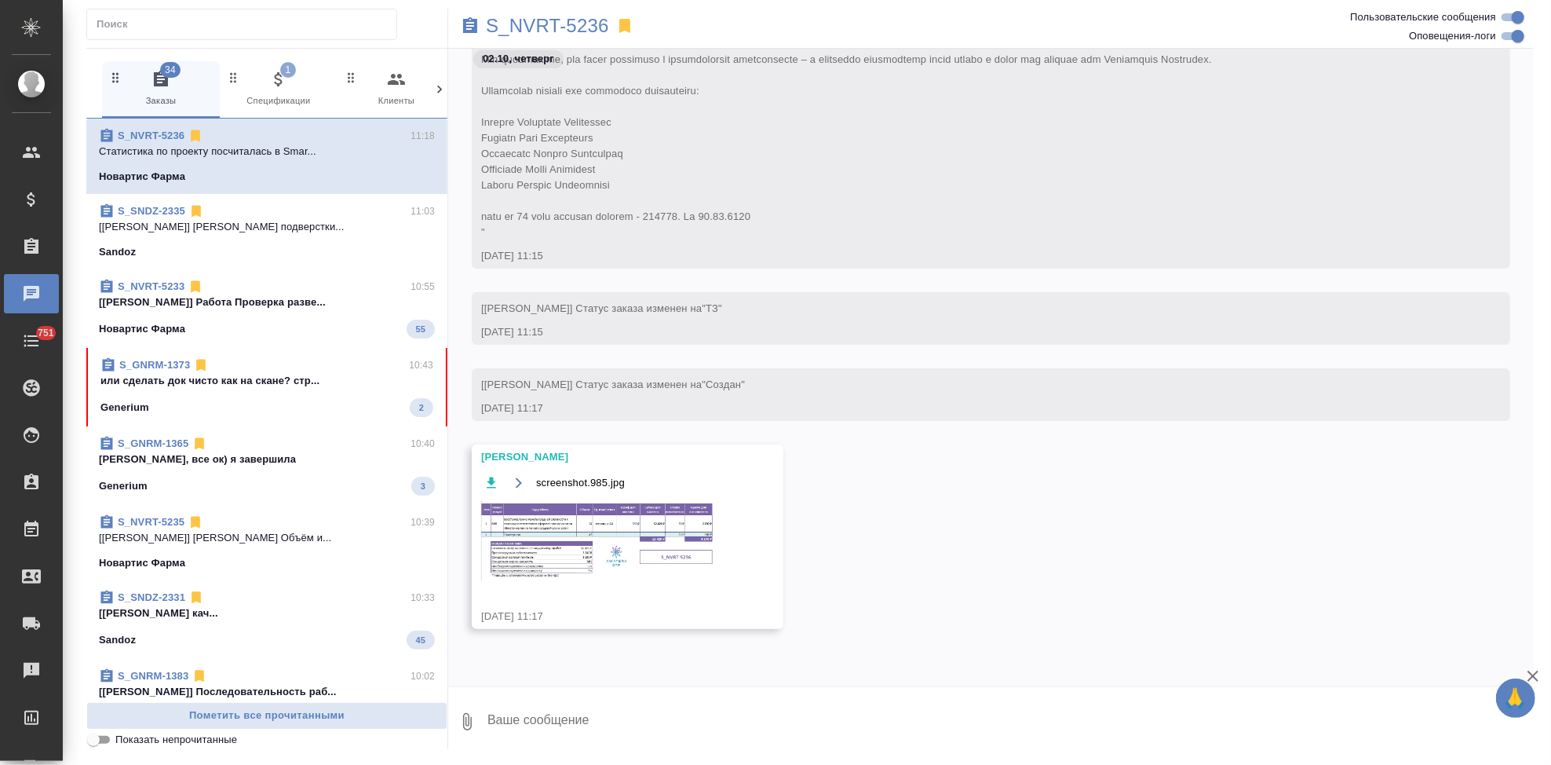
click at [229, 399] on div "Generium 2" at bounding box center [266, 407] width 333 height 19
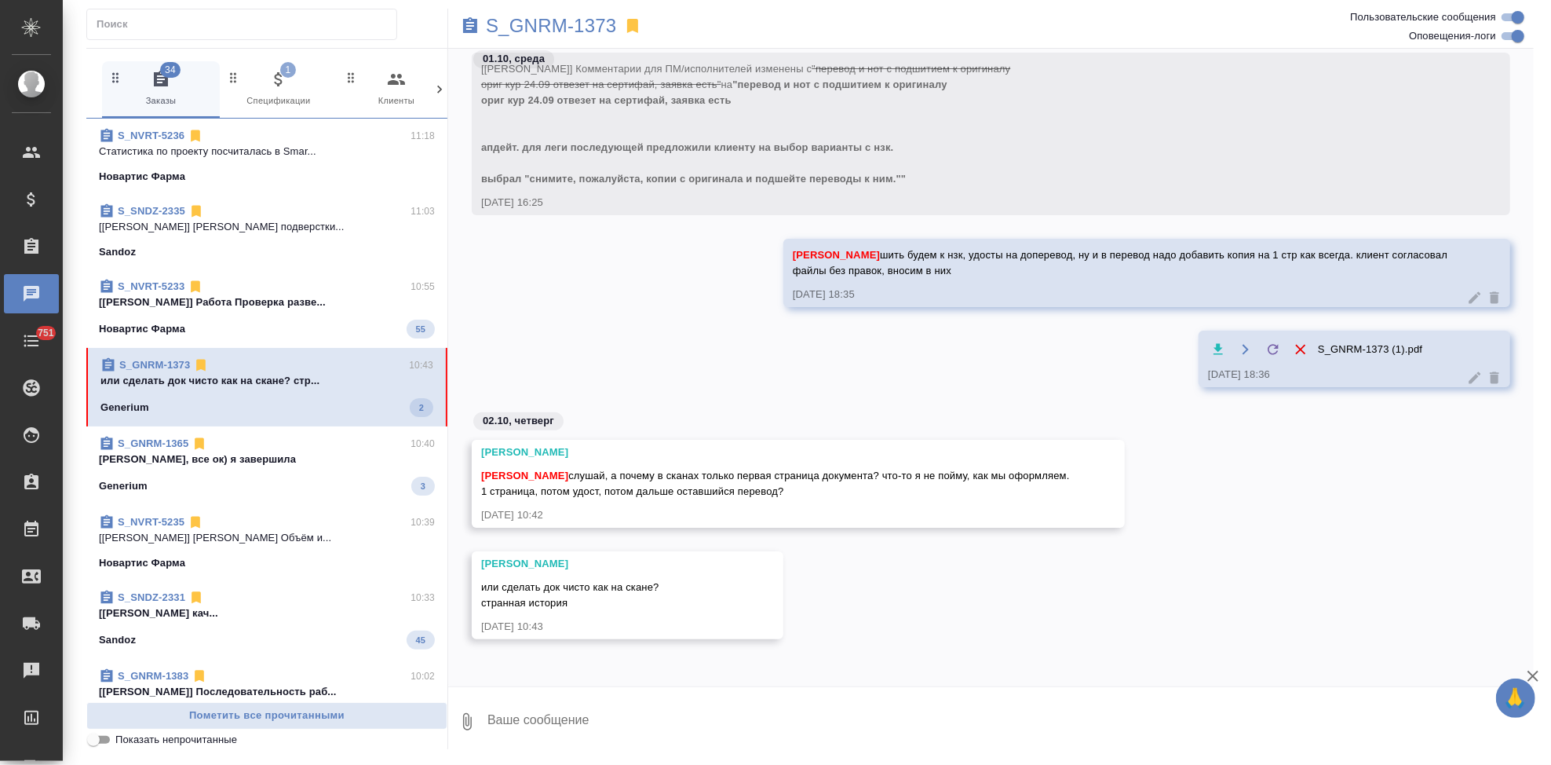
scroll to position [78713, 0]
click at [1213, 352] on icon "button" at bounding box center [1219, 350] width 16 height 16
click at [648, 711] on textarea at bounding box center [1010, 721] width 1048 height 53
type textarea "первая и удост там"
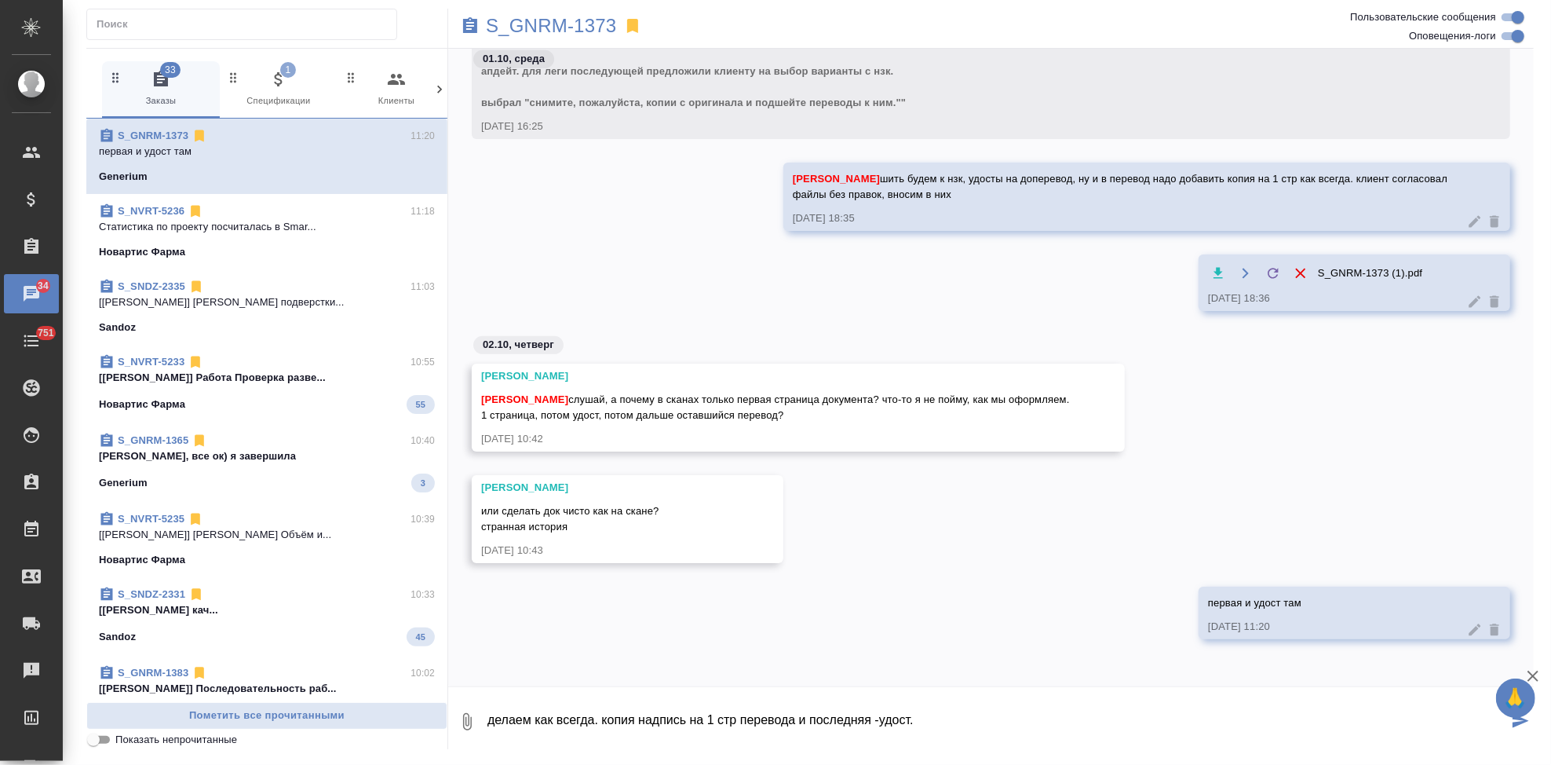
type textarea "делаем как всегда. копия надпись на 1 стр перевода и последняя -удост."
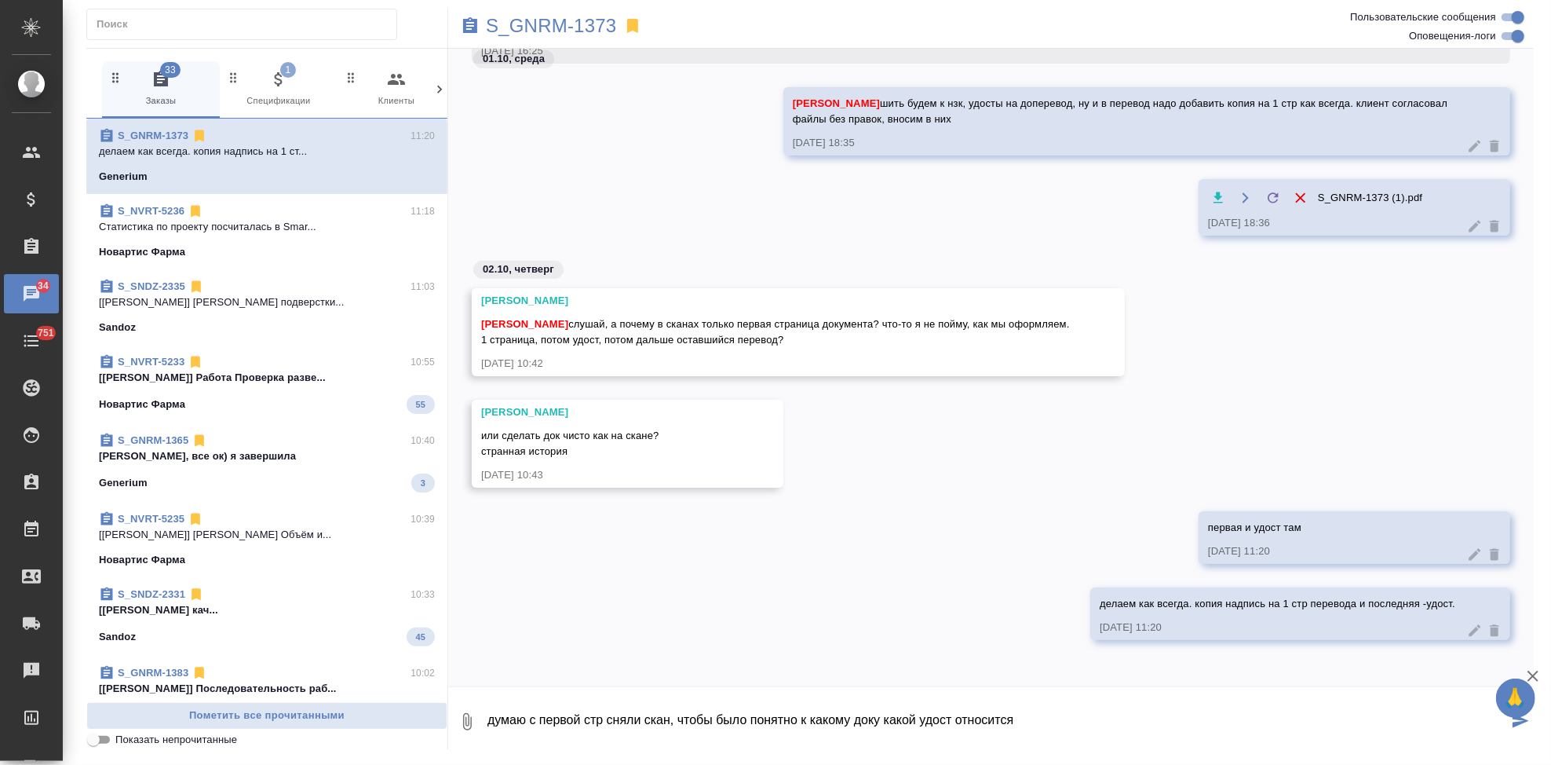
type textarea "думаю с первой стр сняли скан, чтобы было понятно к какому доку какой удост отн…"
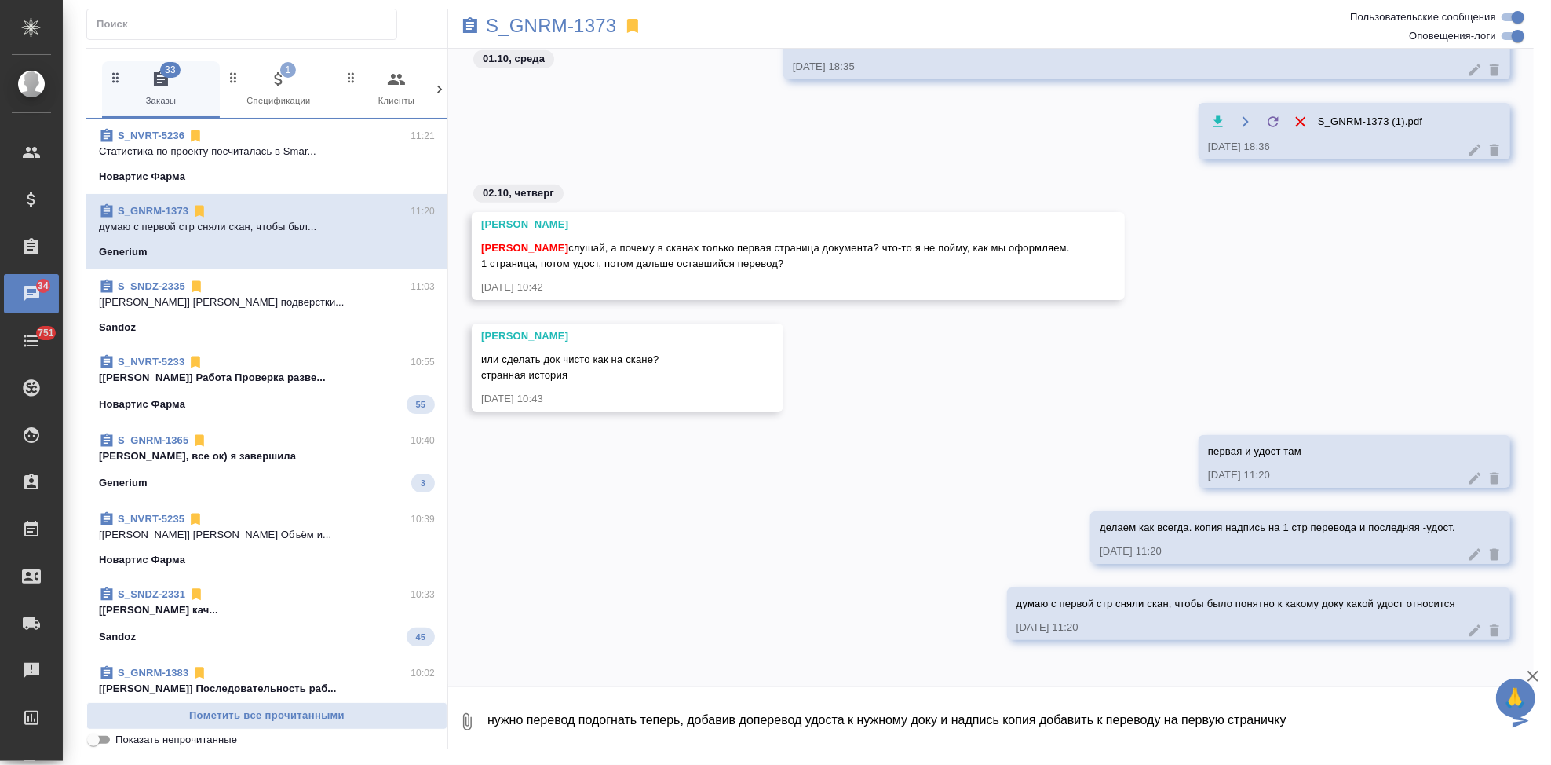
type textarea "нужно перевод подогнать теперь, добавив доперевод удоста к нужному доку и надпи…"
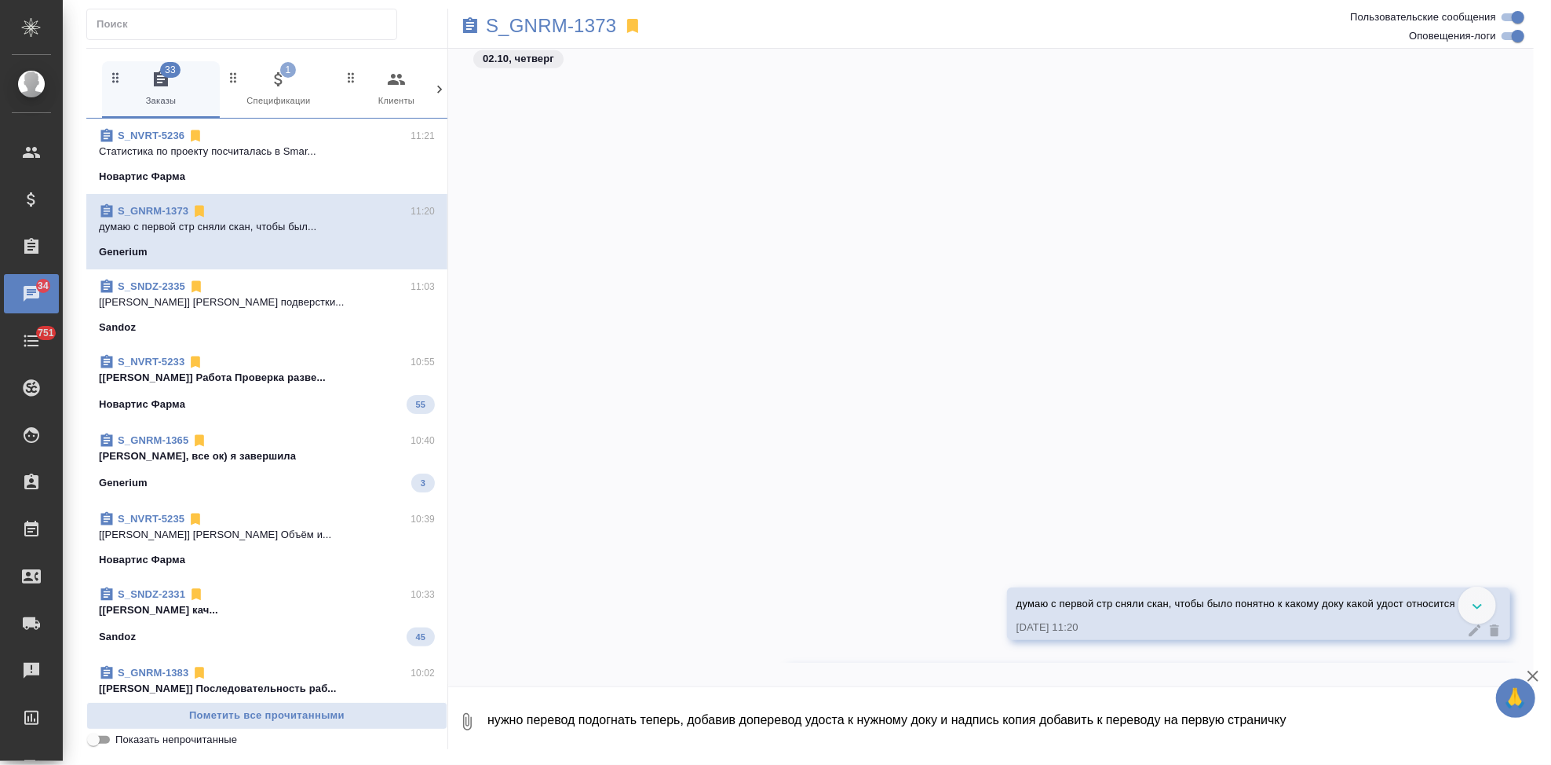
scroll to position [79033, 0]
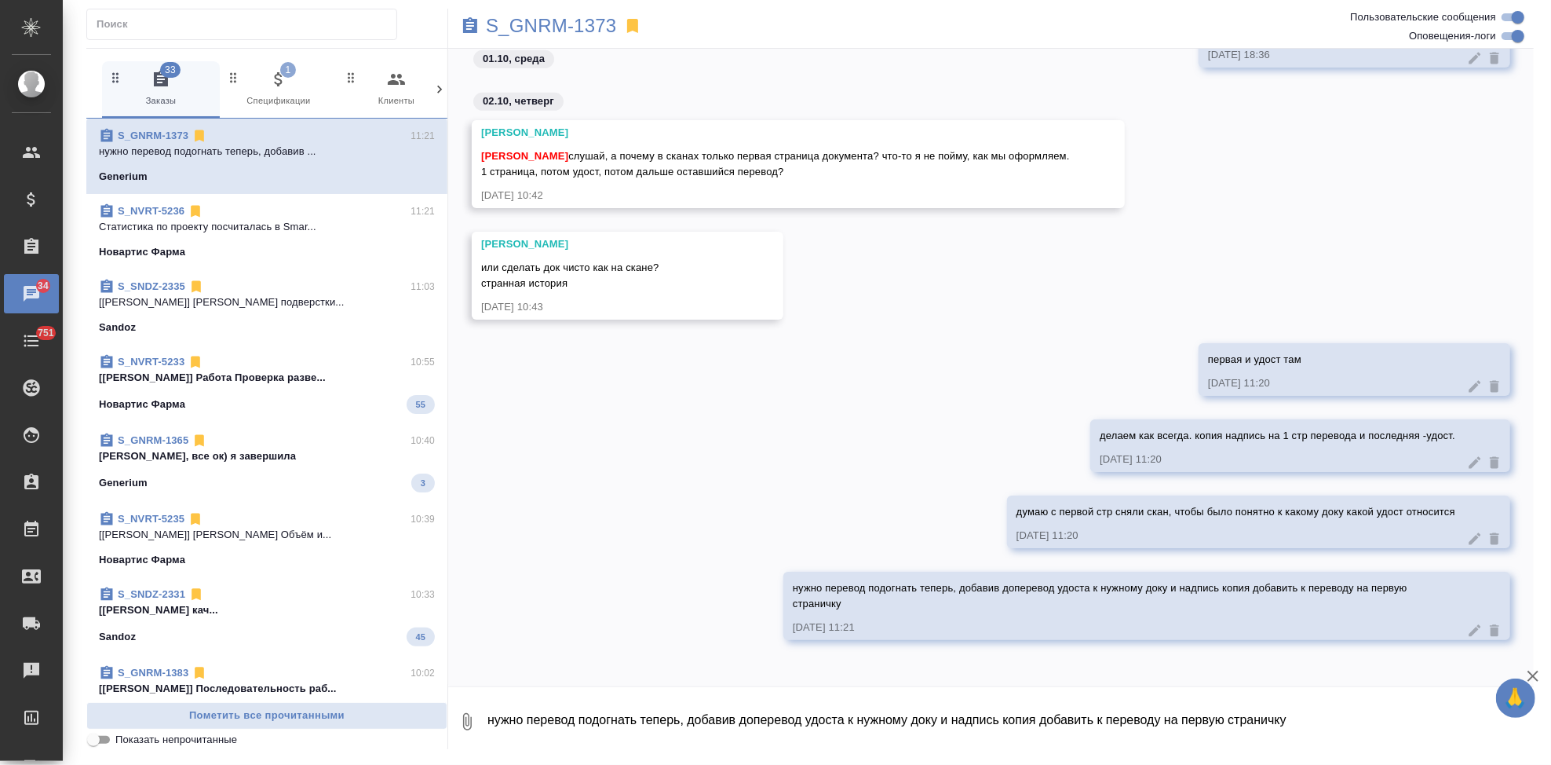
click at [637, 718] on textarea "нужно перевод подогнать теперь, добавив доперевод удоста к нужному доку и надпи…" at bounding box center [1010, 721] width 1048 height 53
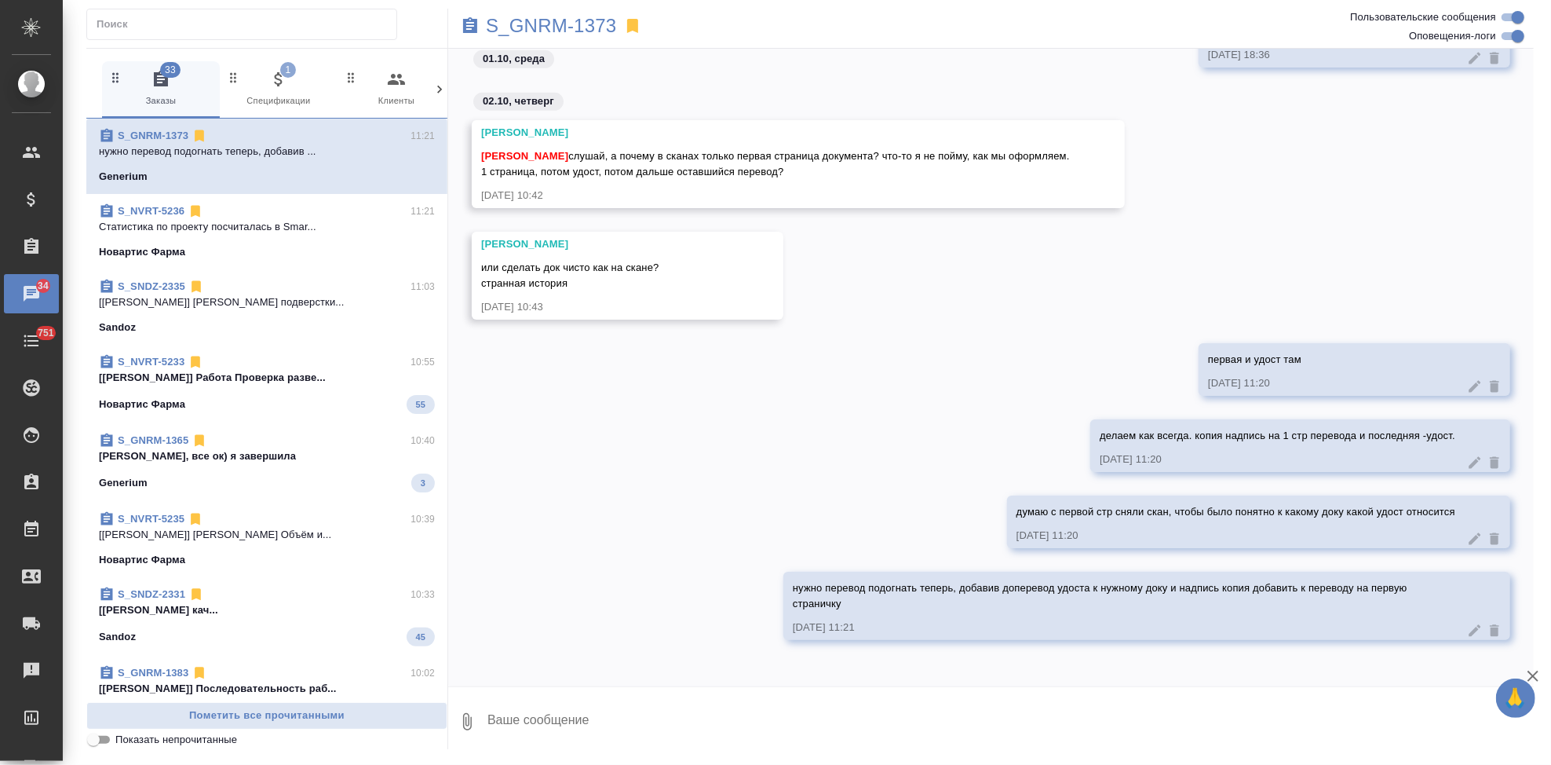
type textarea """
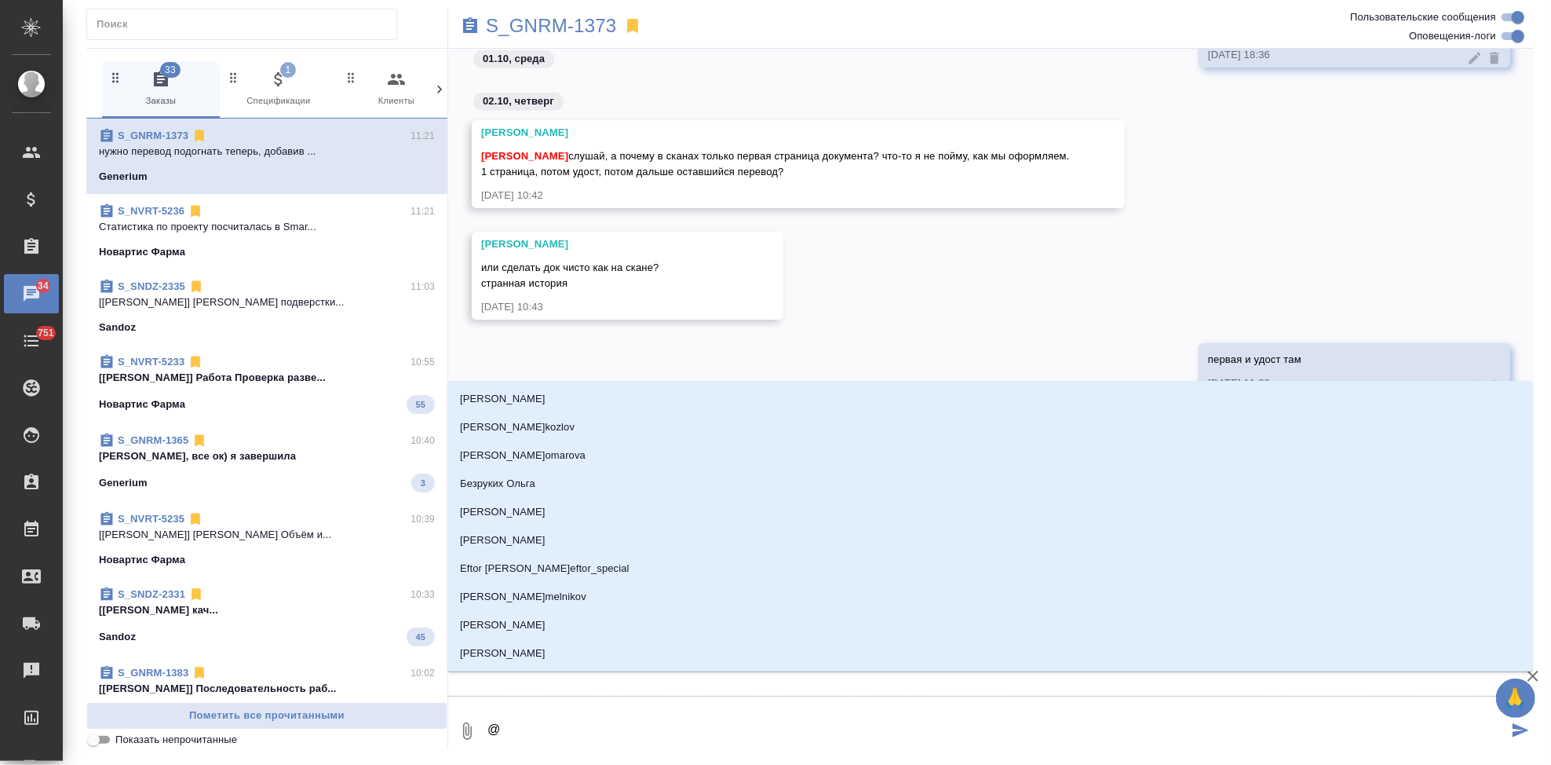
type textarea "@г"
type input "г"
type textarea "@гр"
type input "гр"
type textarea "@гра"
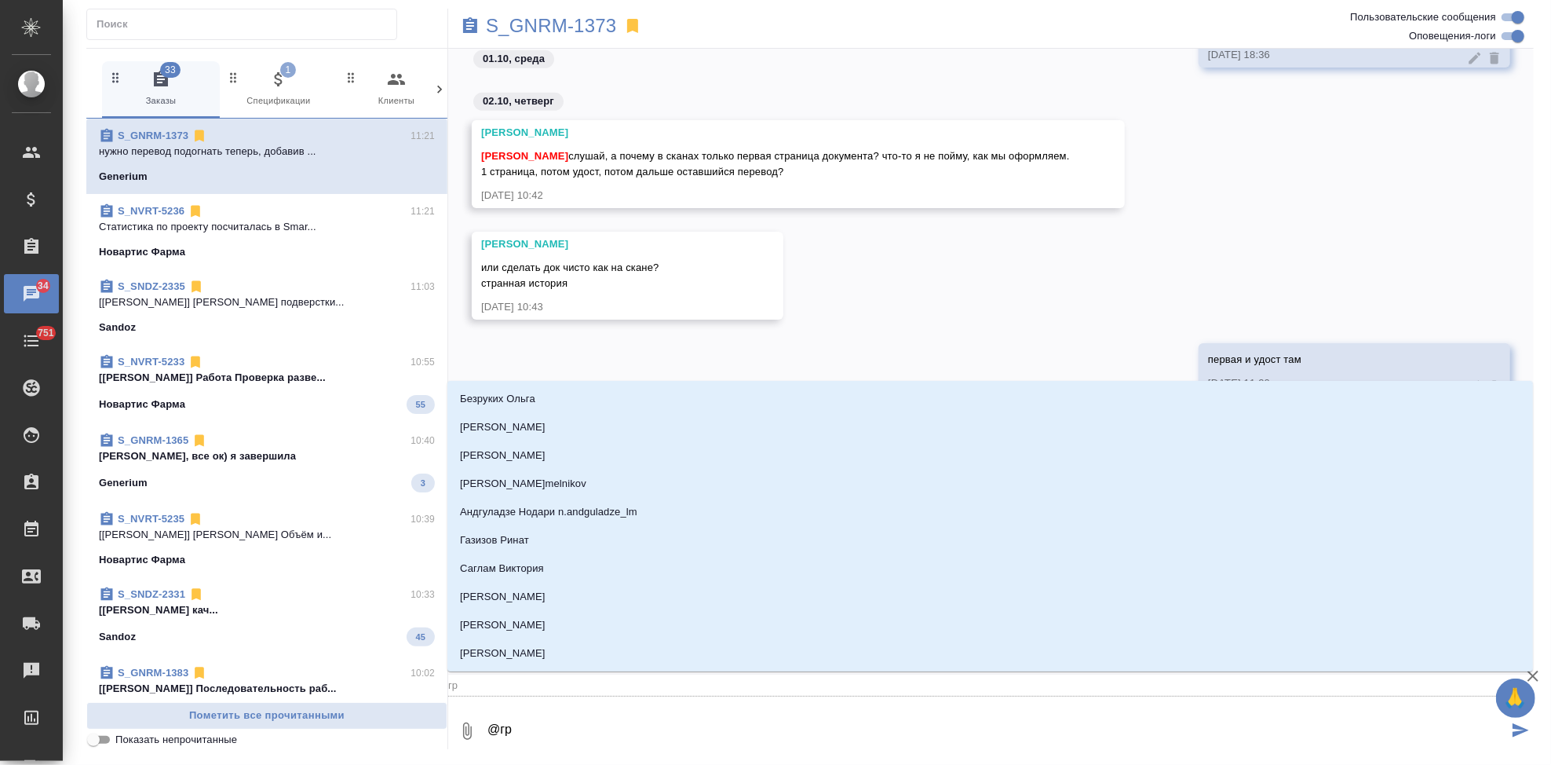
type input "гра"
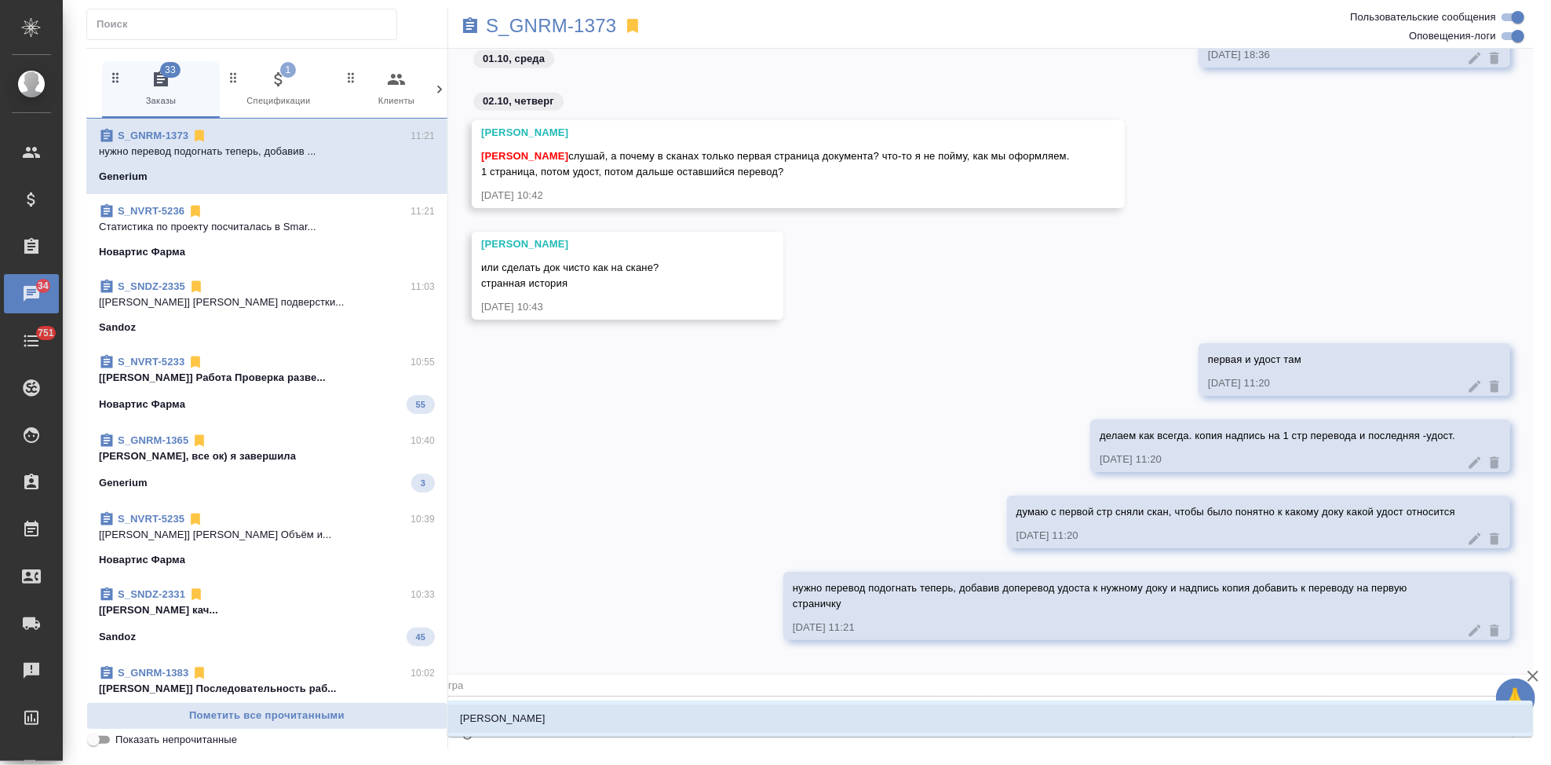
click at [600, 719] on li "[PERSON_NAME]" at bounding box center [990, 718] width 1086 height 28
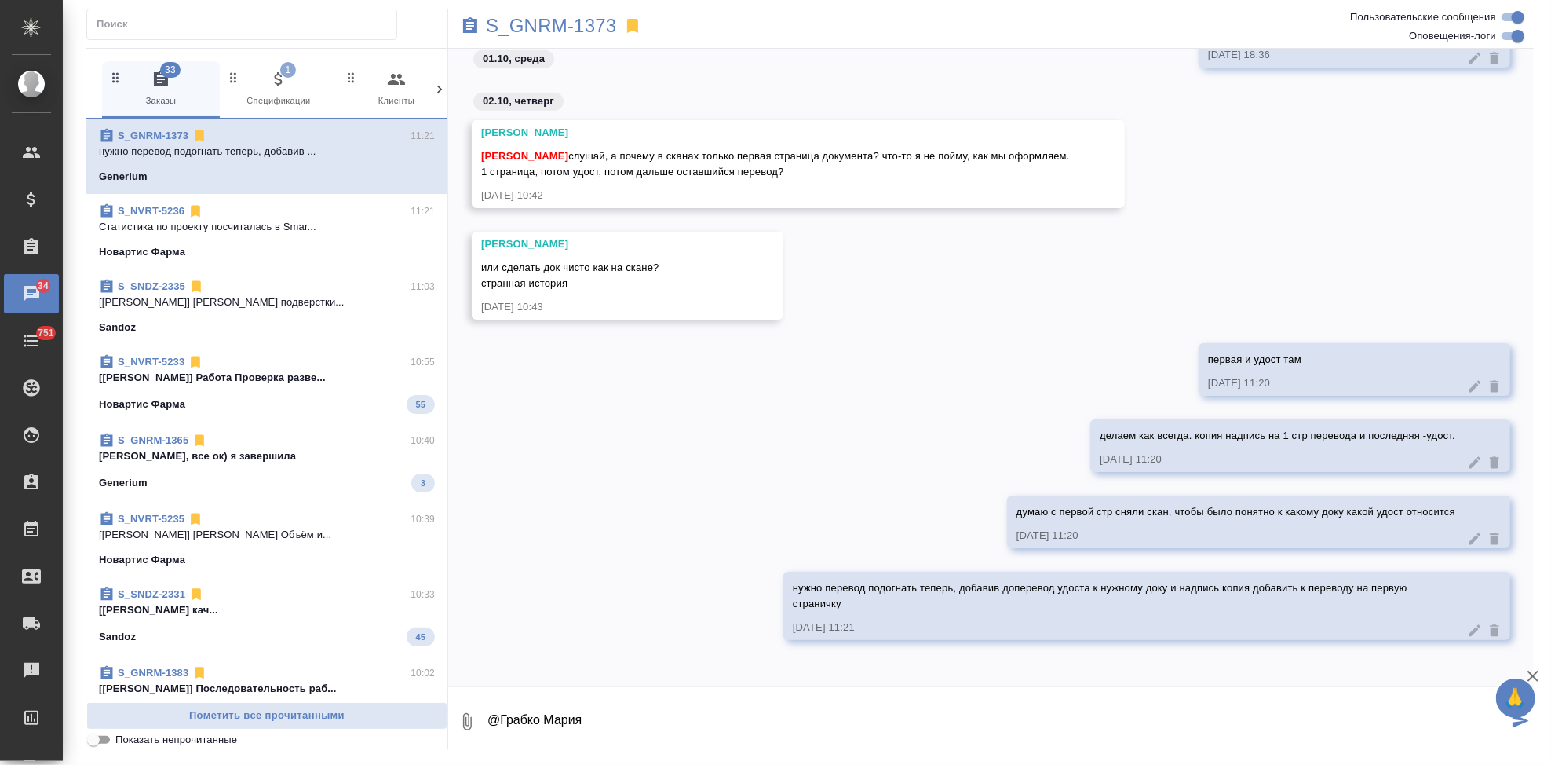
type textarea "@Грабко Мария"
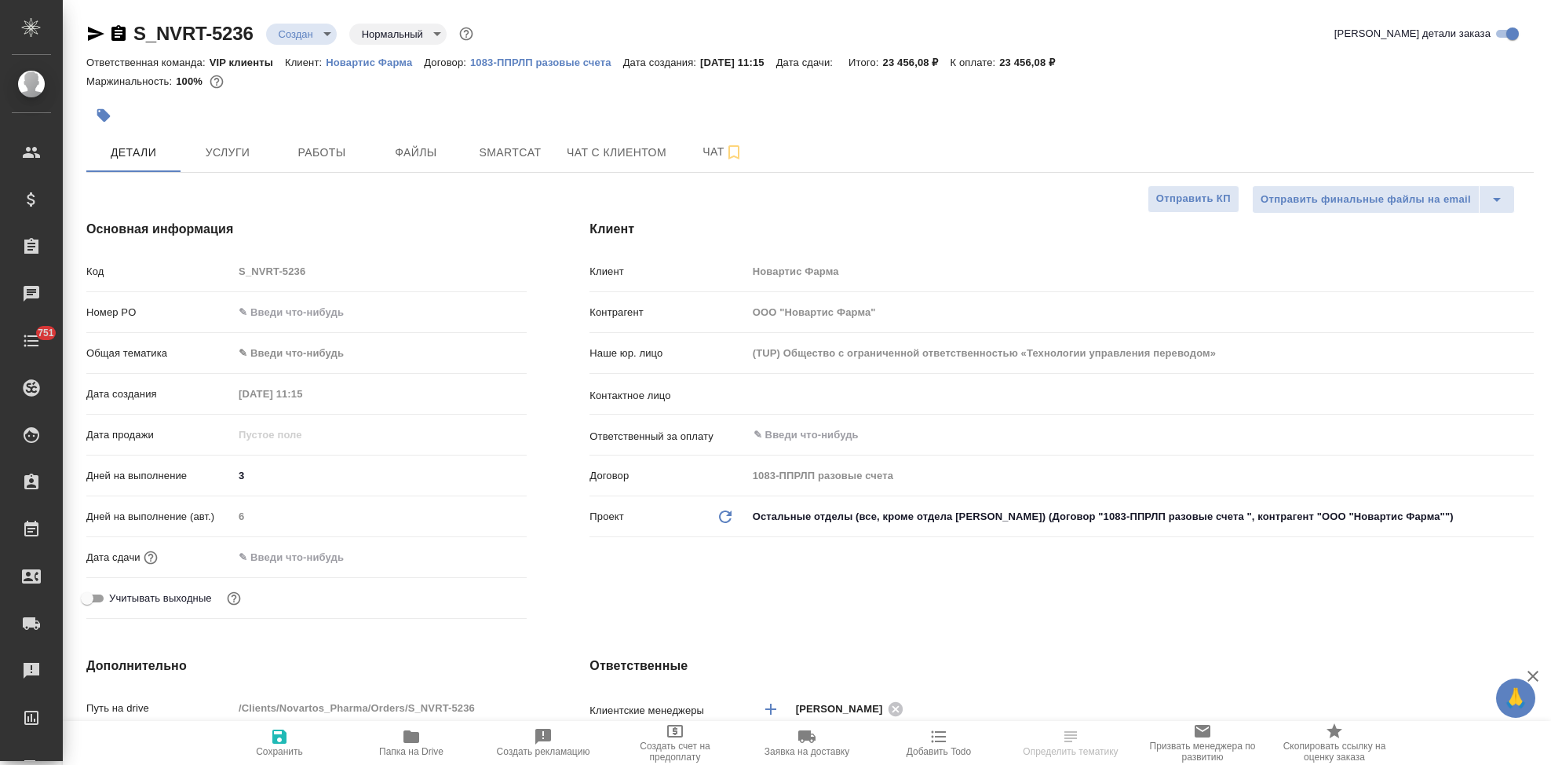
select select "RU"
click at [835, 392] on input "text" at bounding box center [1114, 394] width 725 height 19
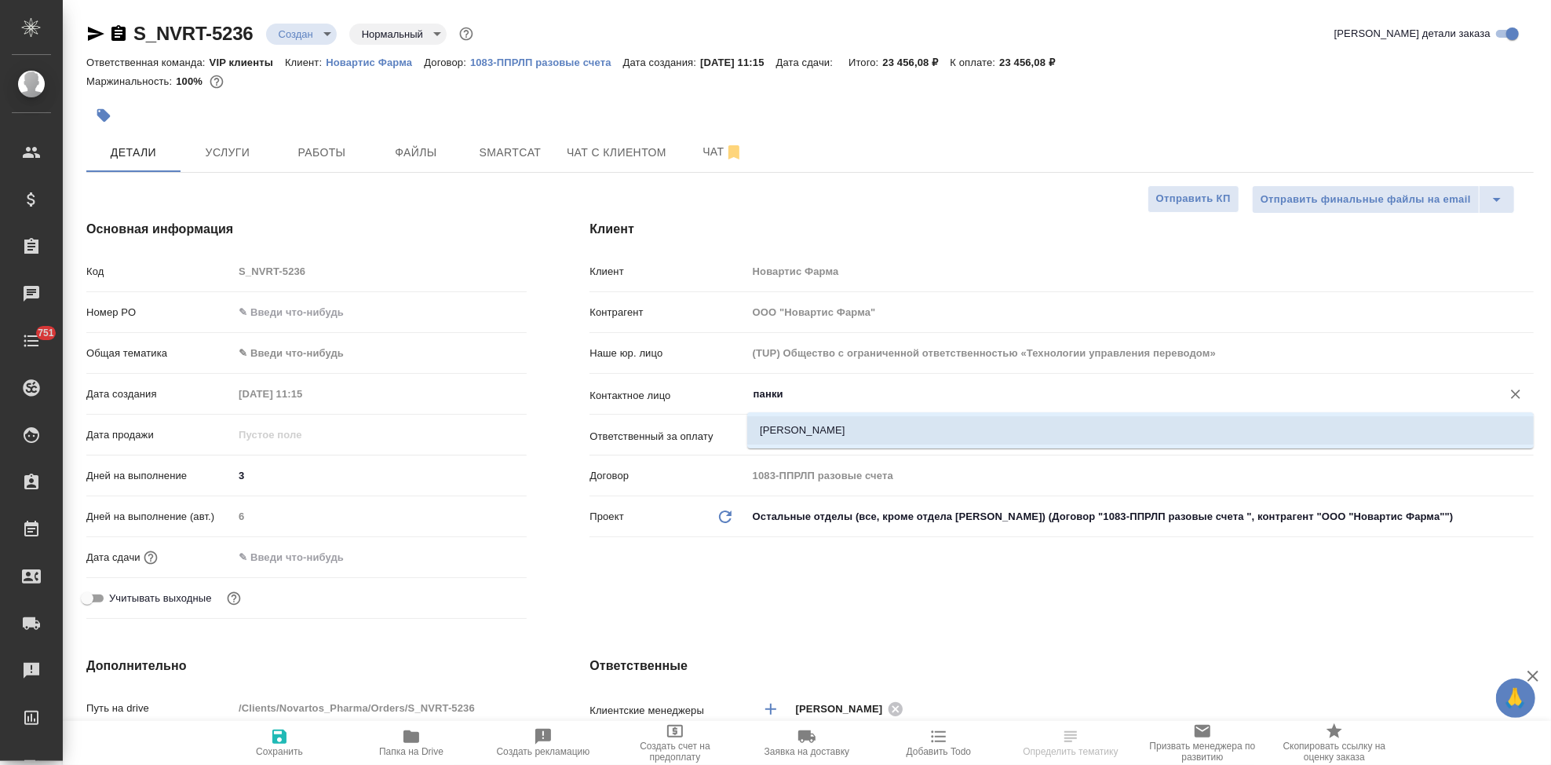
click at [828, 440] on li "Панкин Николай" at bounding box center [1140, 430] width 787 height 28
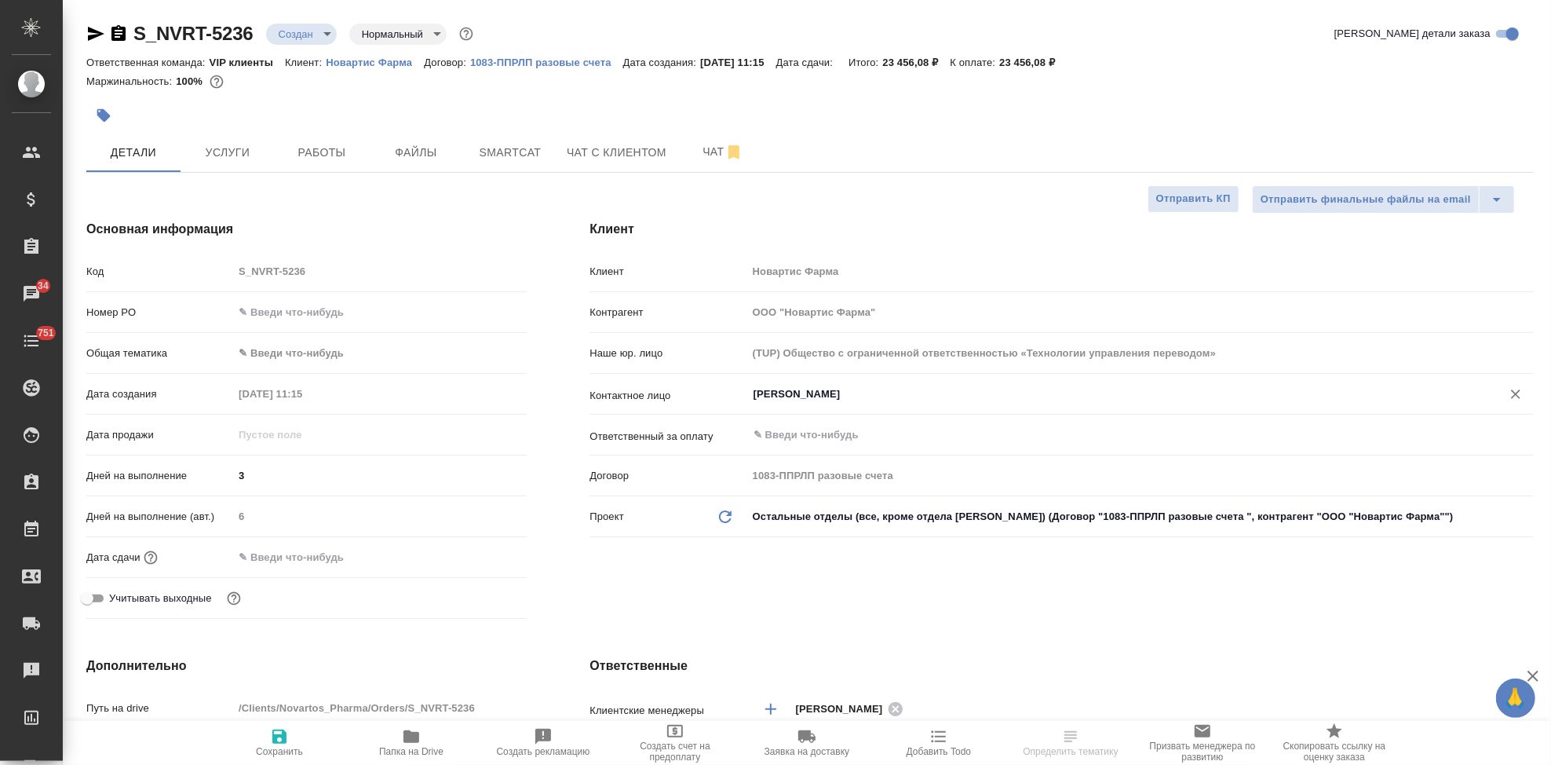
type input "Панкин Николай"
click at [279, 747] on span "Сохранить" at bounding box center [279, 751] width 47 height 11
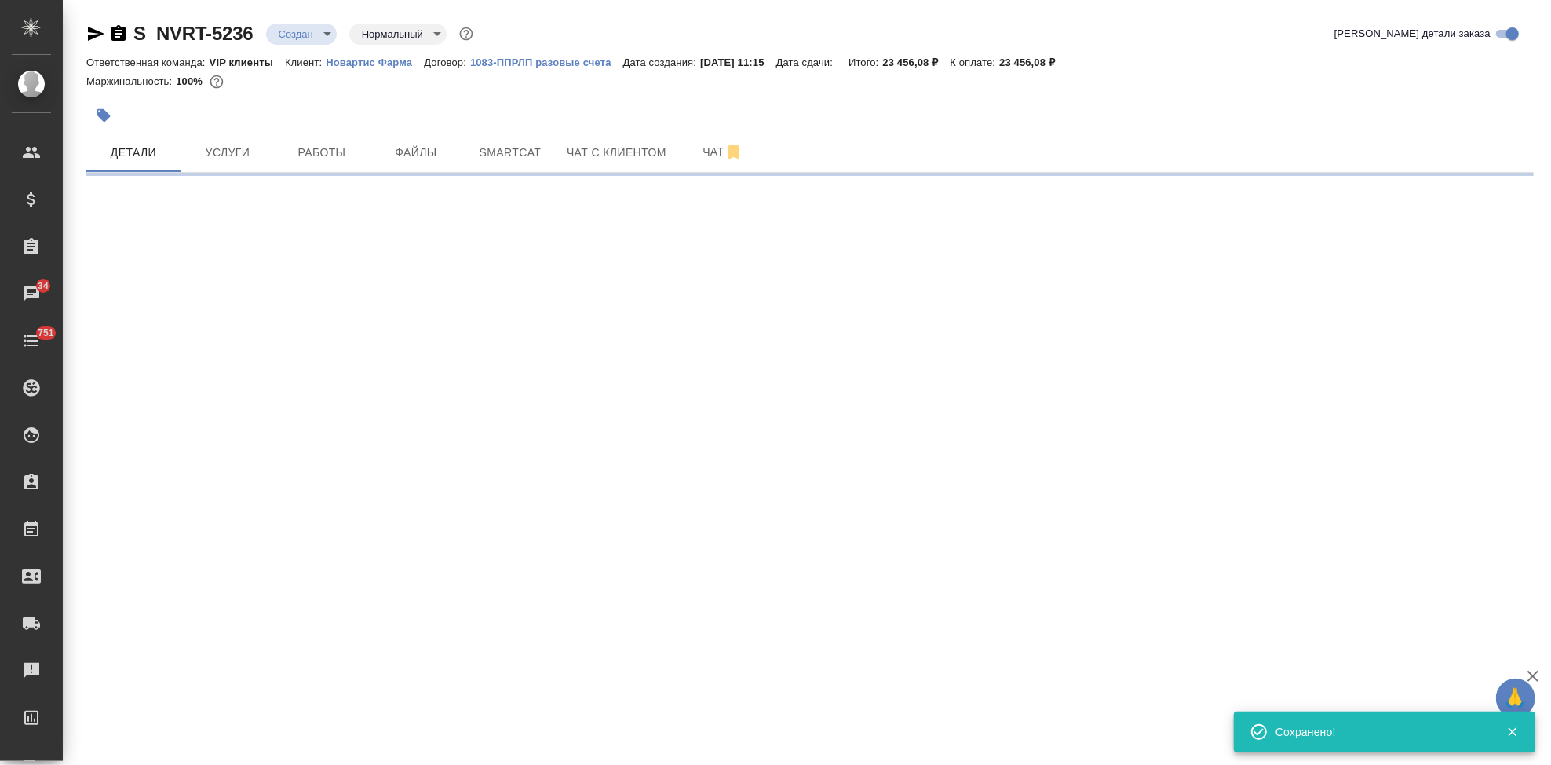
type input "holyTrinity"
select select "RU"
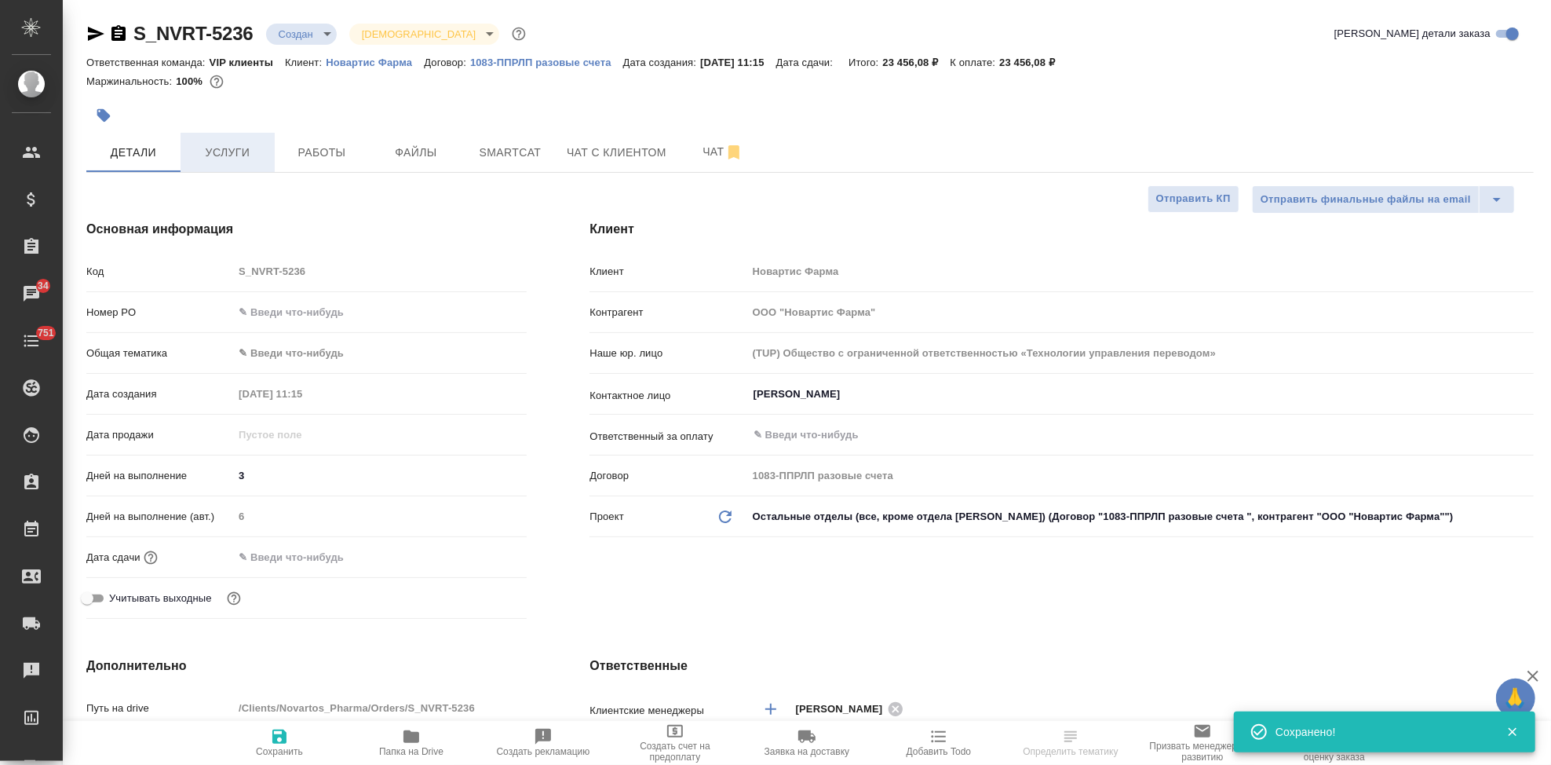
type textarea "x"
click at [206, 144] on span "Услуги" at bounding box center [227, 153] width 75 height 20
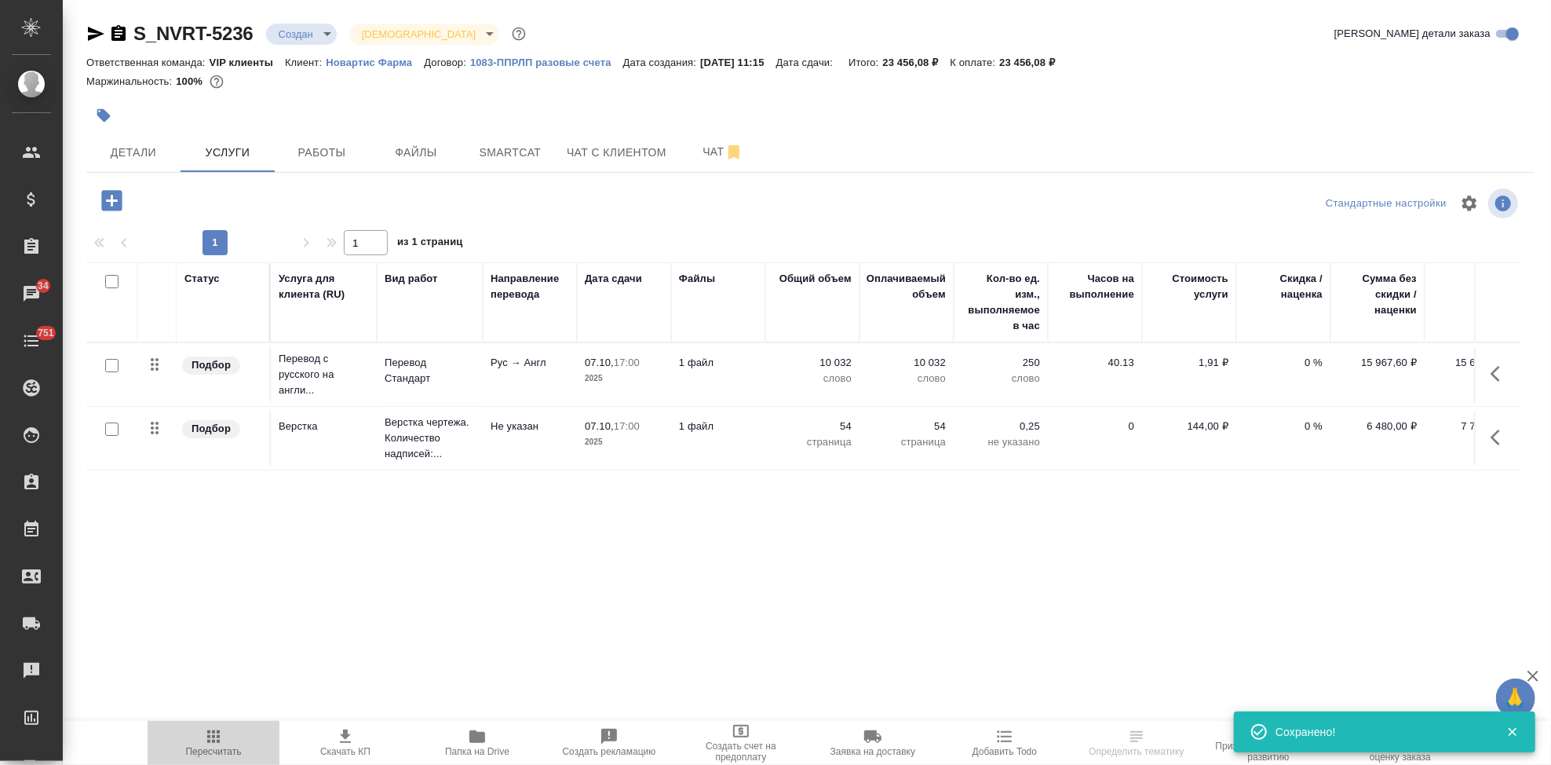
click at [215, 750] on span "Пересчитать" at bounding box center [214, 751] width 56 height 11
click at [1492, 377] on icon "button" at bounding box center [1500, 373] width 19 height 19
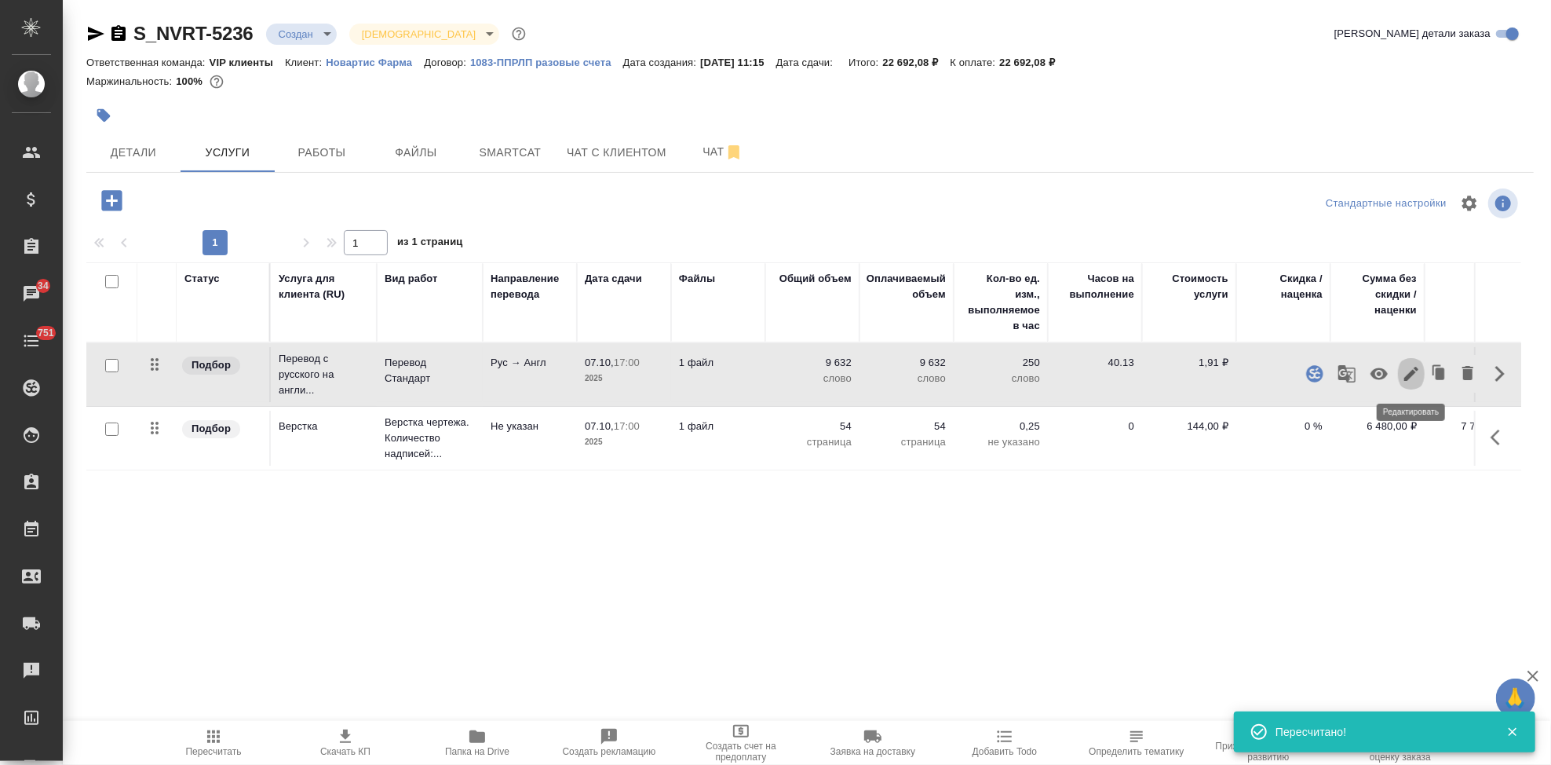
click at [1410, 378] on icon "button" at bounding box center [1411, 374] width 14 height 14
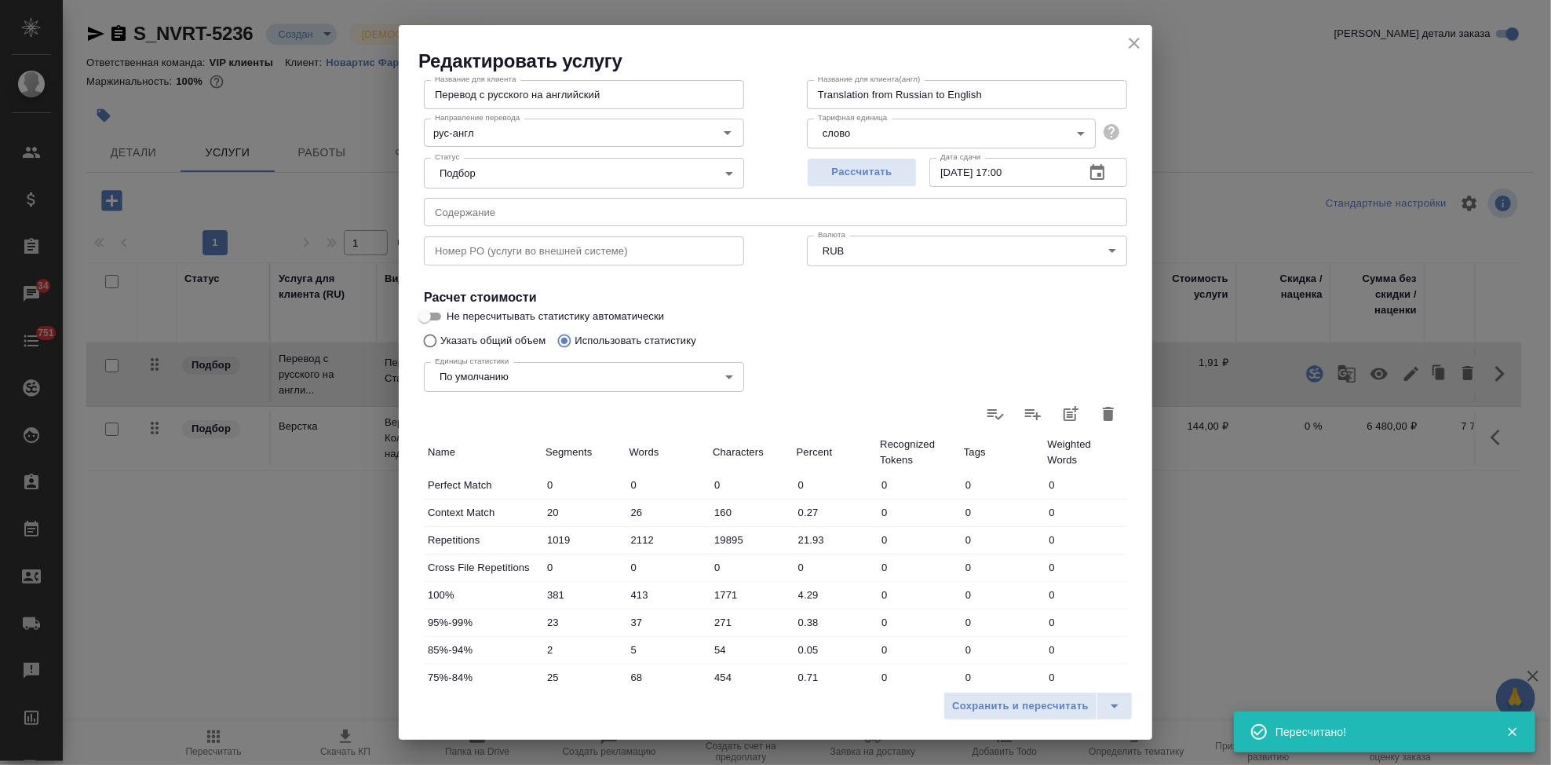
scroll to position [305, 0]
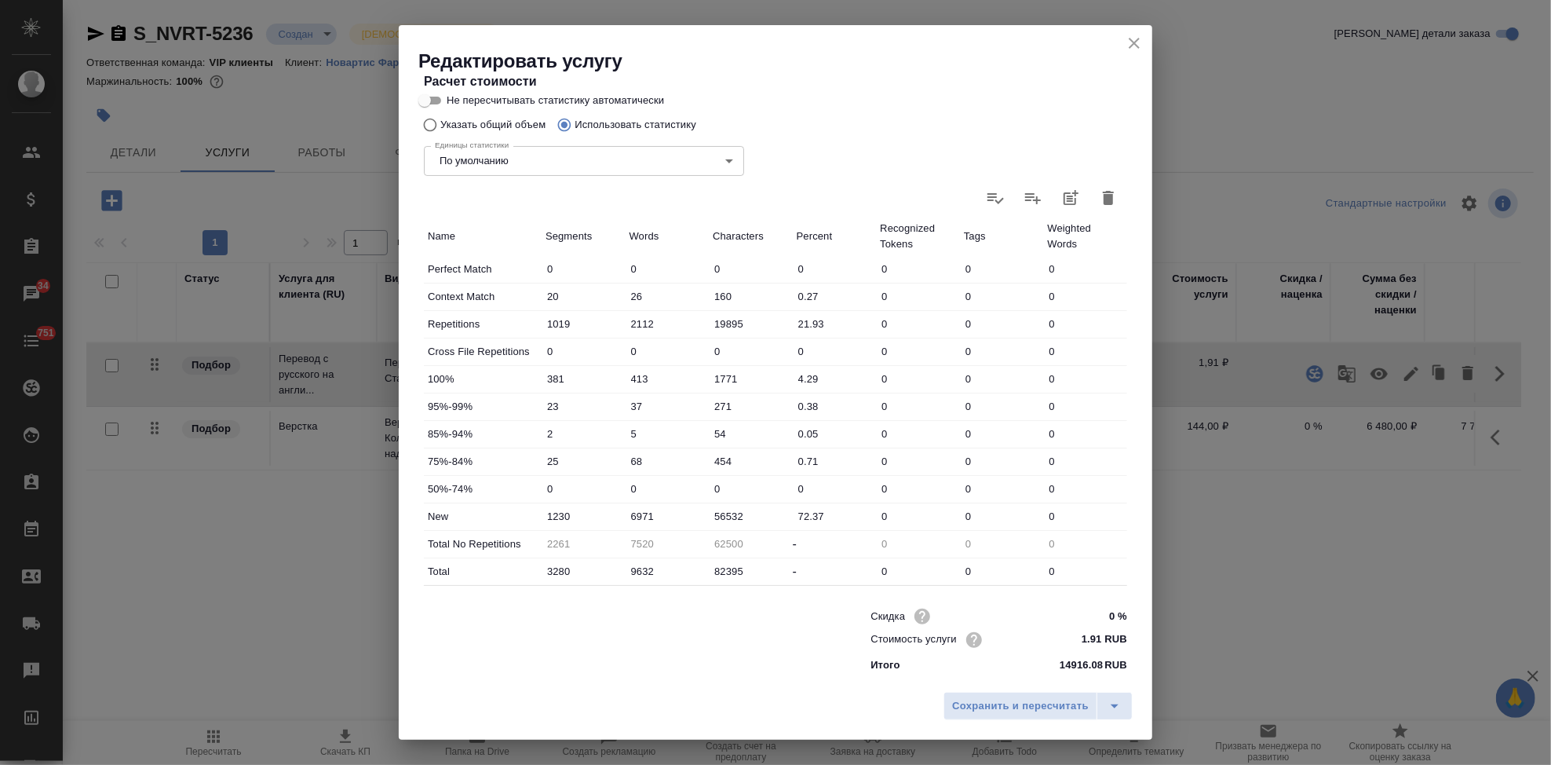
click at [642, 516] on input "6971" at bounding box center [668, 516] width 84 height 23
type input "7371"
click at [1107, 703] on icon "split button" at bounding box center [1114, 705] width 19 height 19
click at [1025, 677] on li "Сохранить" at bounding box center [1040, 672] width 189 height 25
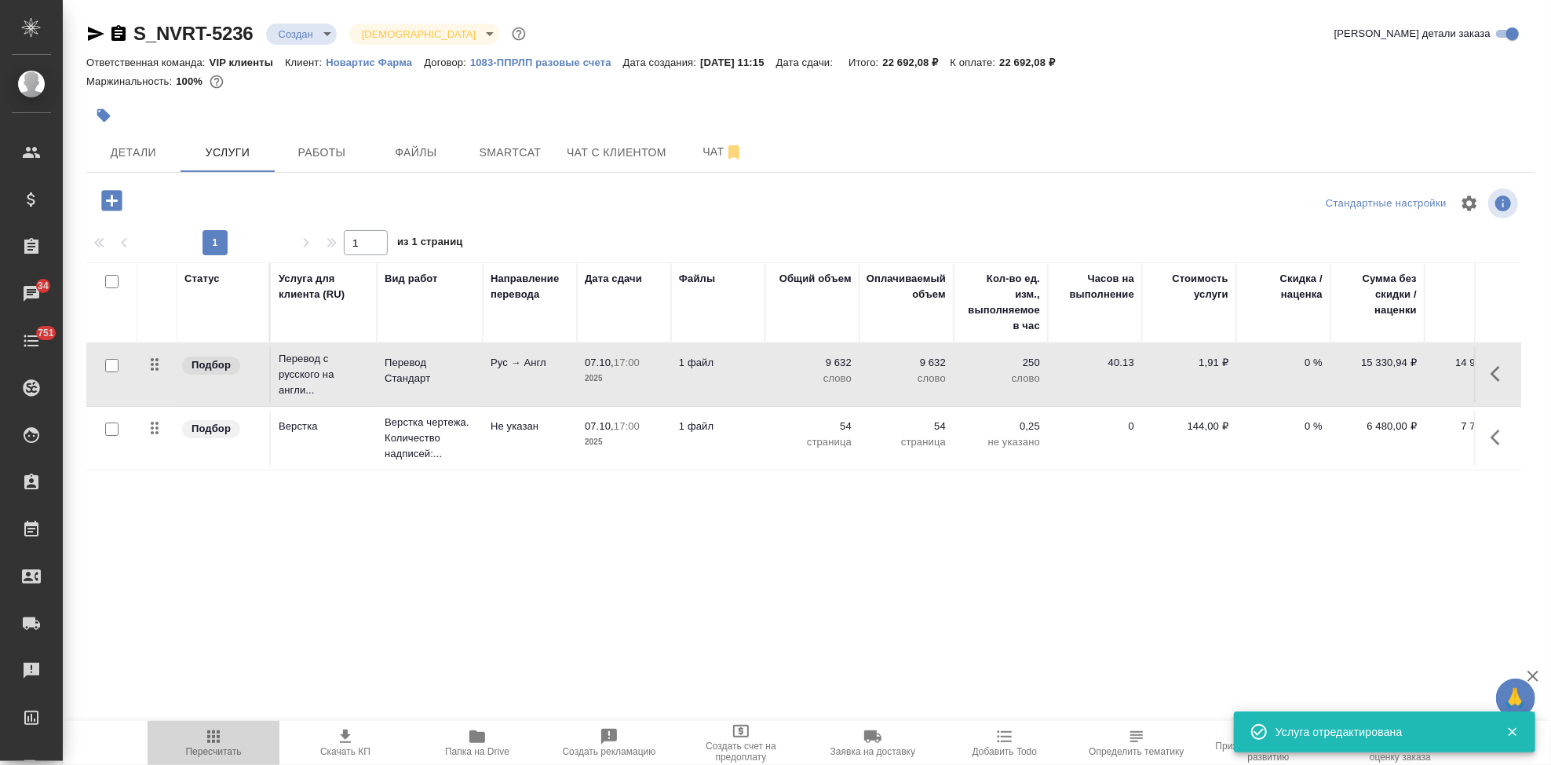
click at [216, 740] on icon "button" at bounding box center [213, 736] width 19 height 19
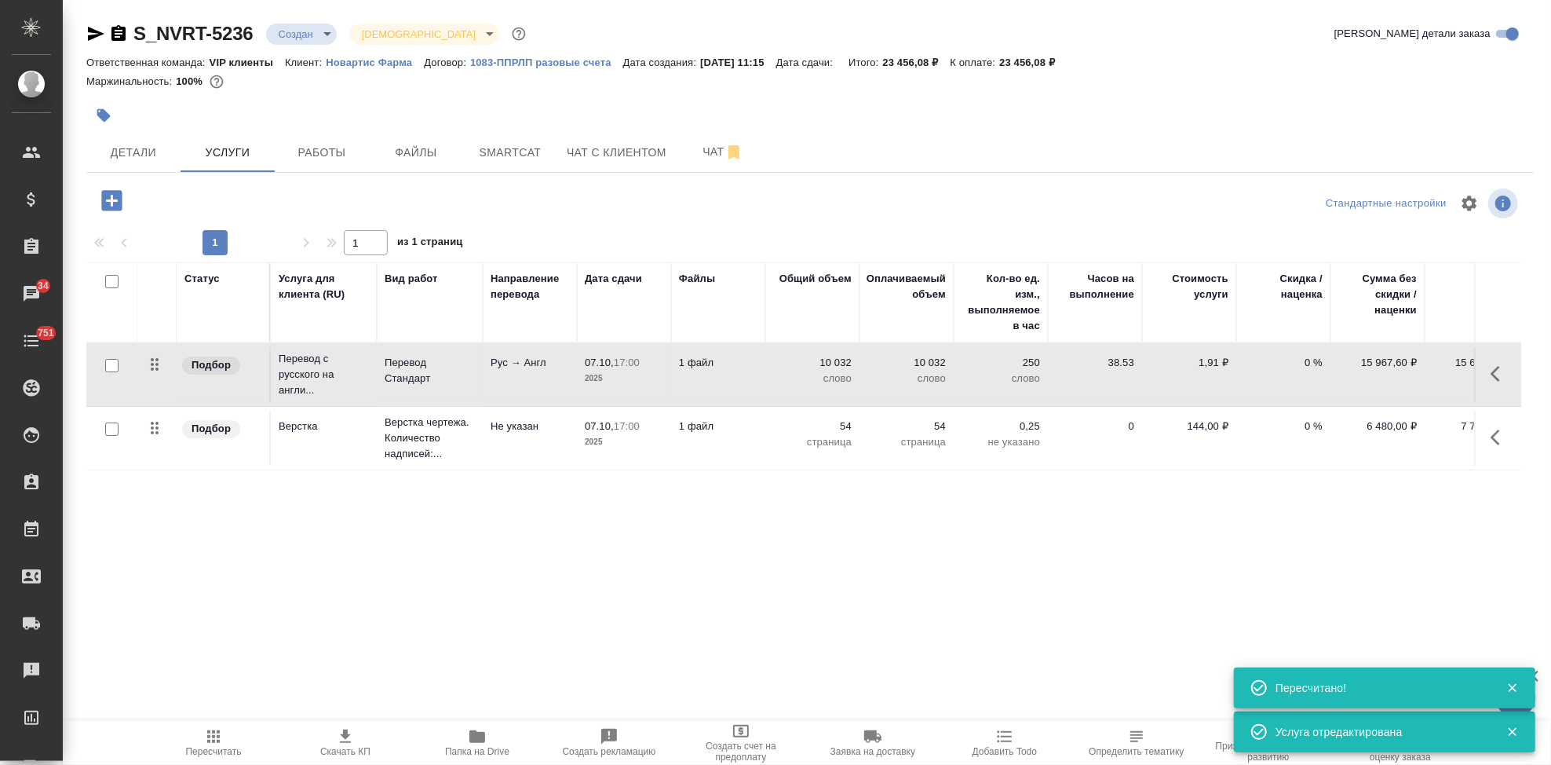
click at [342, 740] on icon "button" at bounding box center [345, 736] width 19 height 19
click at [1320, 361] on p "0 %" at bounding box center [1283, 363] width 79 height 16
type input "-1"
click at [1319, 368] on input "-1" at bounding box center [1293, 367] width 57 height 23
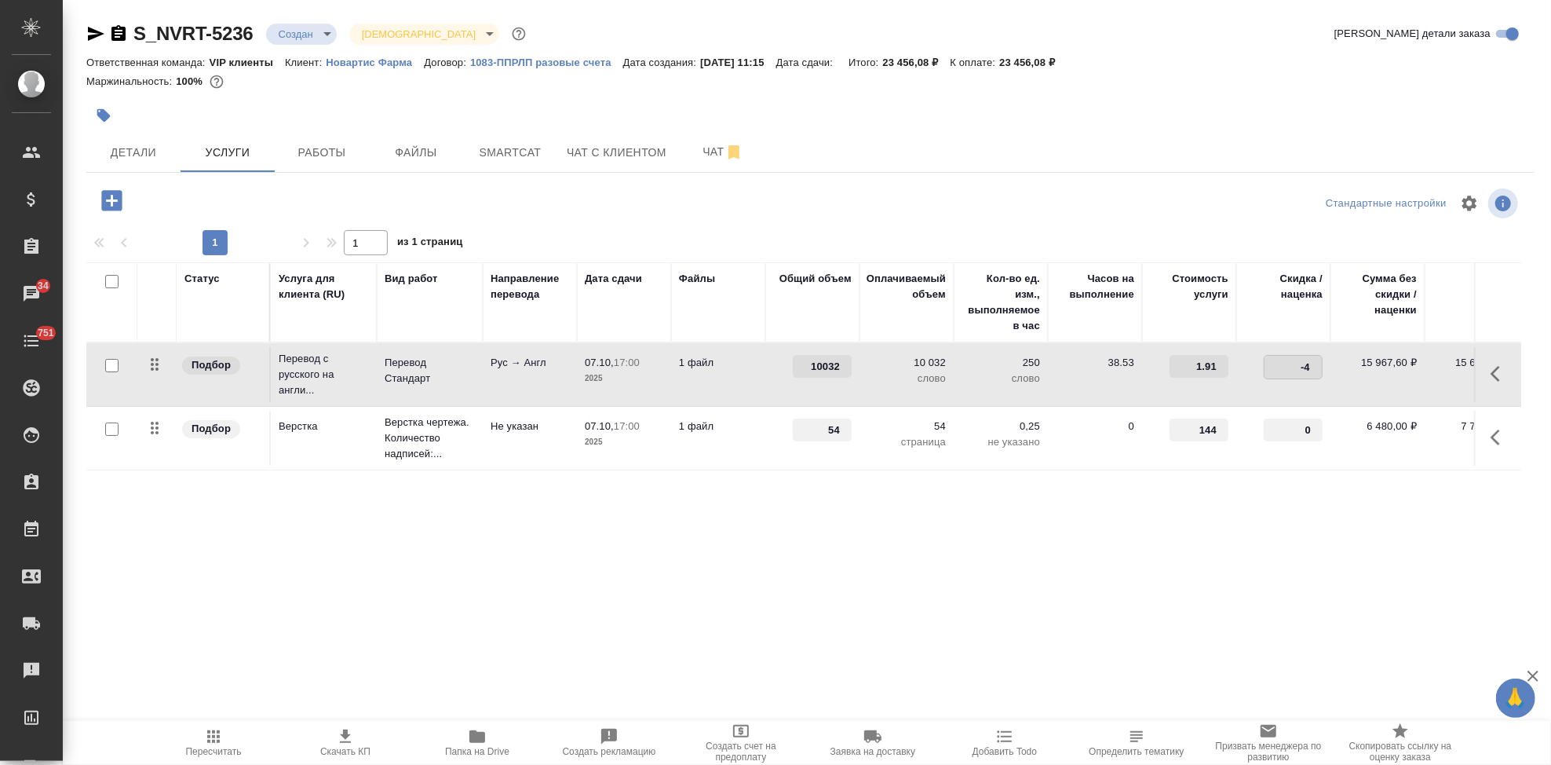
type input "-45"
click at [1005, 518] on div "Статус Услуга для клиента (RU) Вид работ Направление перевода Дата сдачи Файлы …" at bounding box center [803, 431] width 1435 height 338
click at [321, 190] on icon "split button" at bounding box center [317, 198] width 19 height 19
click at [254, 230] on li "Сохранить" at bounding box center [239, 231] width 189 height 25
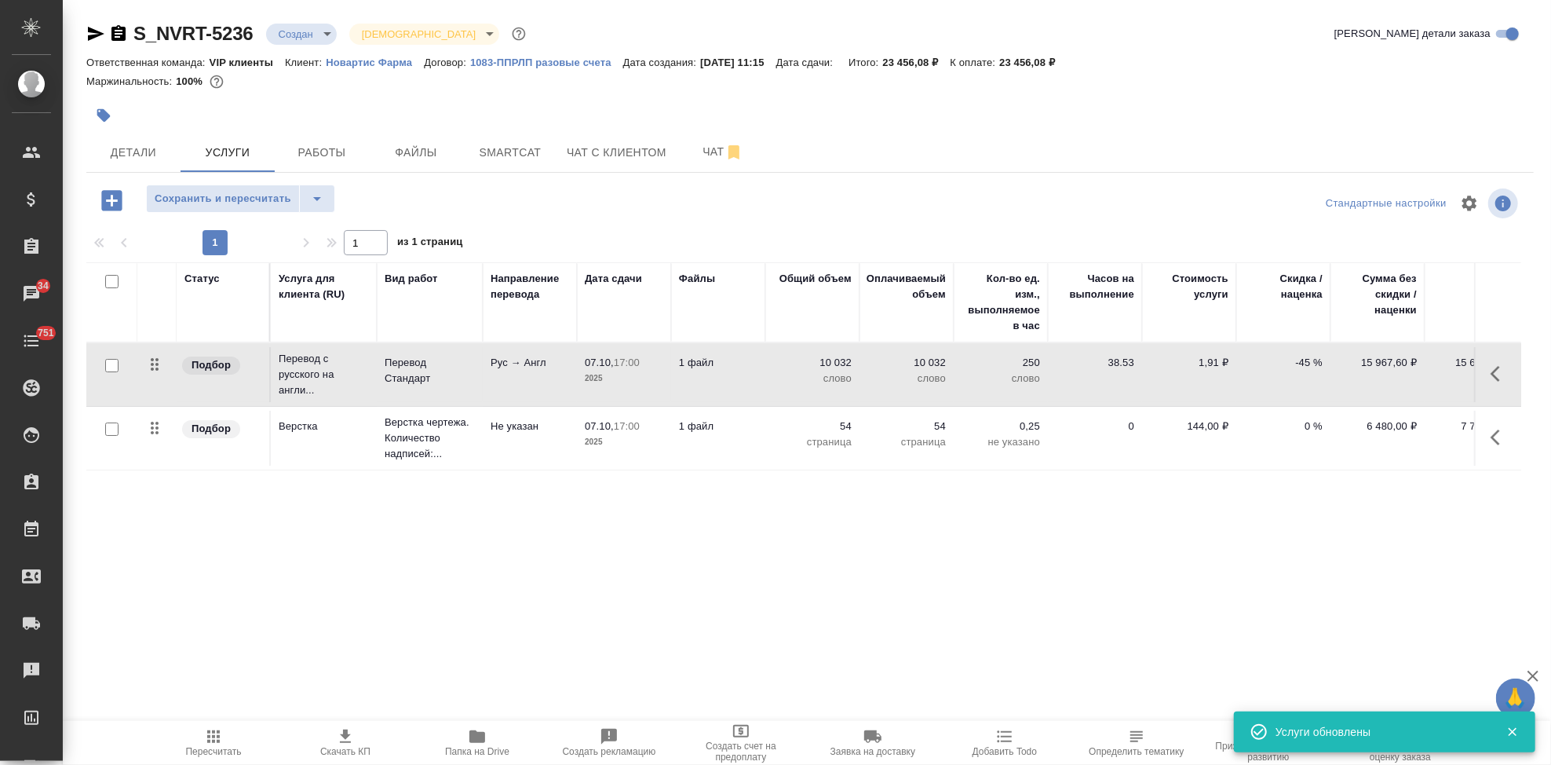
click at [226, 751] on span "Пересчитать" at bounding box center [214, 751] width 56 height 11
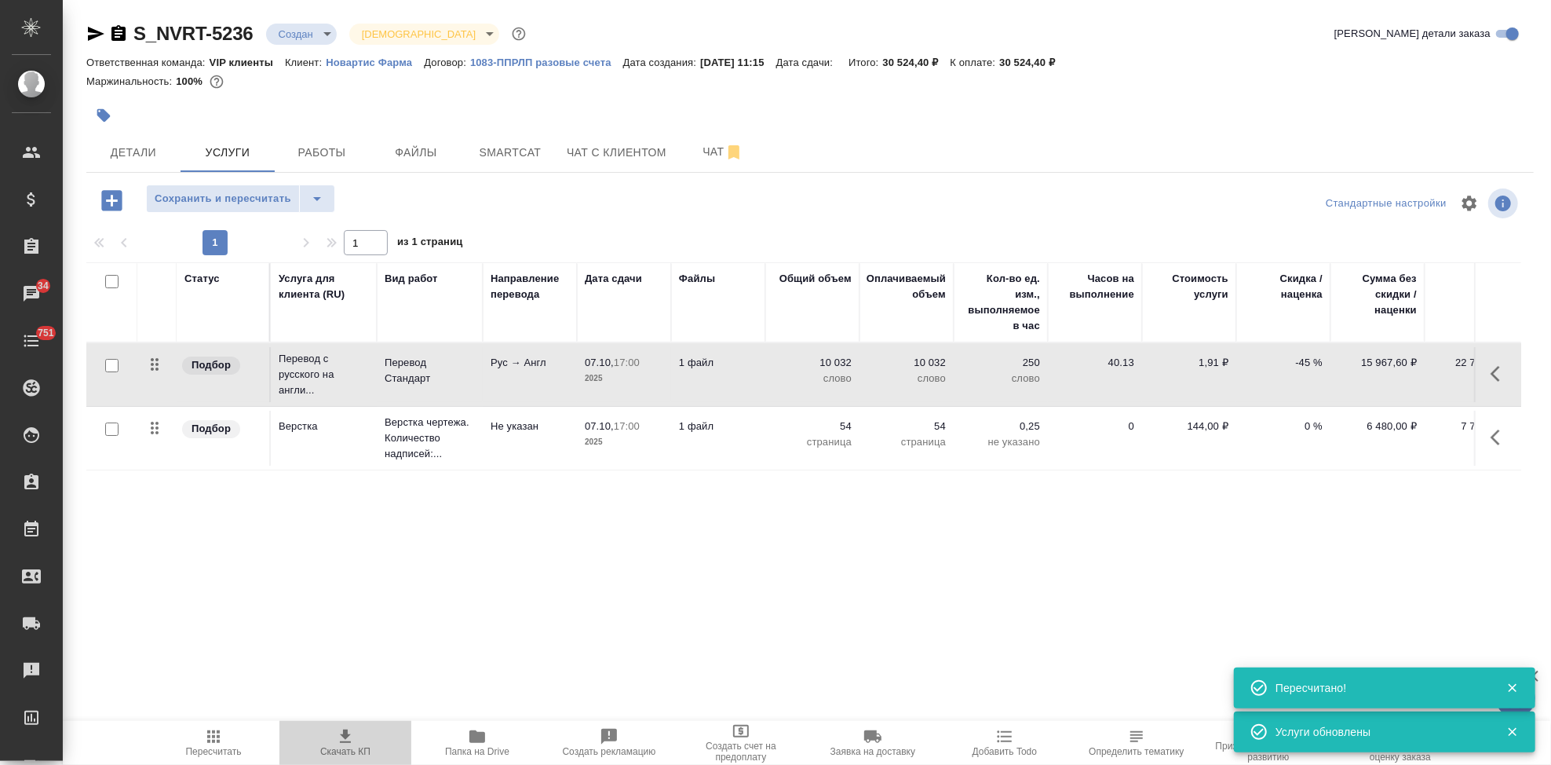
click at [349, 746] on span "Скачать КП" at bounding box center [345, 751] width 50 height 11
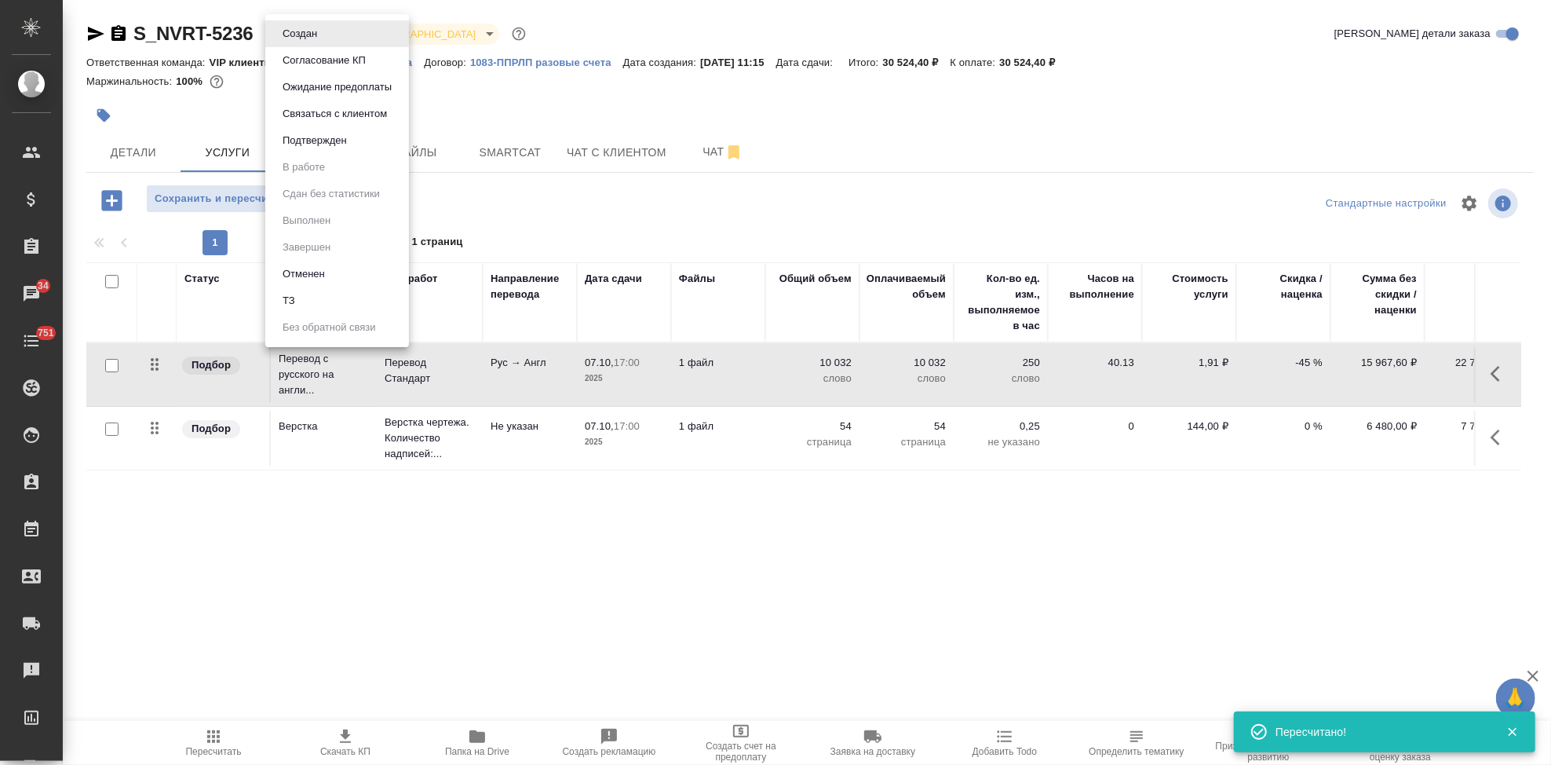
click at [320, 34] on body "🙏 .cls-1 fill:#fff; AWATERA Kabargina Anna Клиенты Спецификации Заказы 34 Чаты …" at bounding box center [775, 382] width 1551 height 765
click at [323, 59] on button "Согласование КП" at bounding box center [324, 60] width 93 height 17
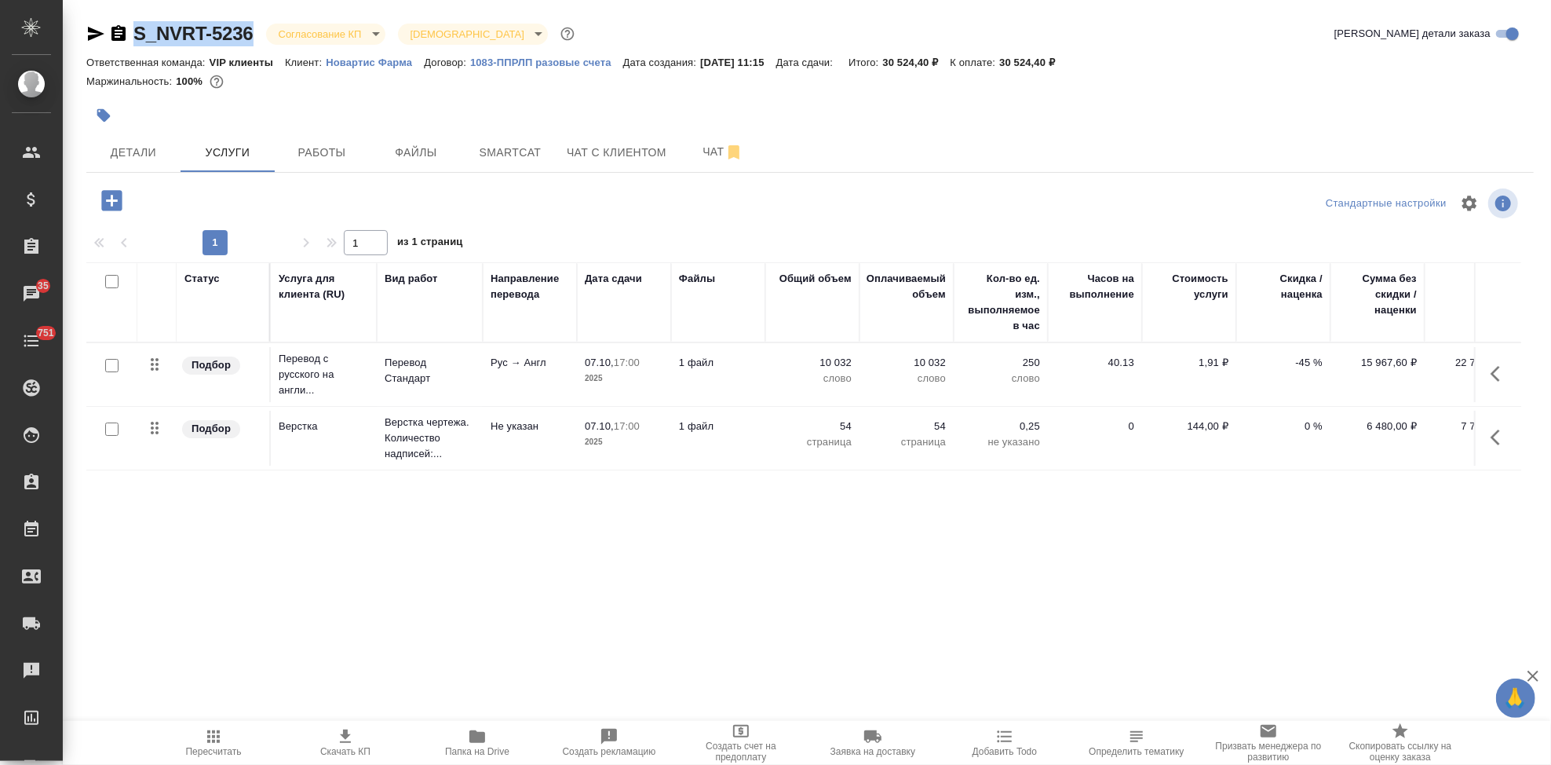
drag, startPoint x: 255, startPoint y: 34, endPoint x: 130, endPoint y: 34, distance: 124.8
click at [130, 34] on div "S_NVRT-5236 Согласование КП kpNegotiation Святая троица holyTrinity" at bounding box center [331, 33] width 491 height 25
copy link "S_NVRT-5236"
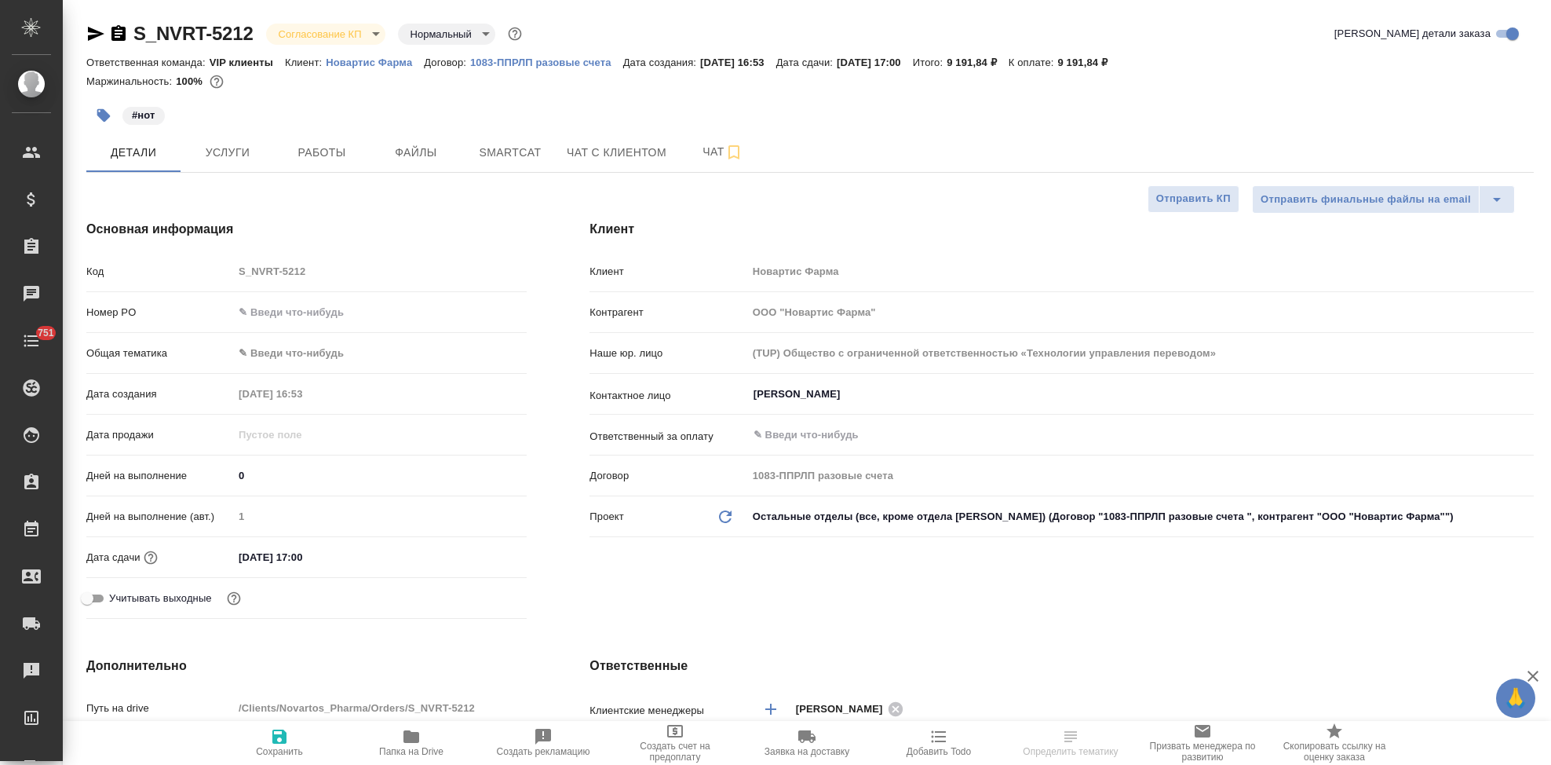
select select "RU"
type textarea "x"
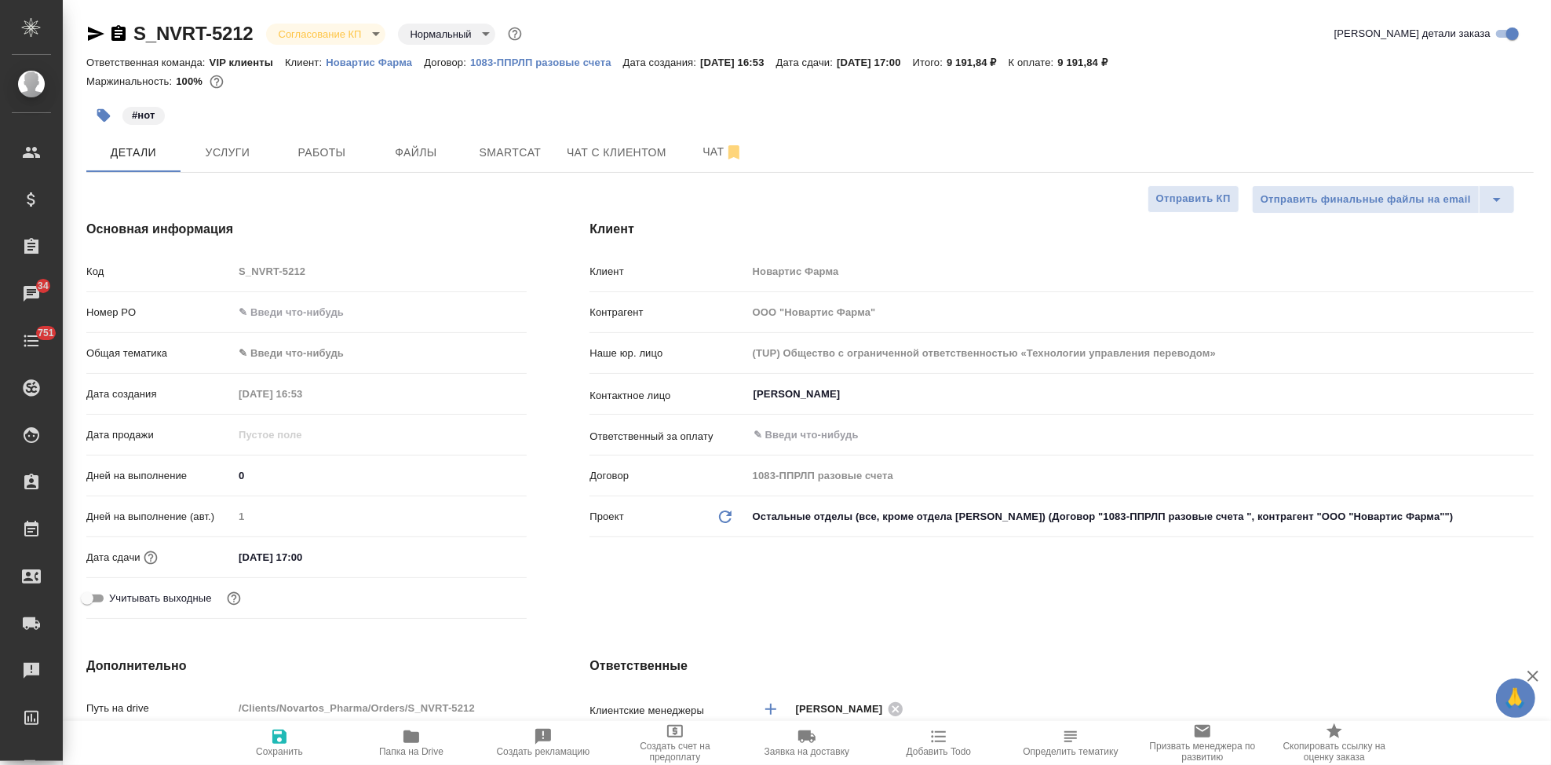
type textarea "x"
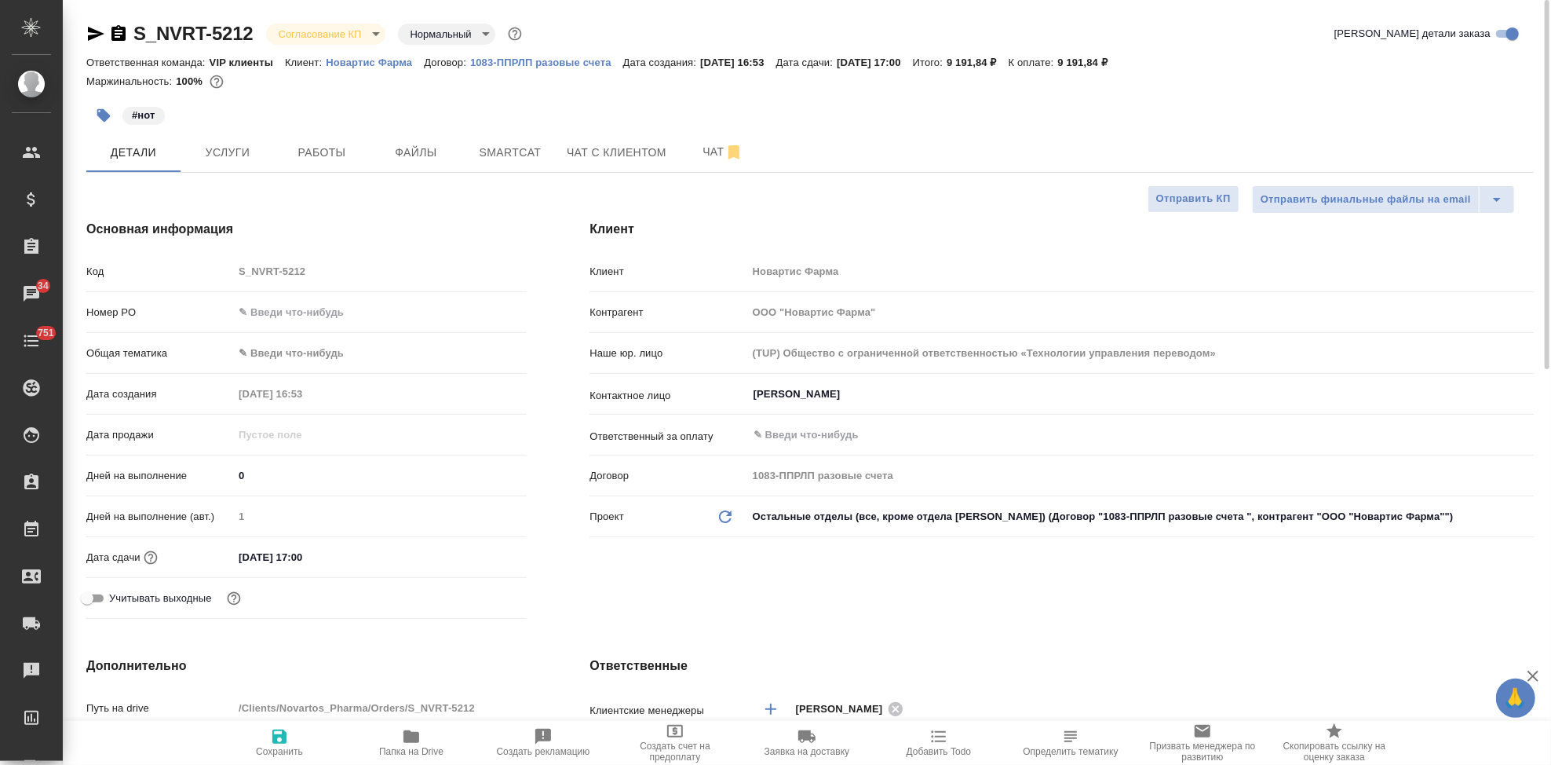
type textarea "x"
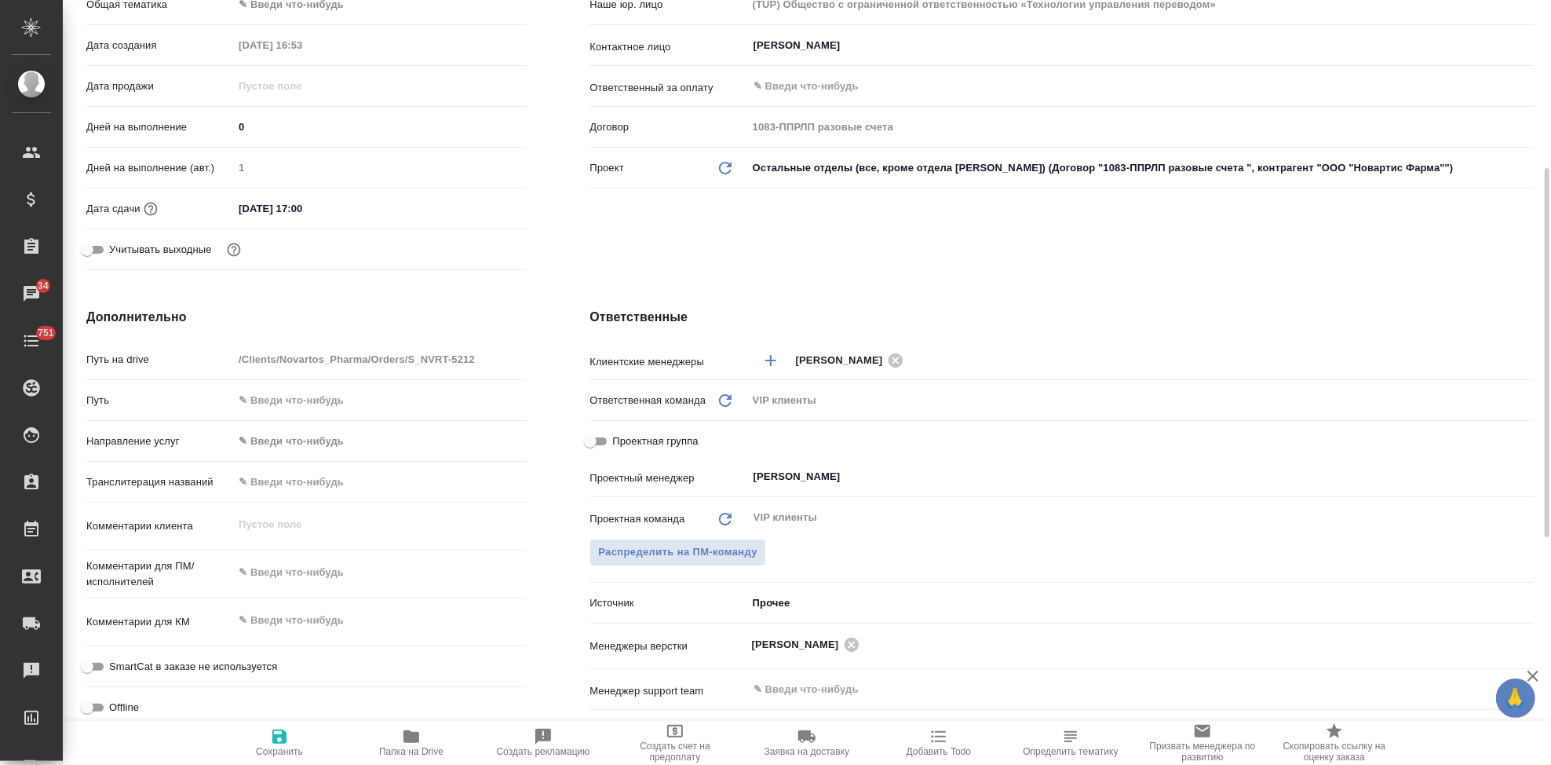
scroll to position [610, 0]
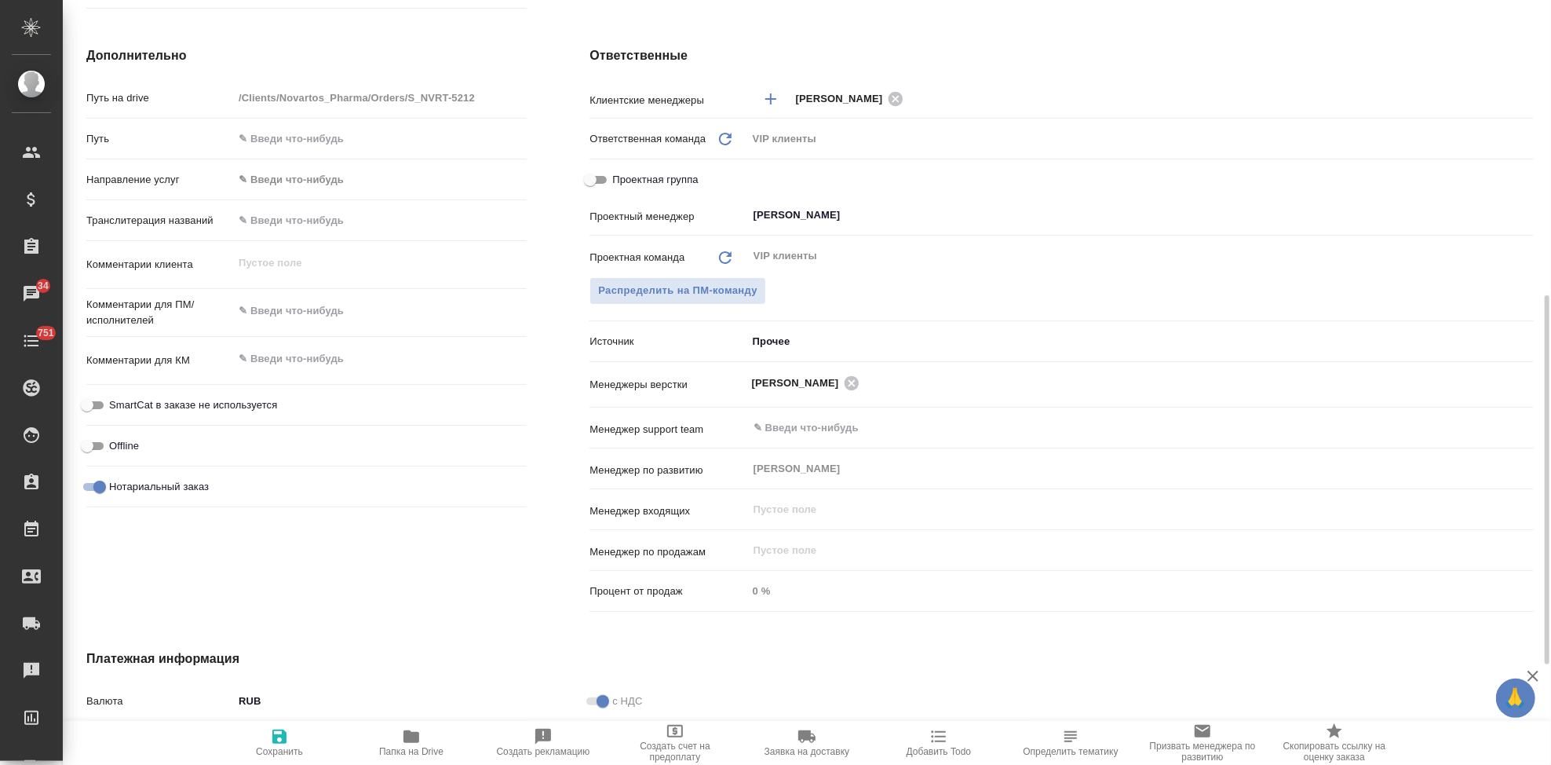
type textarea "x"
click at [324, 303] on textarea at bounding box center [380, 311] width 294 height 27
paste textarea "Можете, пожалуйста, помочь с нотариальным переводом данного документа (во вложе…"
type textarea "Можете, пожалуйста, помочь с нотариальным переводом данного документа (во вложе…"
type textarea "x"
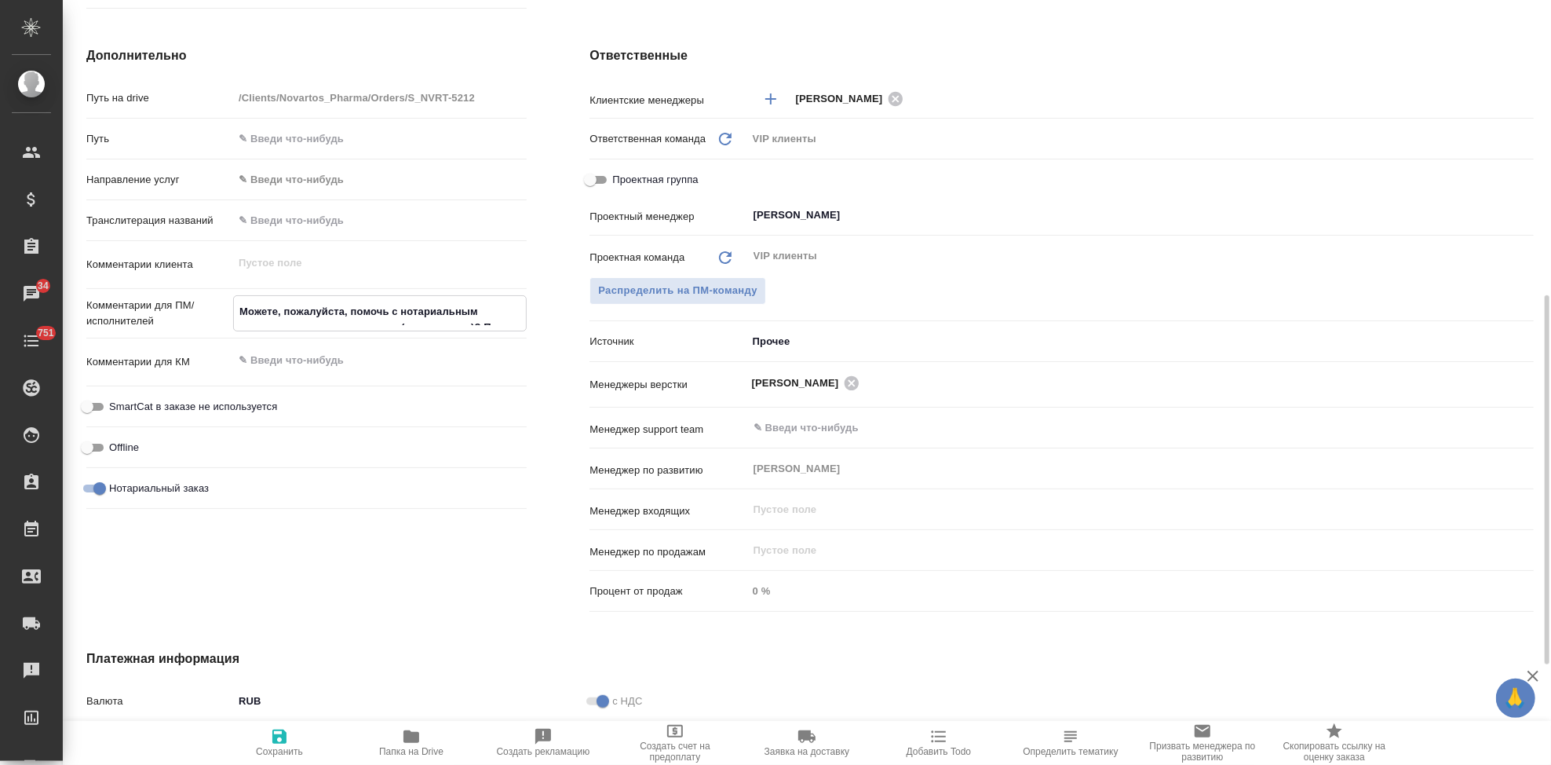
type textarea "x"
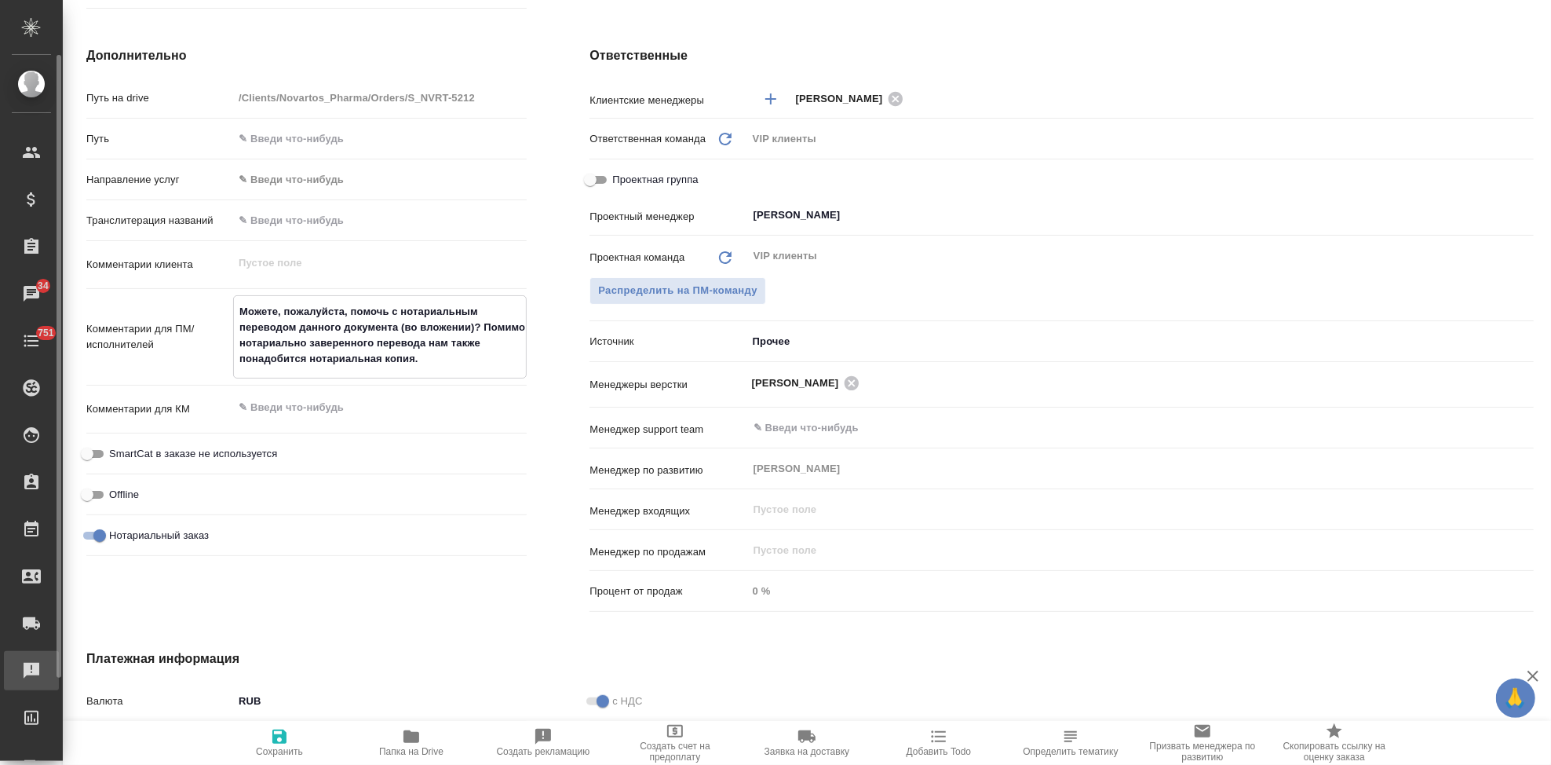
type textarea "x"
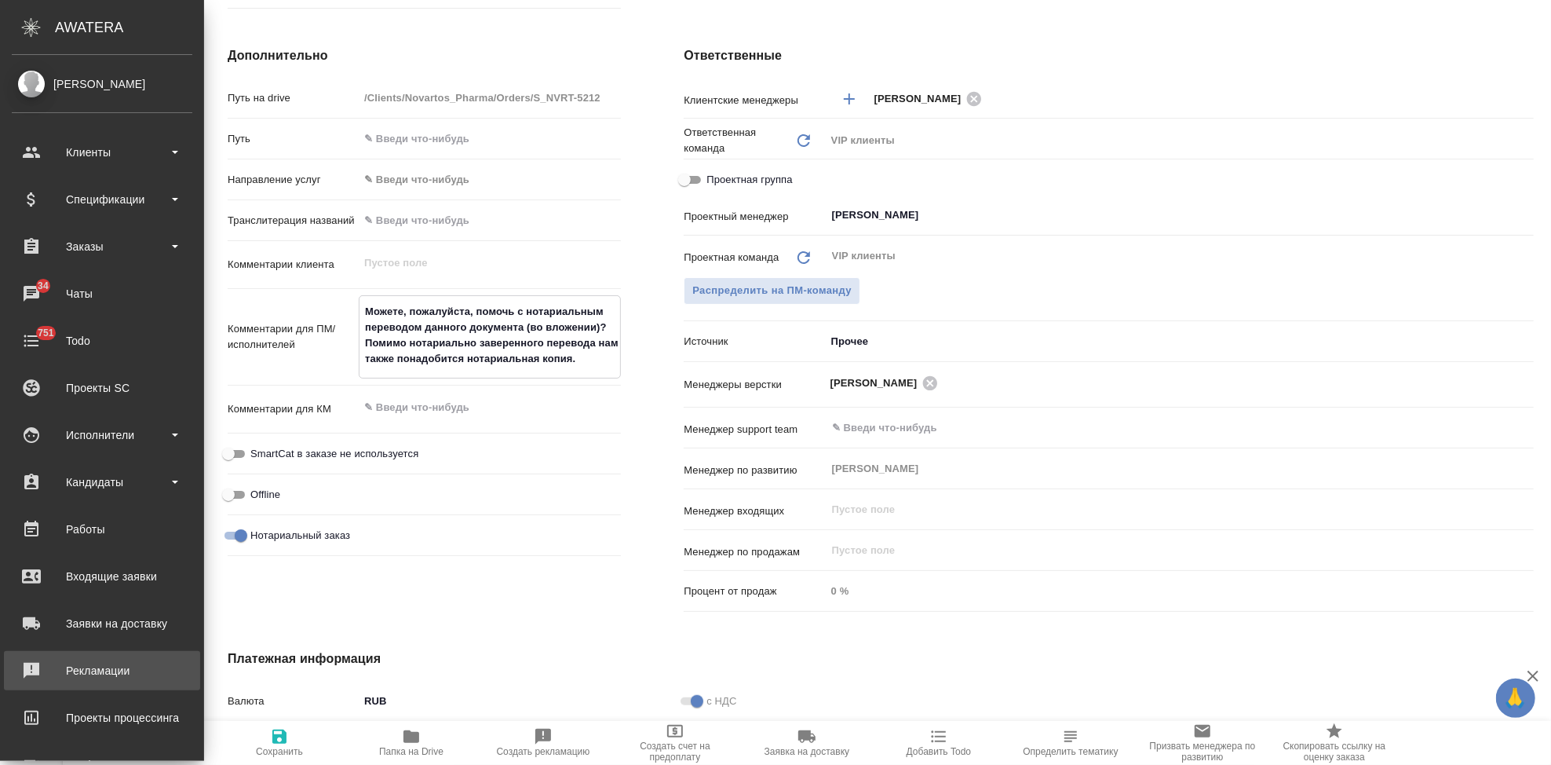
type textarea "Можете, пожалуйста, помочь с нотариальным переводом данного документа (во вложе…"
type textarea "x"
type textarea "Можете, пожалуйста, помочь с нотариальным переводом данного документа (во вложе…"
type textarea "x"
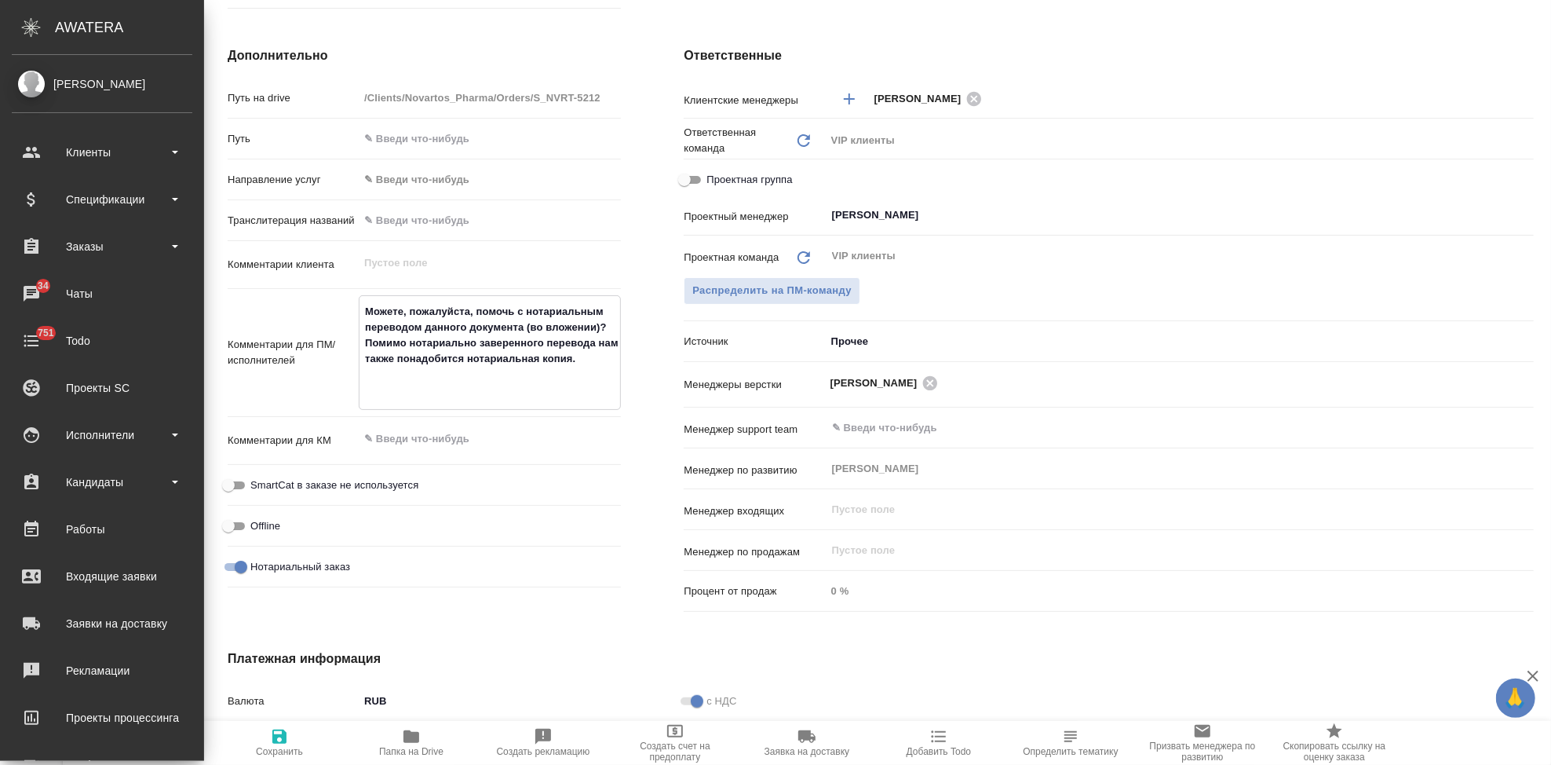
type textarea "x"
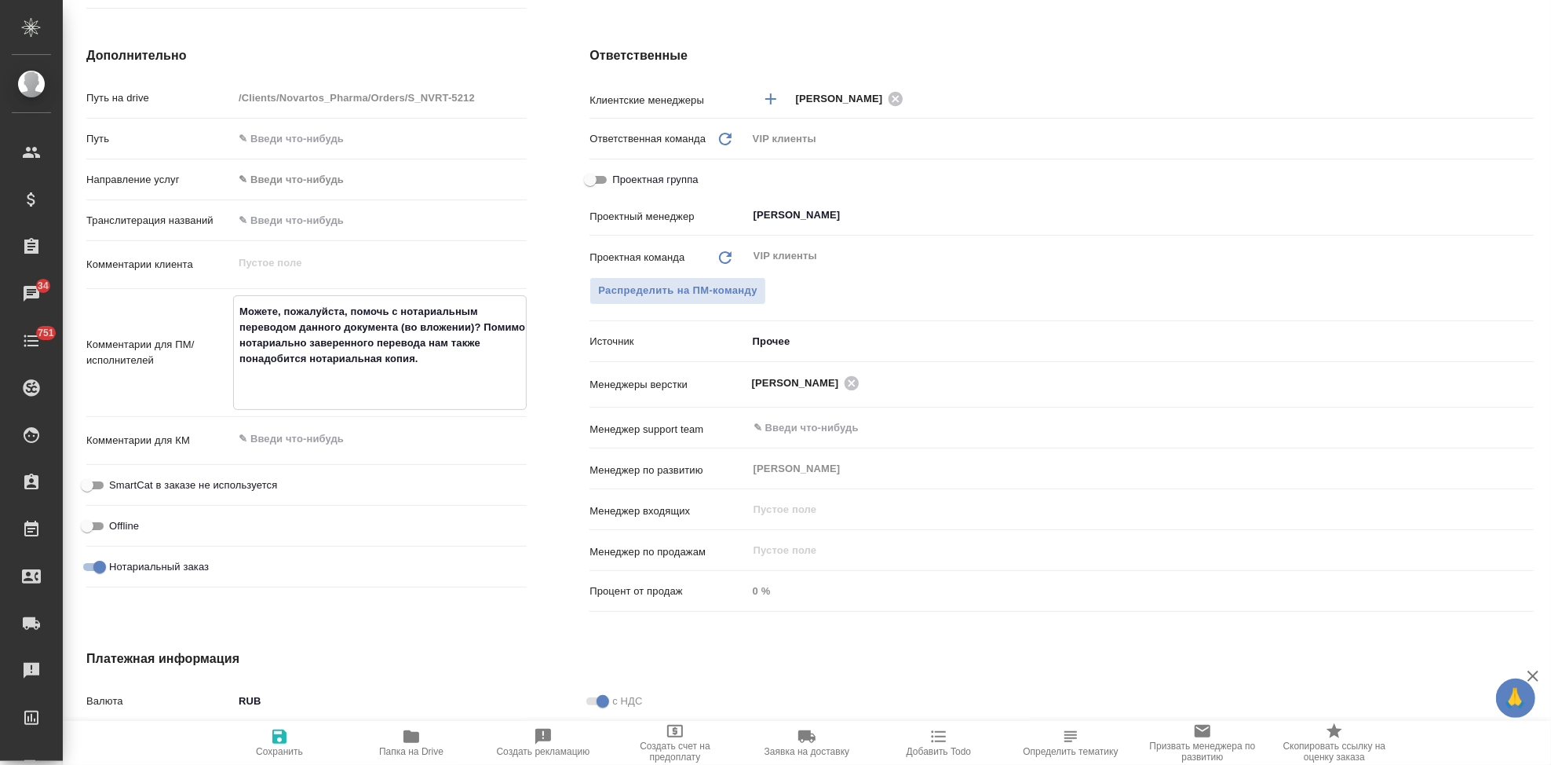
type textarea "Можете, пожалуйста, помочь с нотариальным переводом данного документа (во вложе…"
type textarea "x"
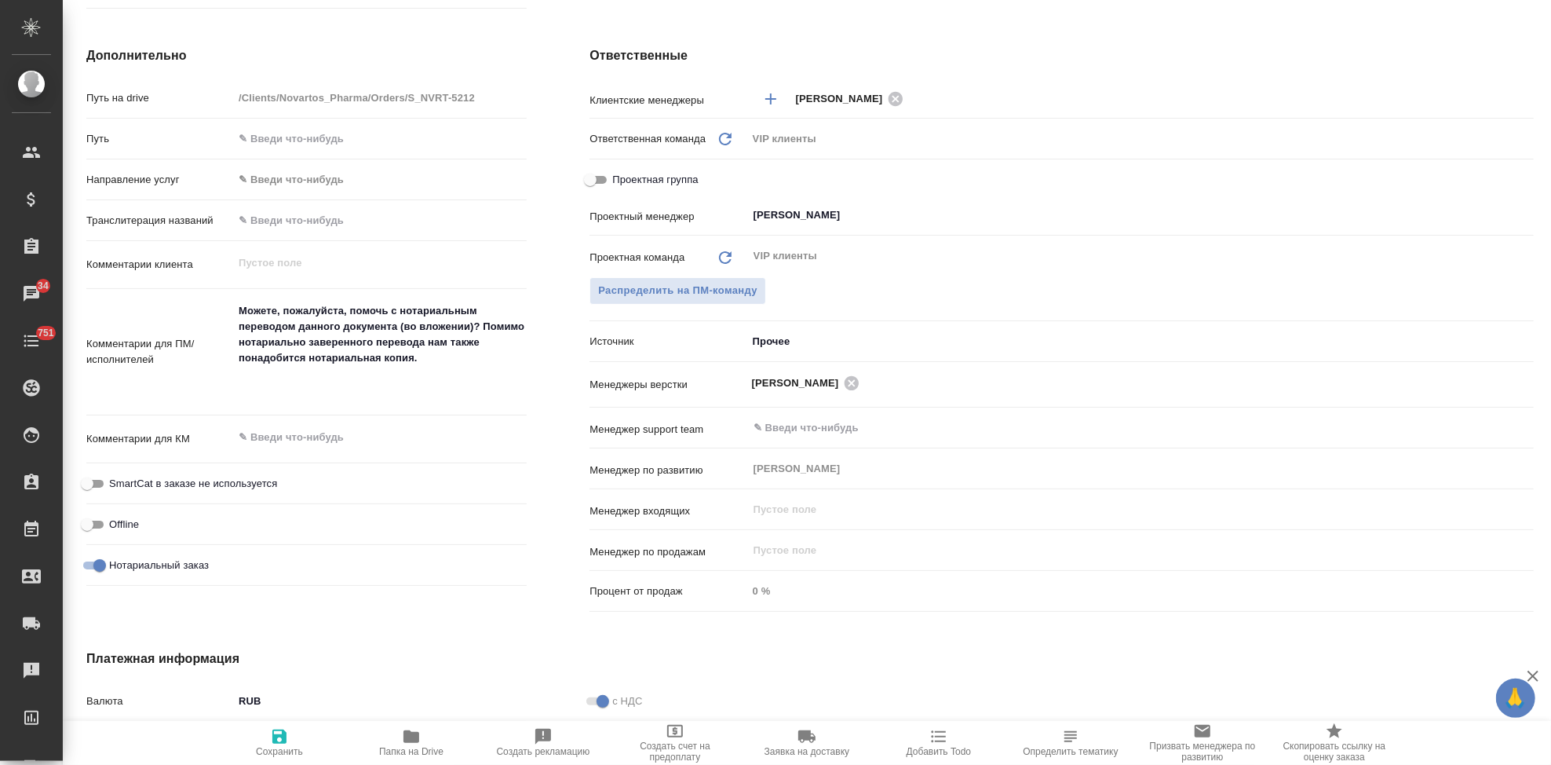
type textarea "x"
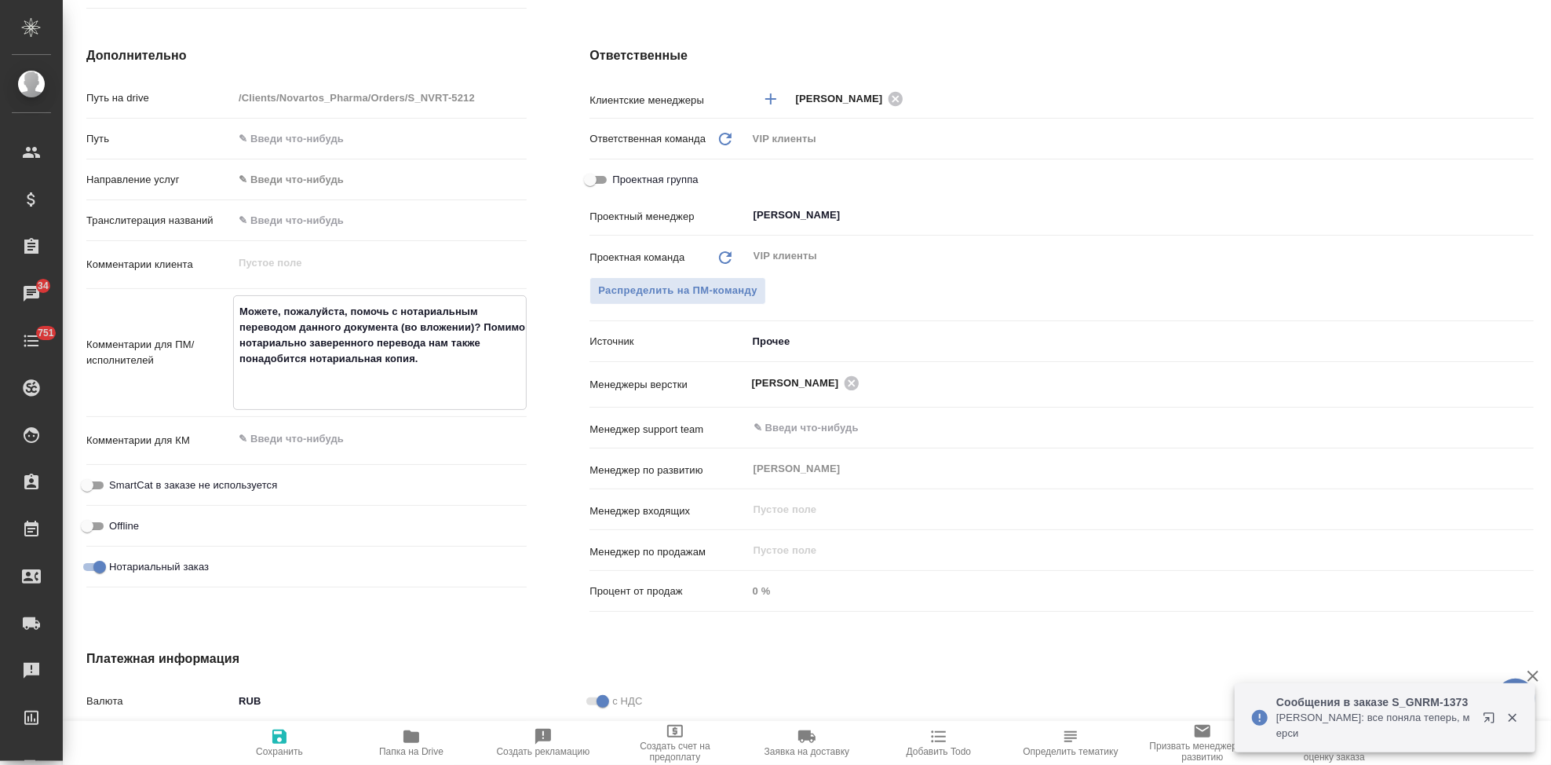
click at [309, 384] on textarea "Можете, пожалуйста, помочь с нотариальным переводом данного документа (во вложе…" at bounding box center [380, 350] width 292 height 105
paste textarea "будем подшивать к оригиналу, но он будет у нас во второй половине октября"
type textarea "Можете, пожалуйста, помочь с нотариальным переводом данного документа (во вложе…"
type textarea "x"
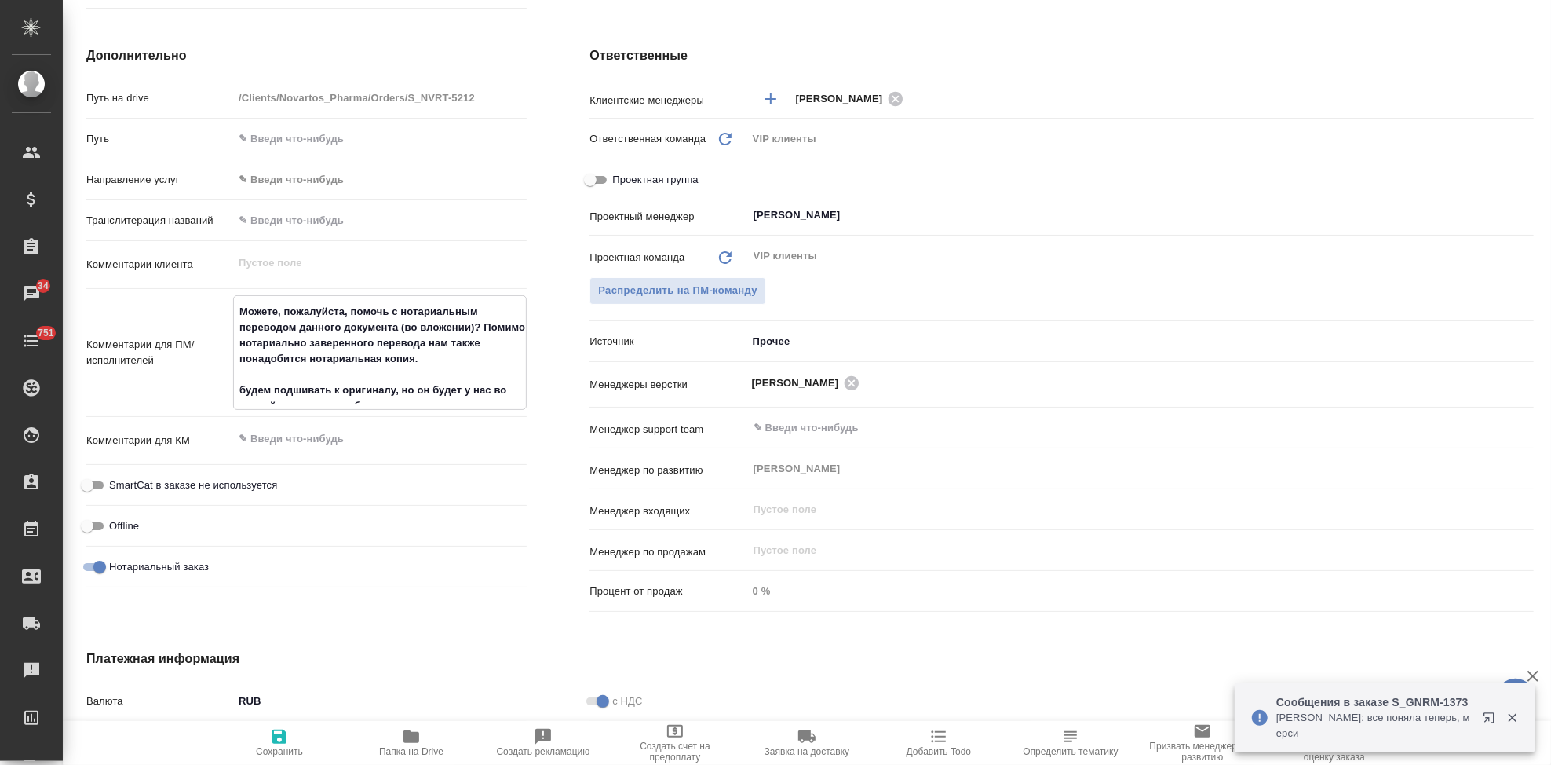
type textarea "x"
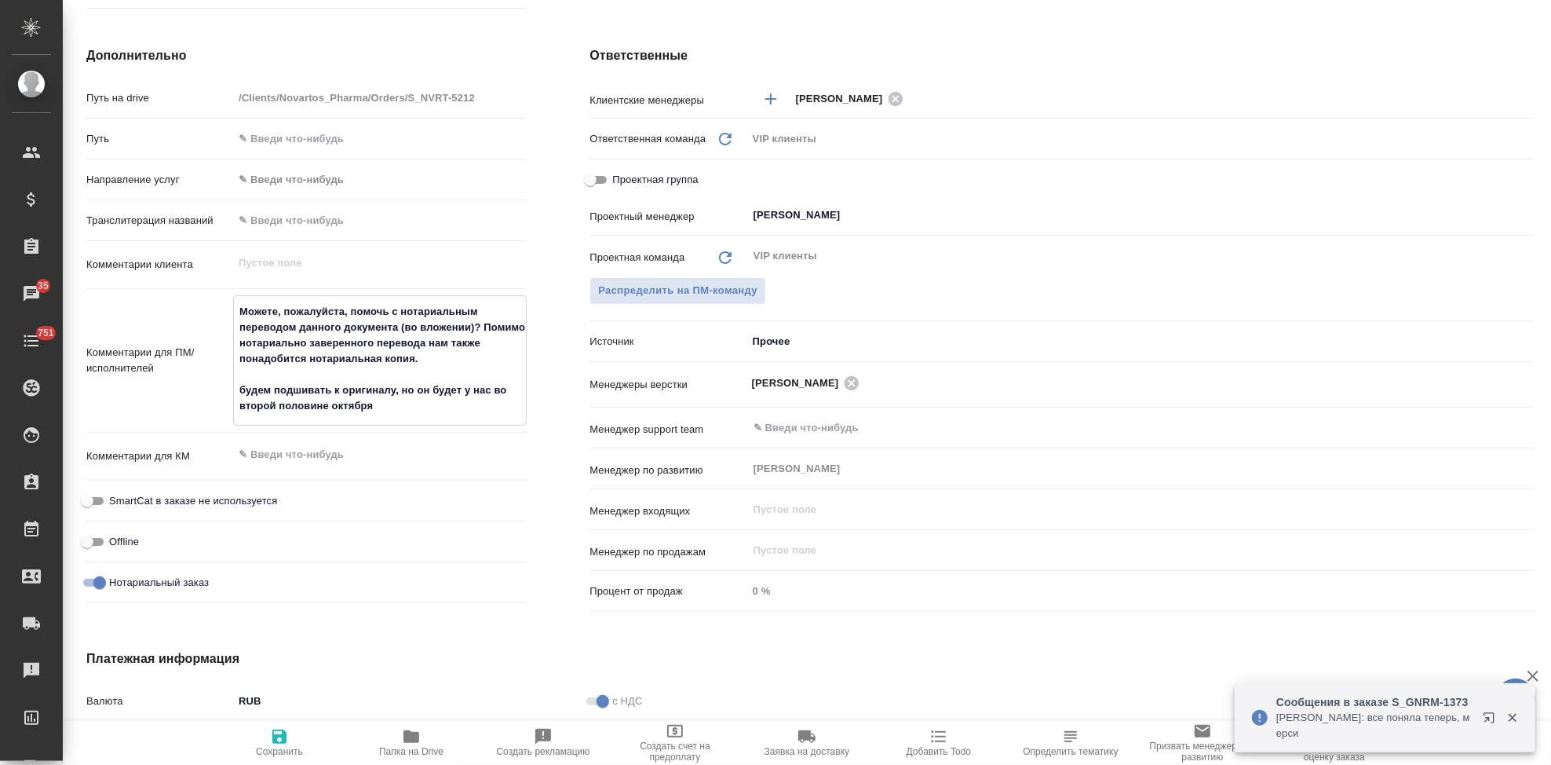
type textarea "Можете, пожалуйста, помочь с нотариальным переводом данного документа (во вложе…"
type textarea "x"
click at [275, 751] on span "Сохранить" at bounding box center [279, 751] width 47 height 11
type textarea "x"
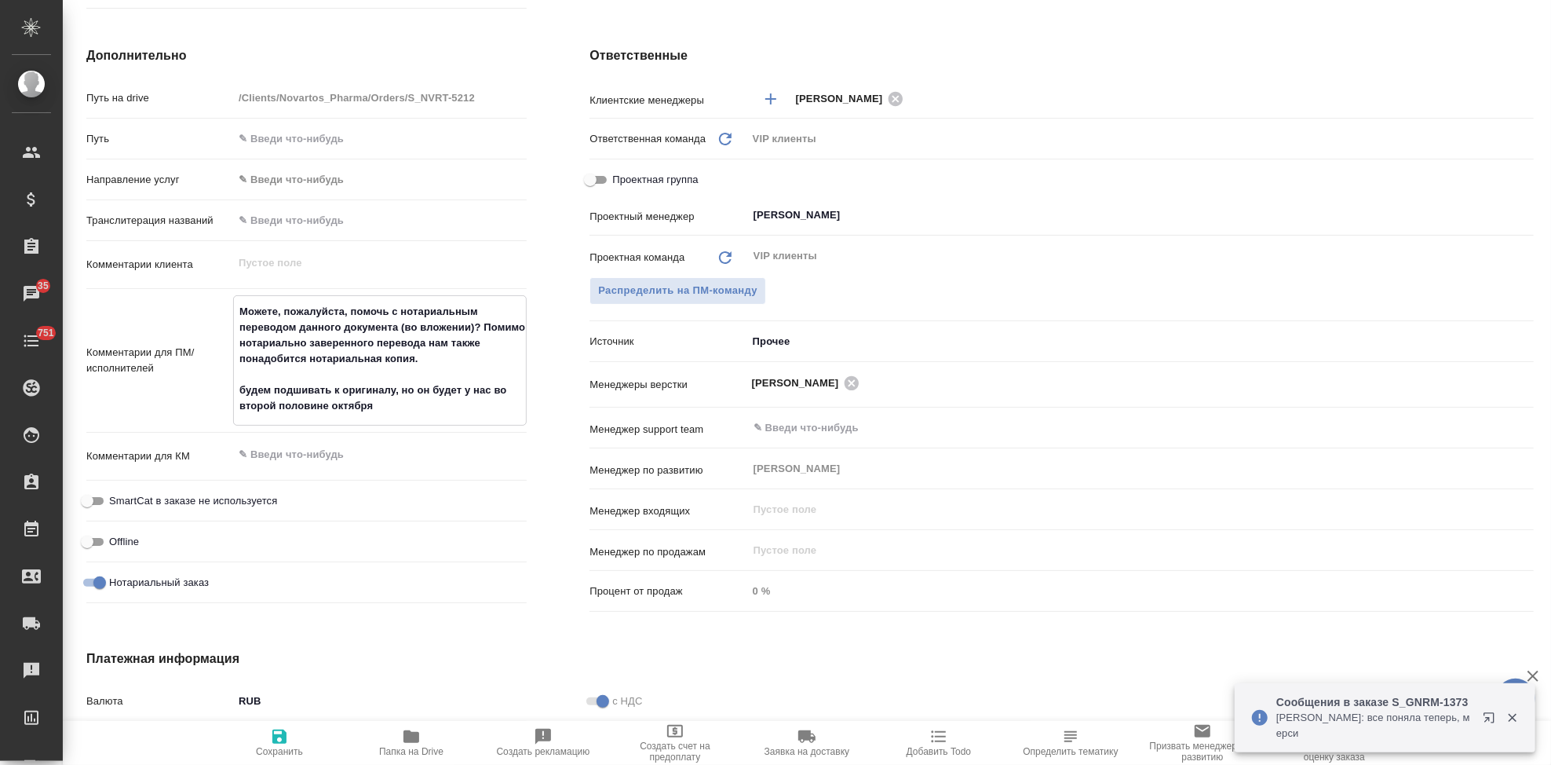
type textarea "x"
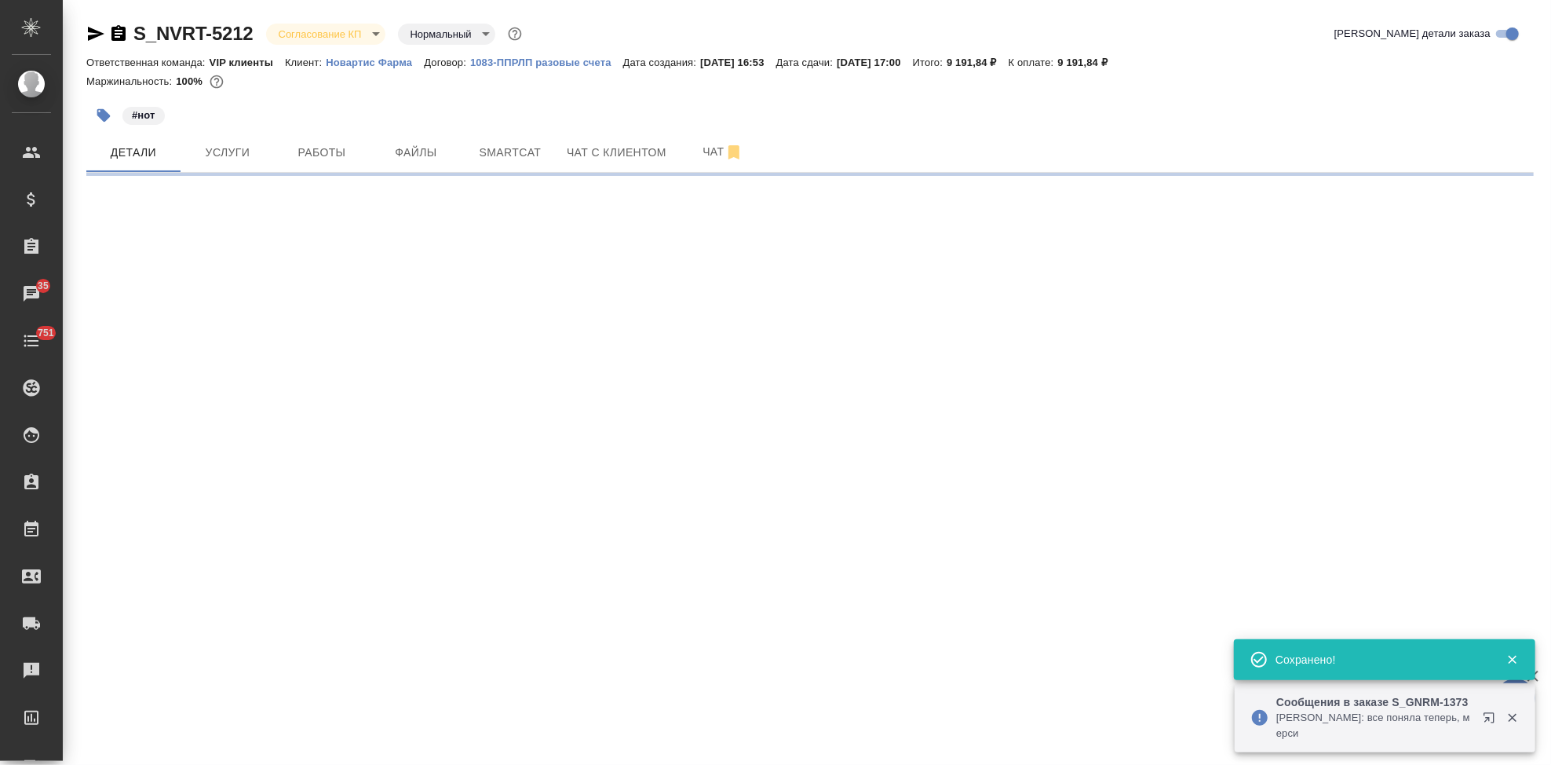
scroll to position [0, 0]
select select "RU"
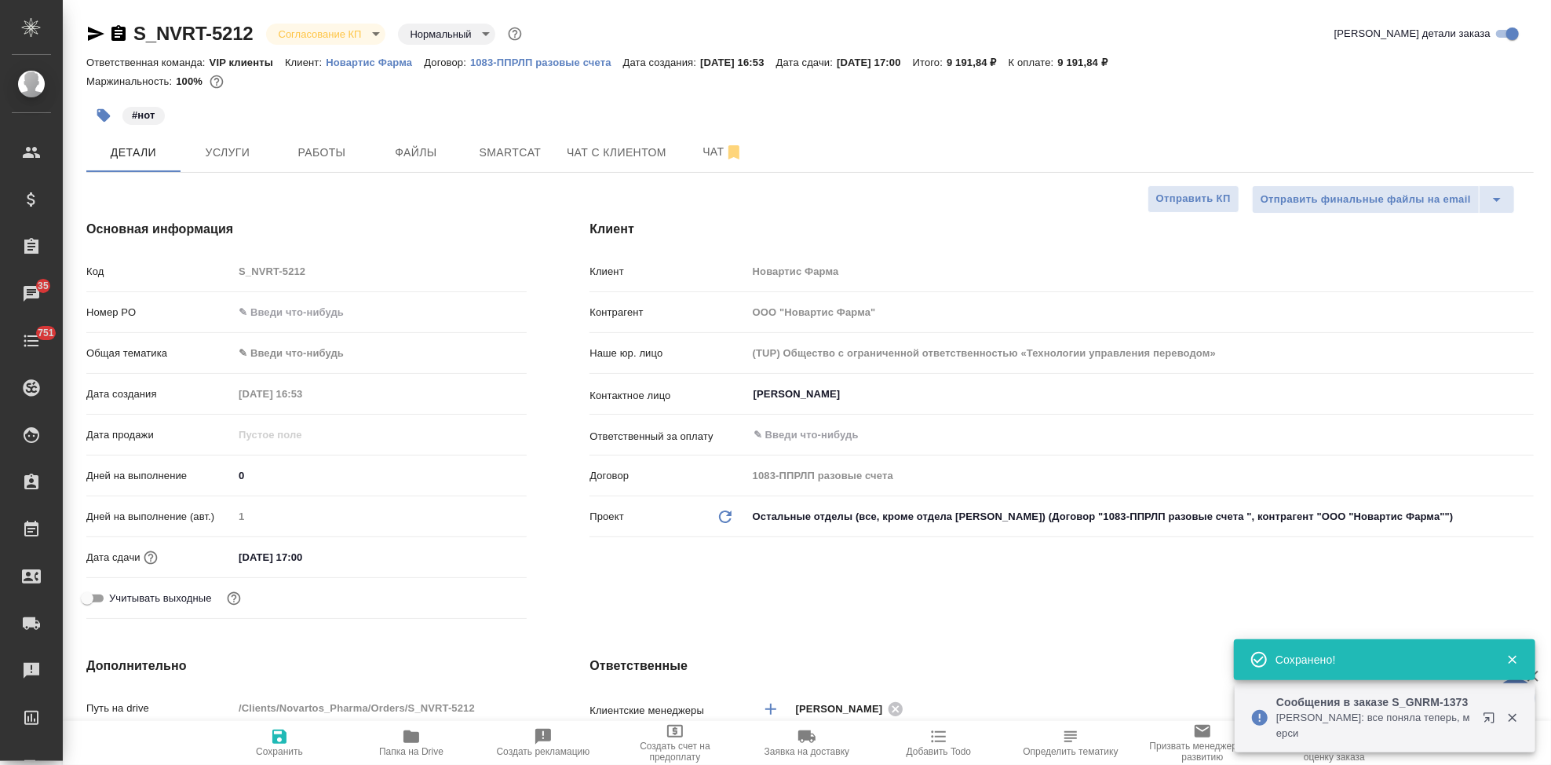
type textarea "x"
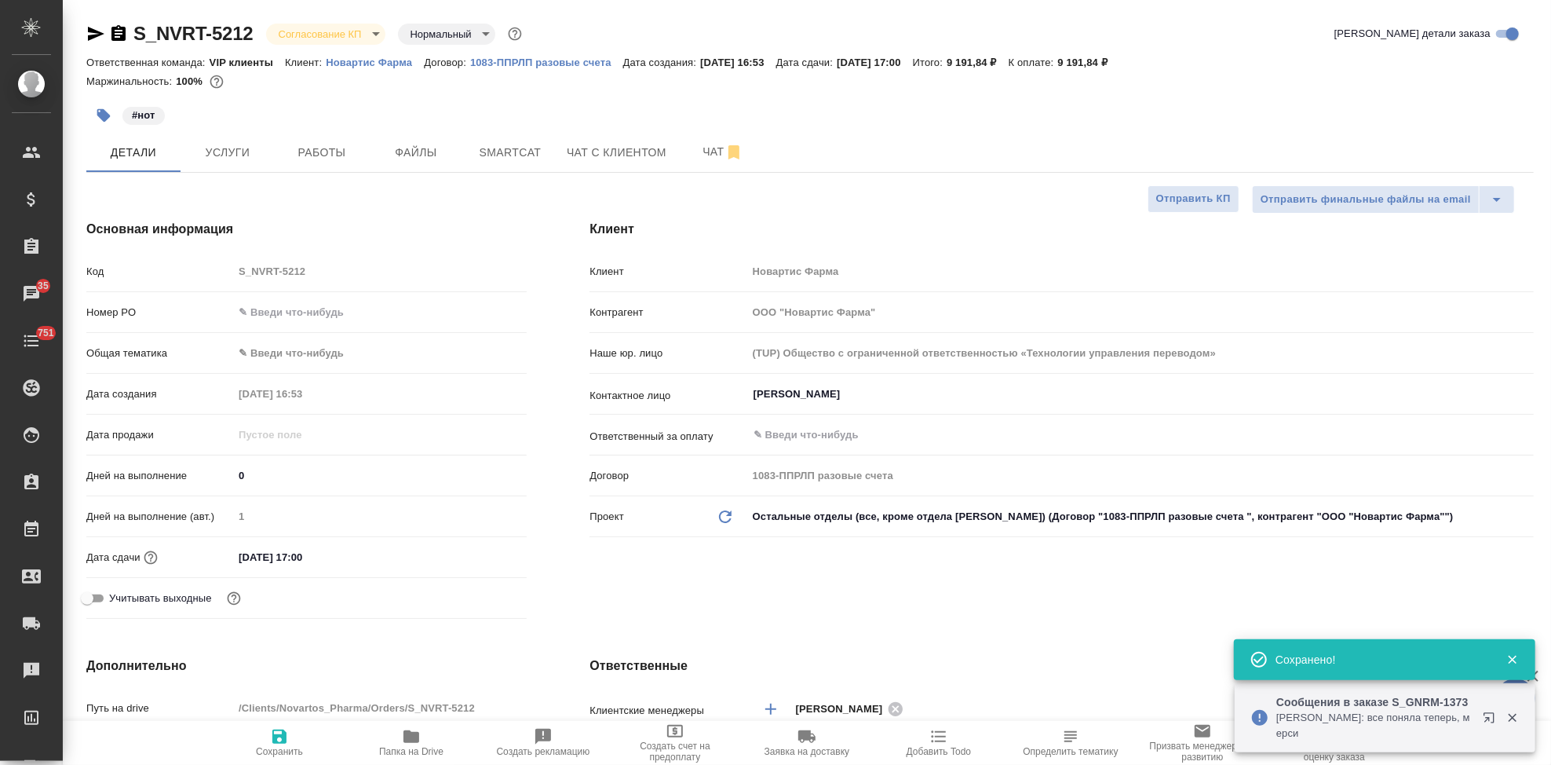
type textarea "x"
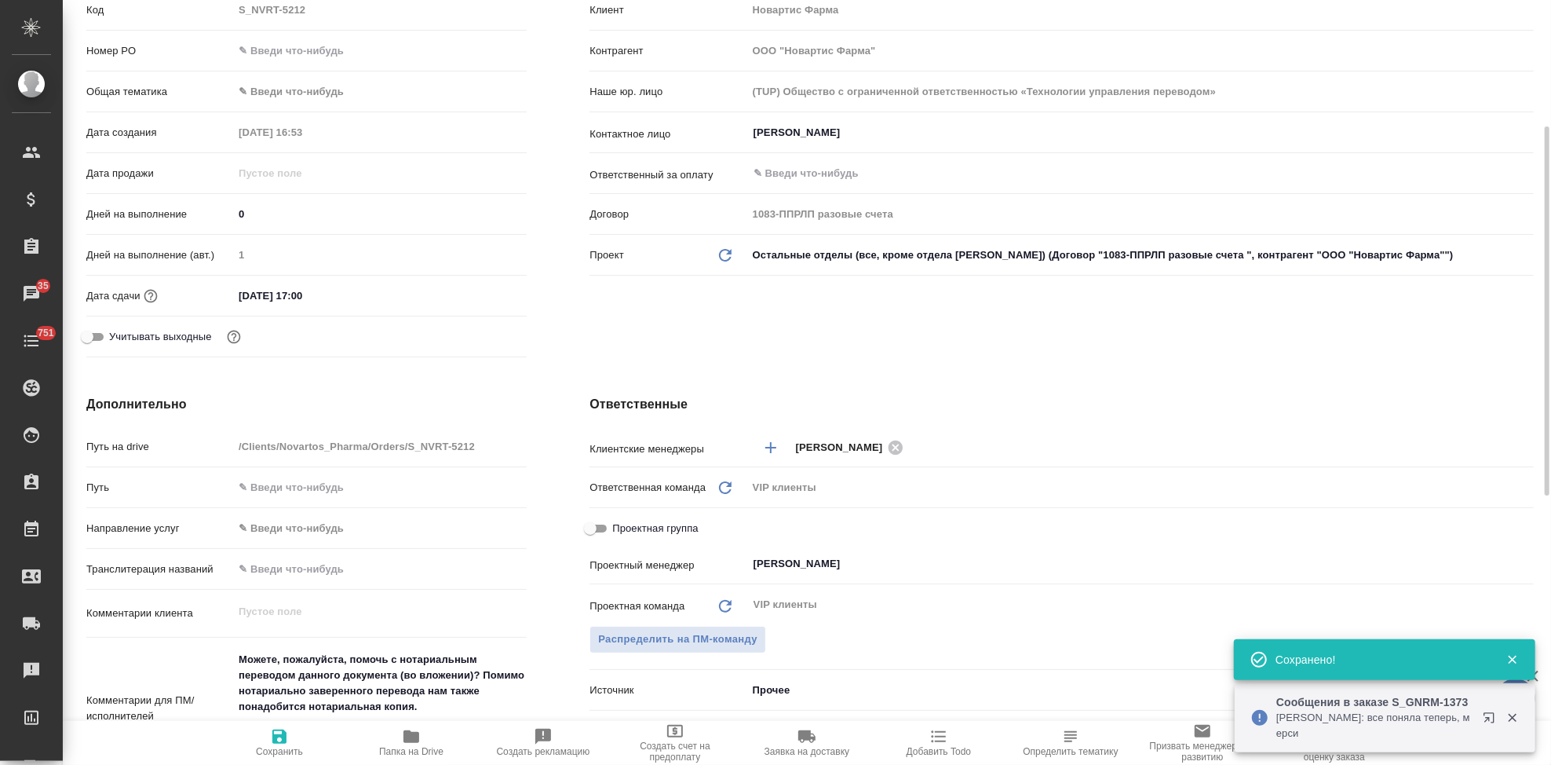
scroll to position [436, 0]
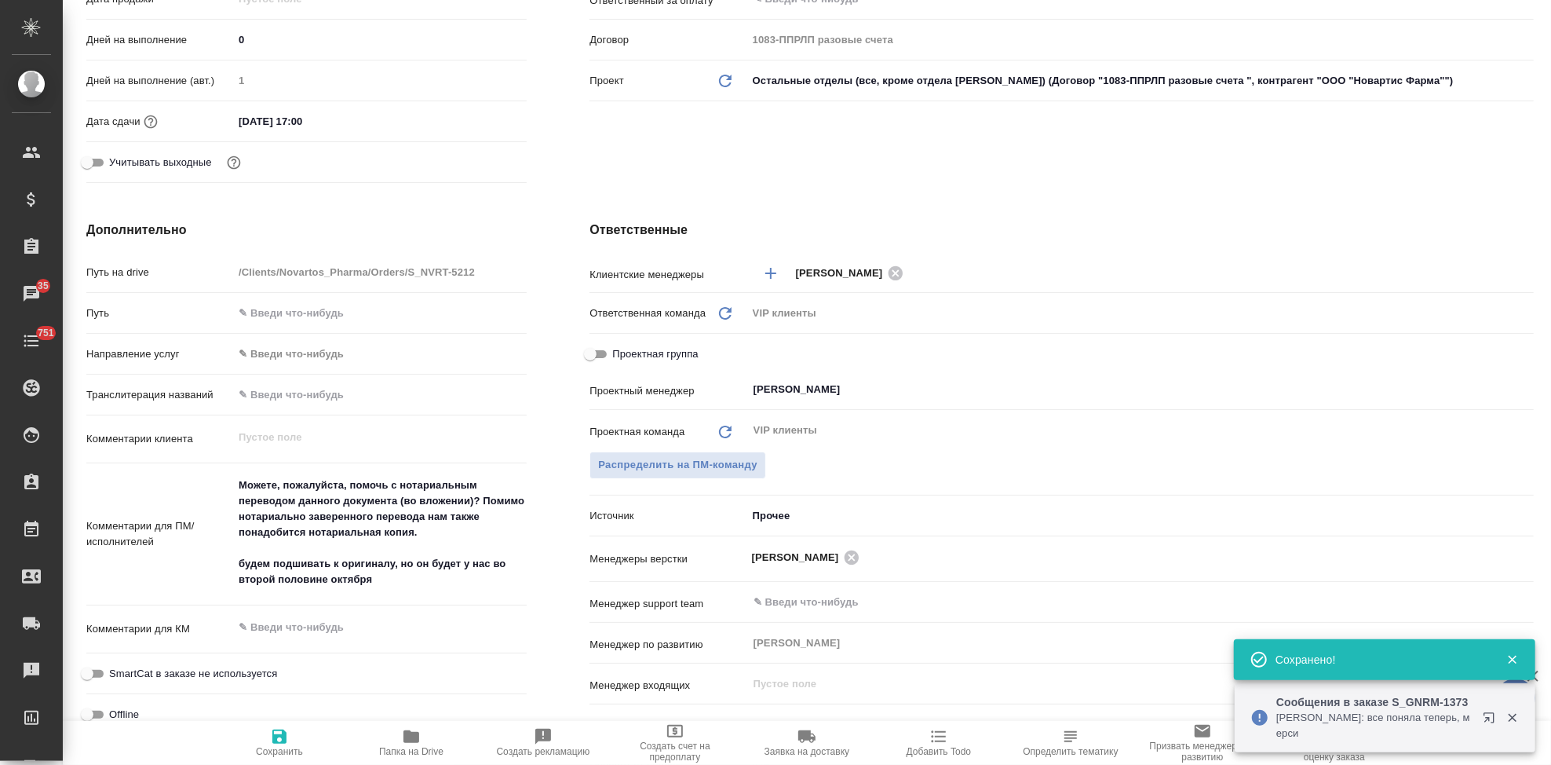
type textarea "x"
click at [391, 580] on textarea "Можете, пожалуйста, помочь с нотариальным переводом данного документа (во вложе…" at bounding box center [380, 532] width 294 height 121
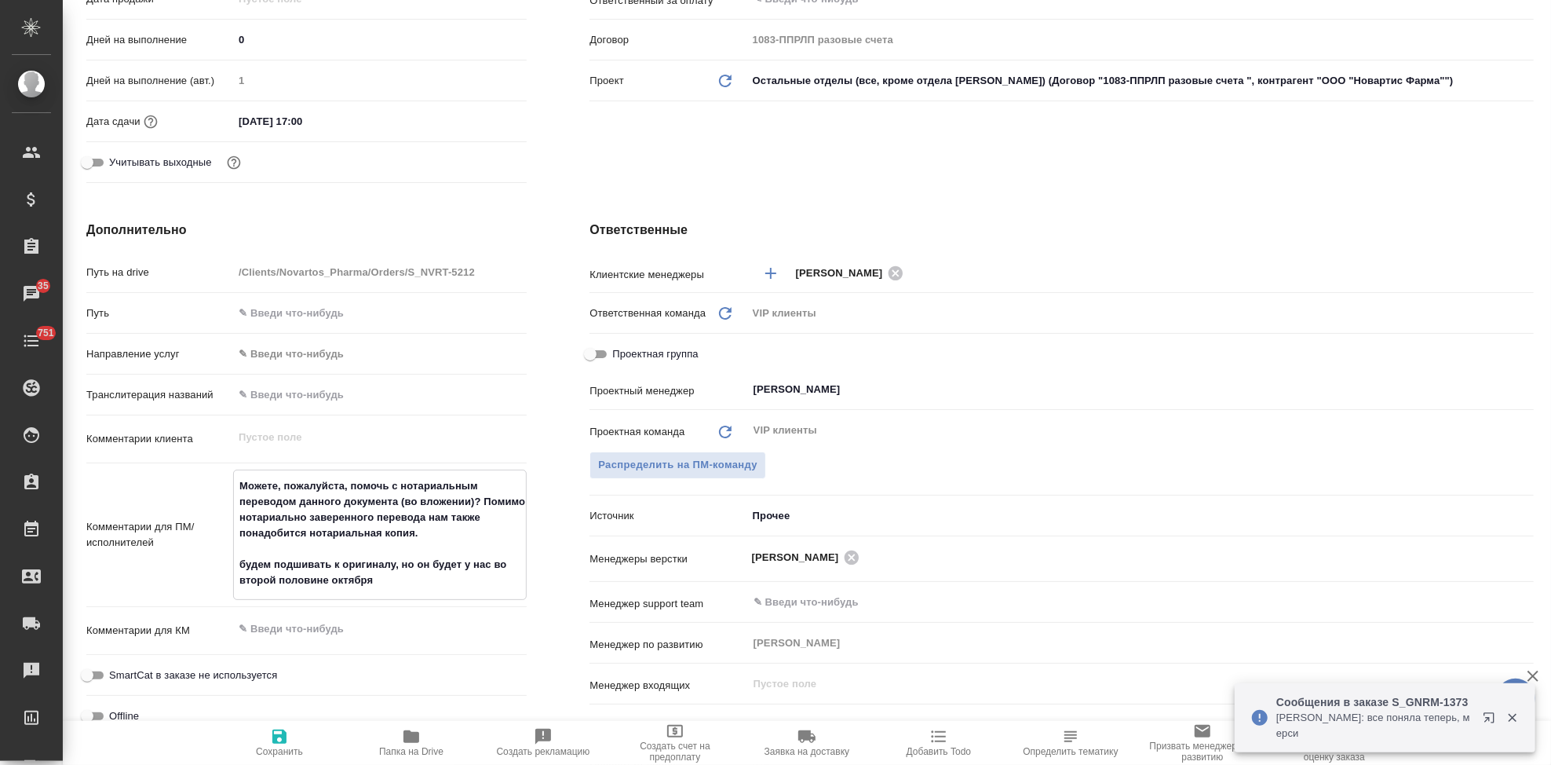
type textarea "Можете, пожалуйста, помочь с нотариальным переводом данного документа (во вложе…"
type textarea "x"
type textarea "Можете, пожалуйста, помочь с нотариальным переводом данного документа (во вложе…"
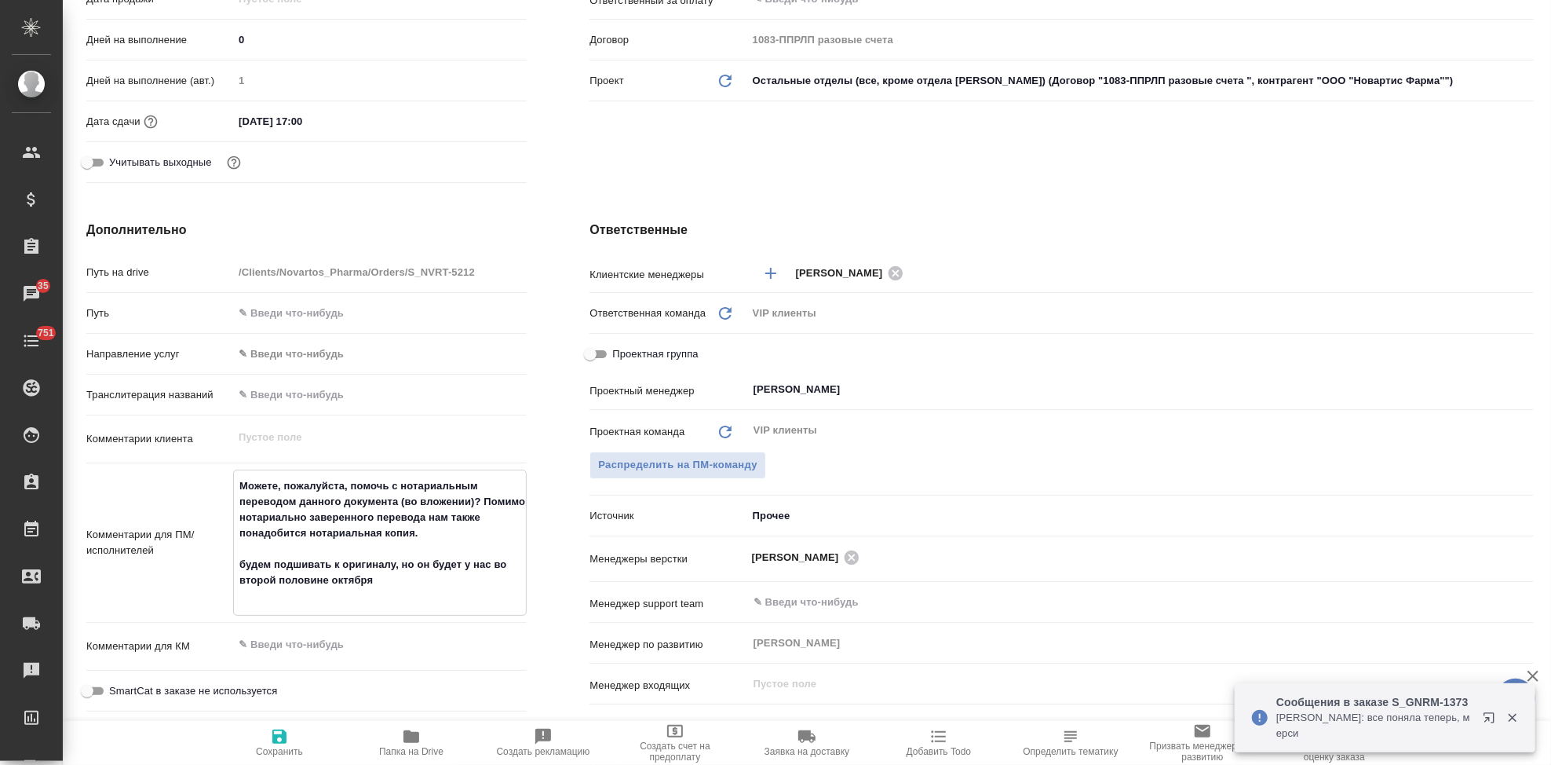
type textarea "x"
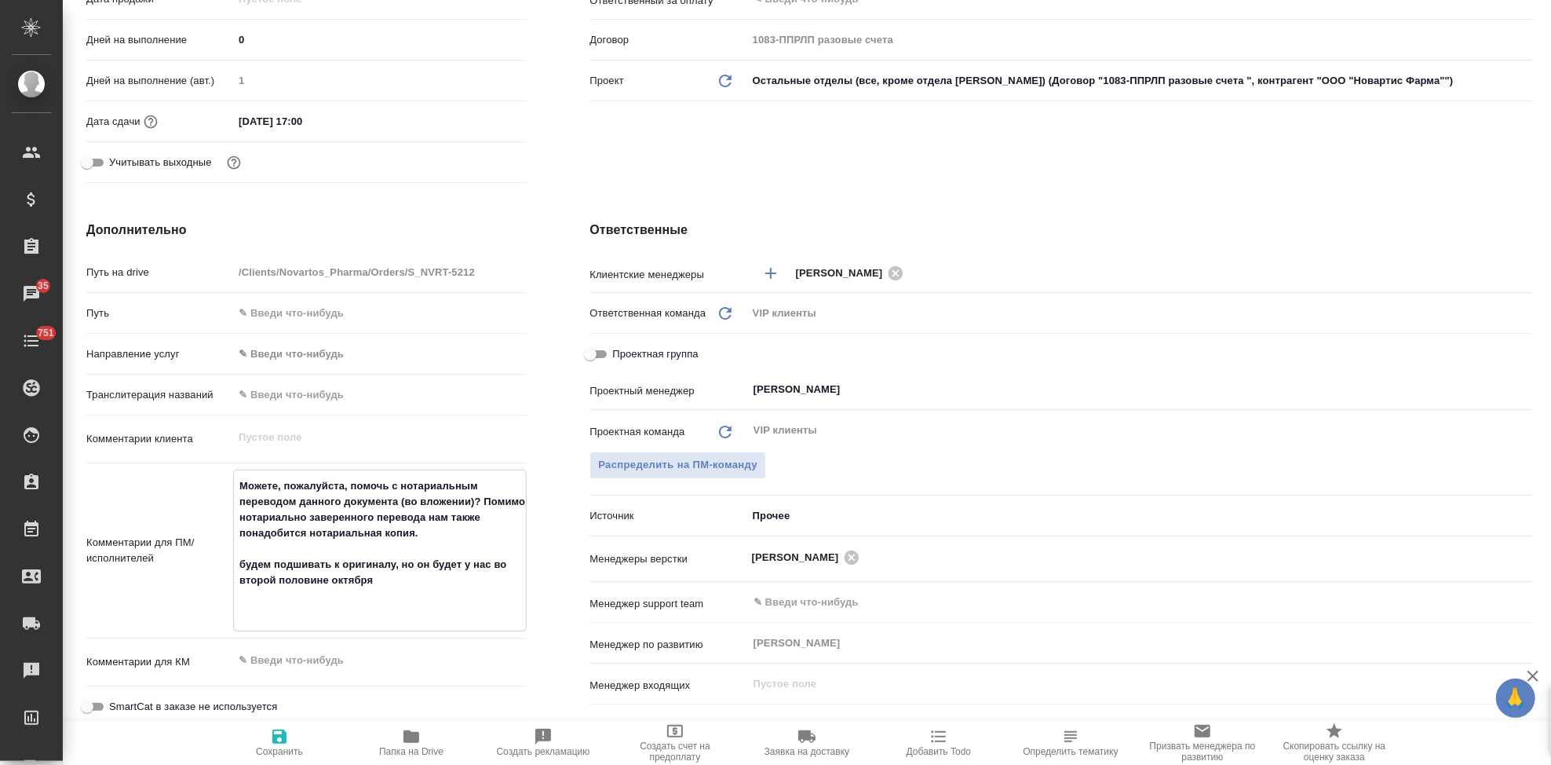
paste textarea "Перевод с франц. и англ. на русский, нот заверение к оригиналу и снятие 1 нзк."
type textarea "Можете, пожалуйста, помочь с нотариальным переводом данного документа (во вложе…"
type textarea "x"
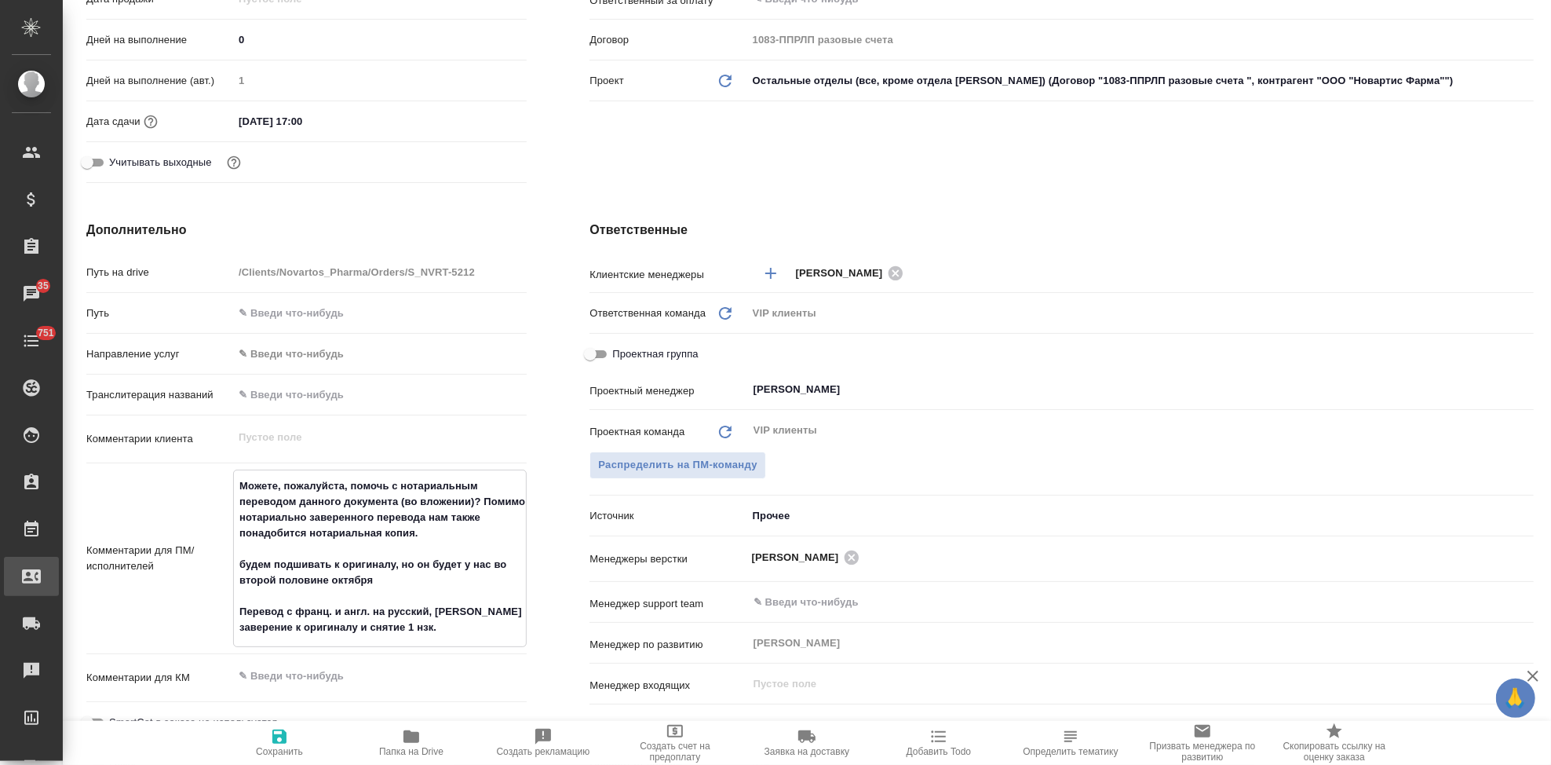
type textarea "x"
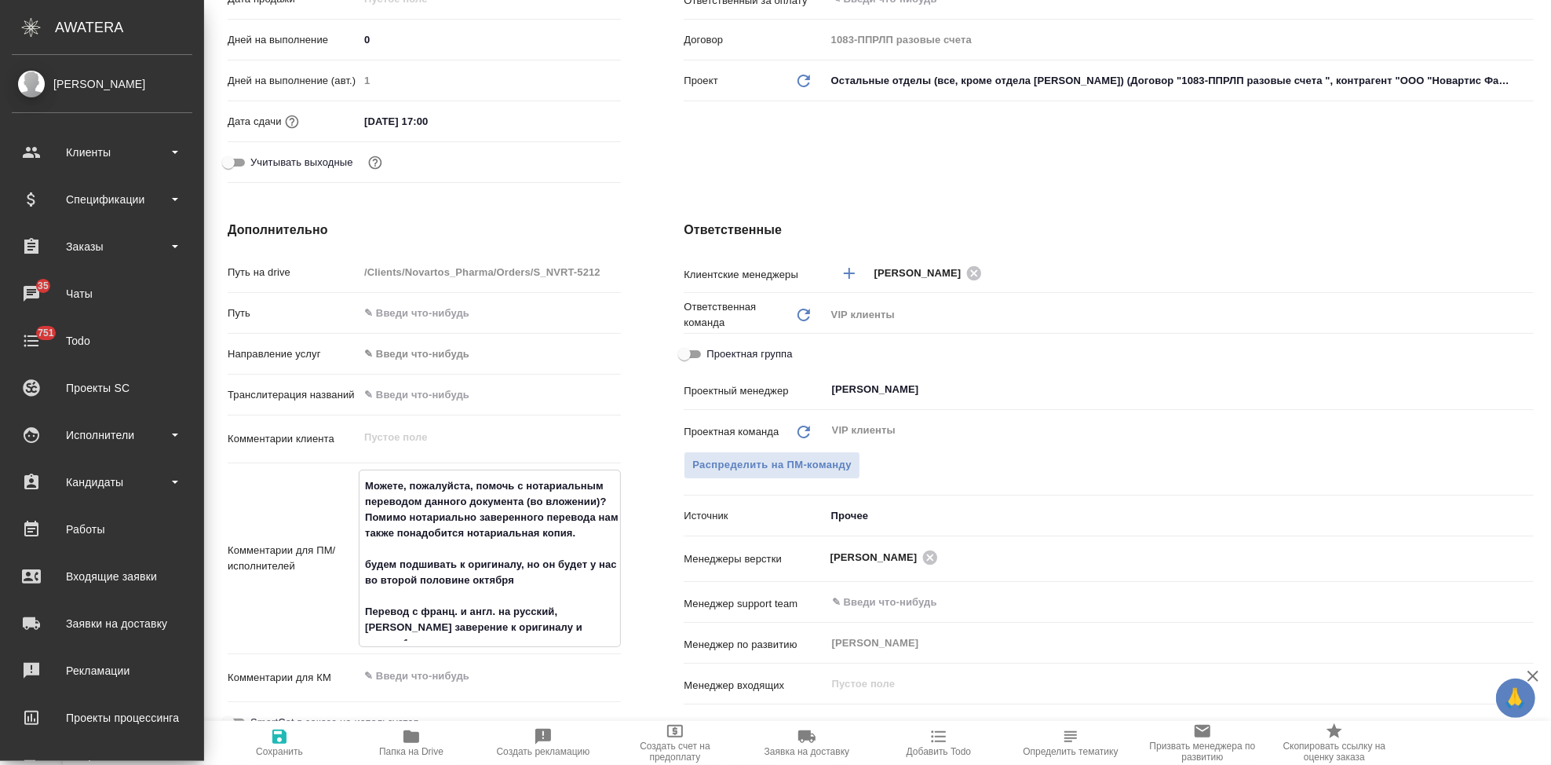
type textarea "x"
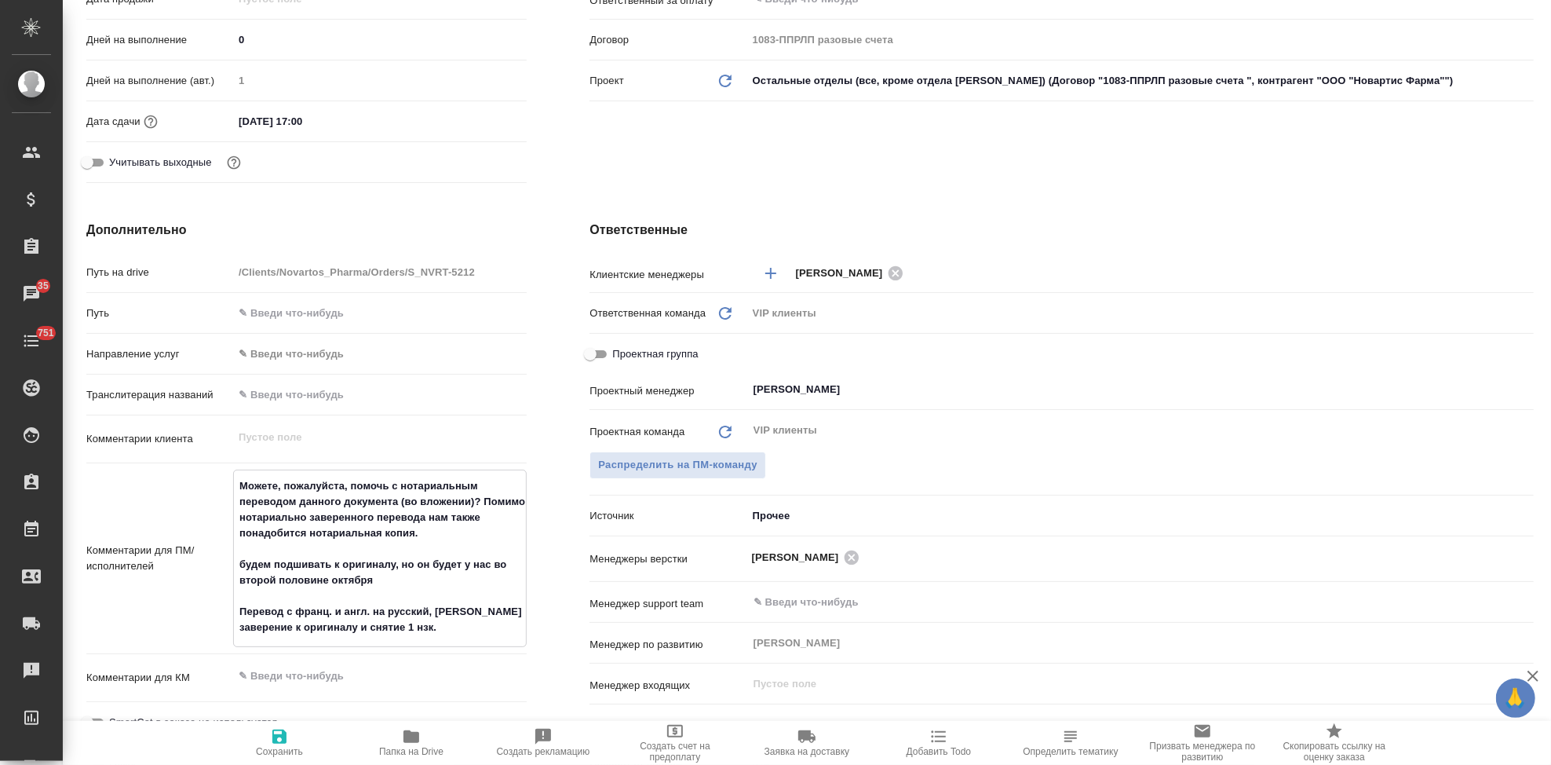
click at [239, 608] on textarea "Можете, пожалуйста, помочь с нотариальным переводом данного документа (во вложе…" at bounding box center [380, 557] width 292 height 168
type textarea "Можете, пожалуйста, помочь с нотариальным переводом данного документа (во вложе…"
type textarea "x"
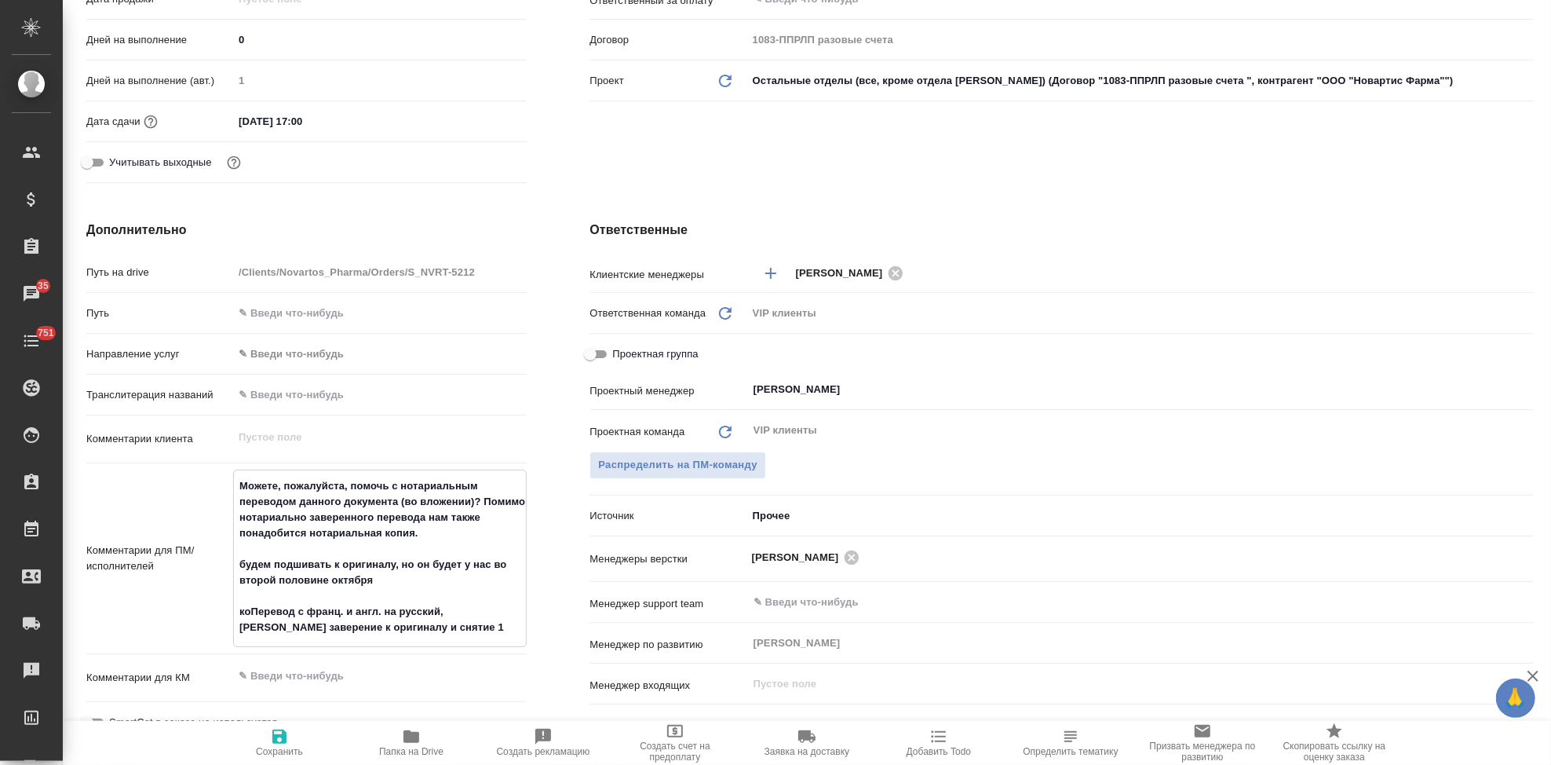
type textarea "x"
type textarea "Можете, пожалуйста, помочь с нотариальным переводом данного документа (во вложе…"
type textarea "x"
type textarea "Можете, пожалуйста, помочь с нотариальным переводом данного документа (во вложе…"
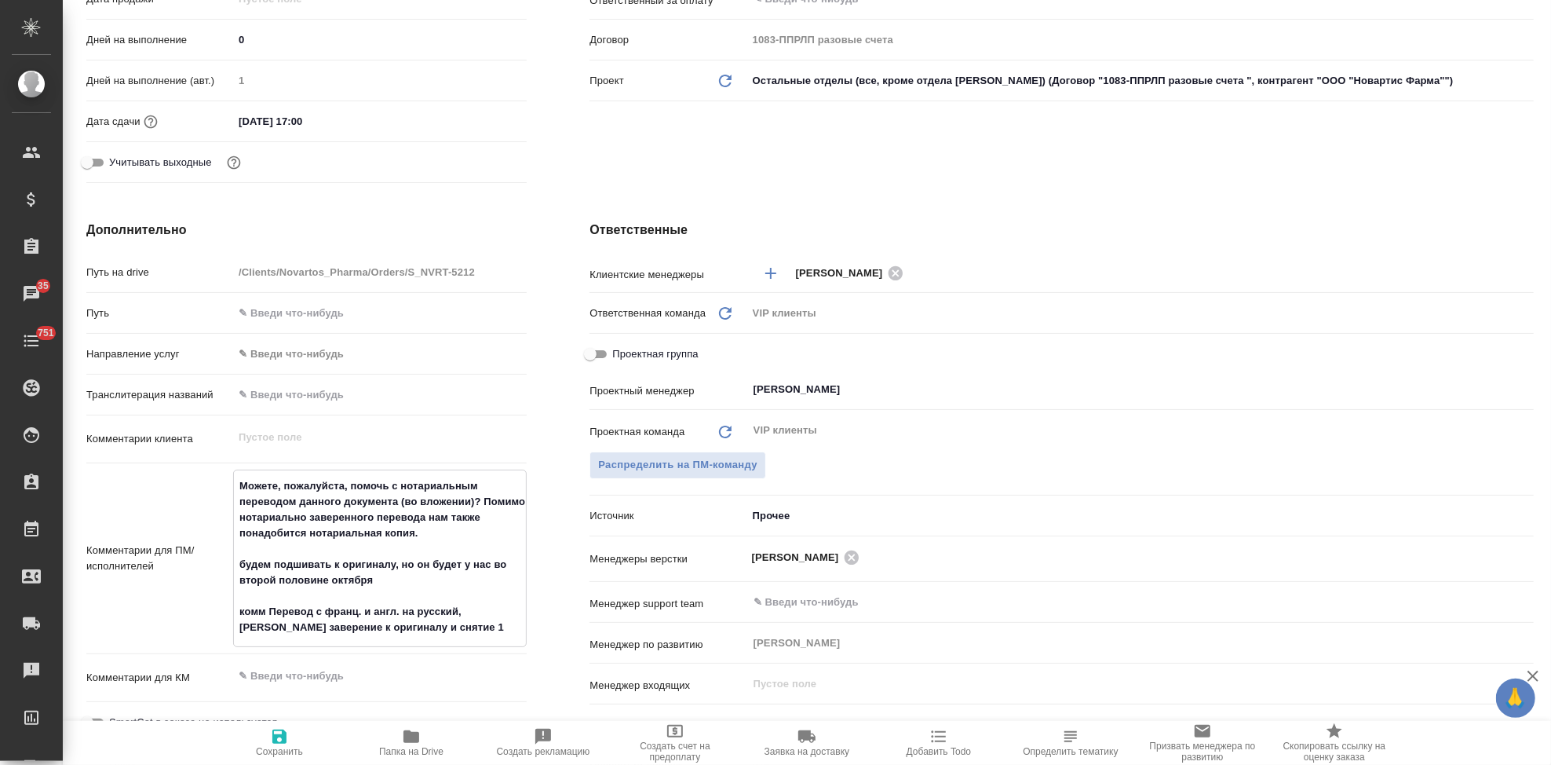
type textarea "x"
type textarea "Можете, пожалуйста, помочь с нотариальным переводом данного документа (во вложе…"
type textarea "x"
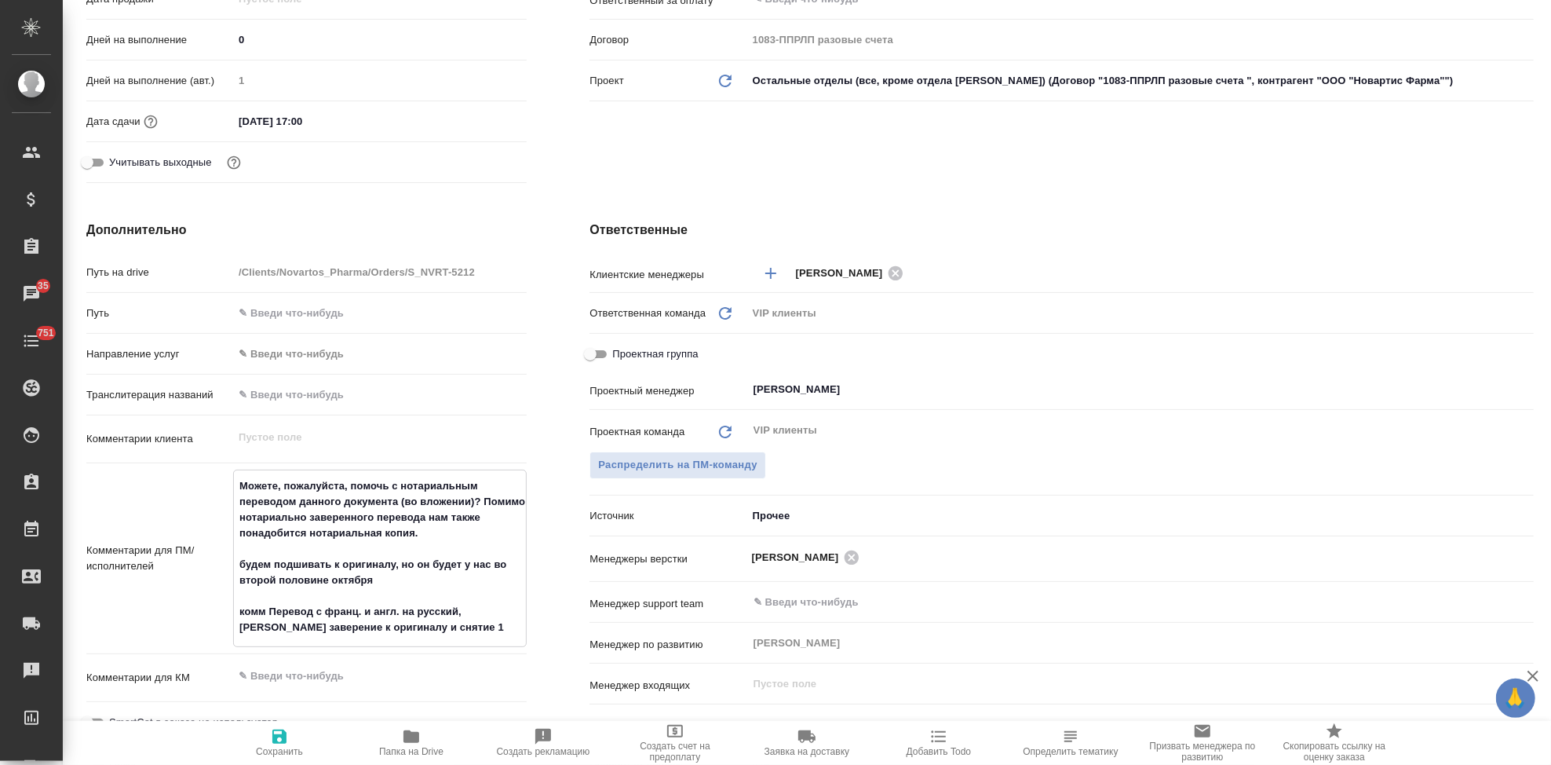
type textarea "x"
type textarea "Можете, пожалуйста, помочь с нотариальным переводом данного документа (во вложе…"
type textarea "x"
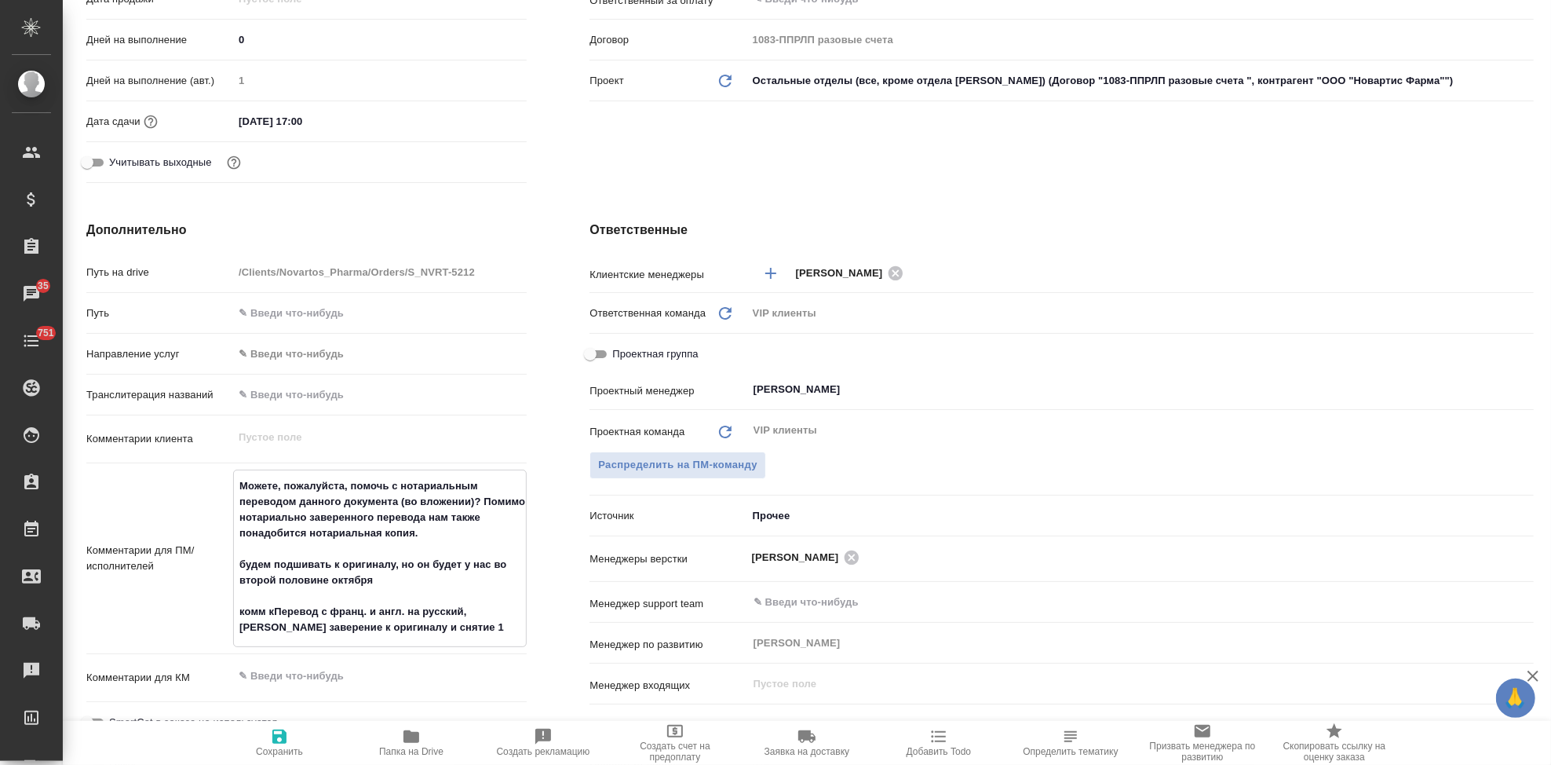
type textarea "x"
type textarea "Можете, пожалуйста, помочь с нотариальным переводом данного документа (во вложе…"
type textarea "x"
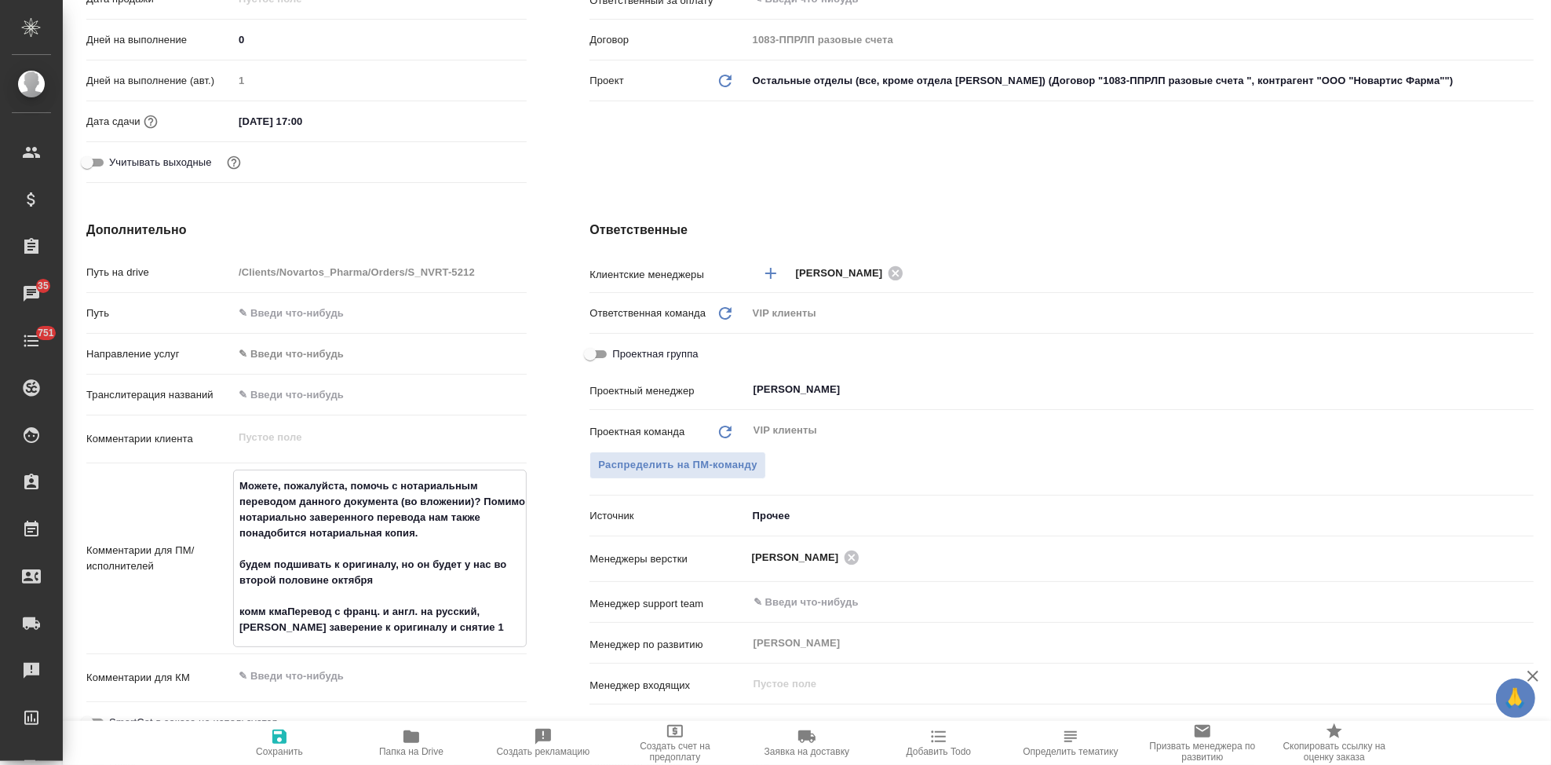
type textarea "Можете, пожалуйста, помочь с нотариальным переводом данного документа (во вложе…"
type textarea "x"
type textarea "Можете, пожалуйста, помочь с нотариальным переводом данного документа (во вложе…"
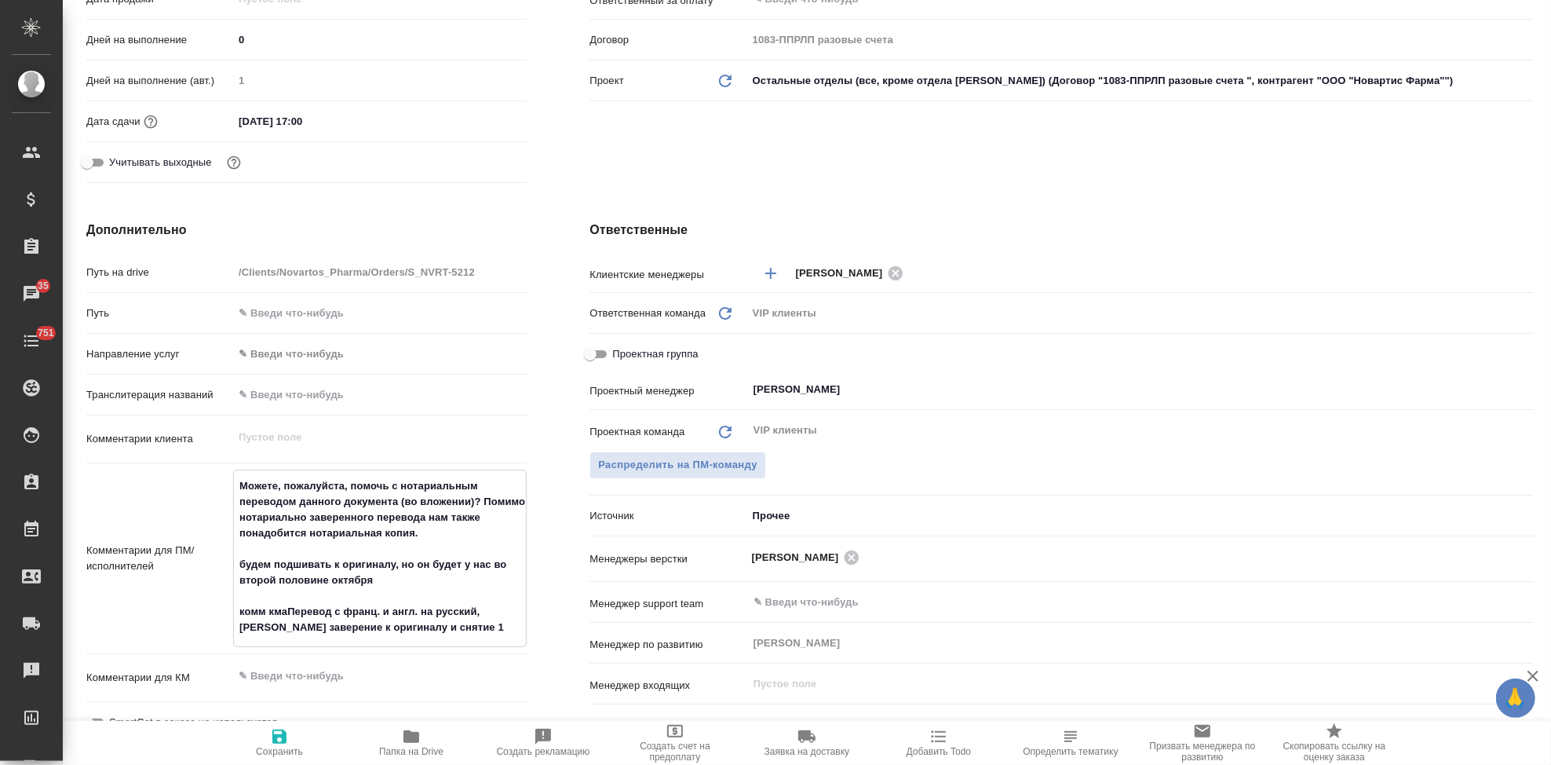
type textarea "x"
type textarea "Можете, пожалуйста, помочь с нотариальным переводом данного документа (во вложе…"
type textarea "x"
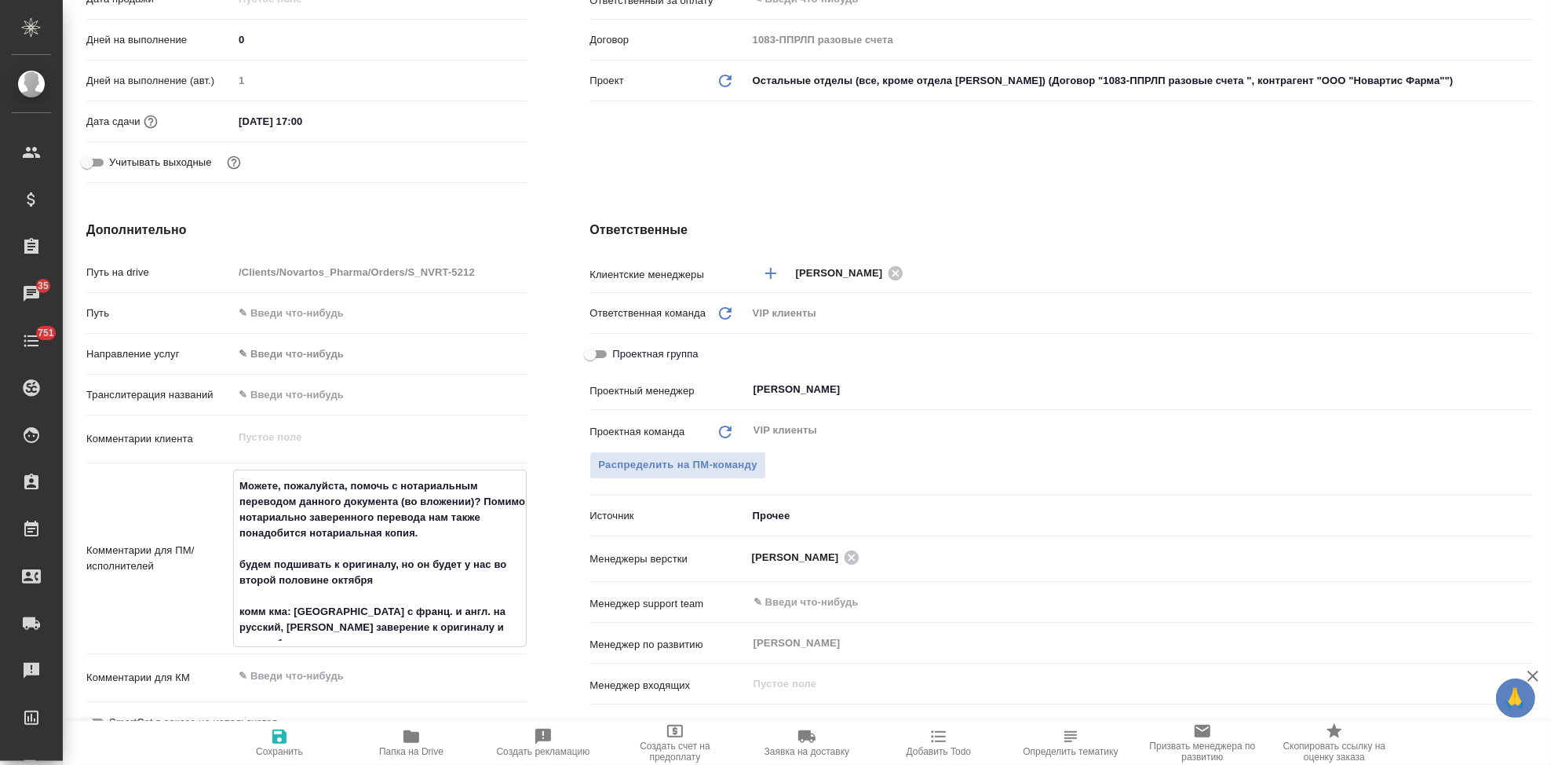
type textarea "x"
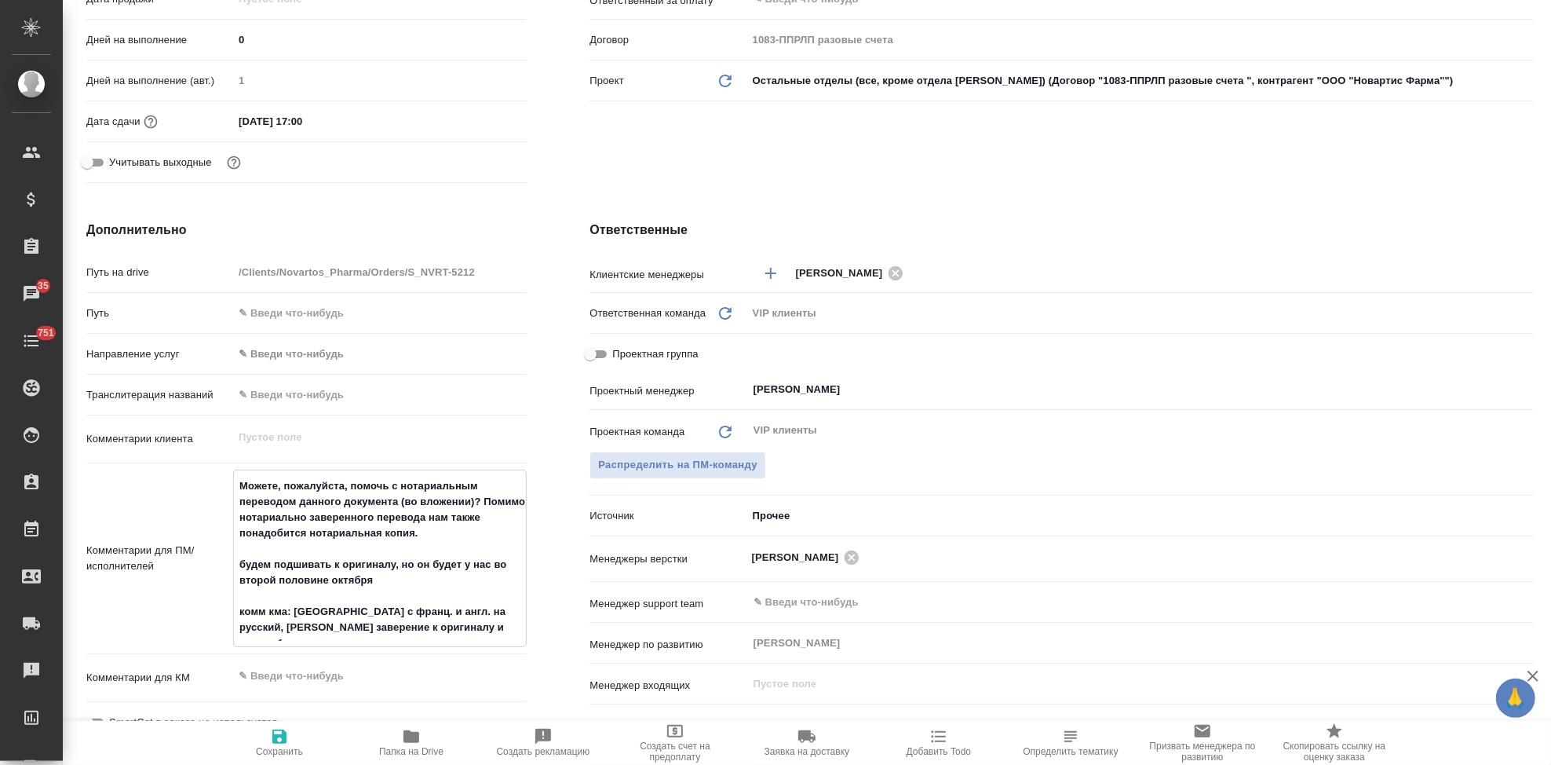
type textarea "x"
type textarea "Можете, пожалуйста, помочь с нотариальным переводом данного документа (во вложе…"
type textarea "x"
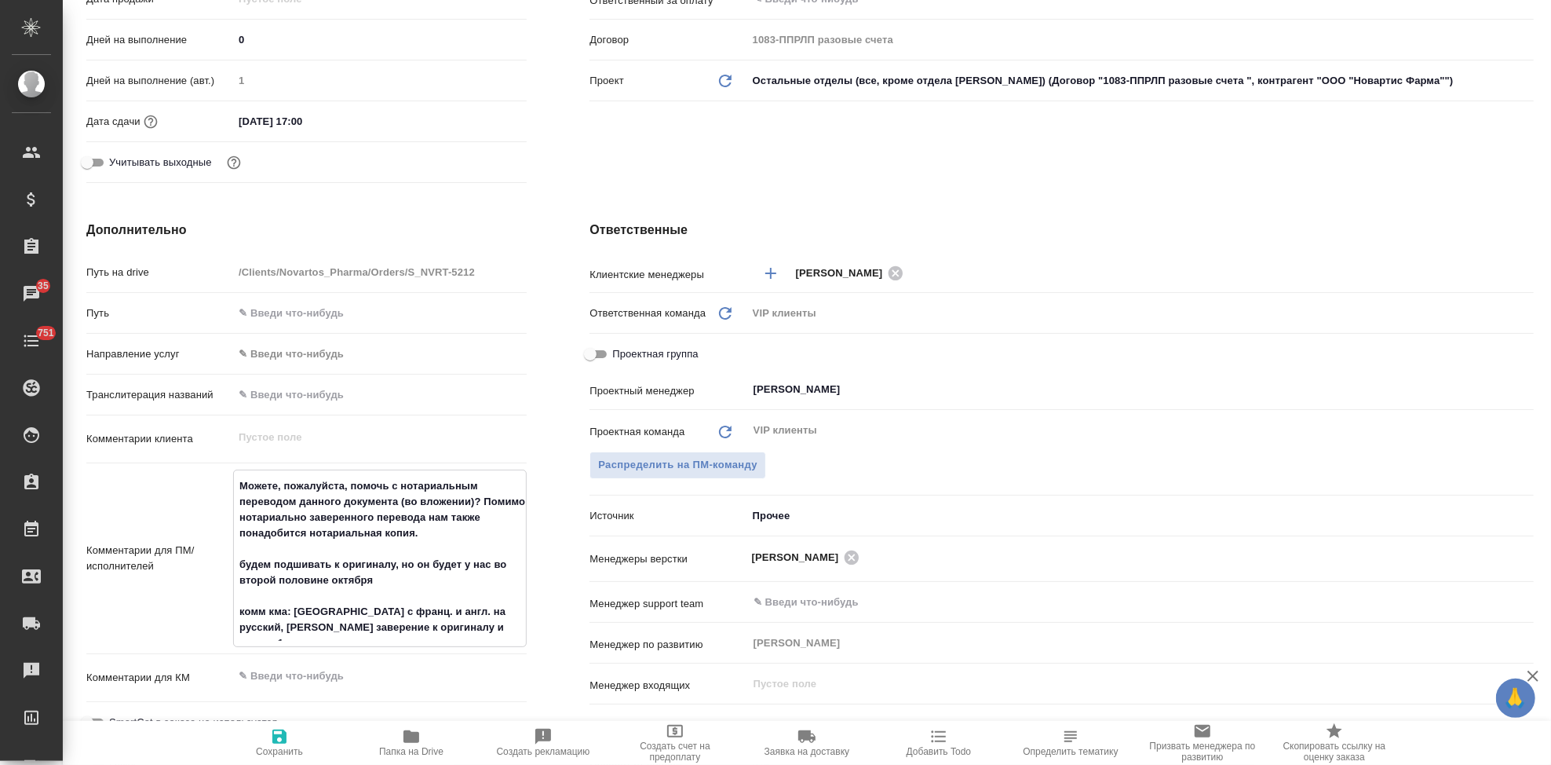
click at [270, 743] on icon "button" at bounding box center [279, 736] width 19 height 19
type textarea "x"
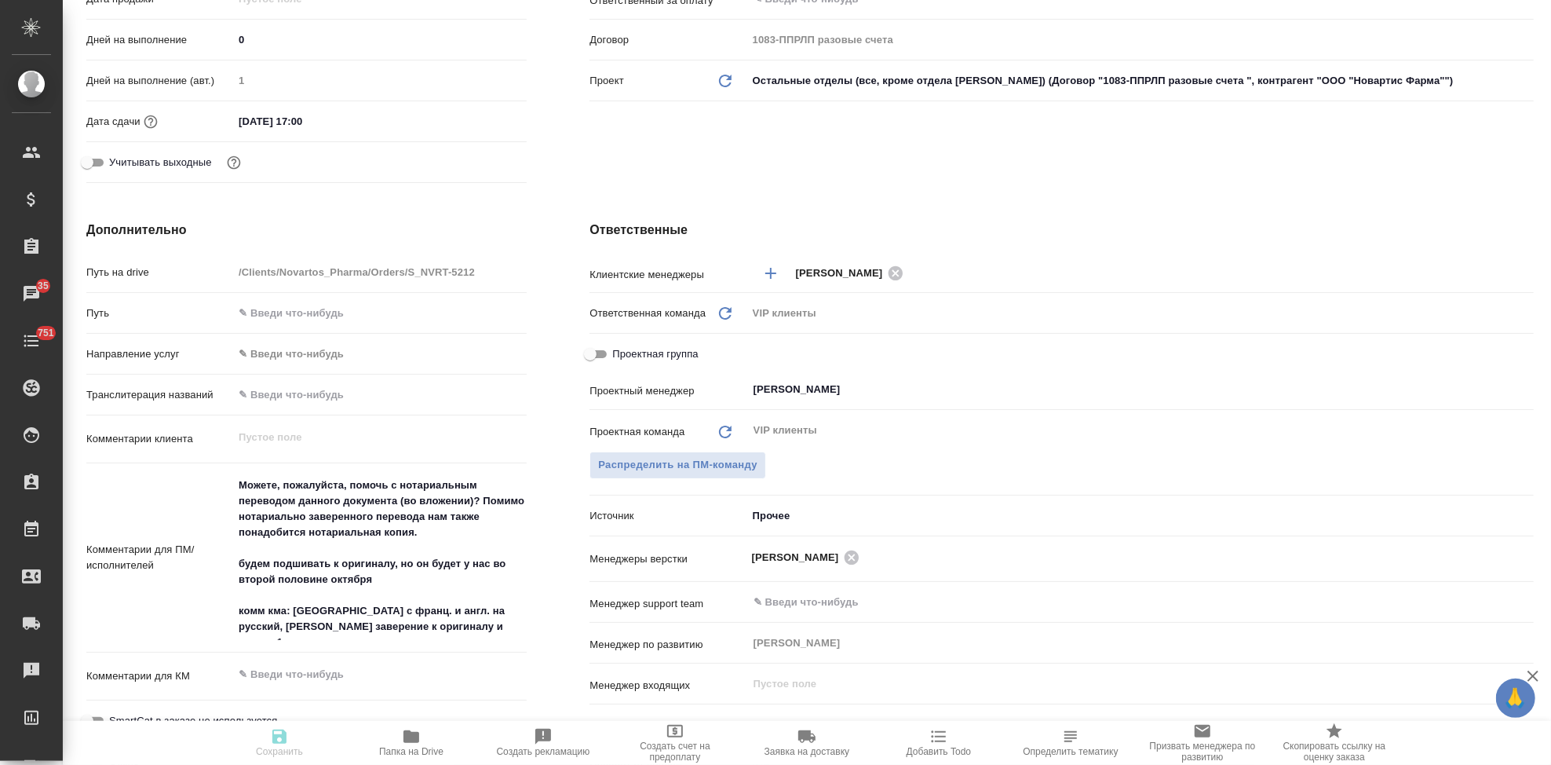
type textarea "x"
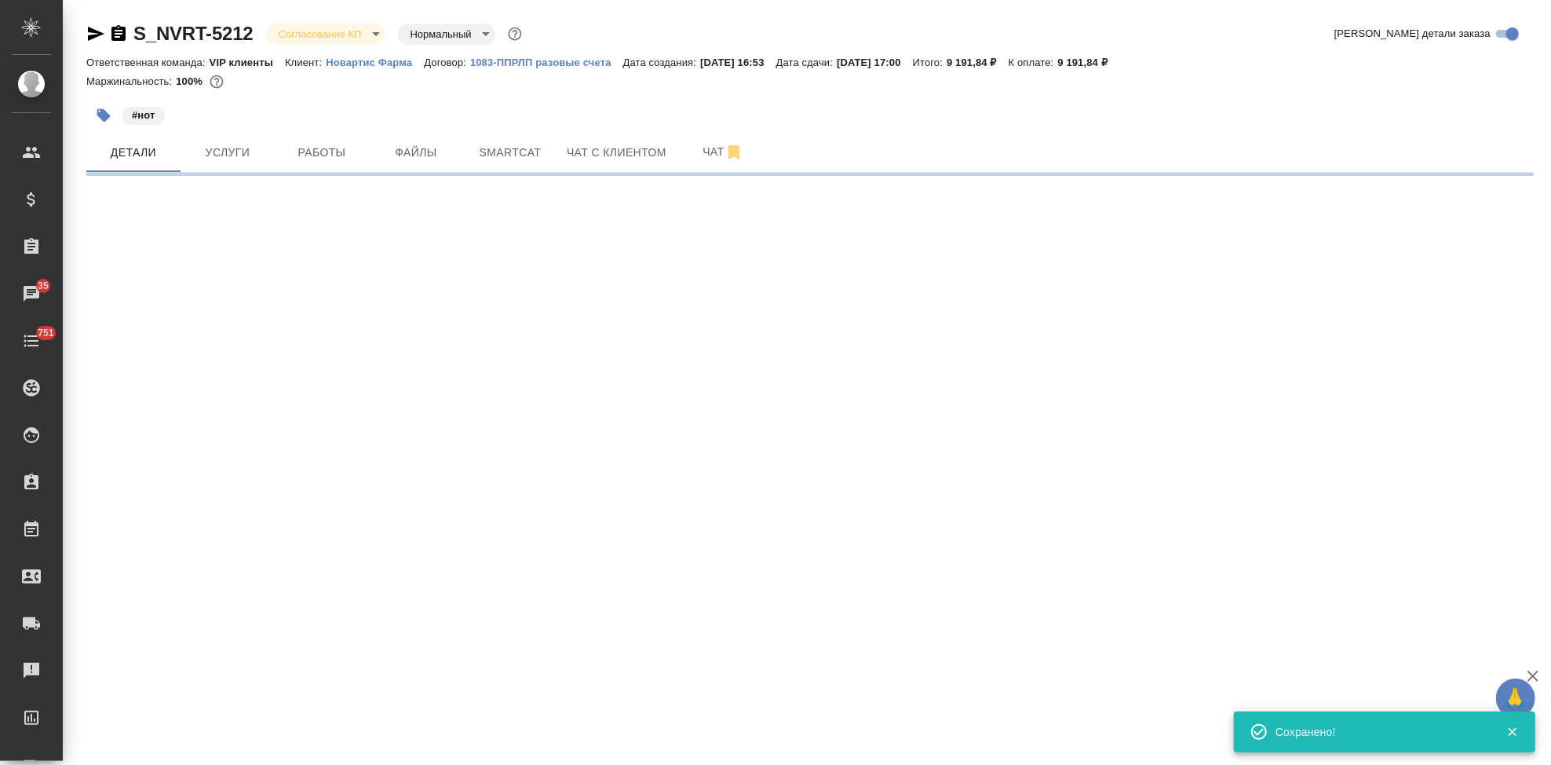
scroll to position [0, 0]
select select "RU"
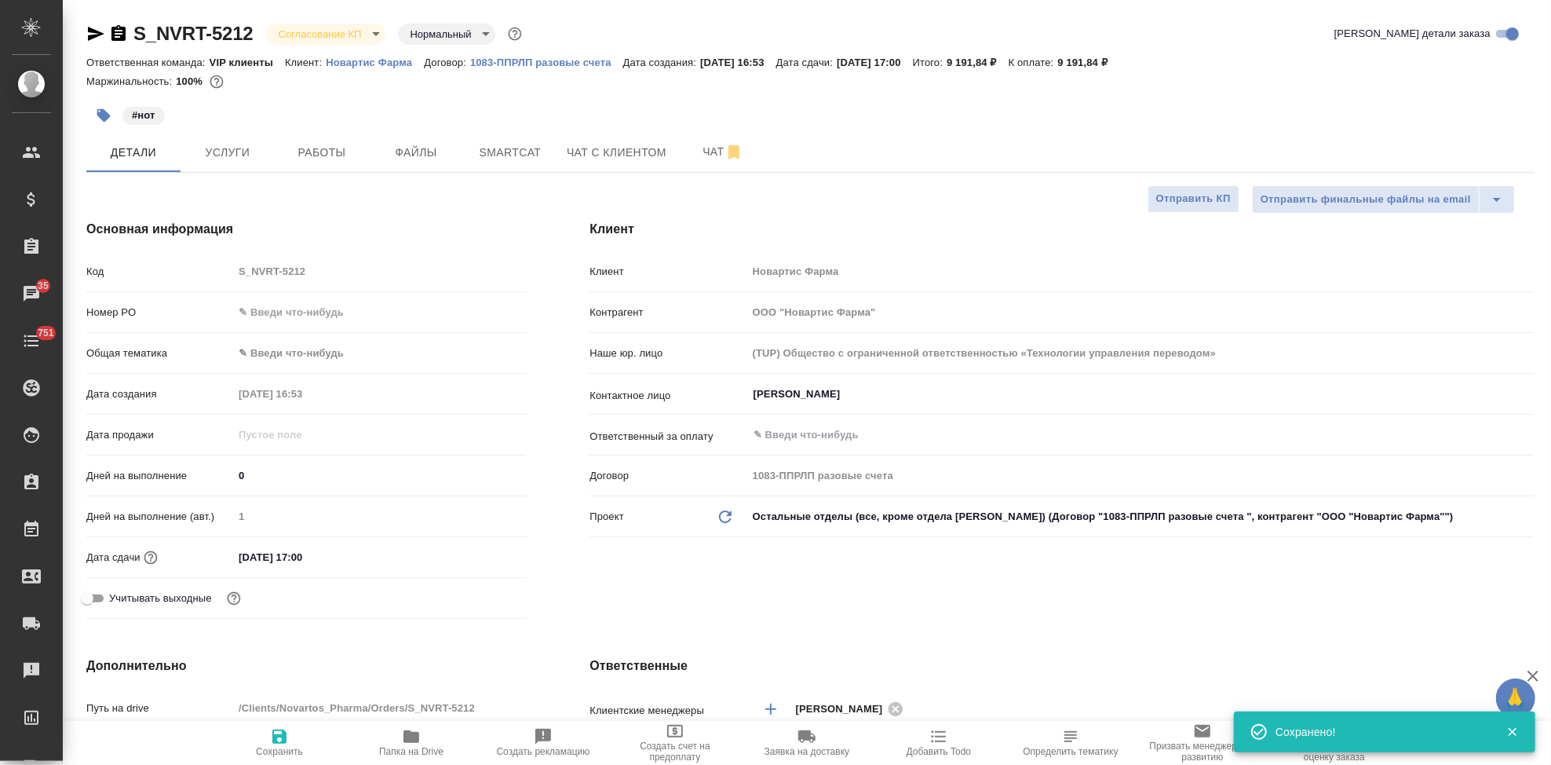
type textarea "x"
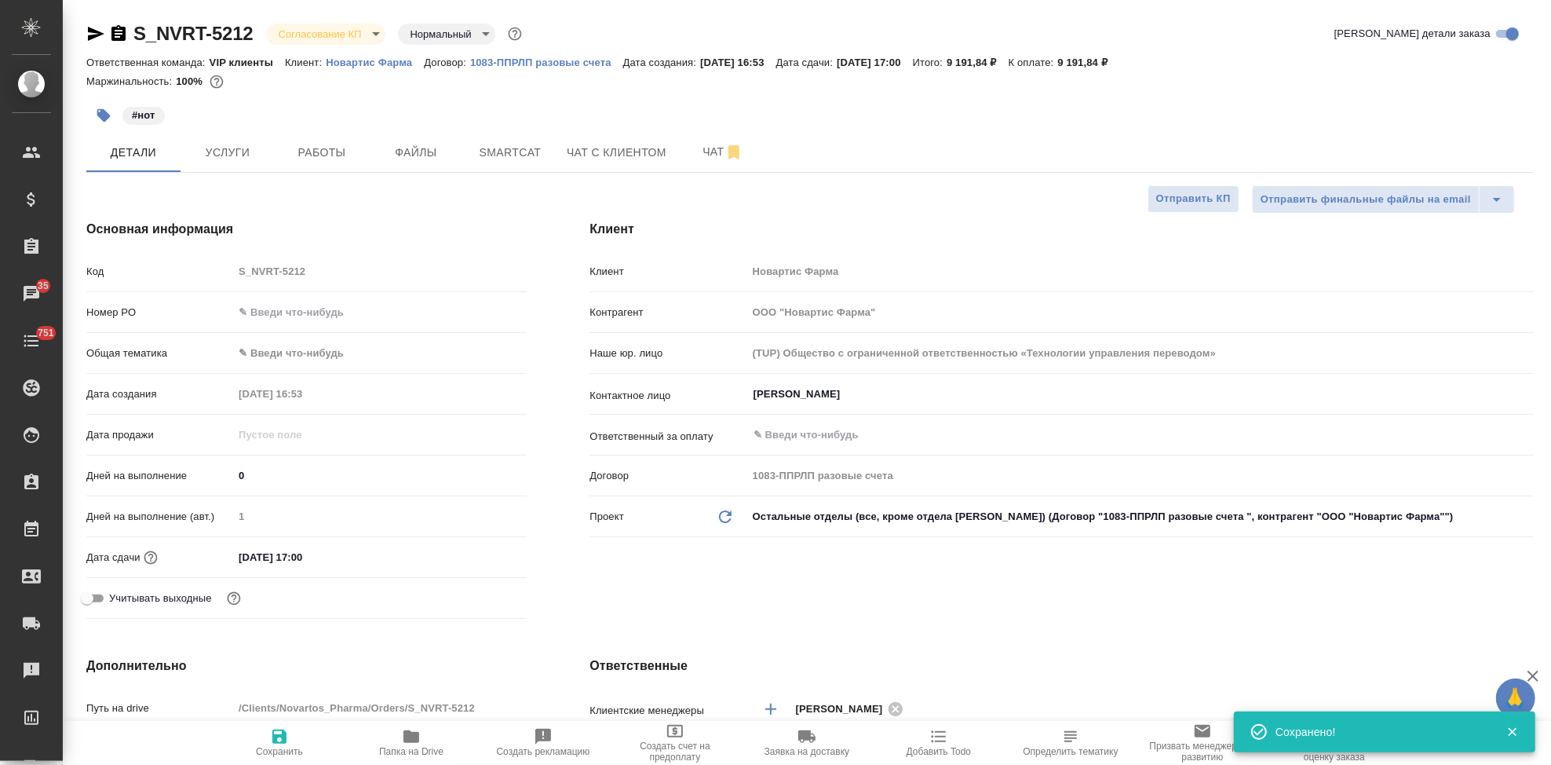
type textarea "x"
click at [313, 320] on input "text" at bounding box center [380, 312] width 294 height 23
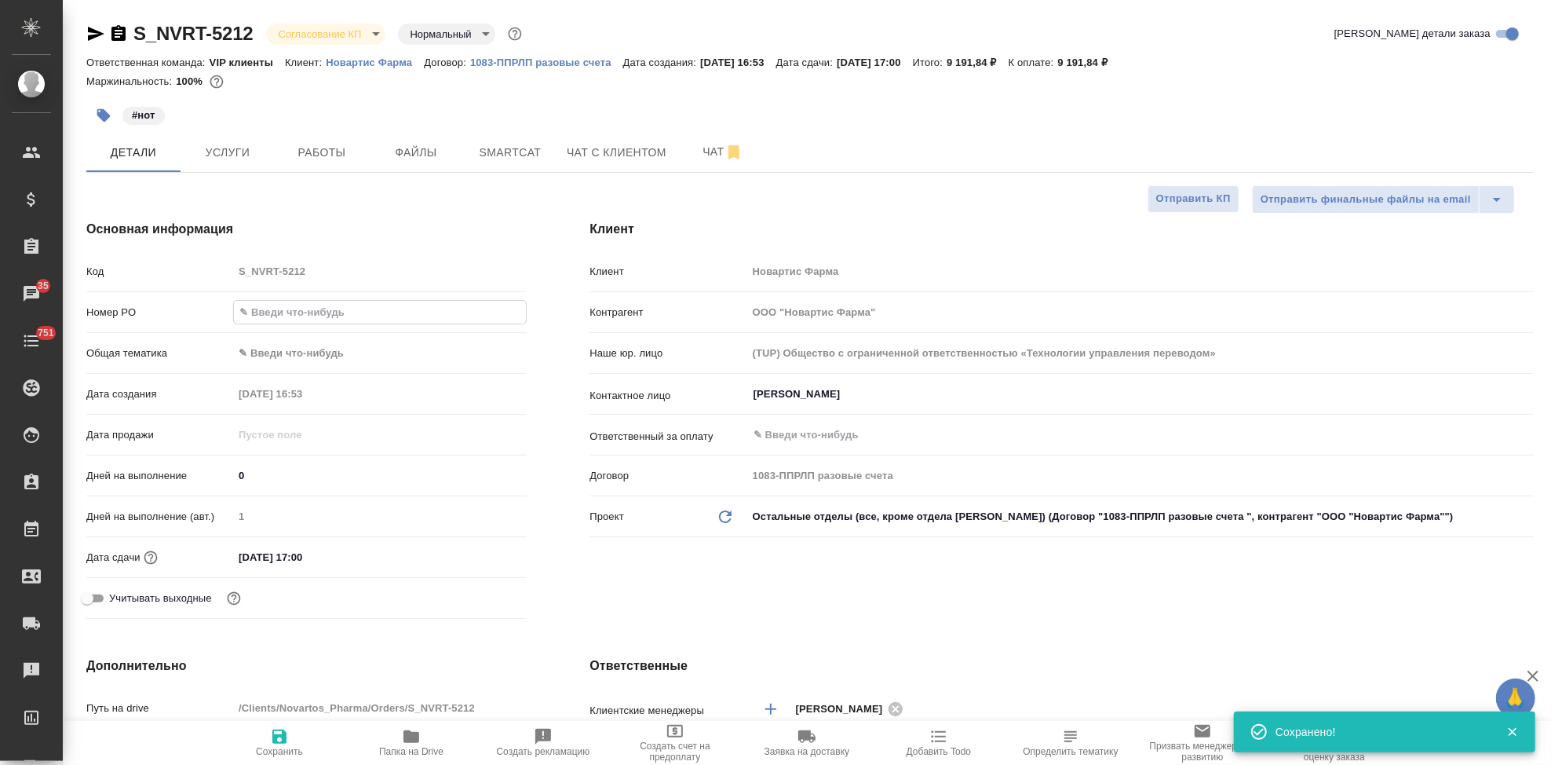
paste input "3006498256"
type input "3006498256"
type textarea "x"
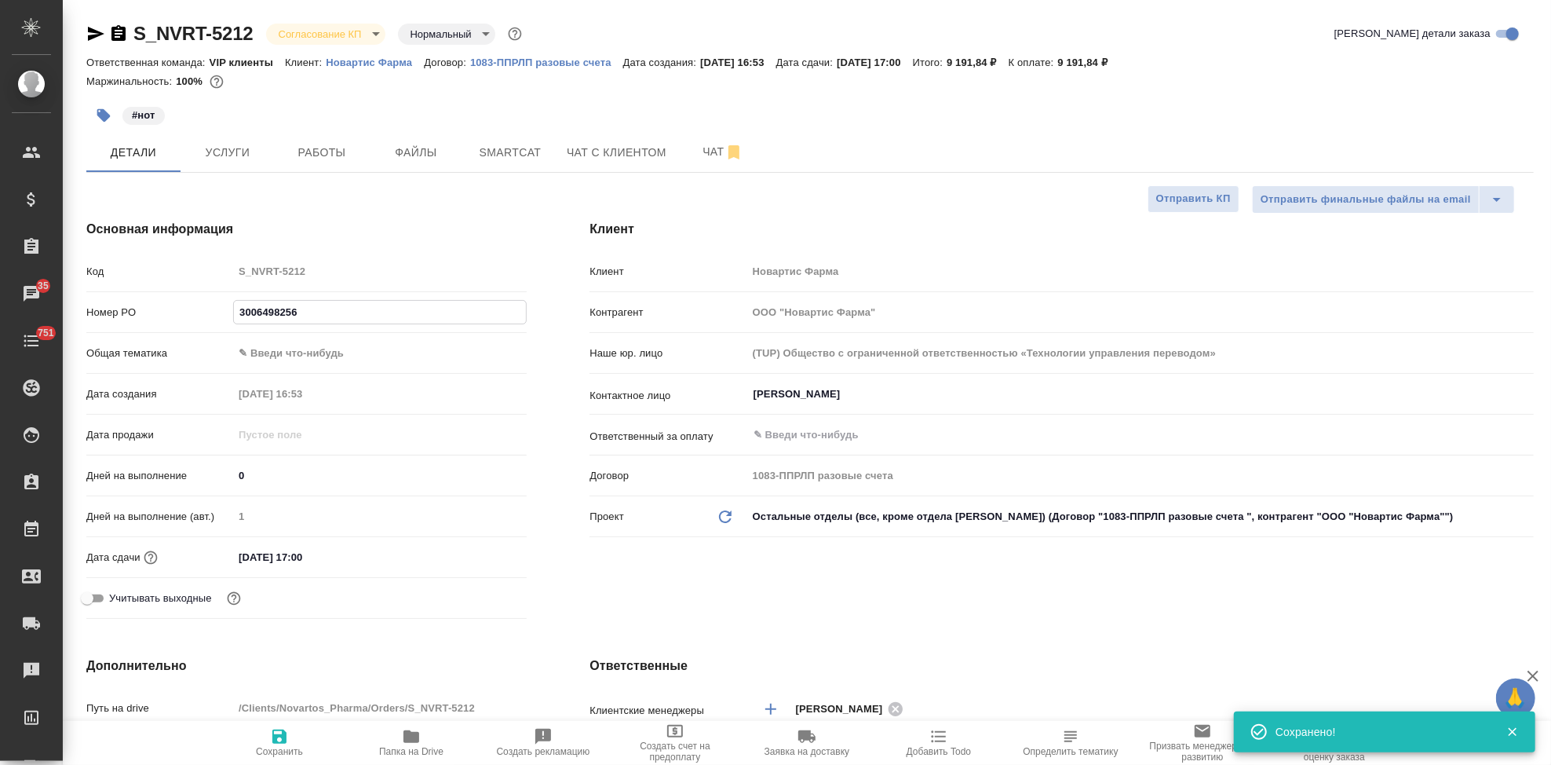
type input "3006498256"
click at [272, 741] on icon "button" at bounding box center [279, 736] width 19 height 19
type textarea "x"
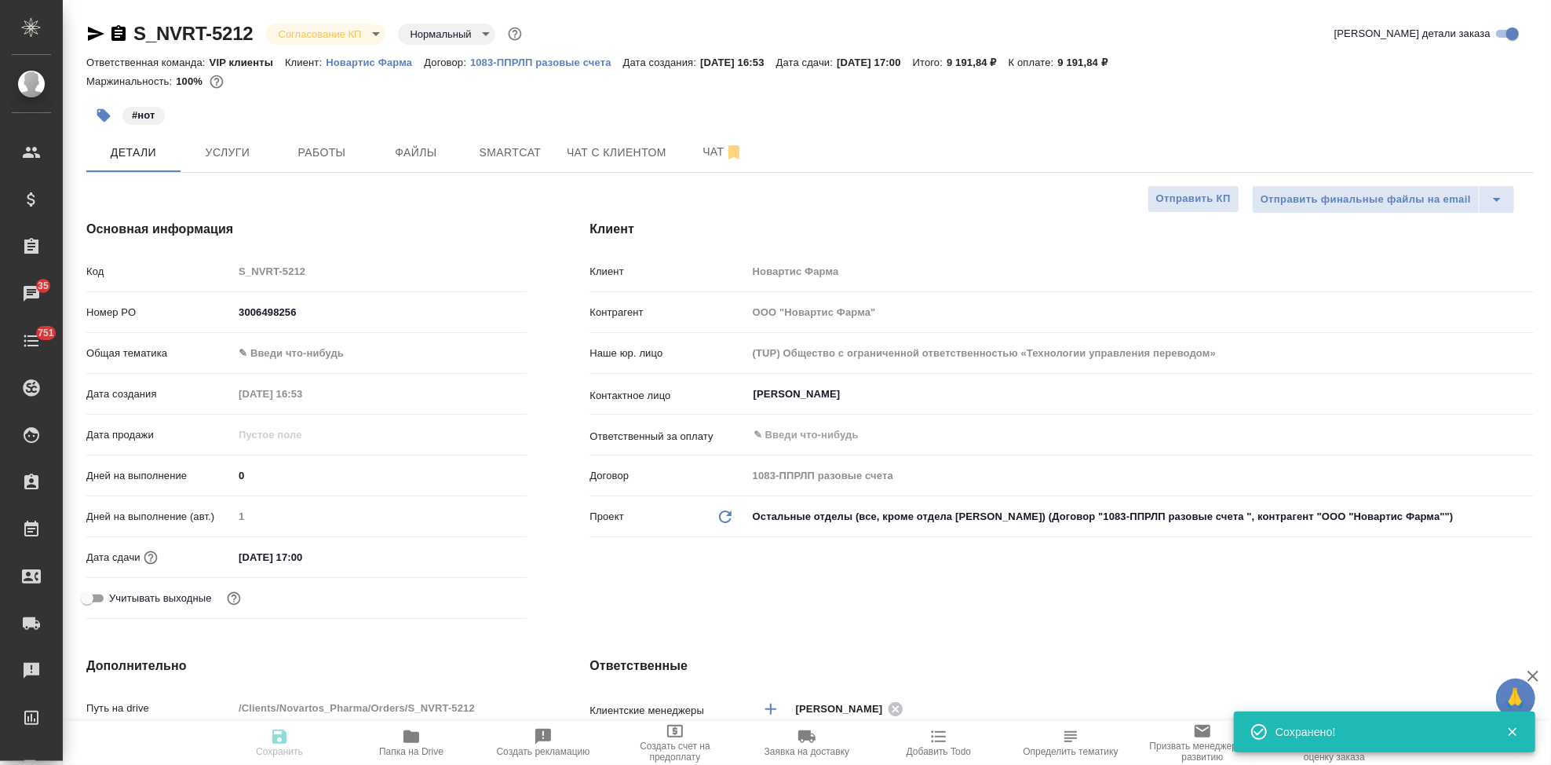
type textarea "x"
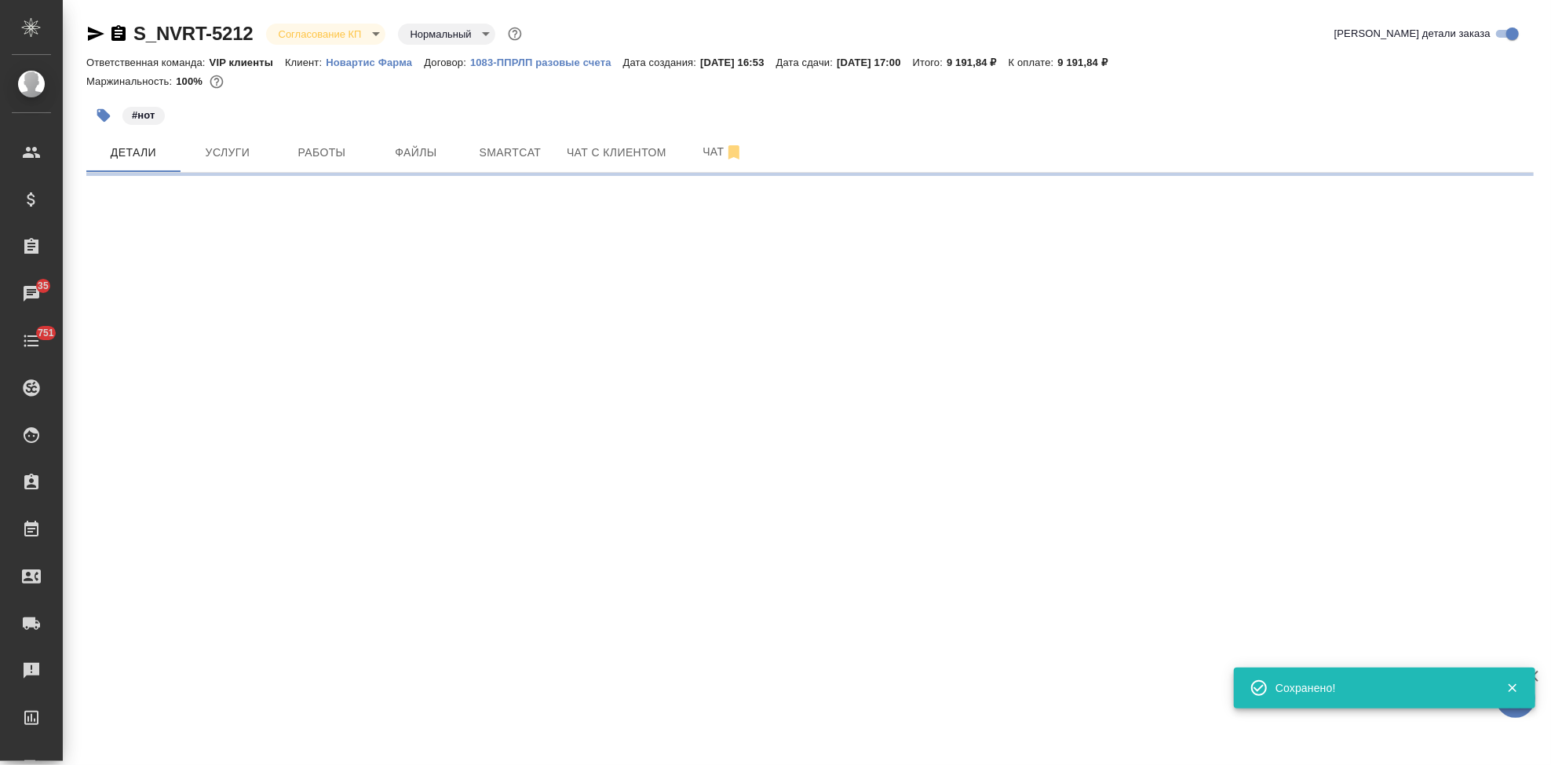
select select "RU"
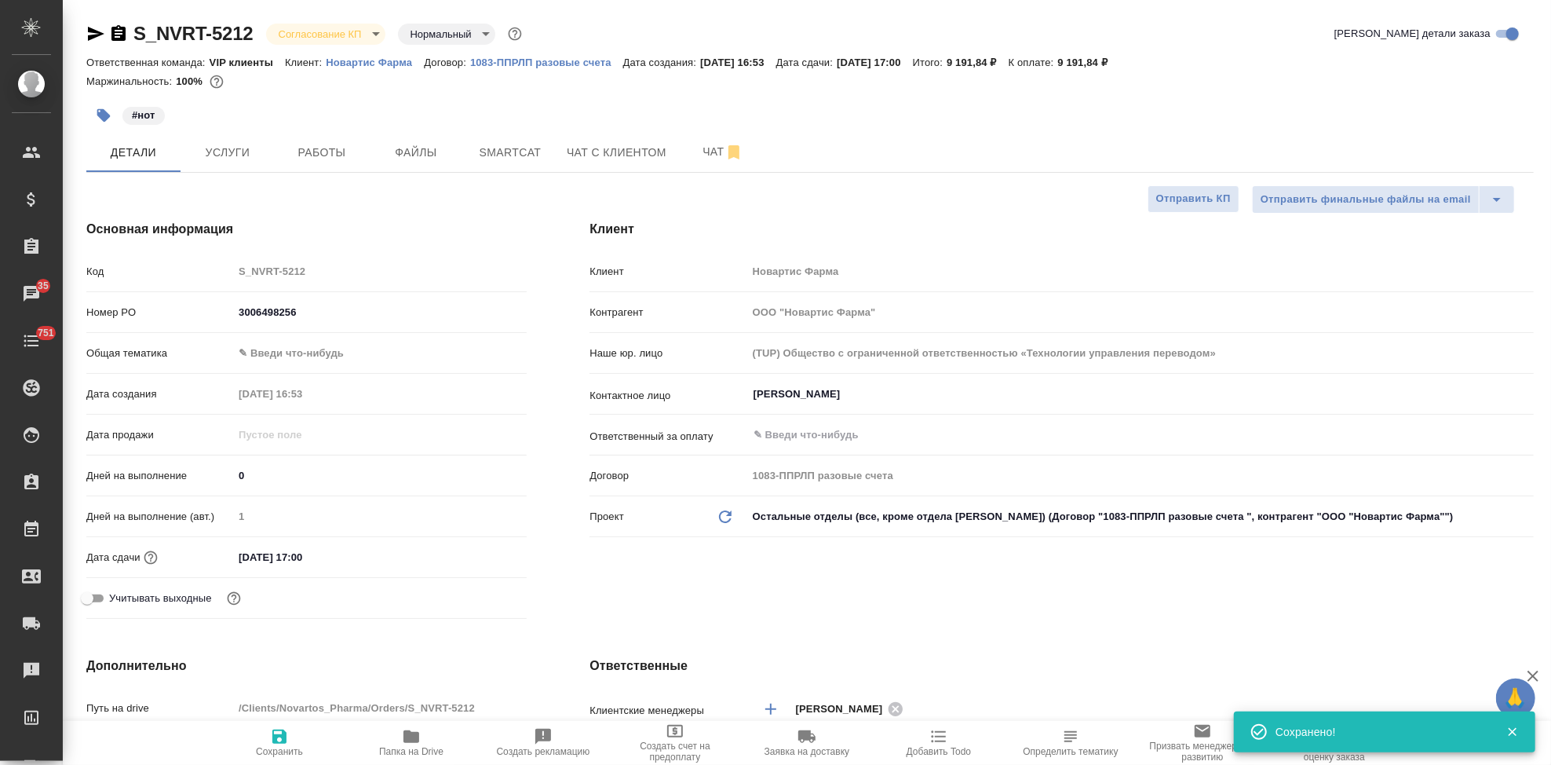
type textarea "x"
click at [368, 33] on body "🙏 .cls-1 fill:#fff; AWATERA Kabargina Anna Клиенты Спецификации Заказы 35 Чаты …" at bounding box center [775, 382] width 1551 height 765
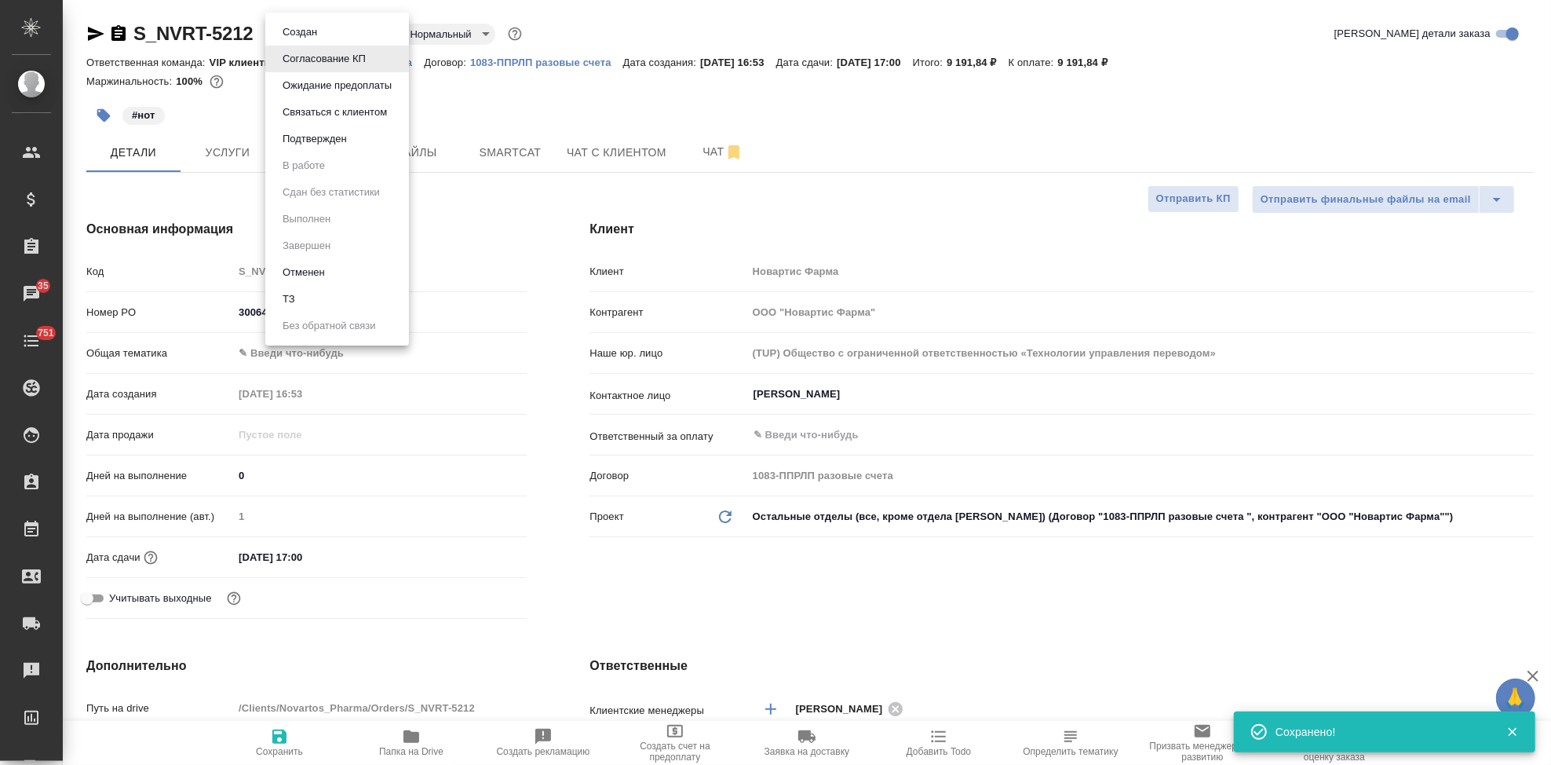
click at [322, 148] on li "Подтвержден" at bounding box center [337, 139] width 144 height 27
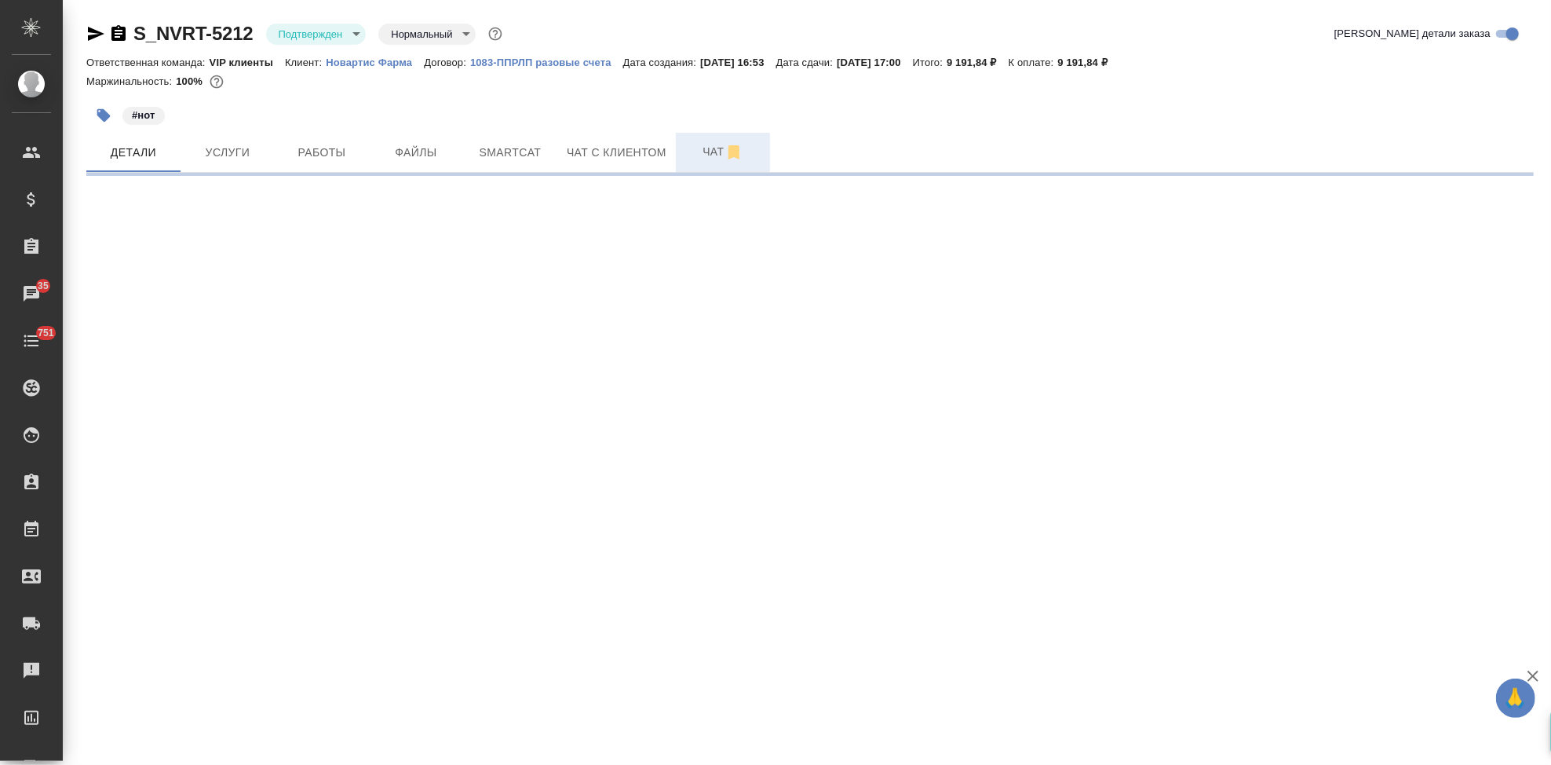
select select "RU"
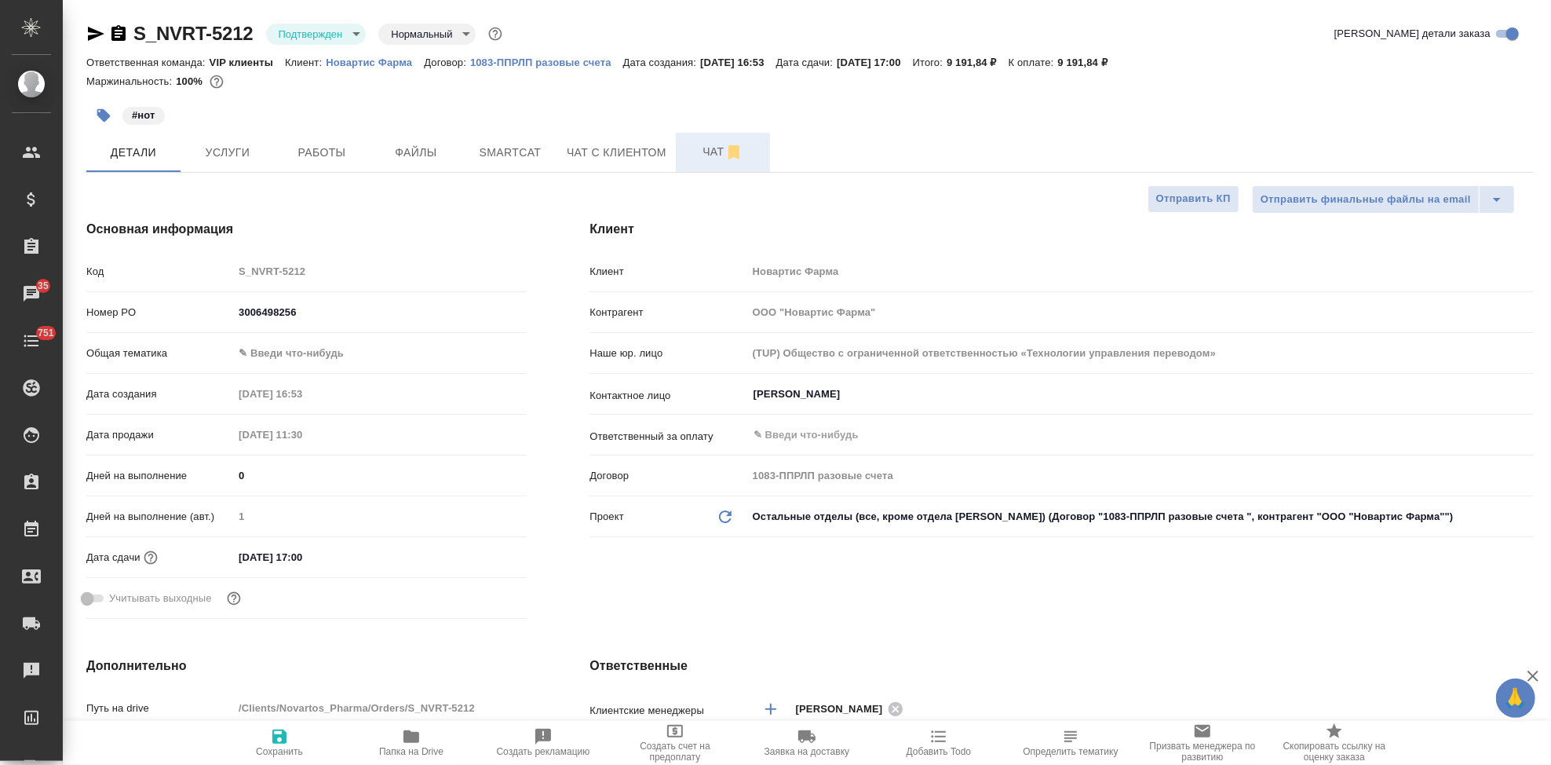
click at [696, 156] on span "Чат" at bounding box center [722, 152] width 75 height 20
type textarea "x"
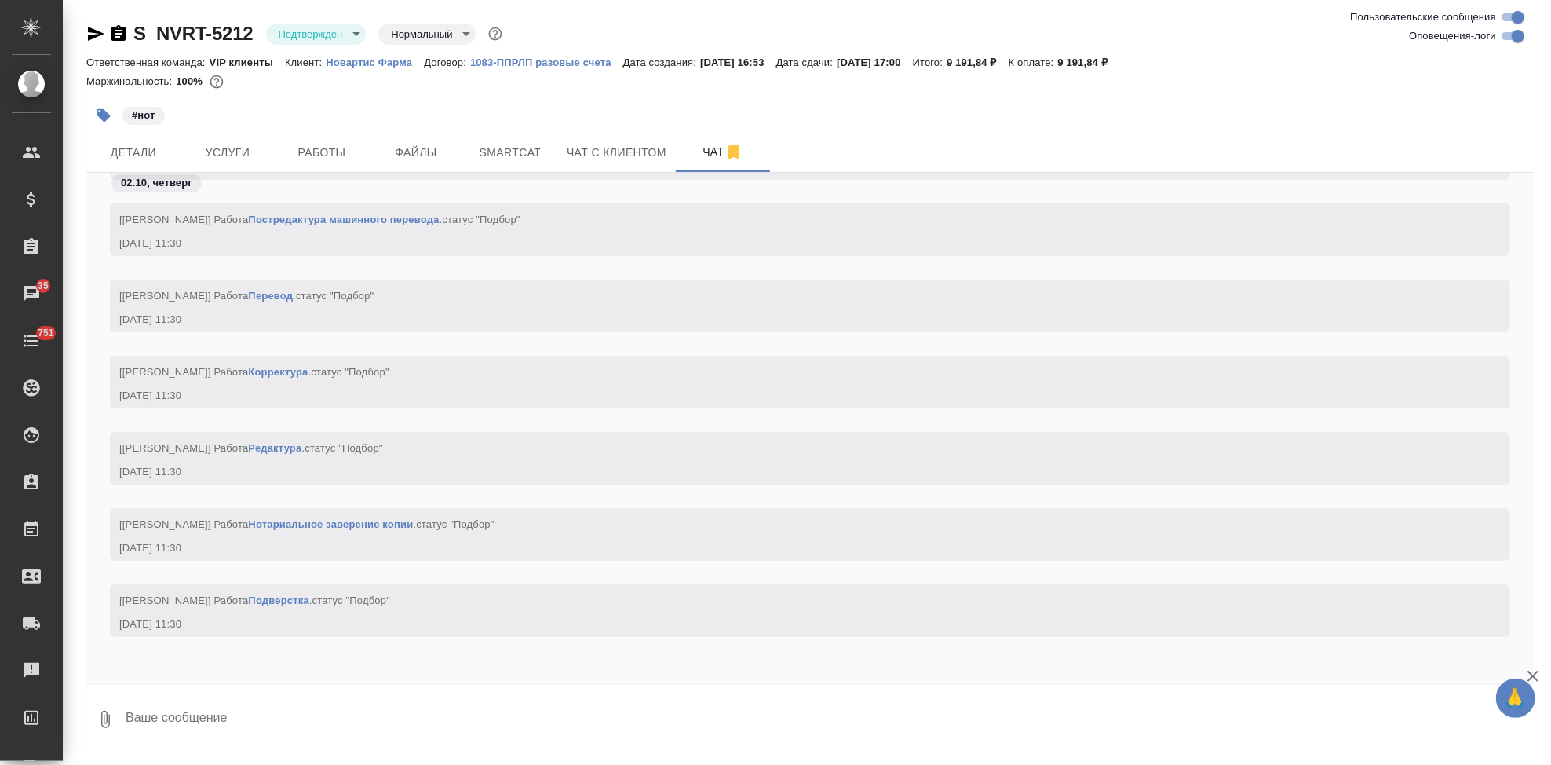
scroll to position [17018, 0]
click at [284, 726] on textarea at bounding box center [829, 718] width 1410 height 53
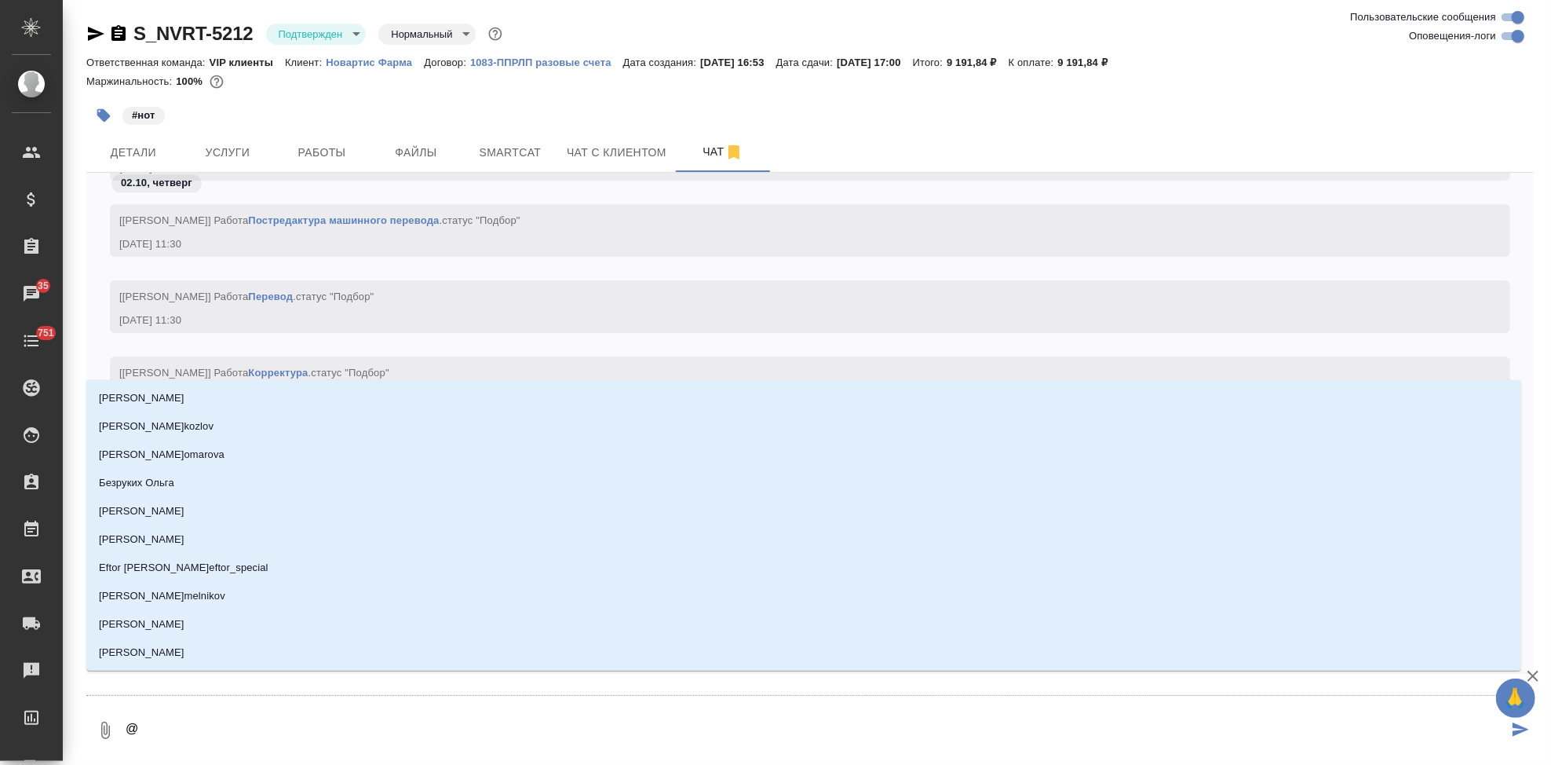
type textarea "@г"
type input "г"
type textarea "@гроа"
type input "гроа"
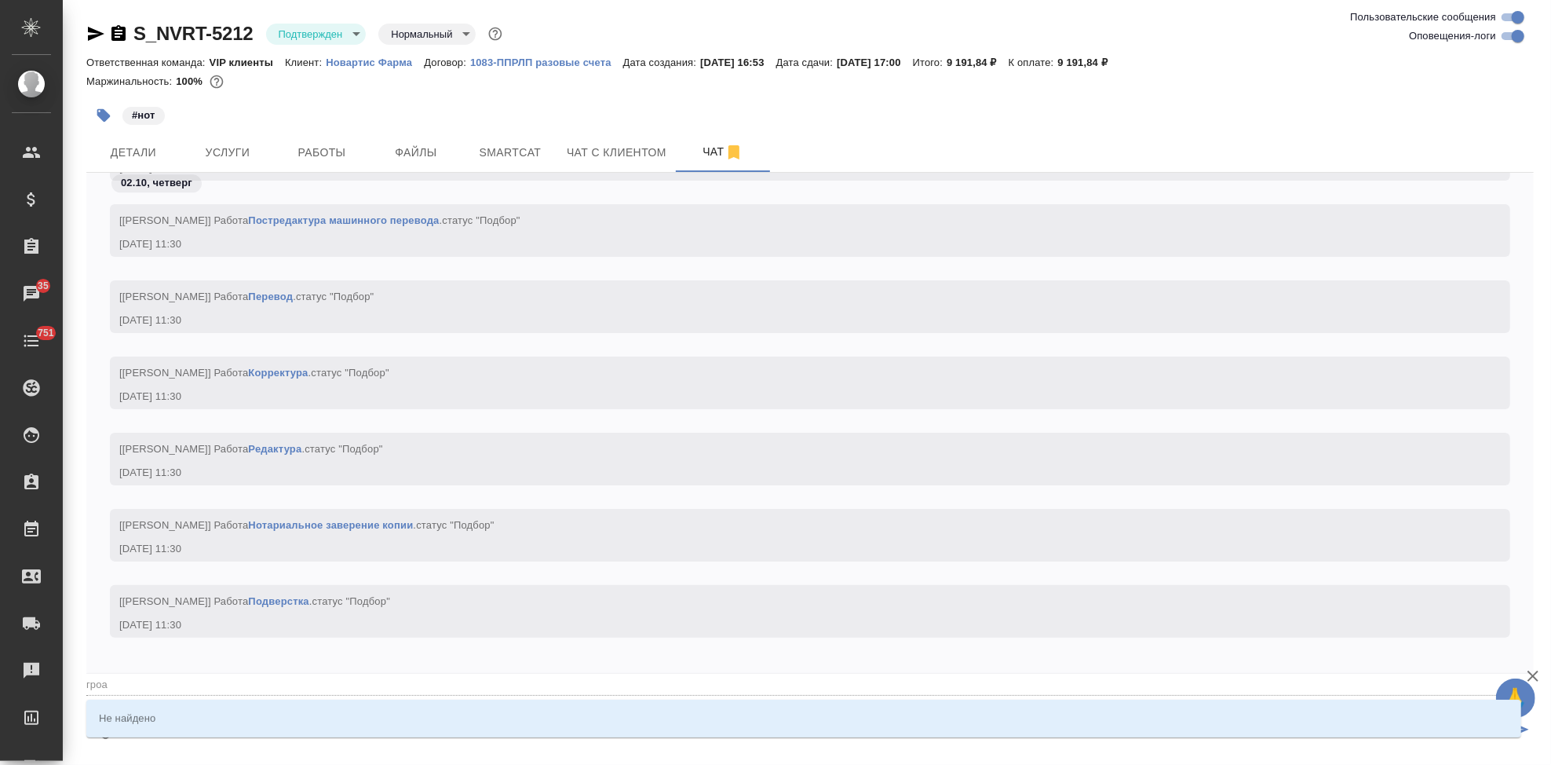
type textarea "@гроаб"
type input "гроаб"
type textarea "@гроа"
type input "гроа"
type textarea "@гро"
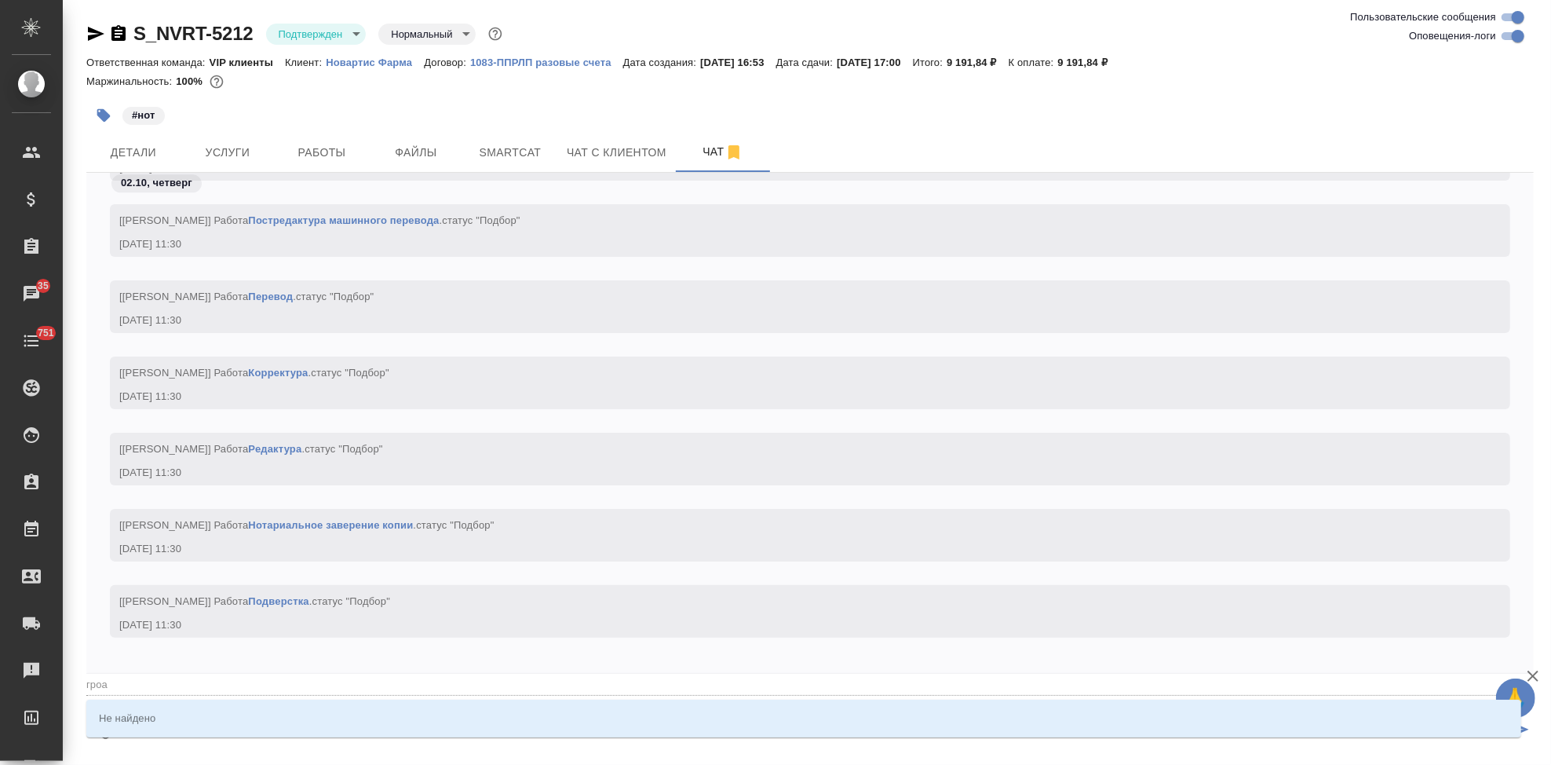
type input "гро"
type textarea "@гр"
type input "гр"
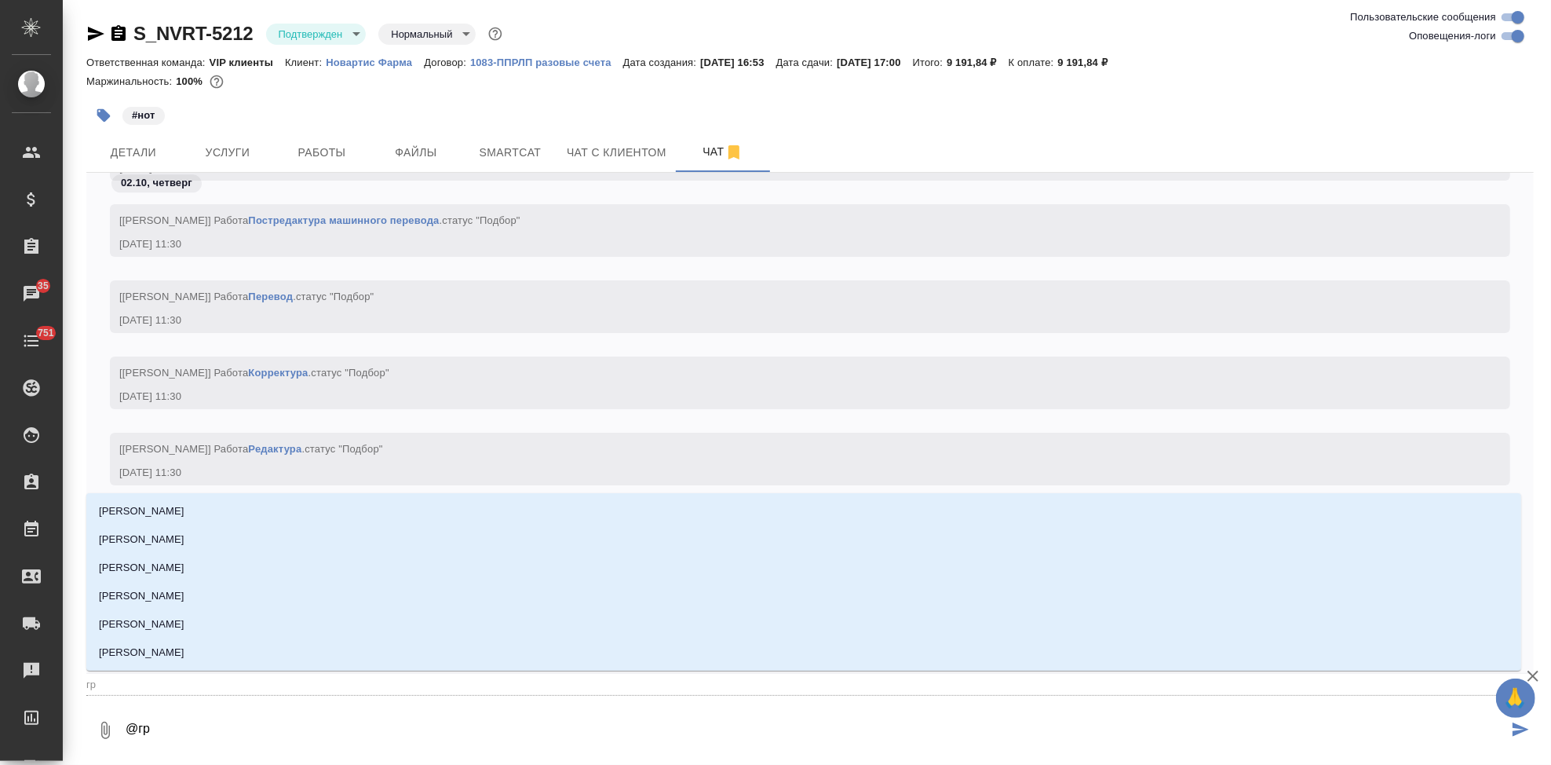
type textarea "@гра"
type input "гра"
type textarea "@граб"
type input "граб"
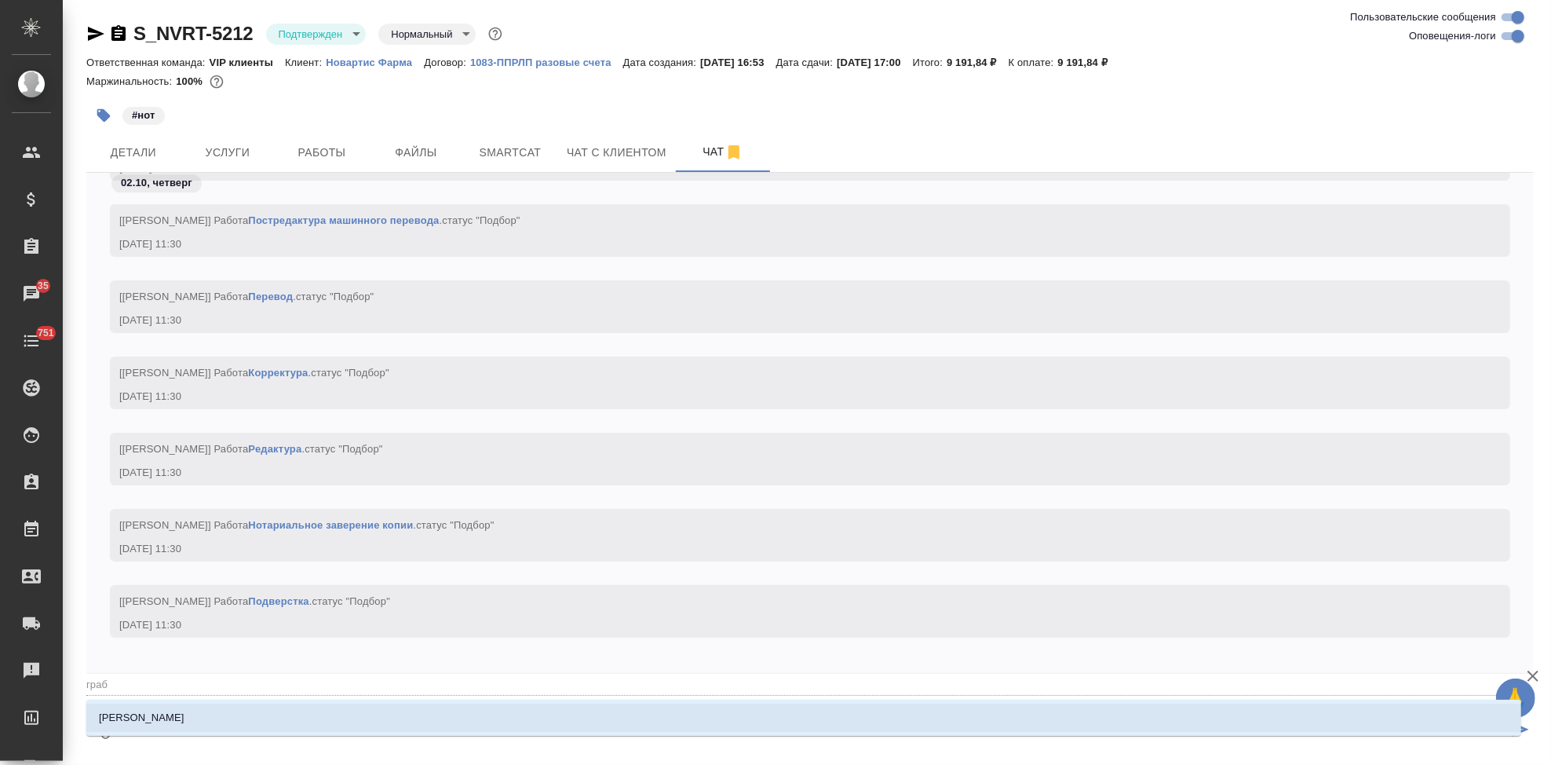
click at [435, 722] on li "[PERSON_NAME]" at bounding box center [803, 717] width 1435 height 28
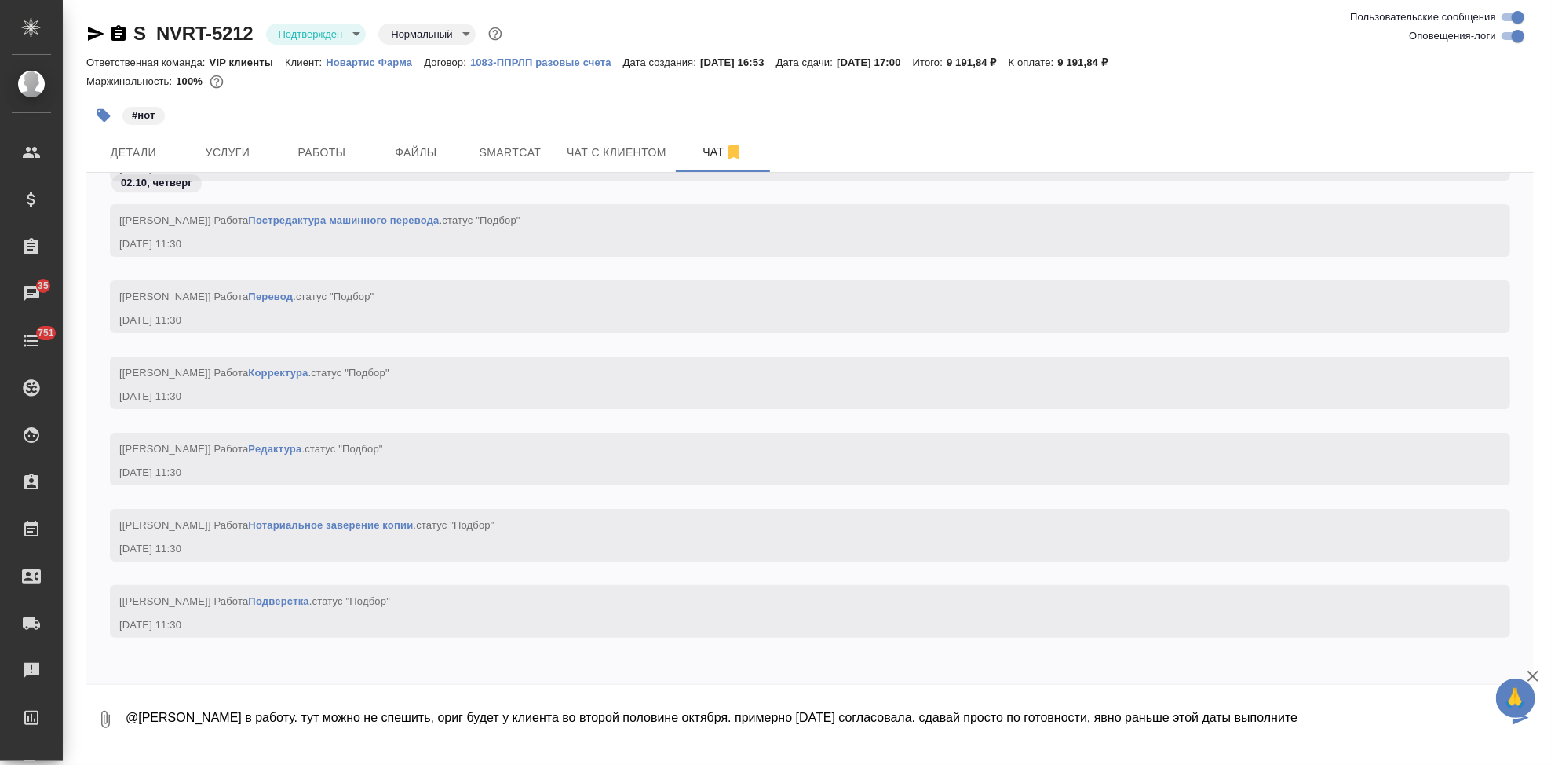
type textarea "@Грабко Мария в работу. тут можно не спешить, ориг будет у клиента во второй по…"
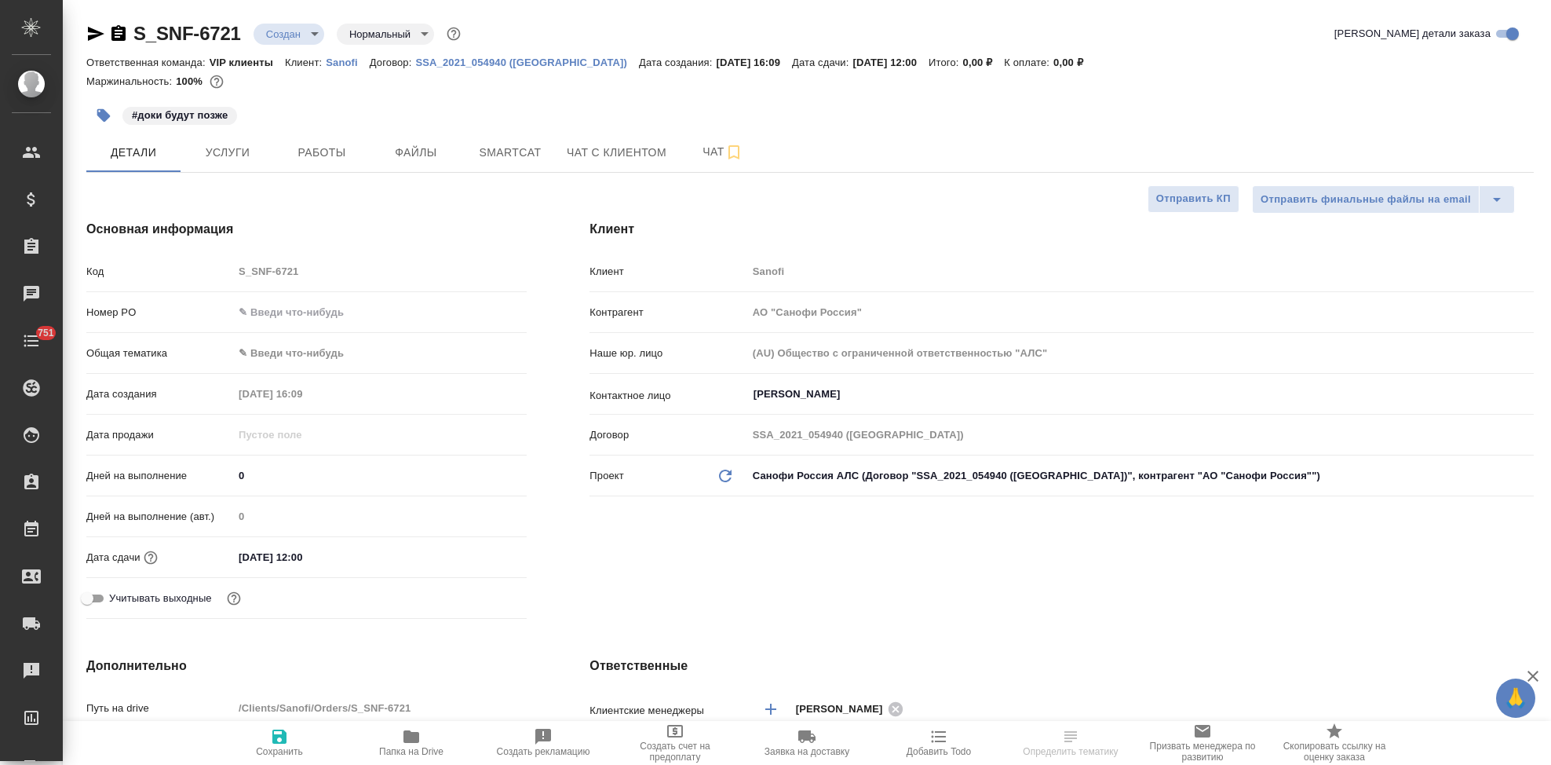
select select "RU"
type textarea "x"
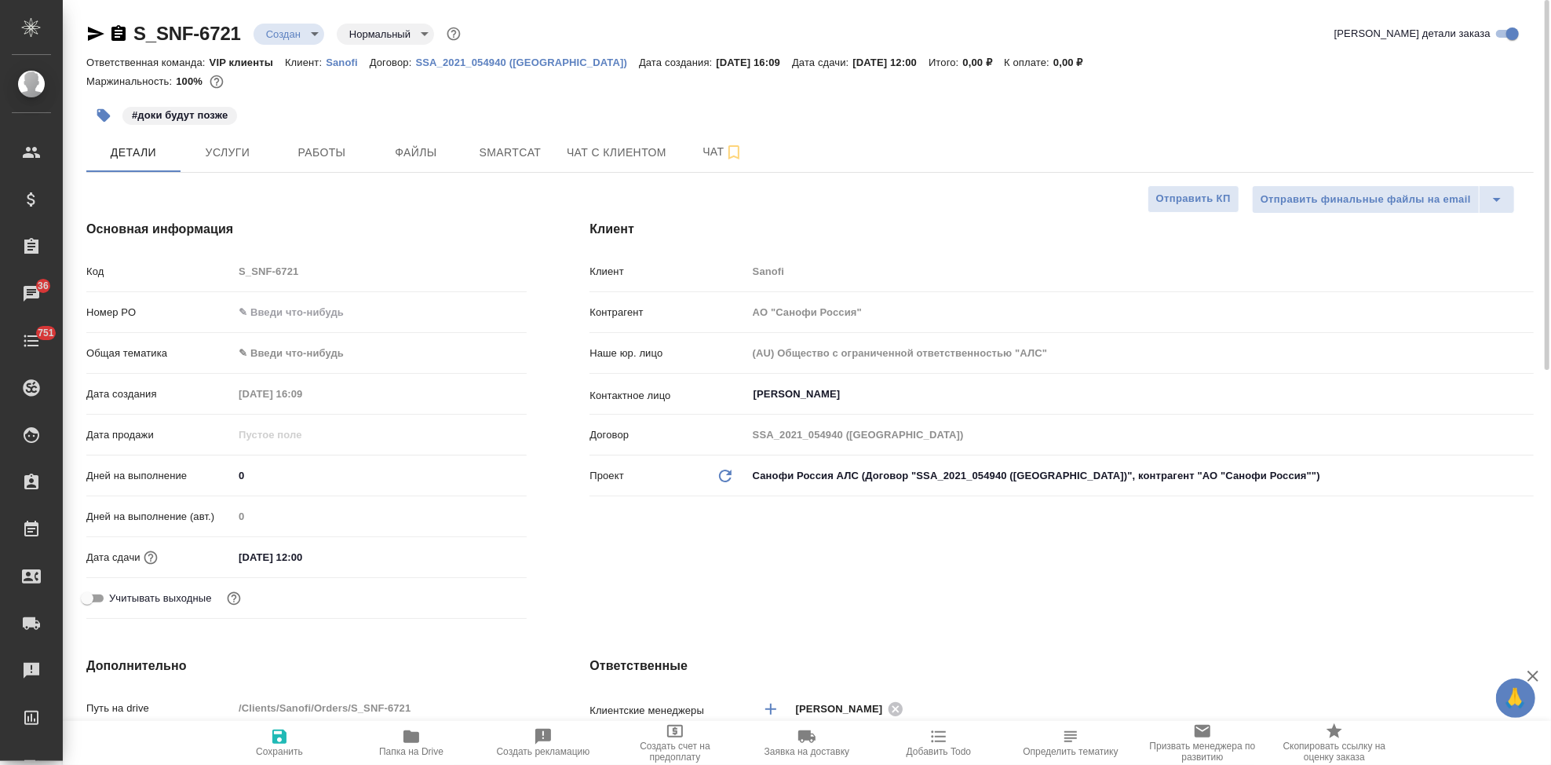
type textarea "x"
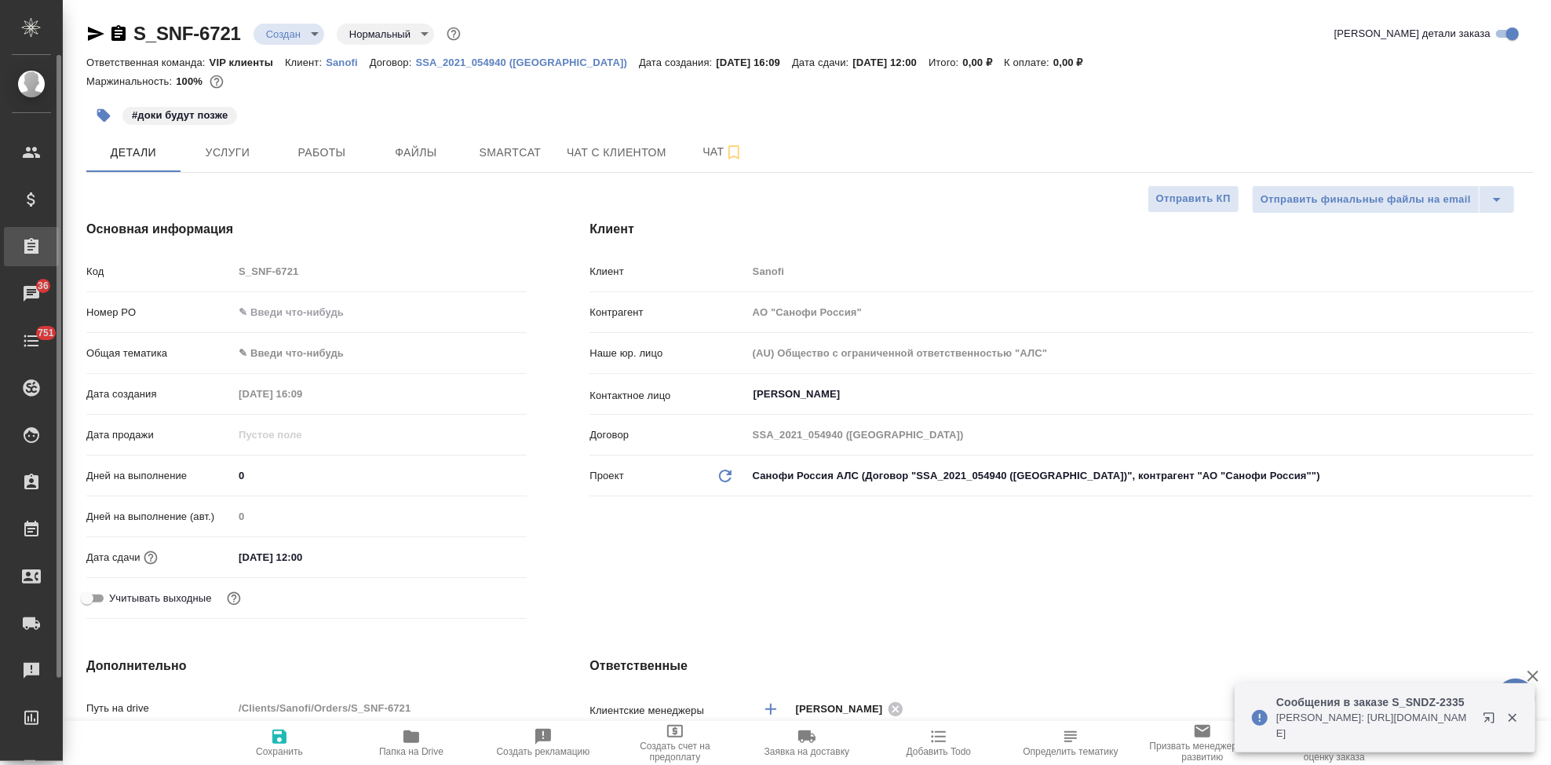
type textarea "x"
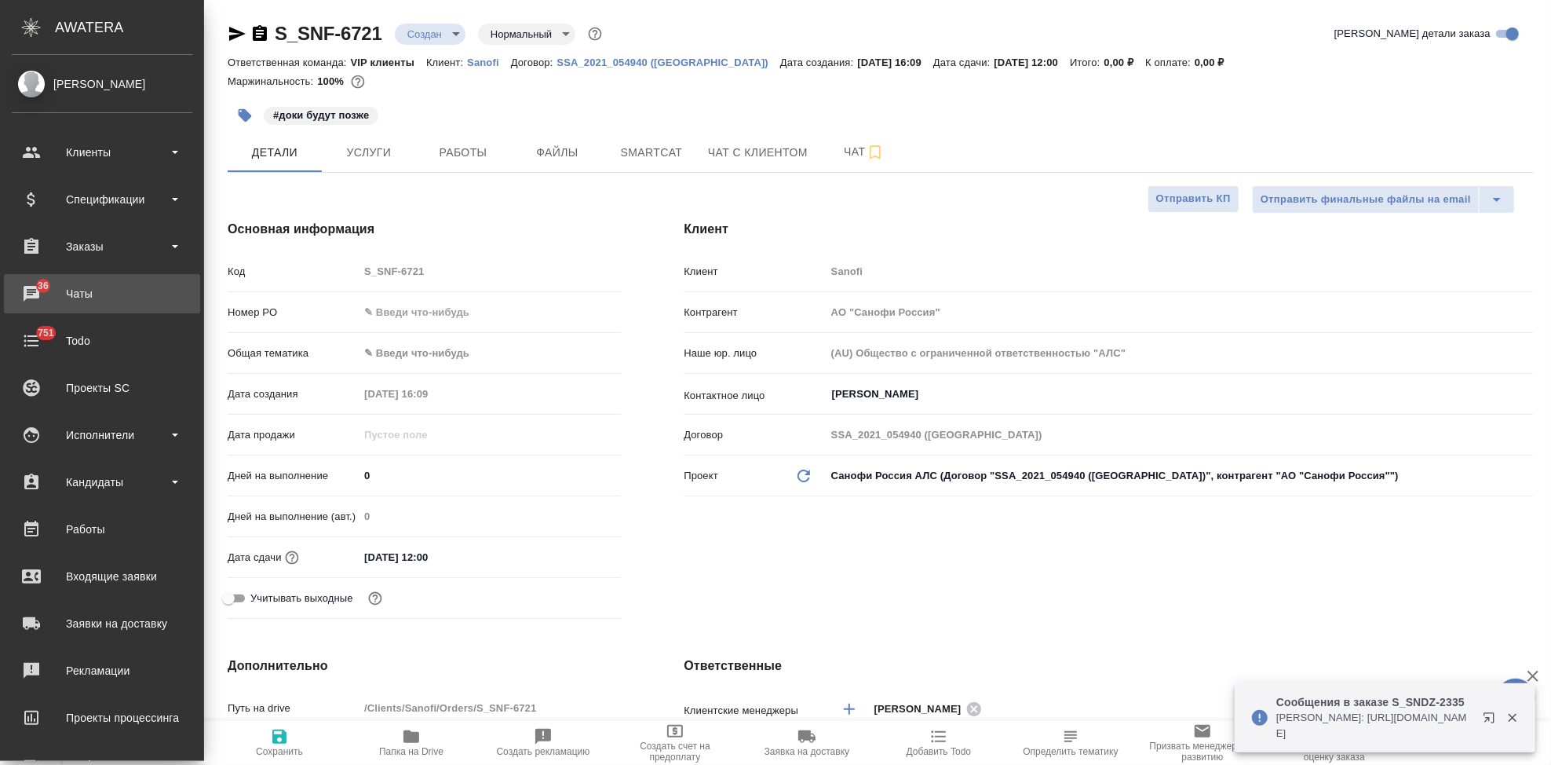
click at [86, 300] on div "Чаты" at bounding box center [102, 294] width 181 height 24
type textarea "x"
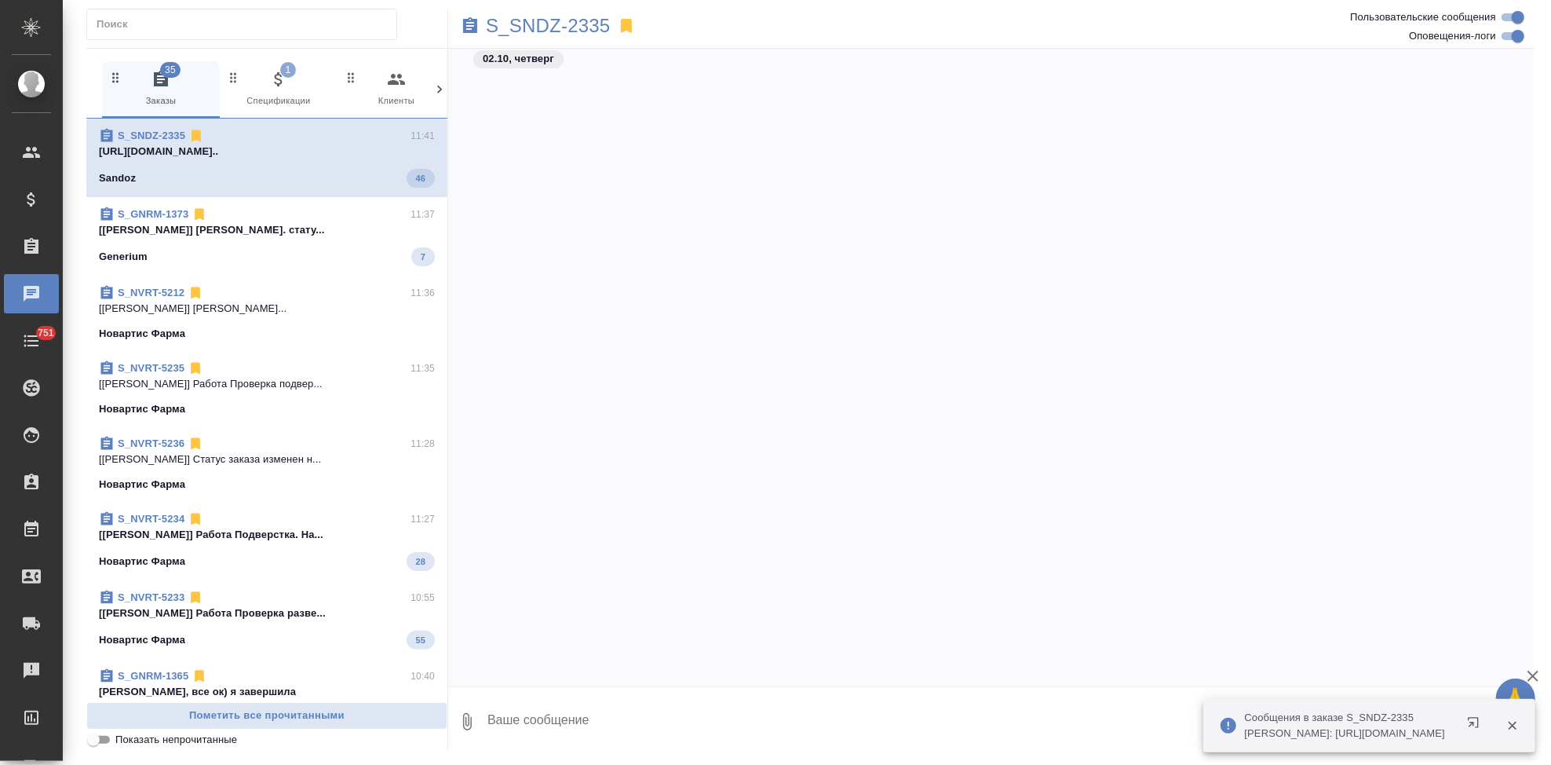
scroll to position [21905, 0]
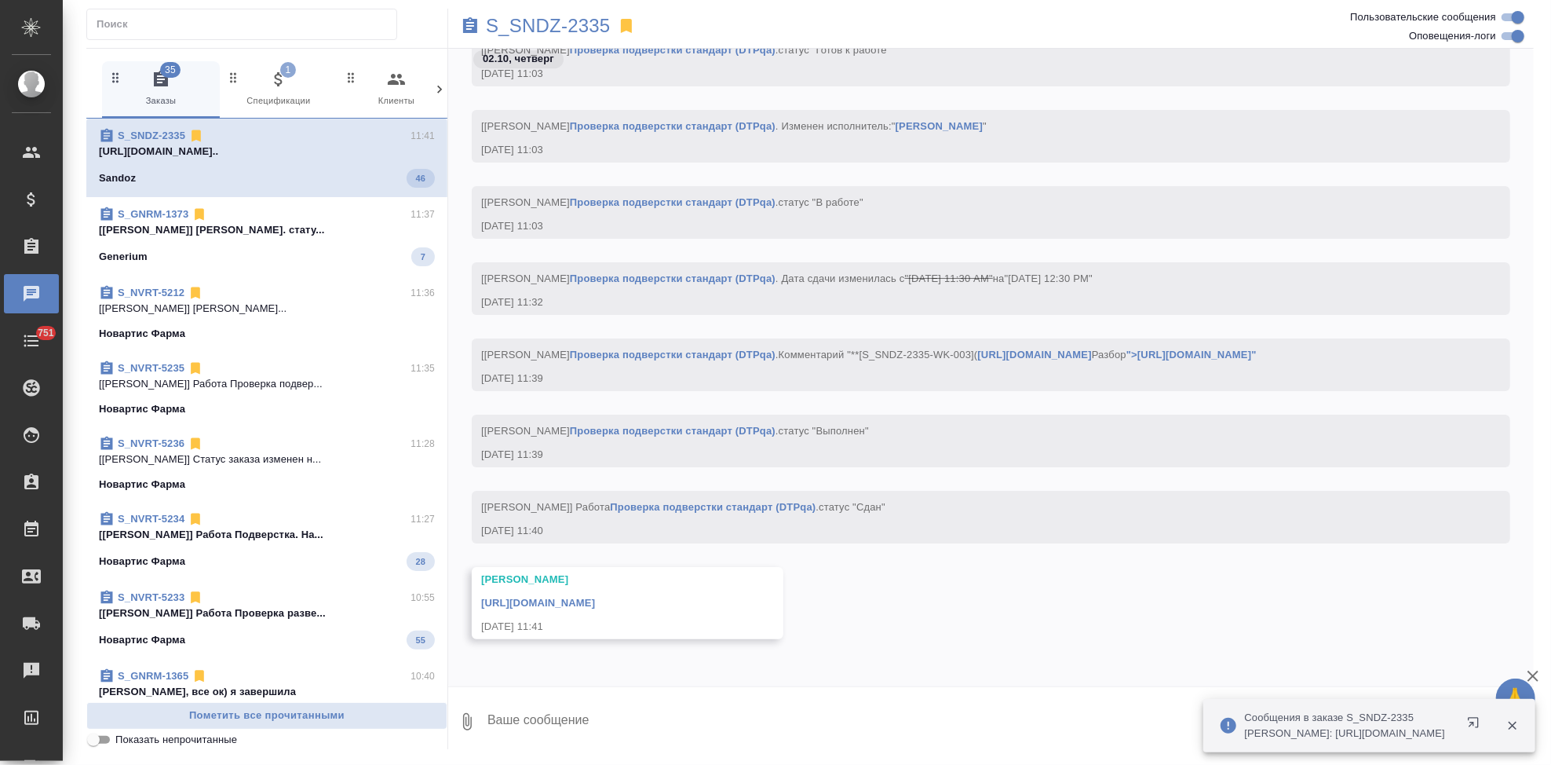
click at [228, 254] on div "Generium 7" at bounding box center [267, 256] width 336 height 19
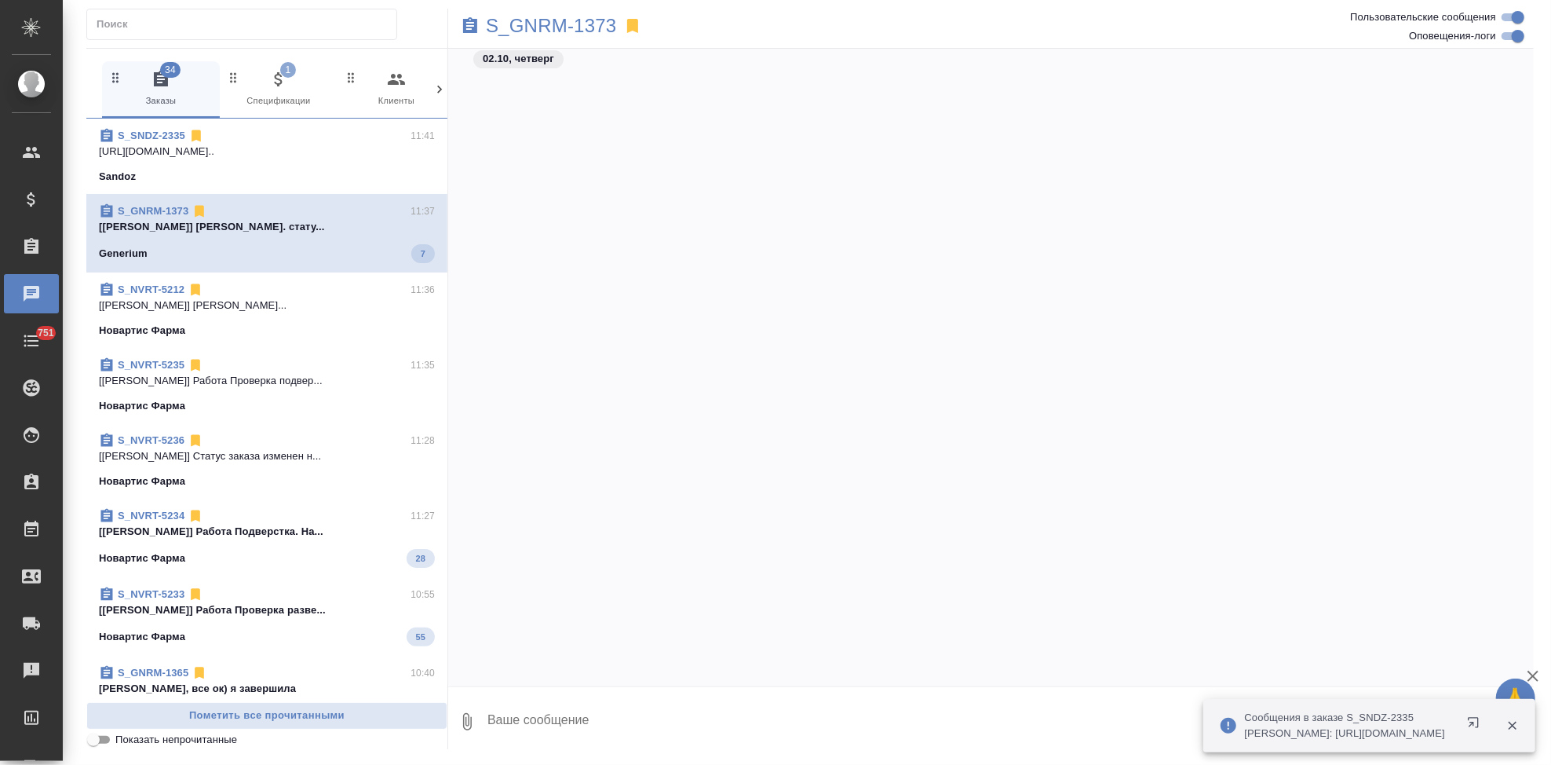
scroll to position [30373, 0]
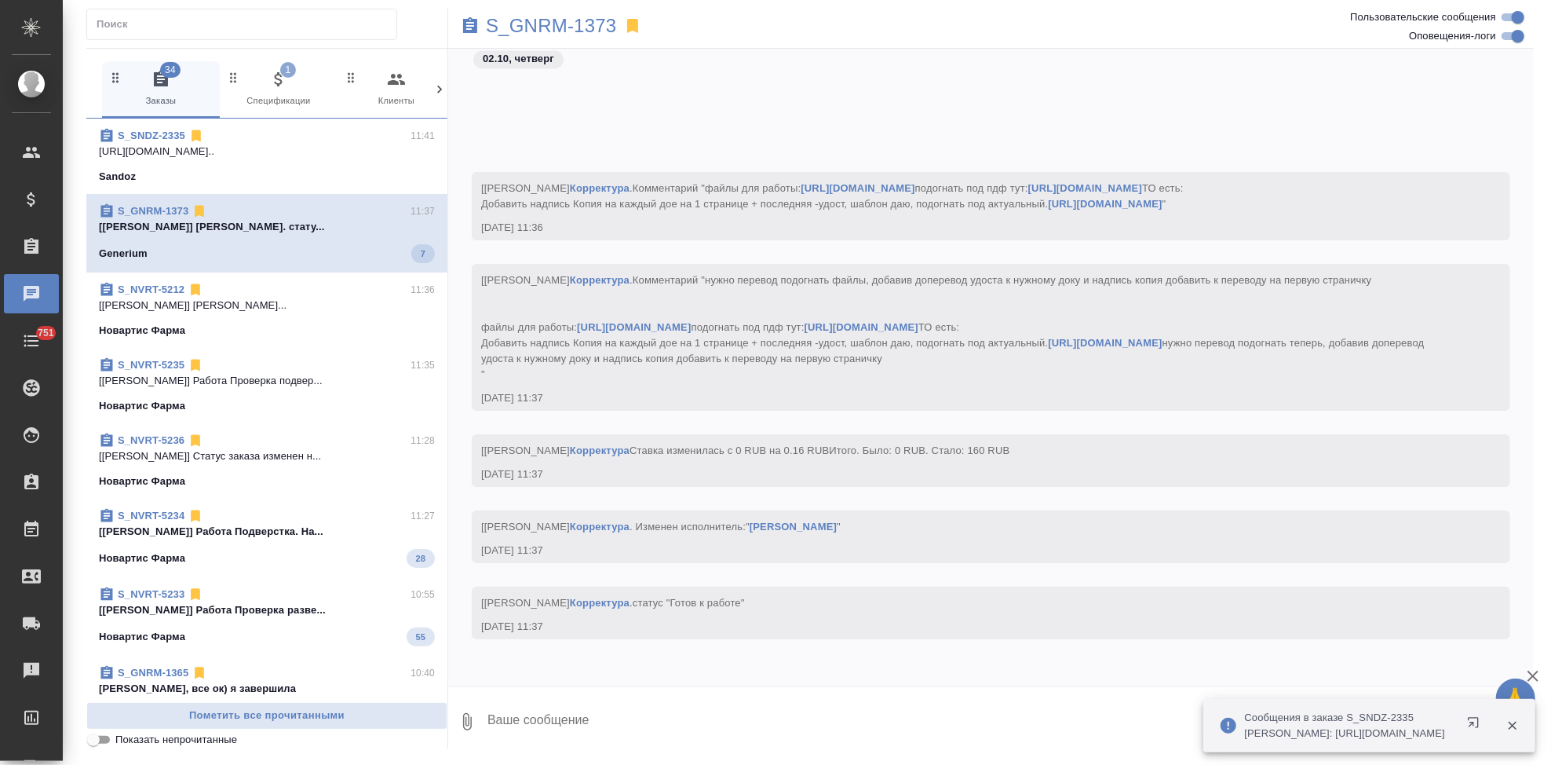
click at [568, 714] on textarea at bounding box center [1010, 721] width 1048 height 53
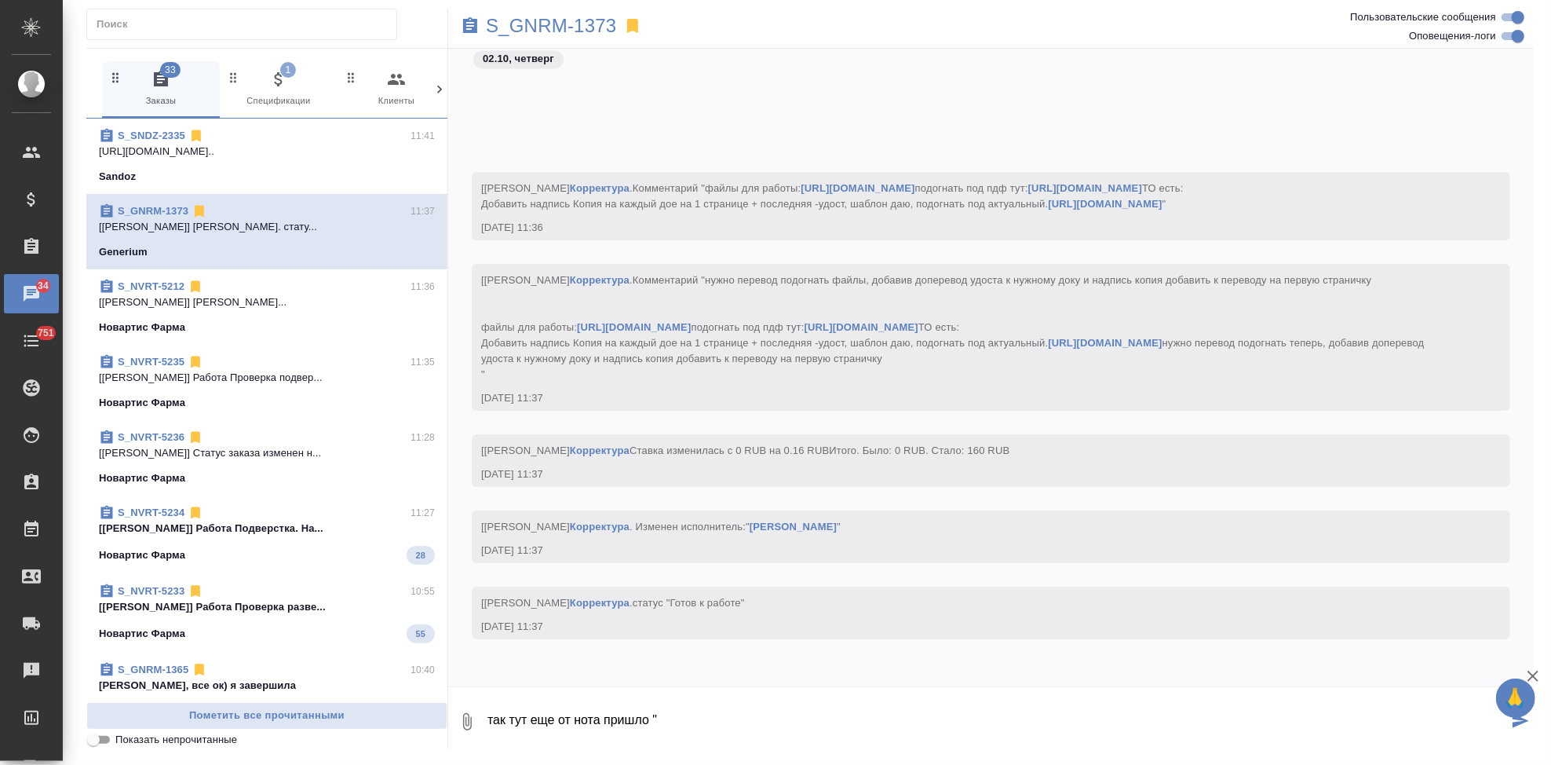
paste textarea "Обращаю ваше внимание на доперевод копий. В ваших сканах оригиналов не была отс…"
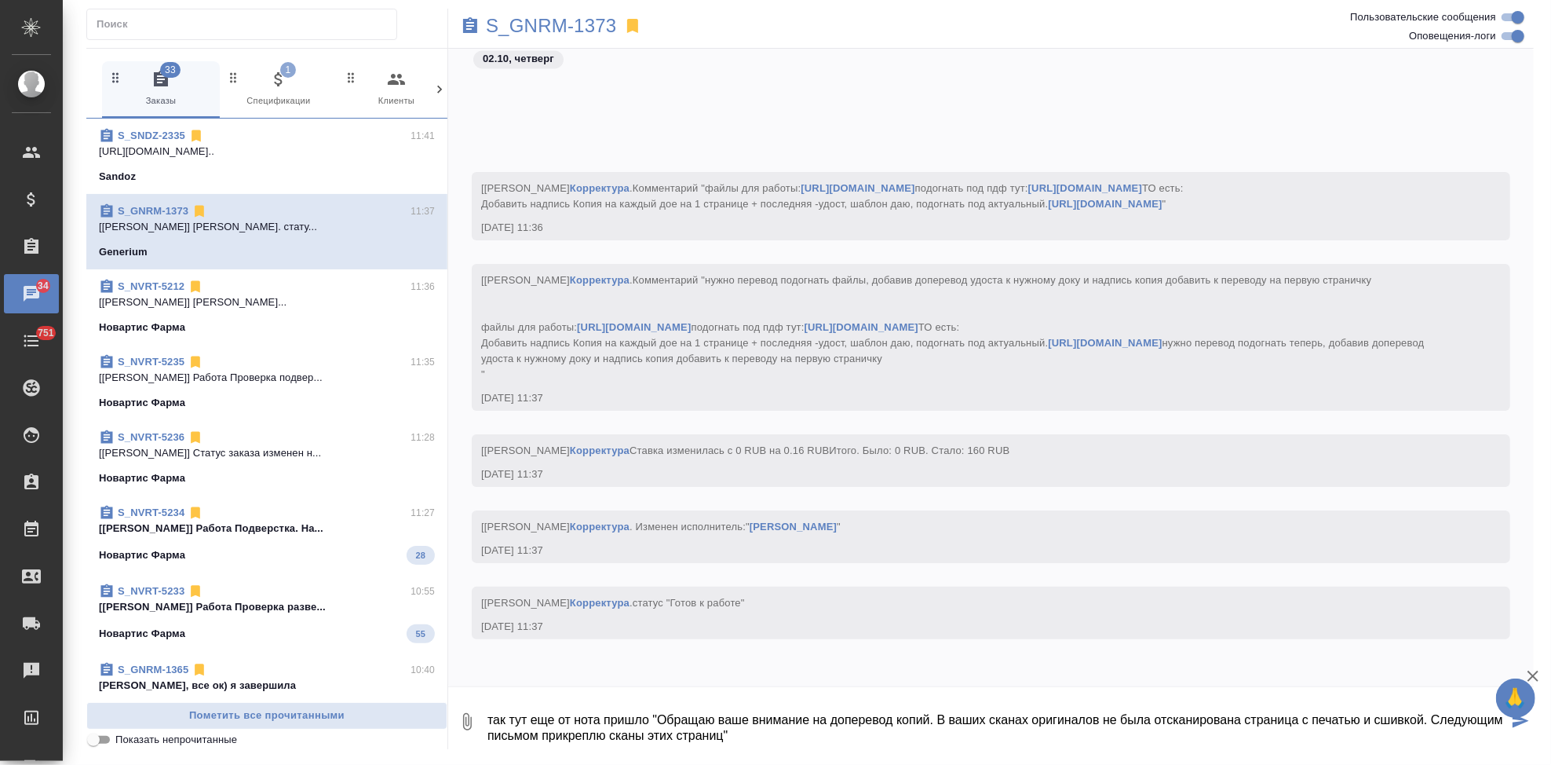
click at [463, 722] on icon "button" at bounding box center [467, 721] width 9 height 17
click at [385, 634] on span "С локального диска" at bounding box center [339, 639] width 107 height 20
click at [0, 0] on input "С локального диска" at bounding box center [0, 0] width 0 height 0
click at [509, 721] on textarea "так тут еще от нота пришло "Обращаю ваше внимание на доперевод копий. В ваших с…" at bounding box center [997, 721] width 1022 height 53
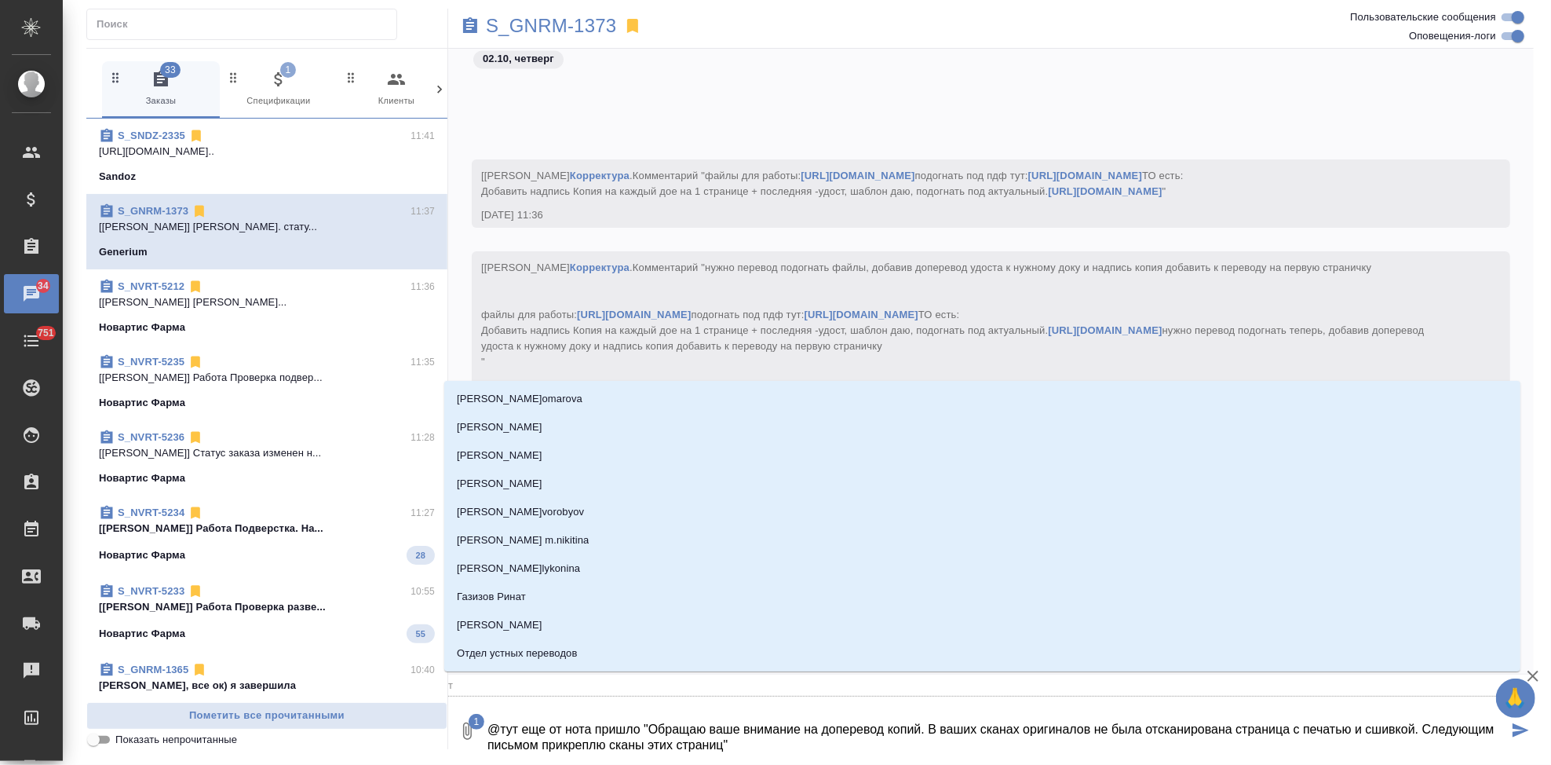
type textarea "@гтут еще от нота пришло "Обращаю ваше внимание на доперевод копий. В ваших ска…"
type input "гт"
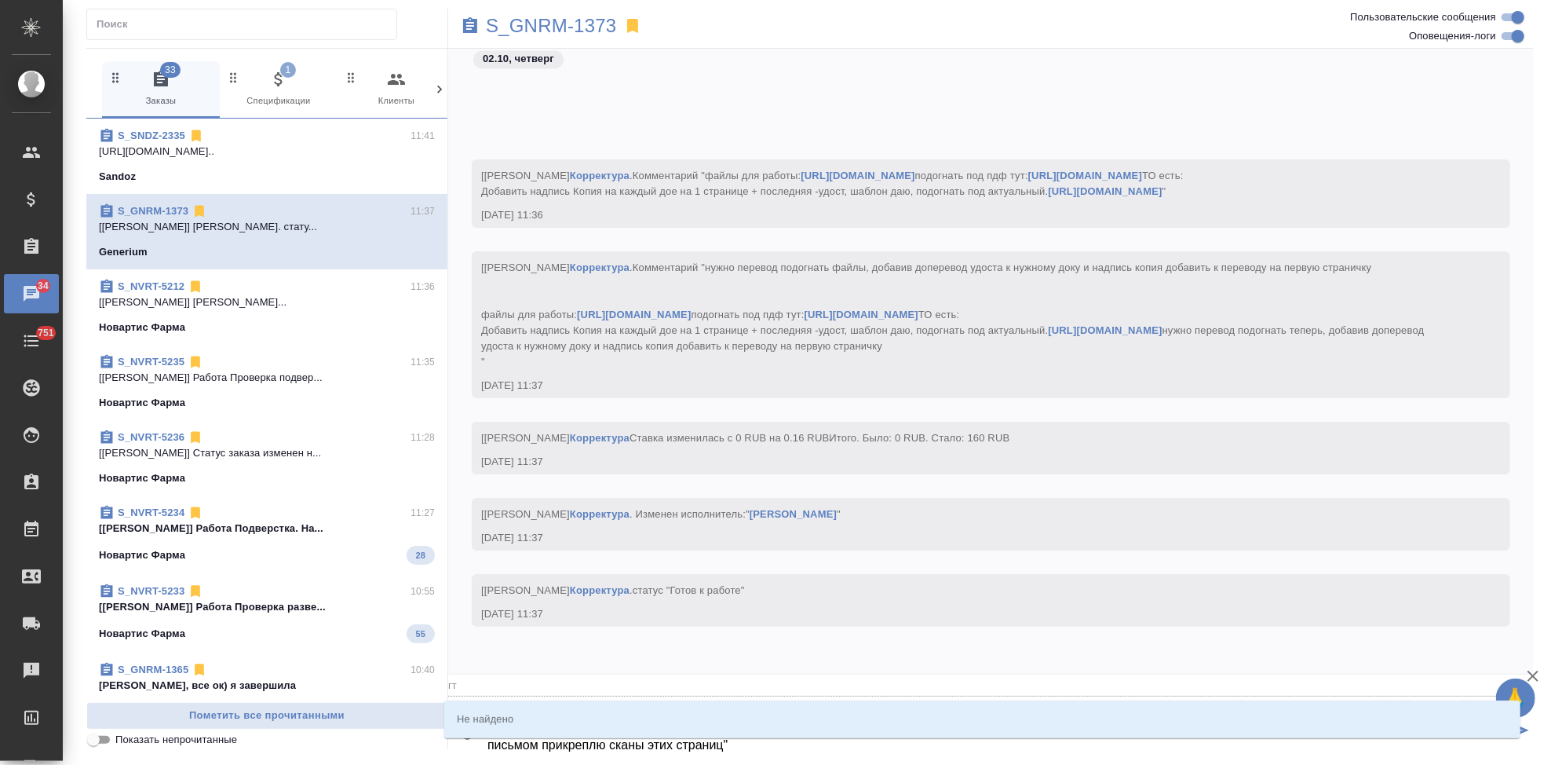
type textarea "@гртут еще от нота пришло "Обращаю ваше внимание на доперевод копий. В ваших ск…"
type input "грт"
type textarea "@гратут еще от нота пришло "Обращаю ваше внимание на доперевод копий. В ваших с…"
type input "грат"
type textarea "@грабтут еще от нота пришло "Обращаю ваше внимание на доперевод копий. В ваших …"
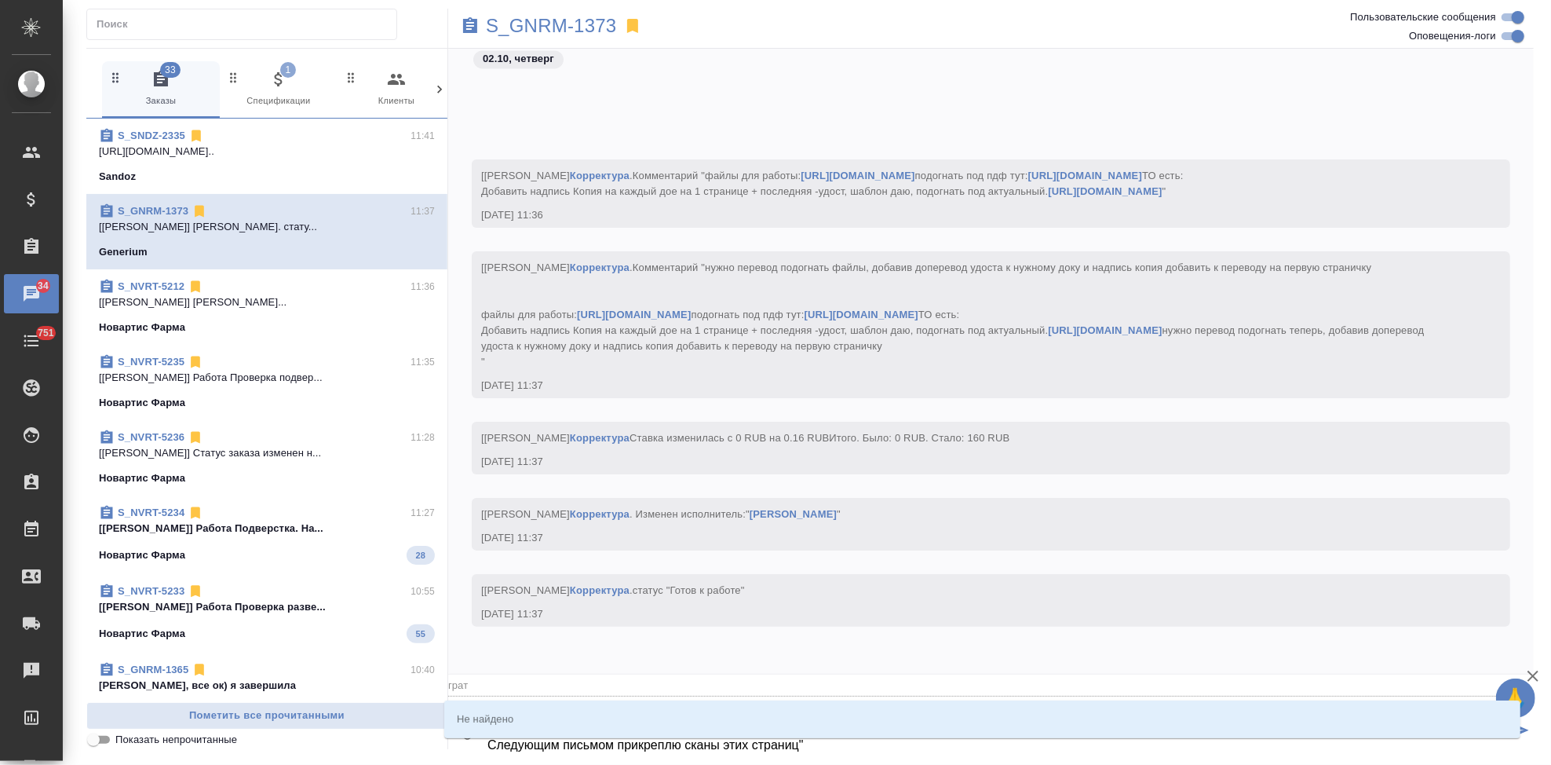
type input "грабт"
type textarea "@гратут еще от нота пришло "Обращаю ваше внимание на доперевод копий. В ваших с…"
type input "грат"
type textarea "@гртут еще от нота пришло "Обращаю ваше внимание на доперевод копий. В ваших ск…"
type input "грт"
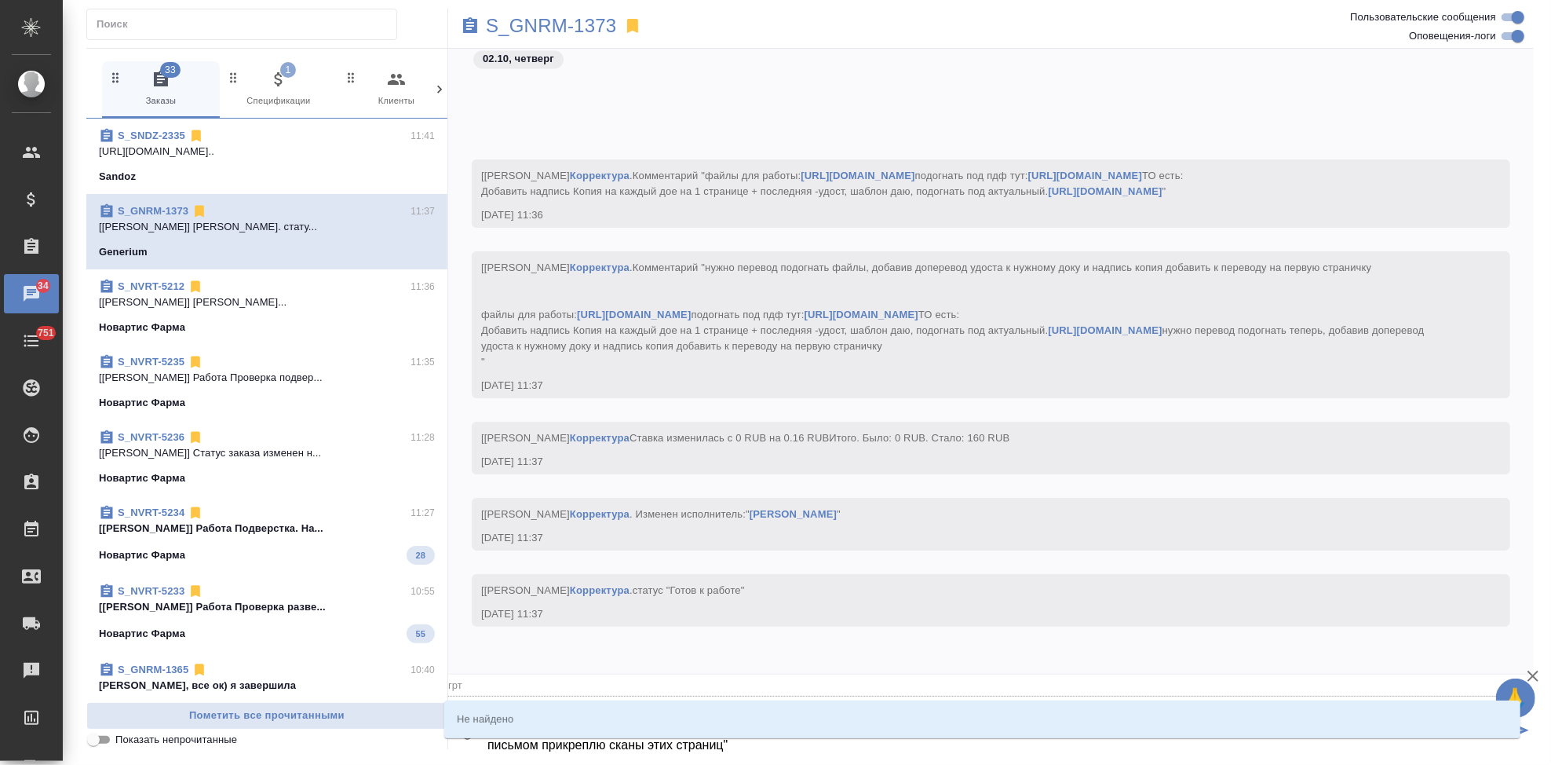
type textarea "@гтут еще от нота пришло "Обращаю ваше внимание на доперевод копий. В ваших ска…"
type input "гт"
type textarea "@тут еще от нота пришло "Обращаю ваше внимание на доперевод копий. В ваших скан…"
type input "т"
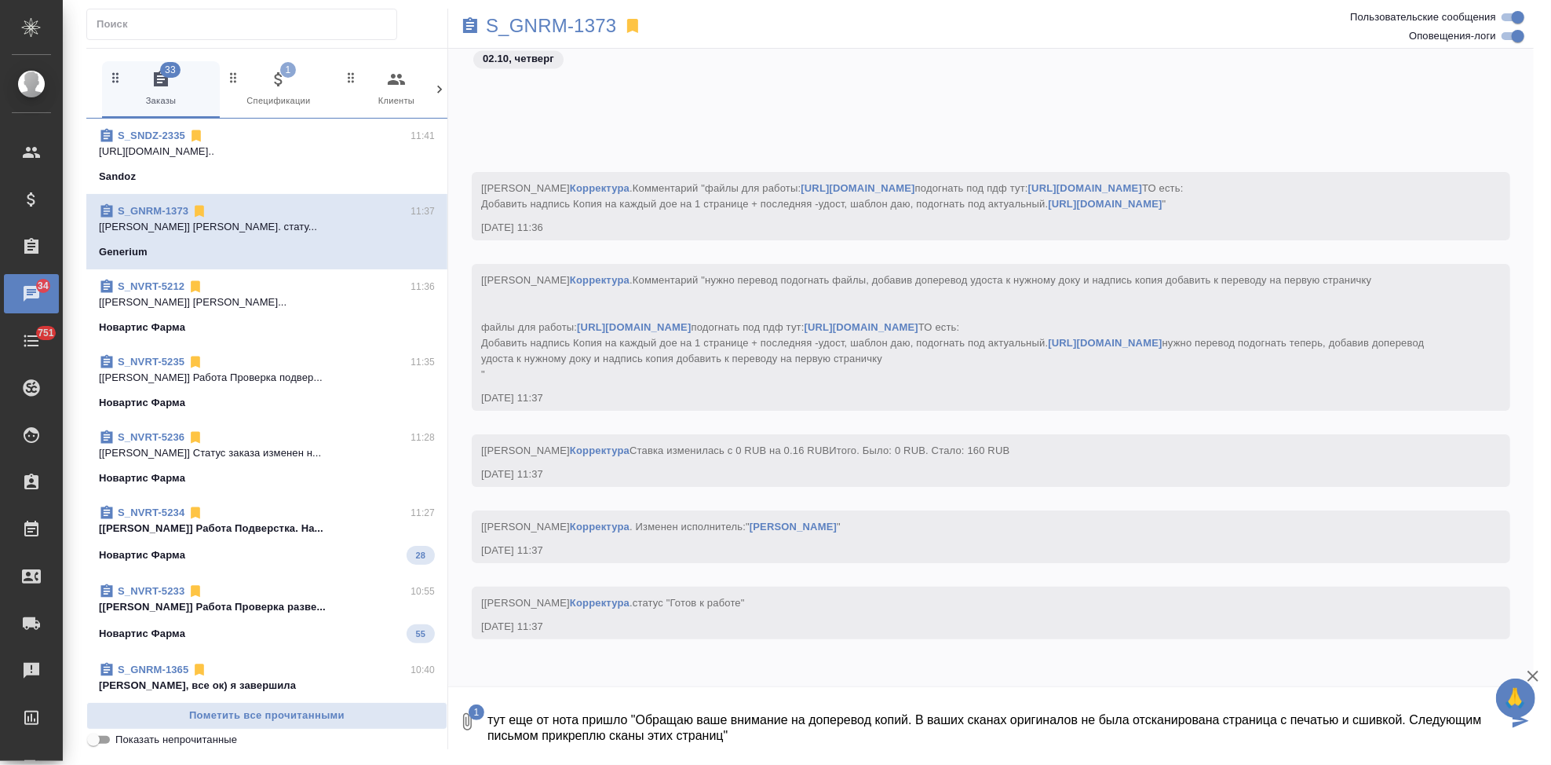
click at [824, 739] on textarea "тут еще от нота пришло "Обращаю ваше внимание на доперевод копий. В ваших скана…" at bounding box center [997, 721] width 1022 height 53
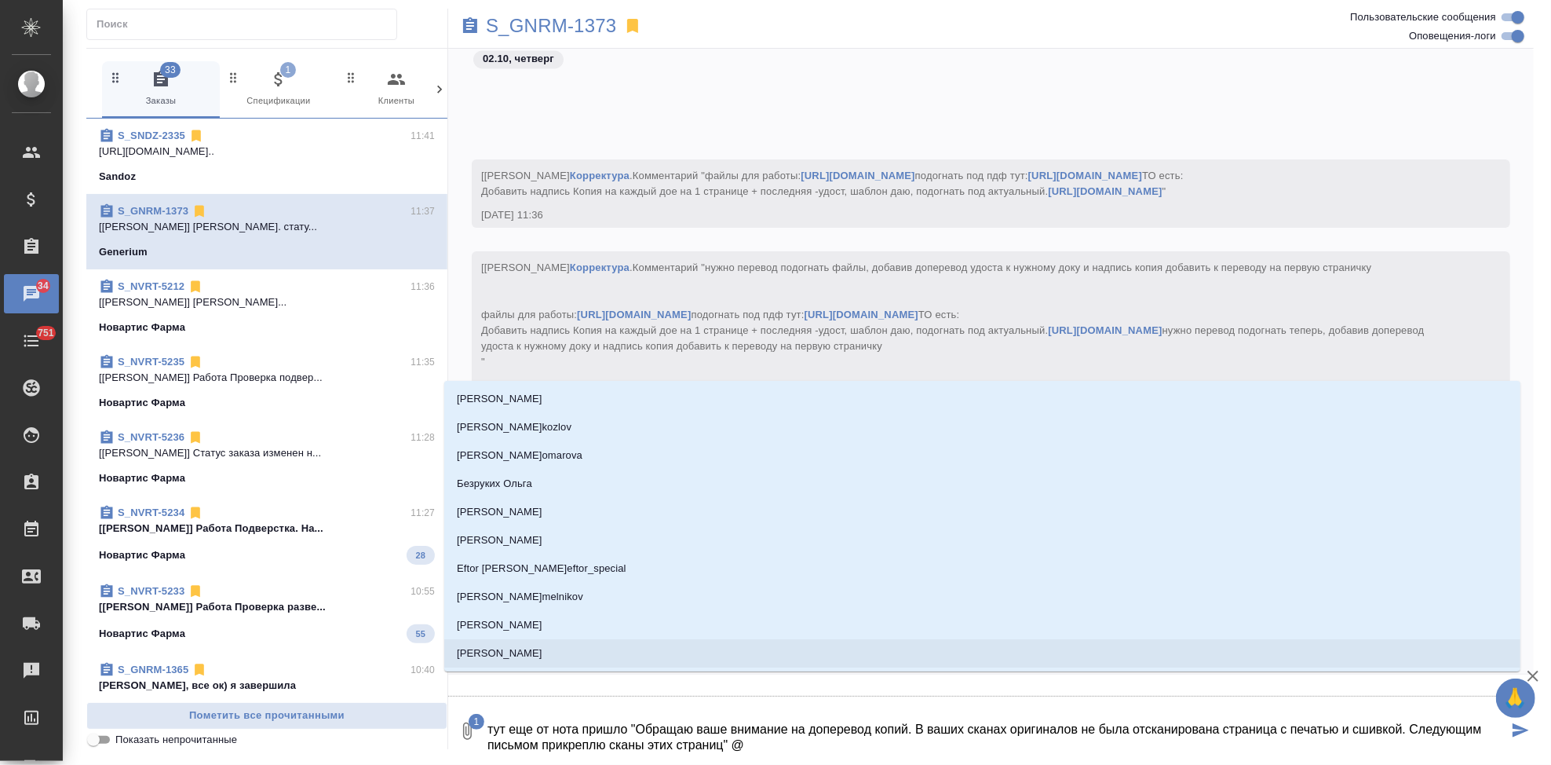
type textarea "тут еще от нота пришло "Обращаю ваше внимание на доперевод копий. В ваших скана…"
type input "г"
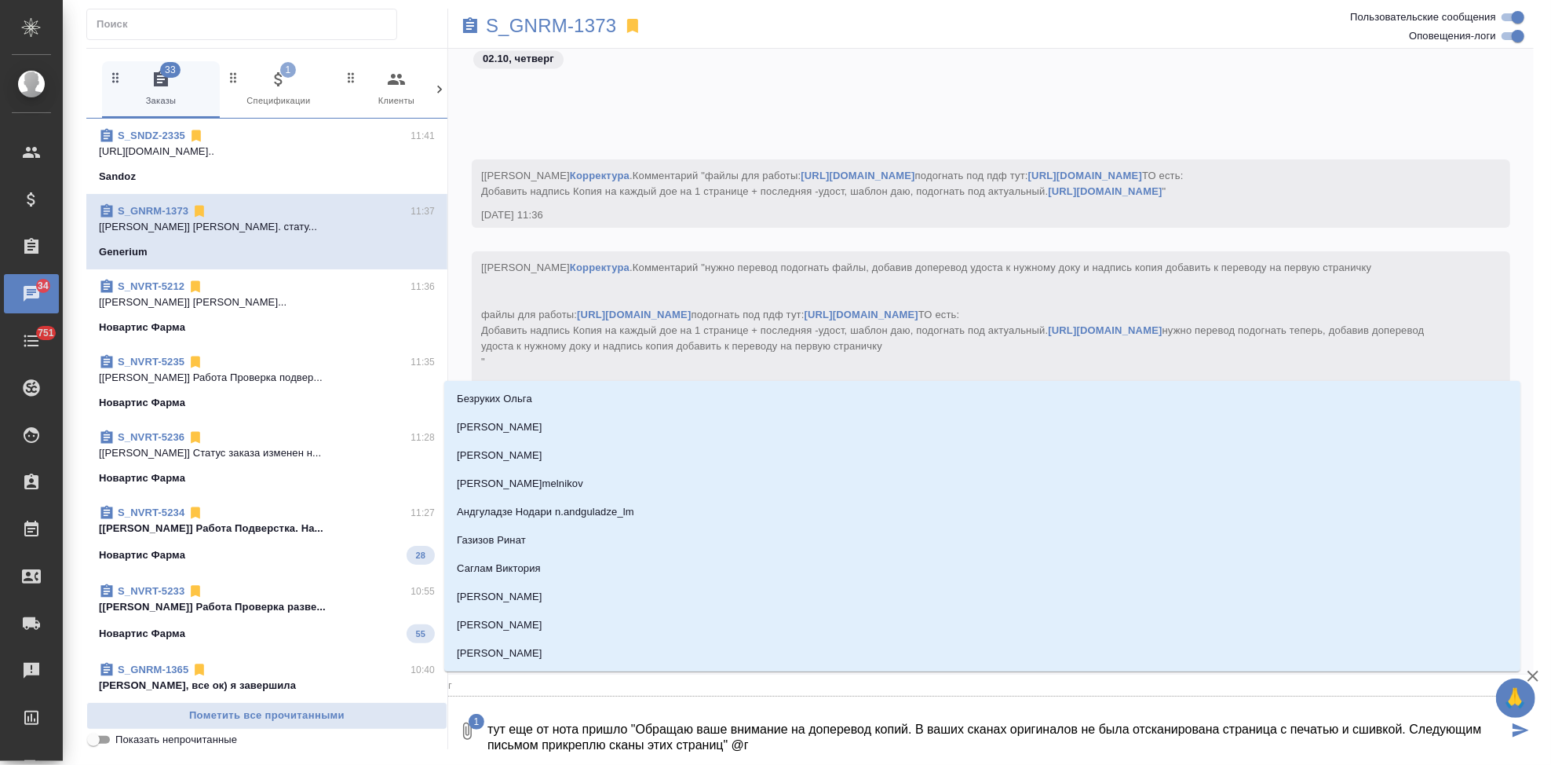
type textarea "тут еще от нота пришло "Обращаю ваше внимание на доперевод копий. В ваших скана…"
type input "гр"
type textarea "тут еще от нота пришло "Обращаю ваше внимание на доперевод копий. В ваших скана…"
type input "гра"
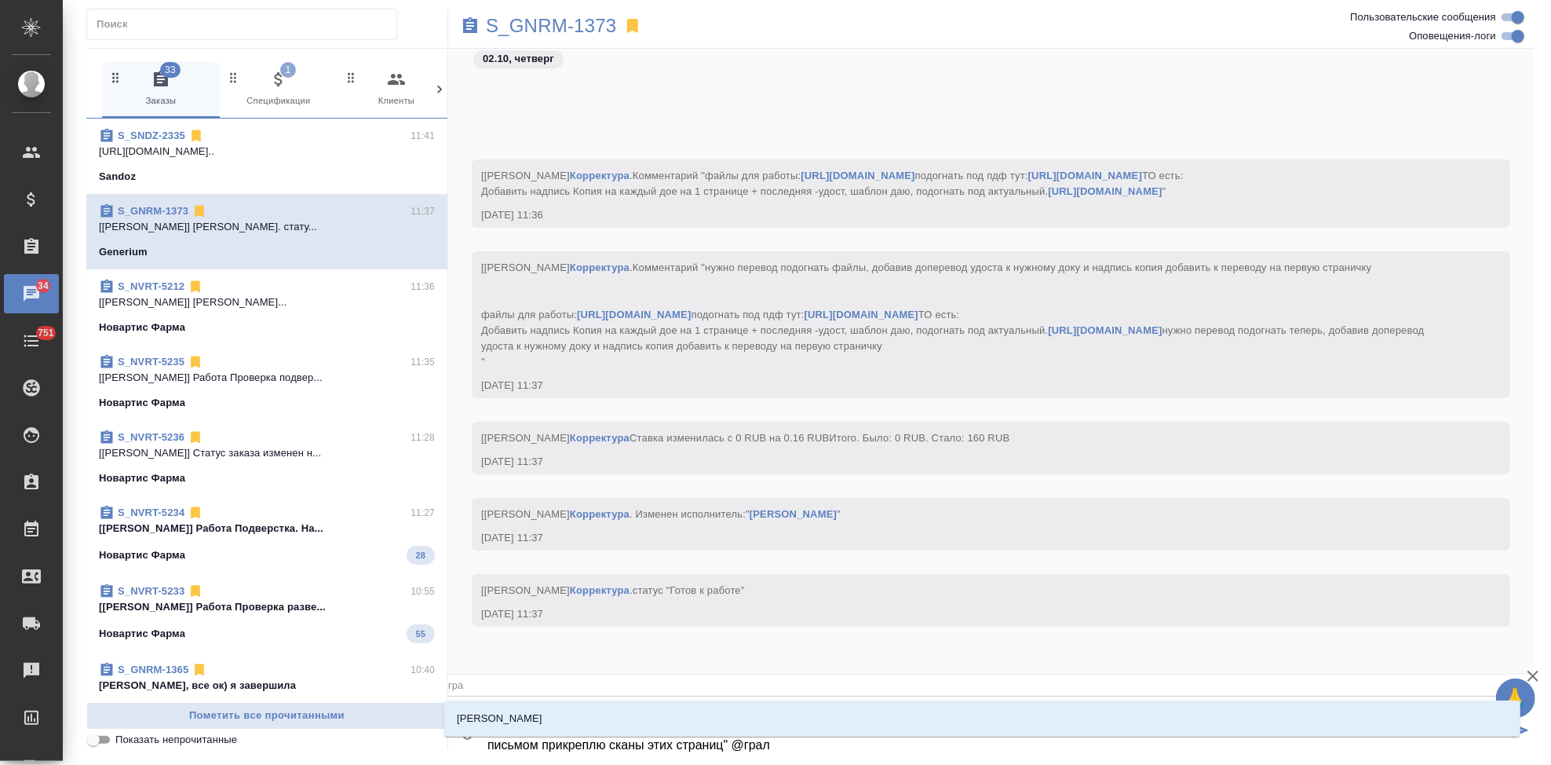
type textarea "тут еще от нота пришло "Обращаю ваше внимание на доперевод копий. В ваших скана…"
type input "гралб"
type textarea "тут еще от нота пришло "Обращаю ваше внимание на доперевод копий. В ваших скана…"
type input "грал"
type textarea "тут еще от нота пришло "Обращаю ваше внимание на доперевод копий. В ваших скана…"
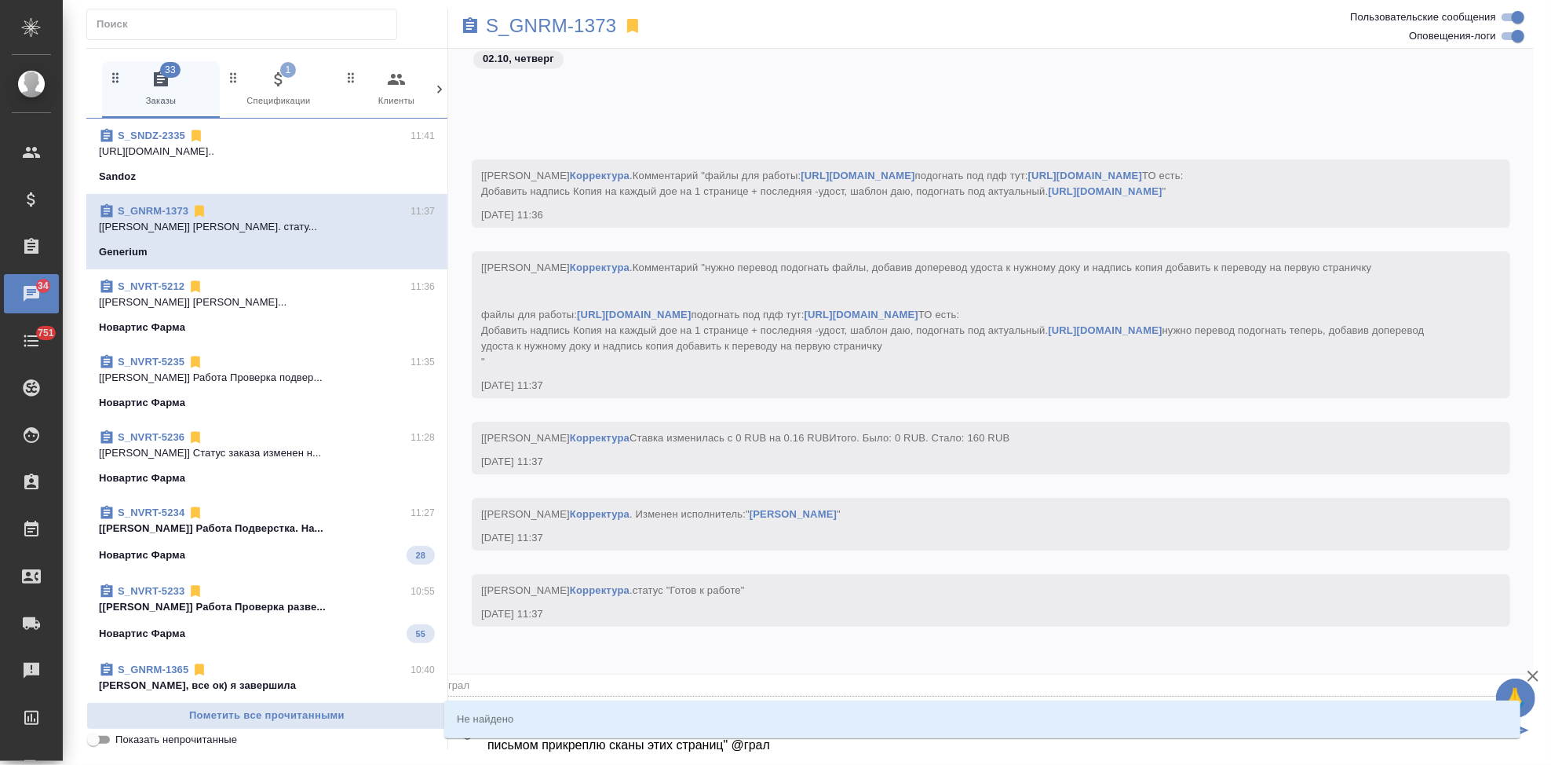
type input "гра"
type textarea "тут еще от нота пришло "Обращаю ваше внимание на доперевод копий. В ваших скана…"
type input "граб"
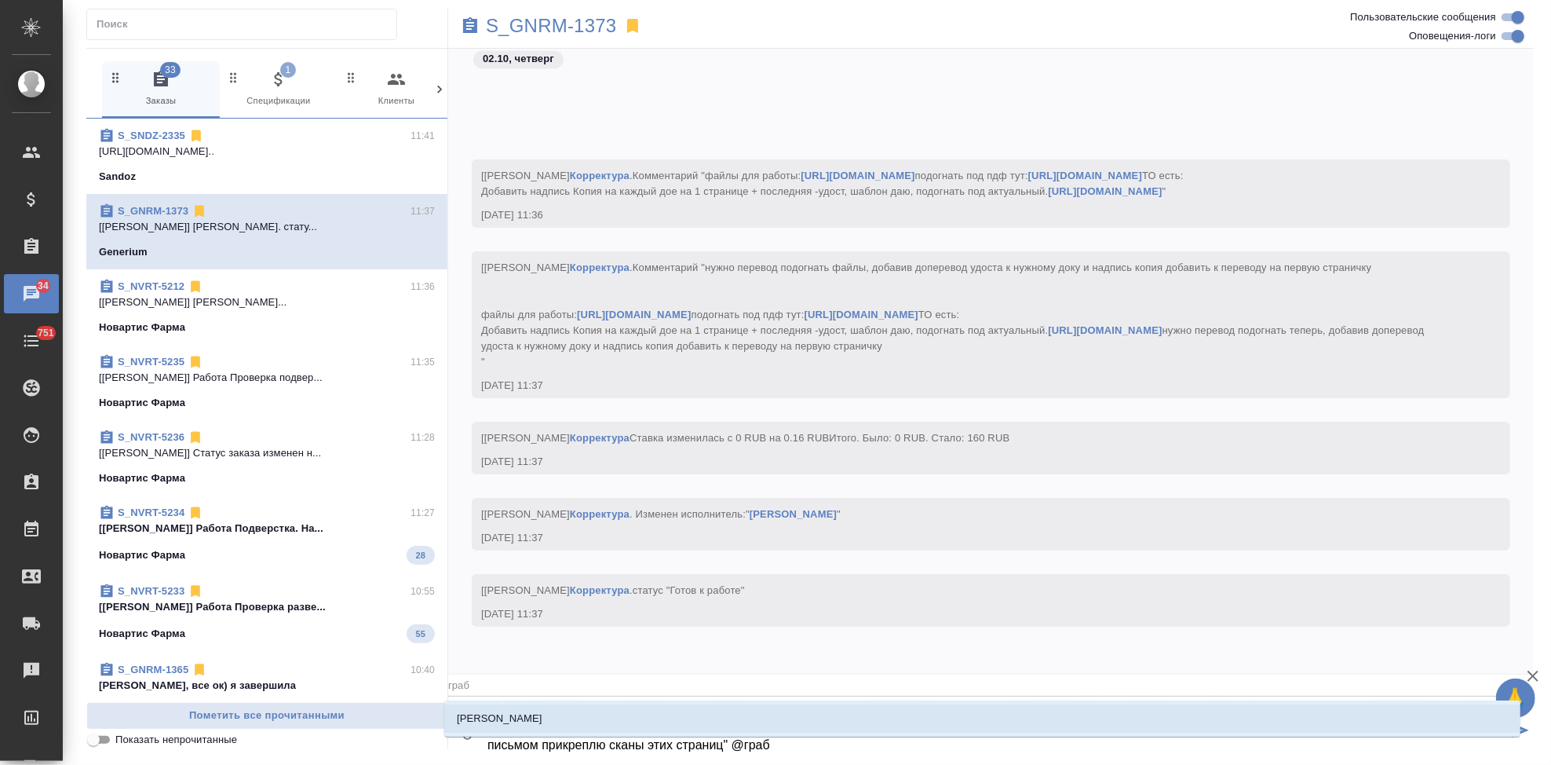
click at [524, 714] on li "[PERSON_NAME]" at bounding box center [982, 718] width 1076 height 28
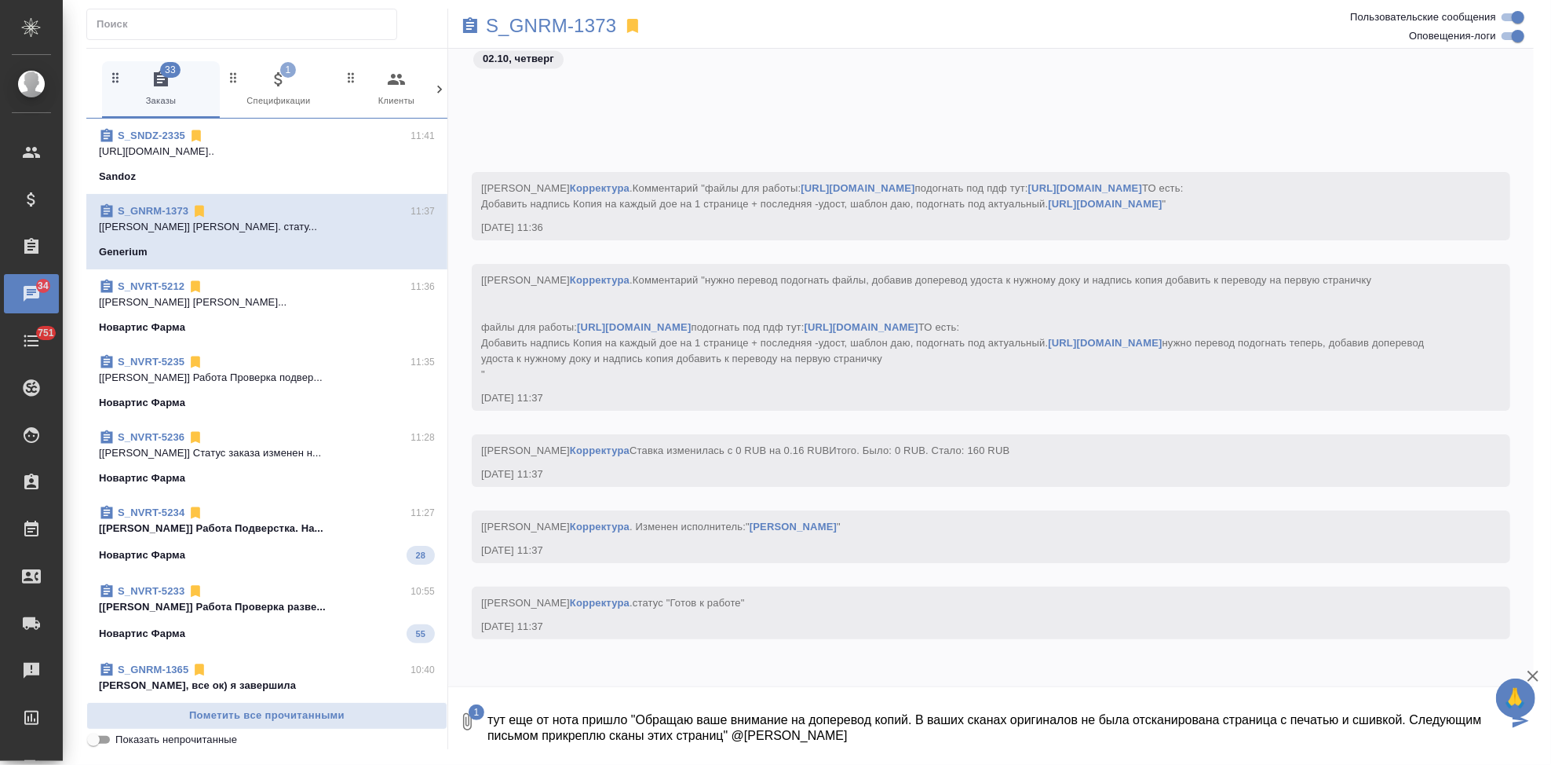
type textarea "тут еще от нота пришло "Обращаю ваше внимание на доперевод копий. В ваших скана…"
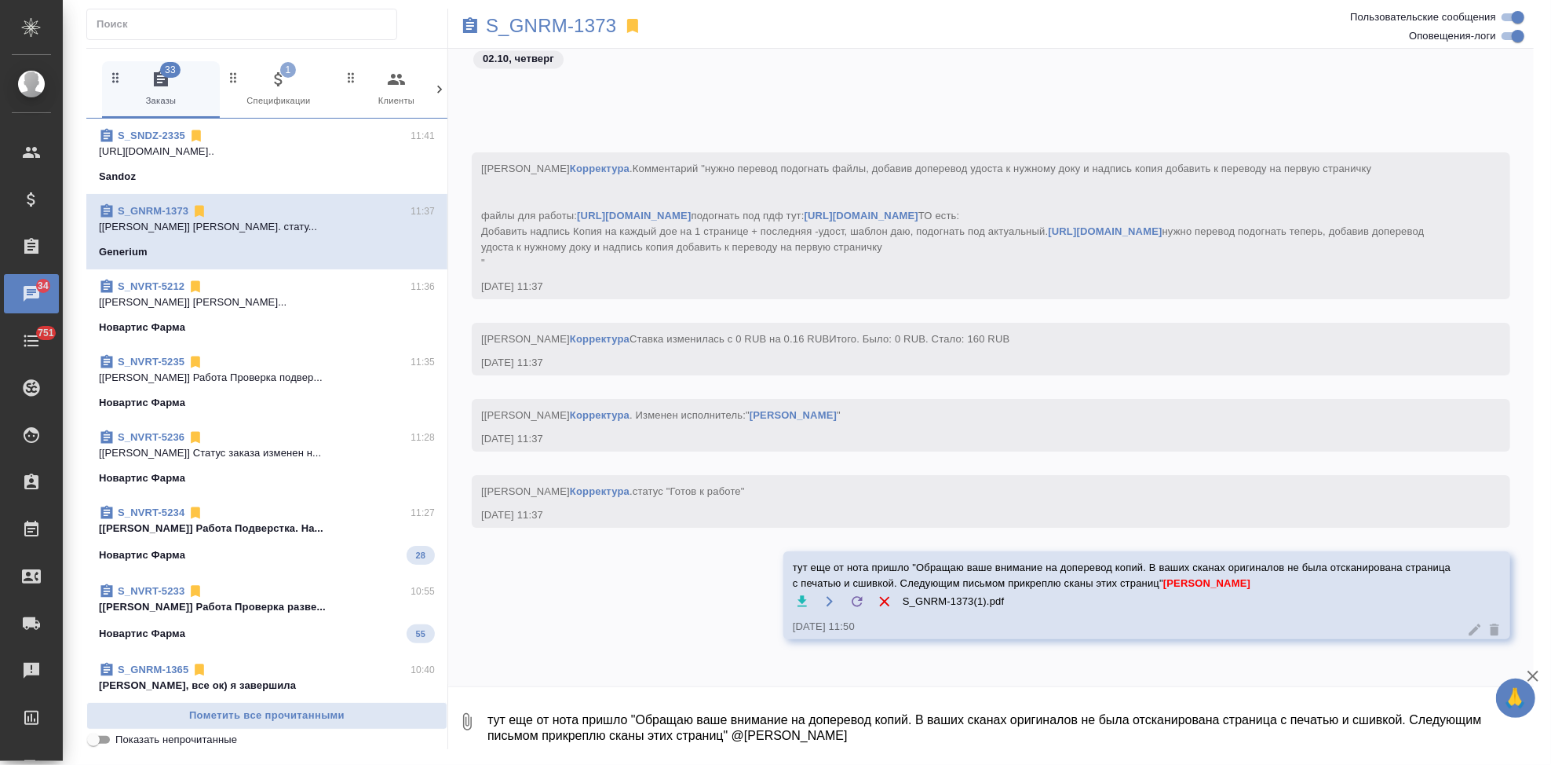
scroll to position [30484, 0]
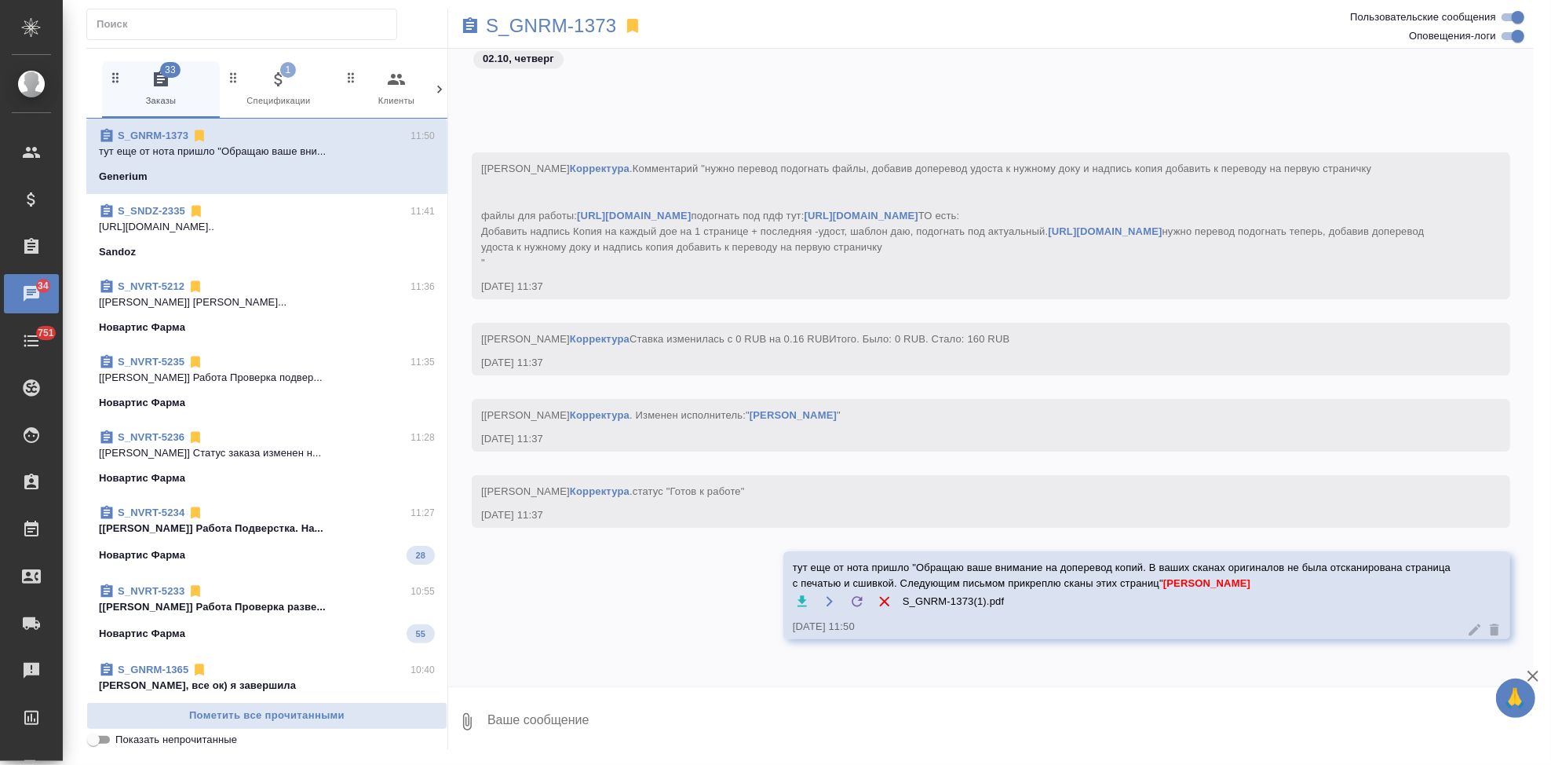
click at [664, 714] on textarea at bounding box center [1010, 721] width 1048 height 53
type textarea "это сшивка, она по расположению до удоста шла. это часть оригинала"
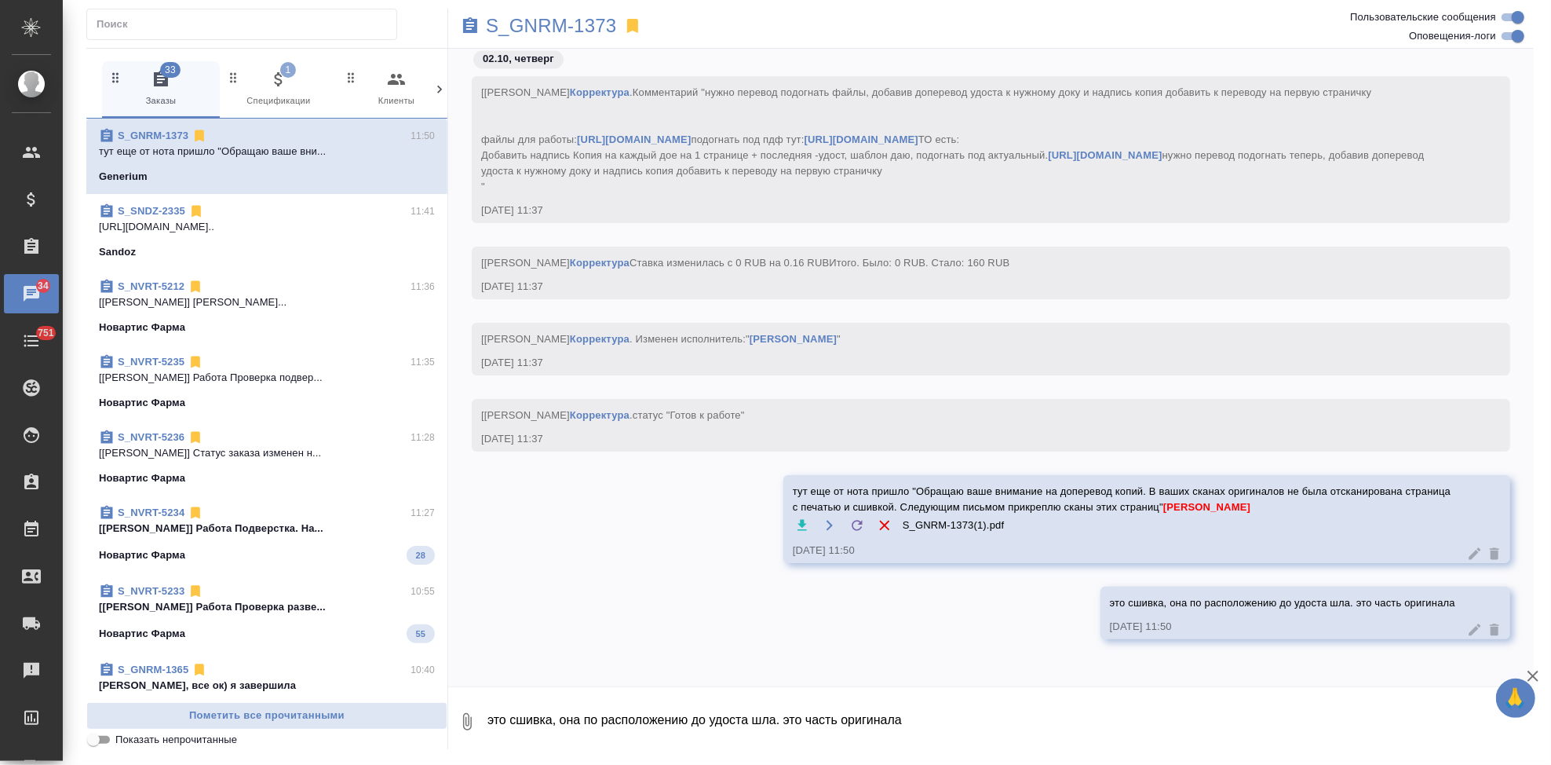
scroll to position [30560, 0]
